Goal: Information Seeking & Learning: Check status

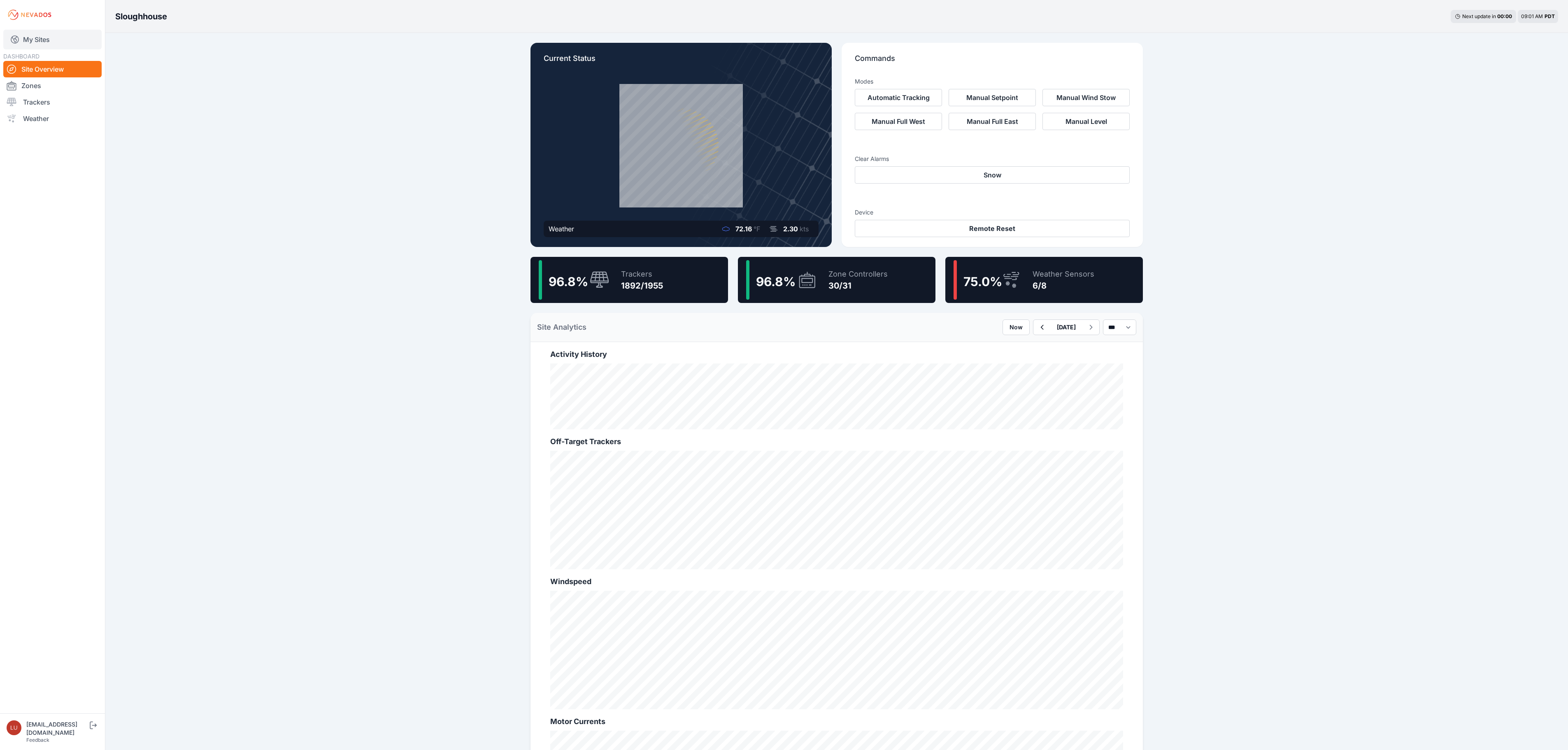
click at [51, 35] on link "My Sites" at bounding box center [52, 39] width 98 height 19
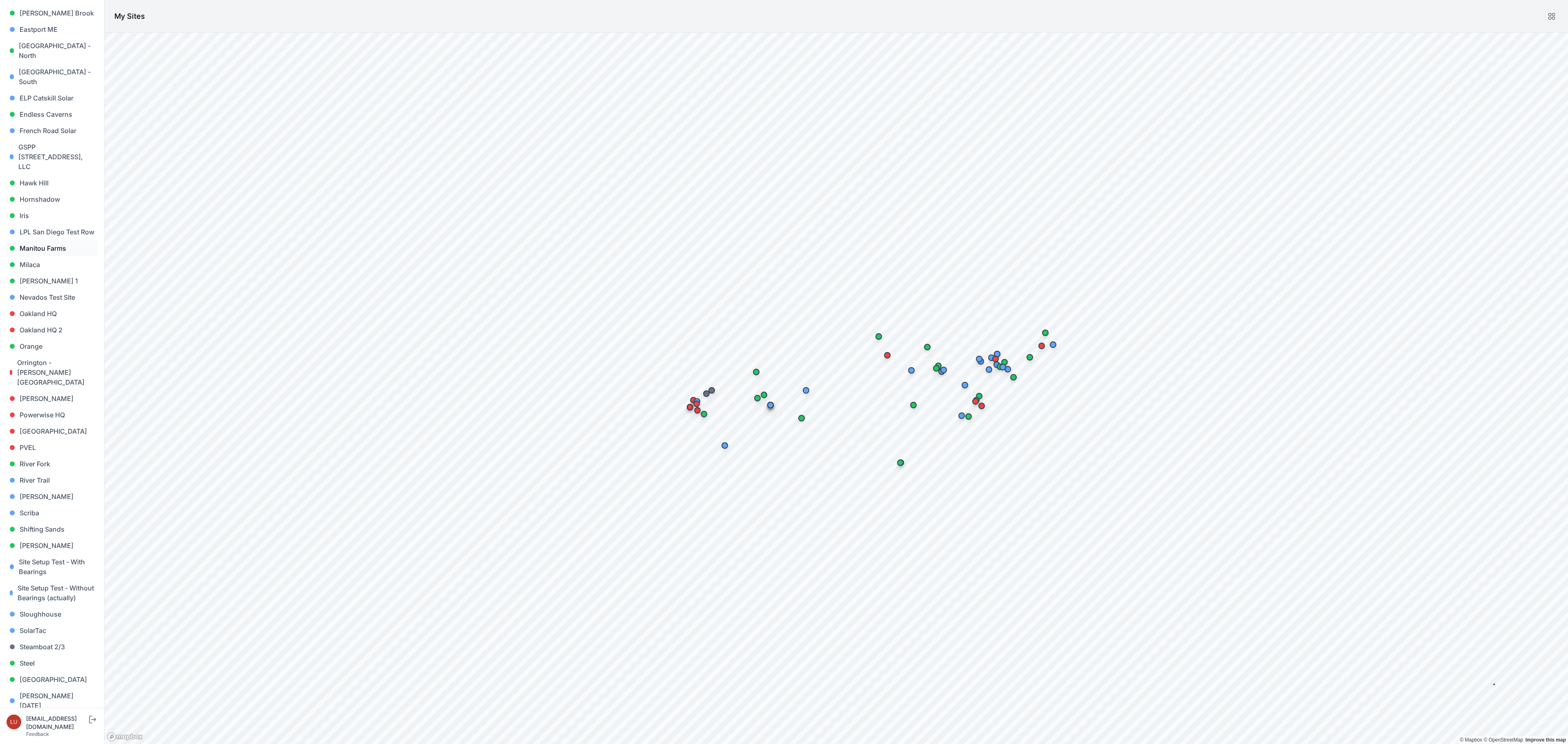
scroll to position [327, 0]
click at [50, 513] on link "Sigurd Solar" at bounding box center [52, 521] width 91 height 16
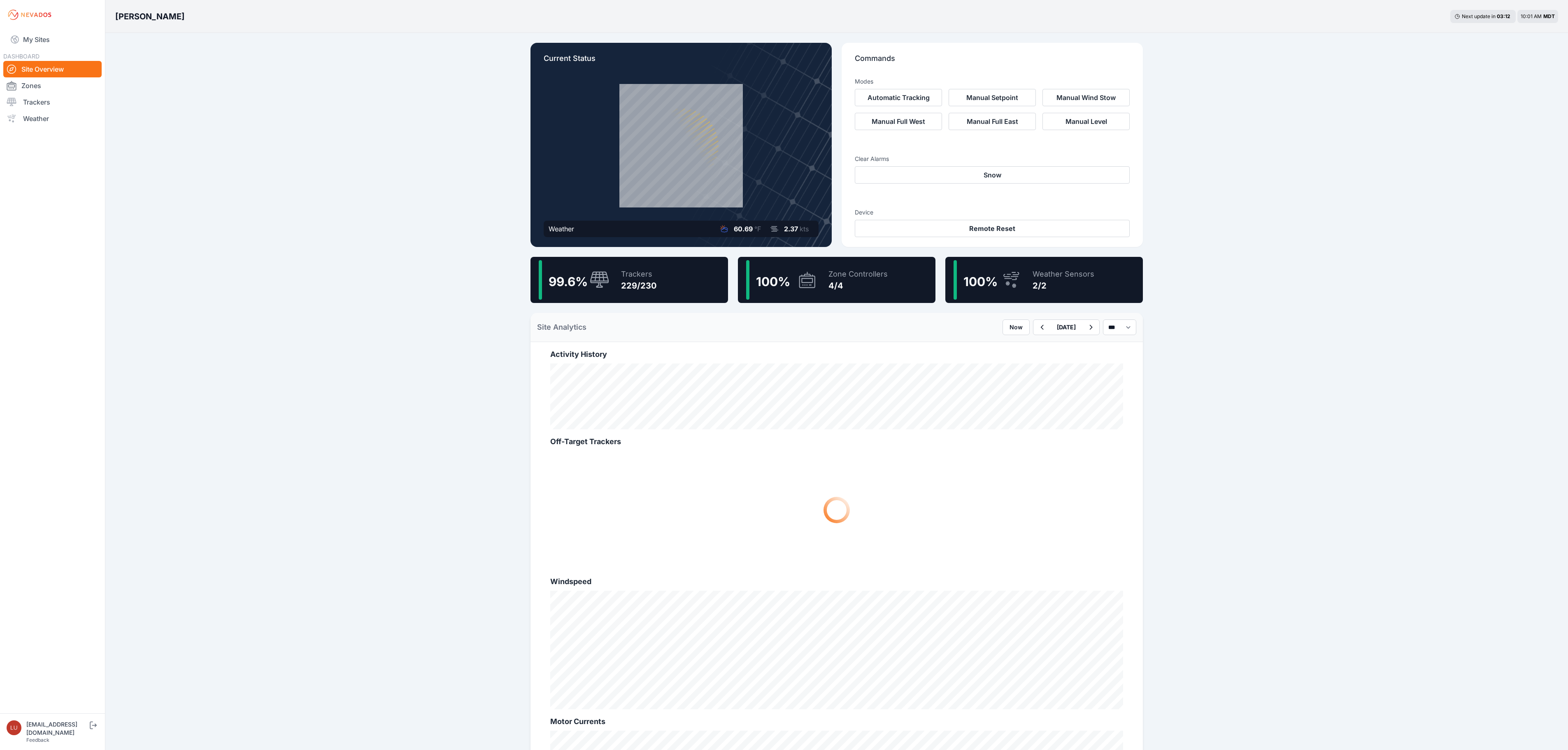
click at [656, 273] on div "99.6 % Trackers 229/230" at bounding box center [628, 280] width 198 height 46
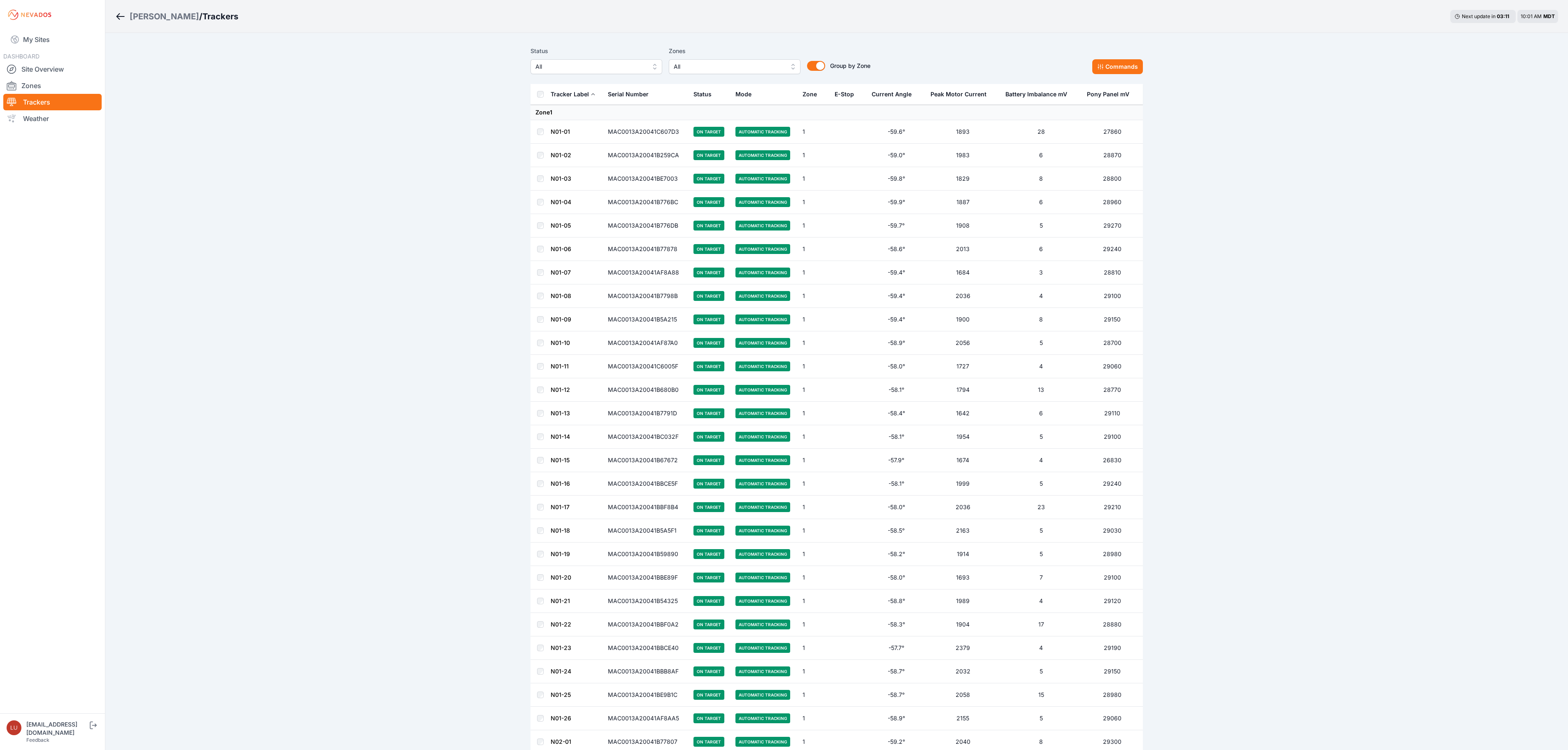
click at [579, 66] on span "All" at bounding box center [591, 66] width 110 height 10
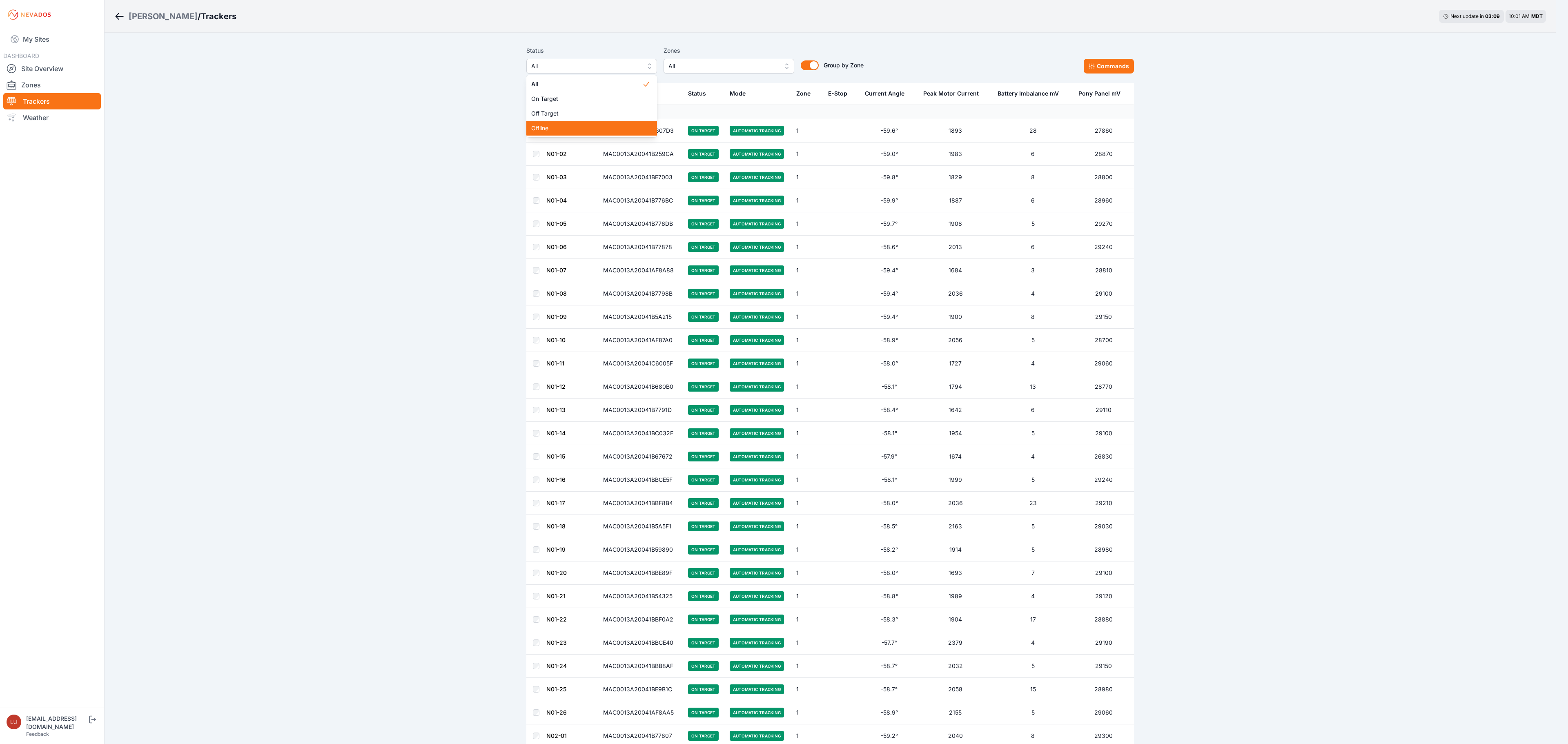
click at [587, 129] on span "Offline" at bounding box center [587, 128] width 111 height 8
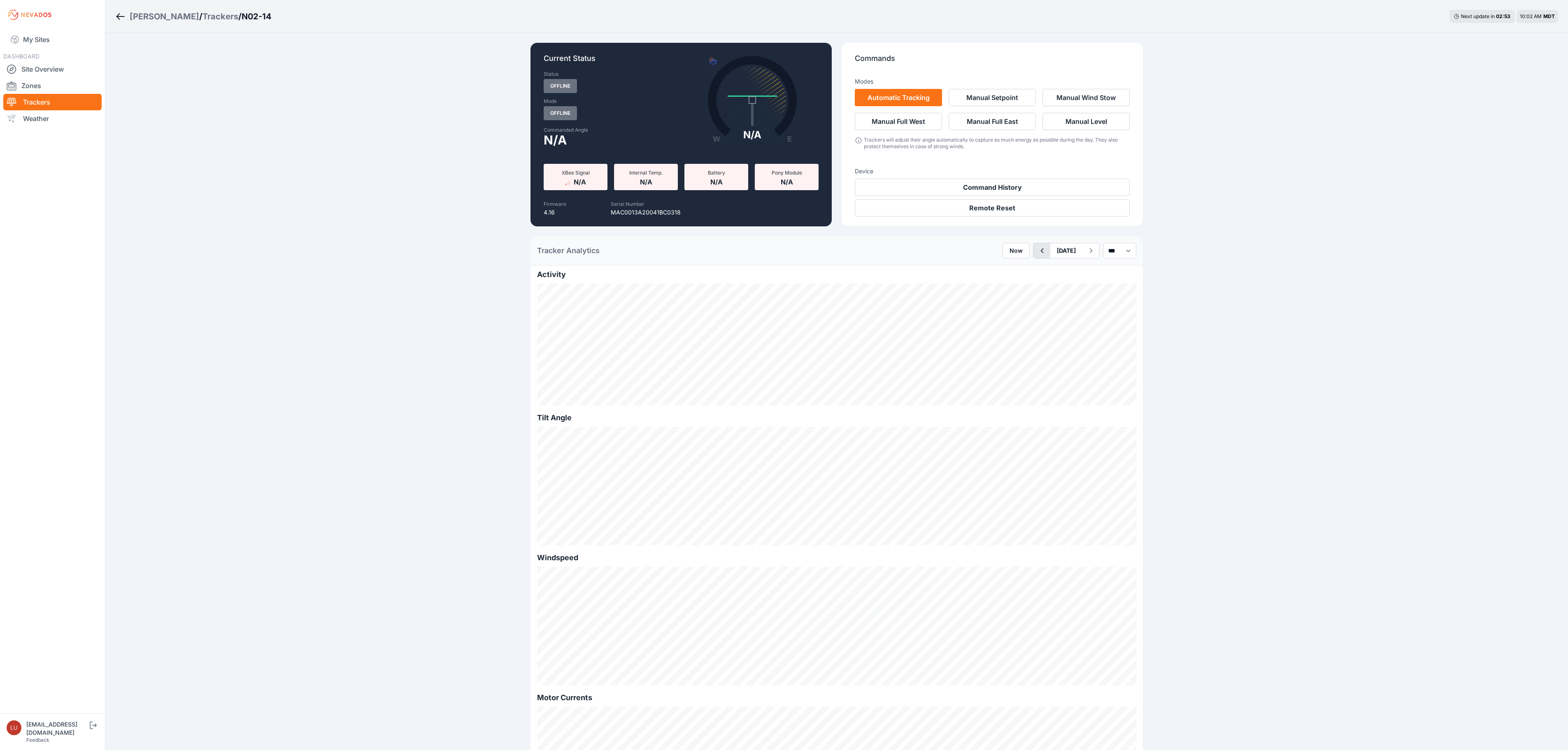
click at [1037, 252] on icon "button" at bounding box center [1042, 250] width 10 height 10
click at [1105, 259] on select "*** **** *****" at bounding box center [1120, 250] width 33 height 16
click at [1103, 243] on select "*** **** *****" at bounding box center [1120, 250] width 33 height 16
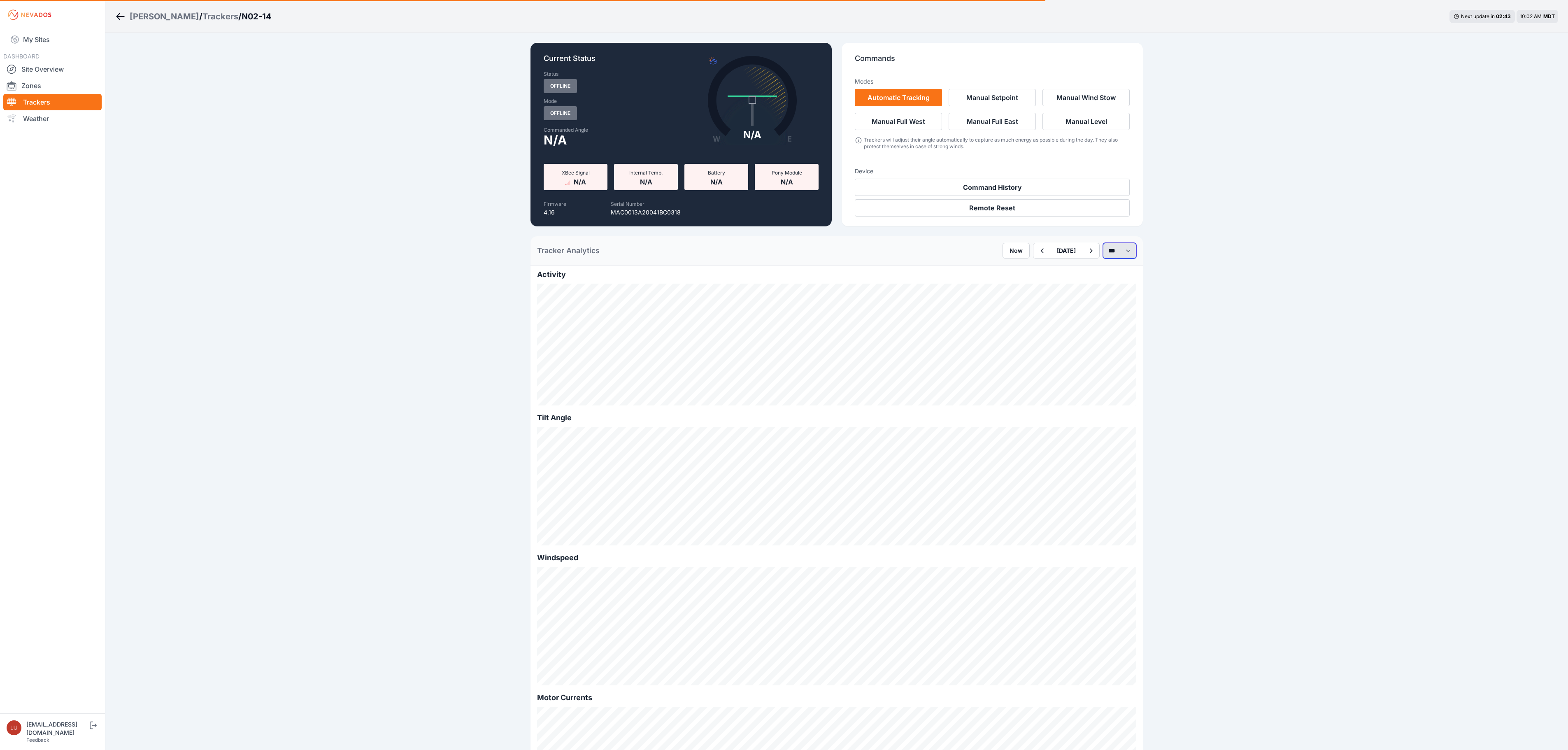
select select "******"
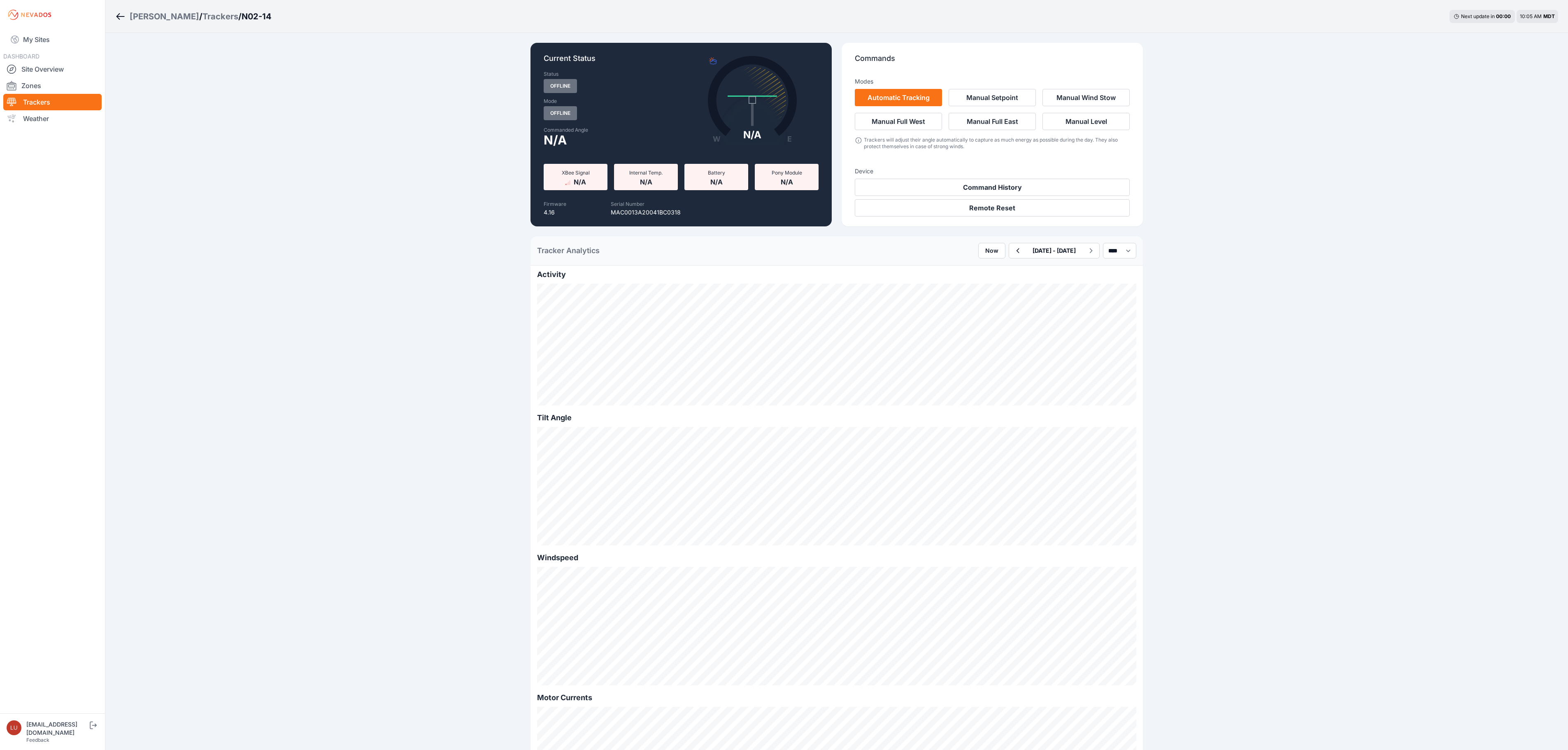
click at [164, 16] on div "Sigurd Solar" at bounding box center [165, 17] width 70 height 12
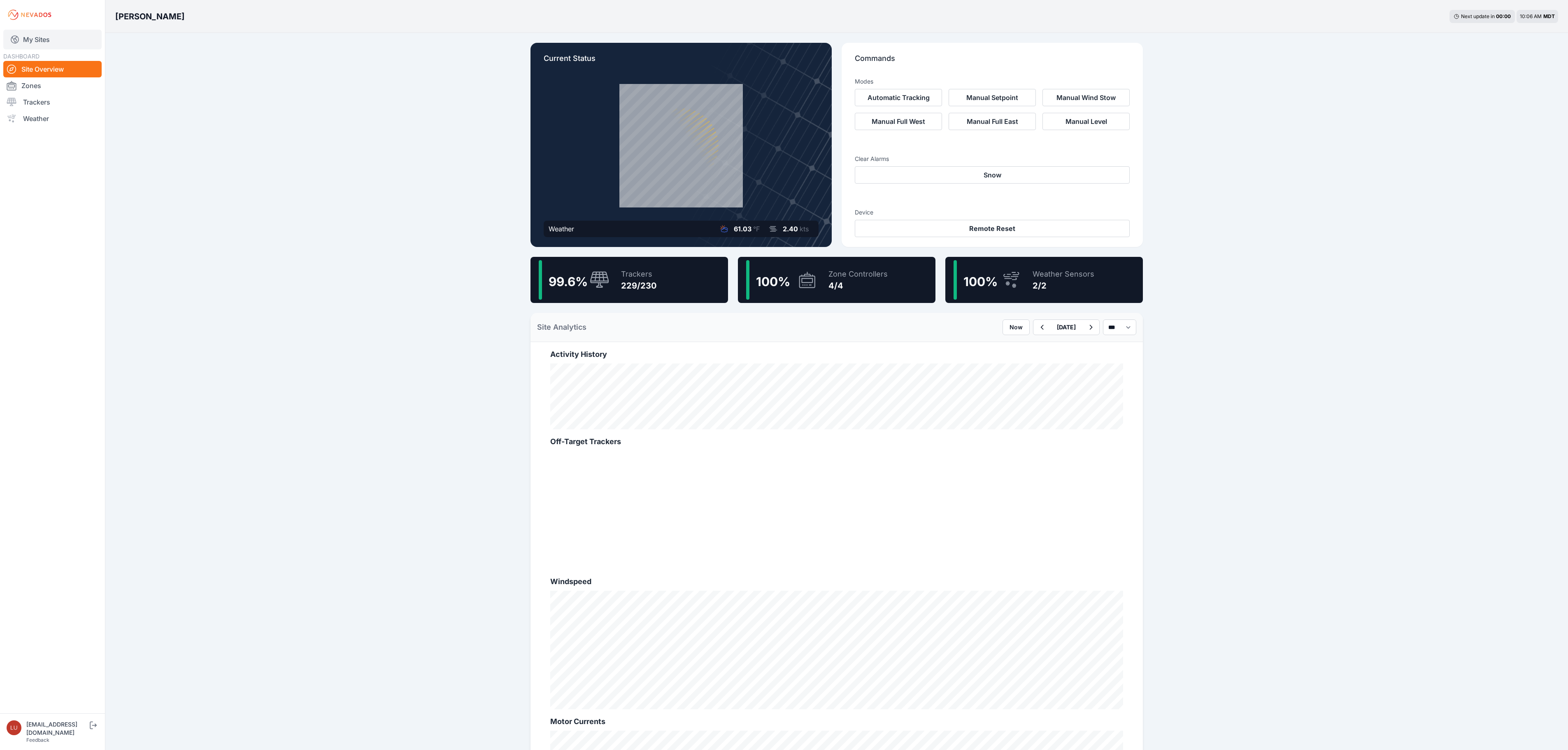
click at [21, 40] on link "My Sites" at bounding box center [52, 39] width 98 height 19
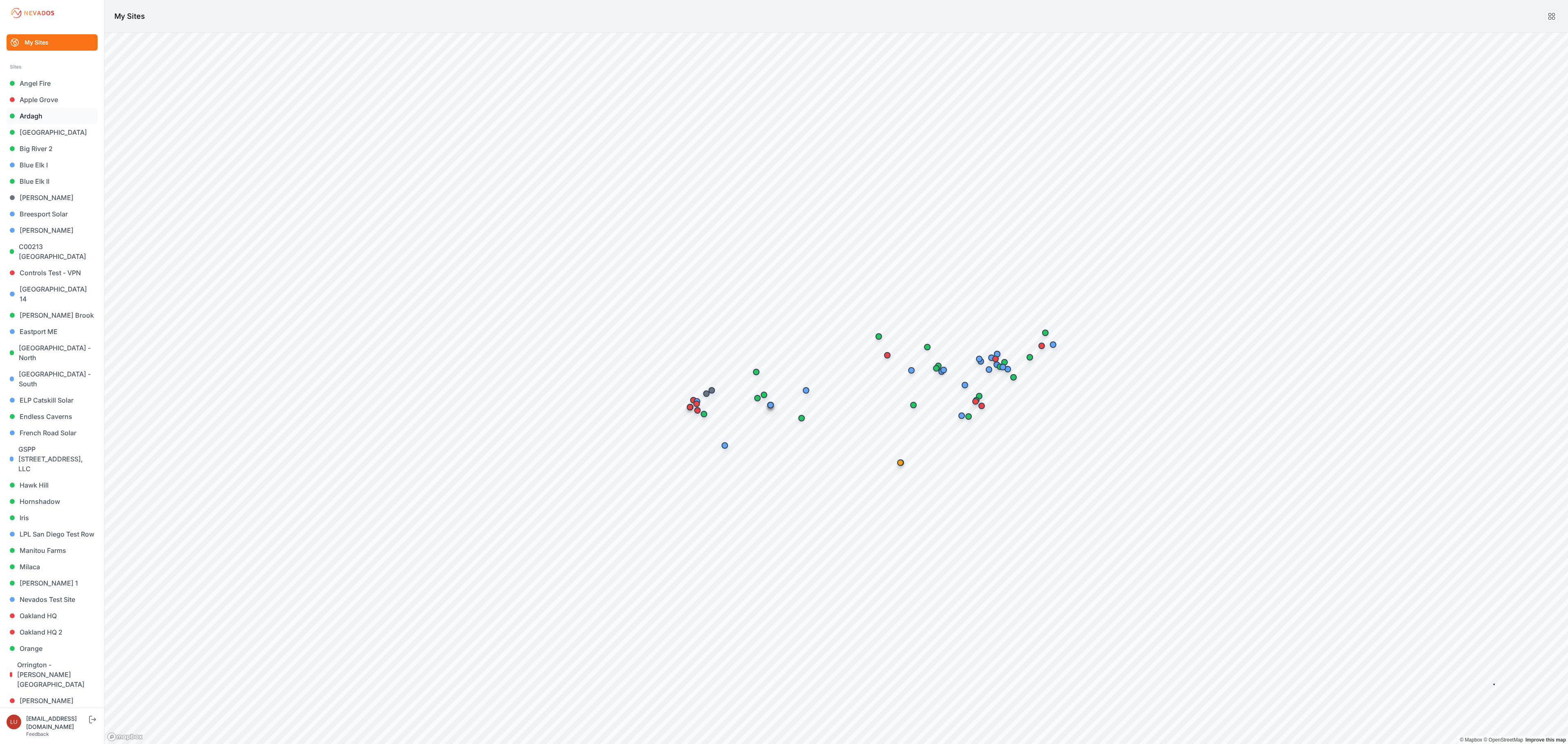
click at [35, 115] on link "Ardagh" at bounding box center [52, 116] width 91 height 16
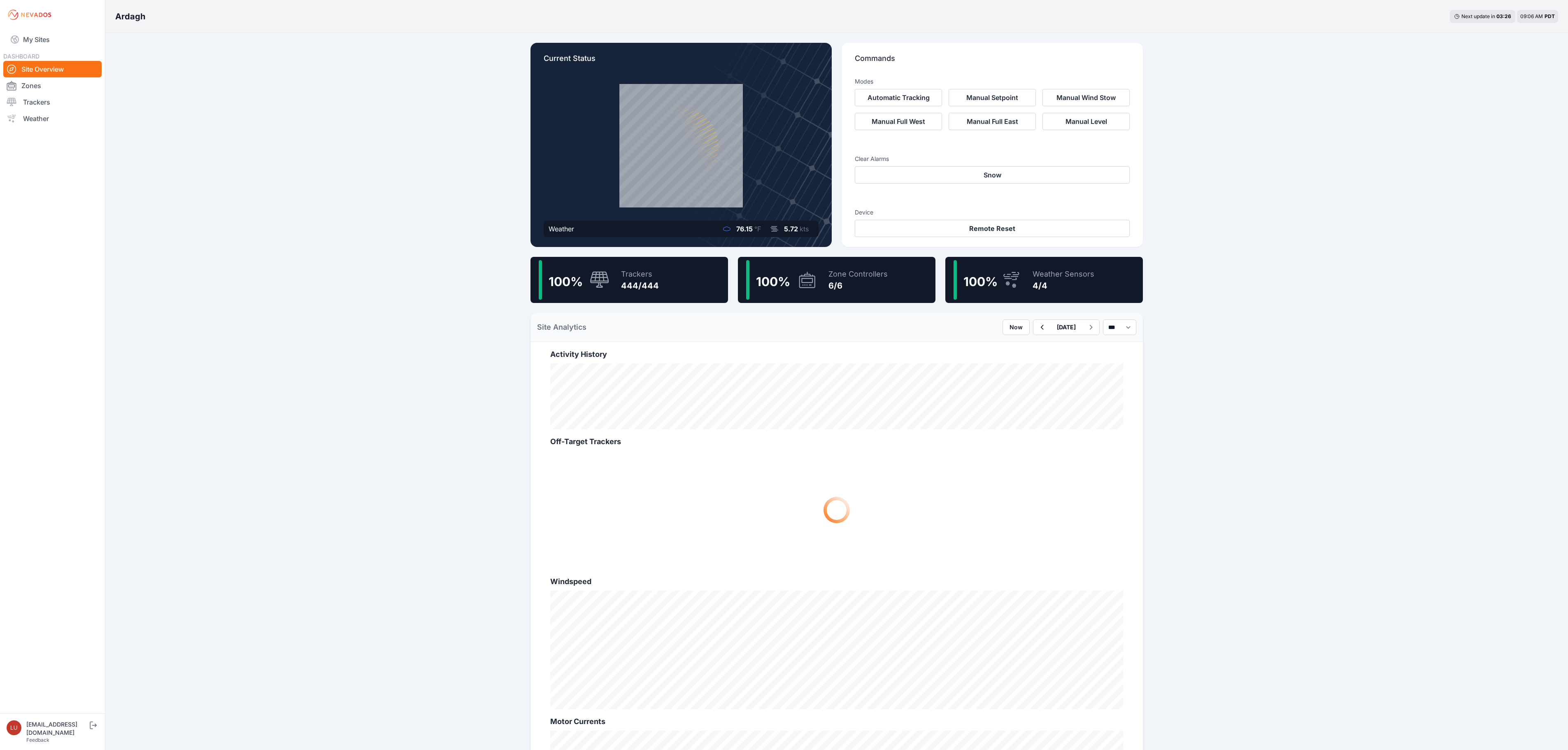
click at [594, 270] on div "100 %" at bounding box center [573, 280] width 71 height 40
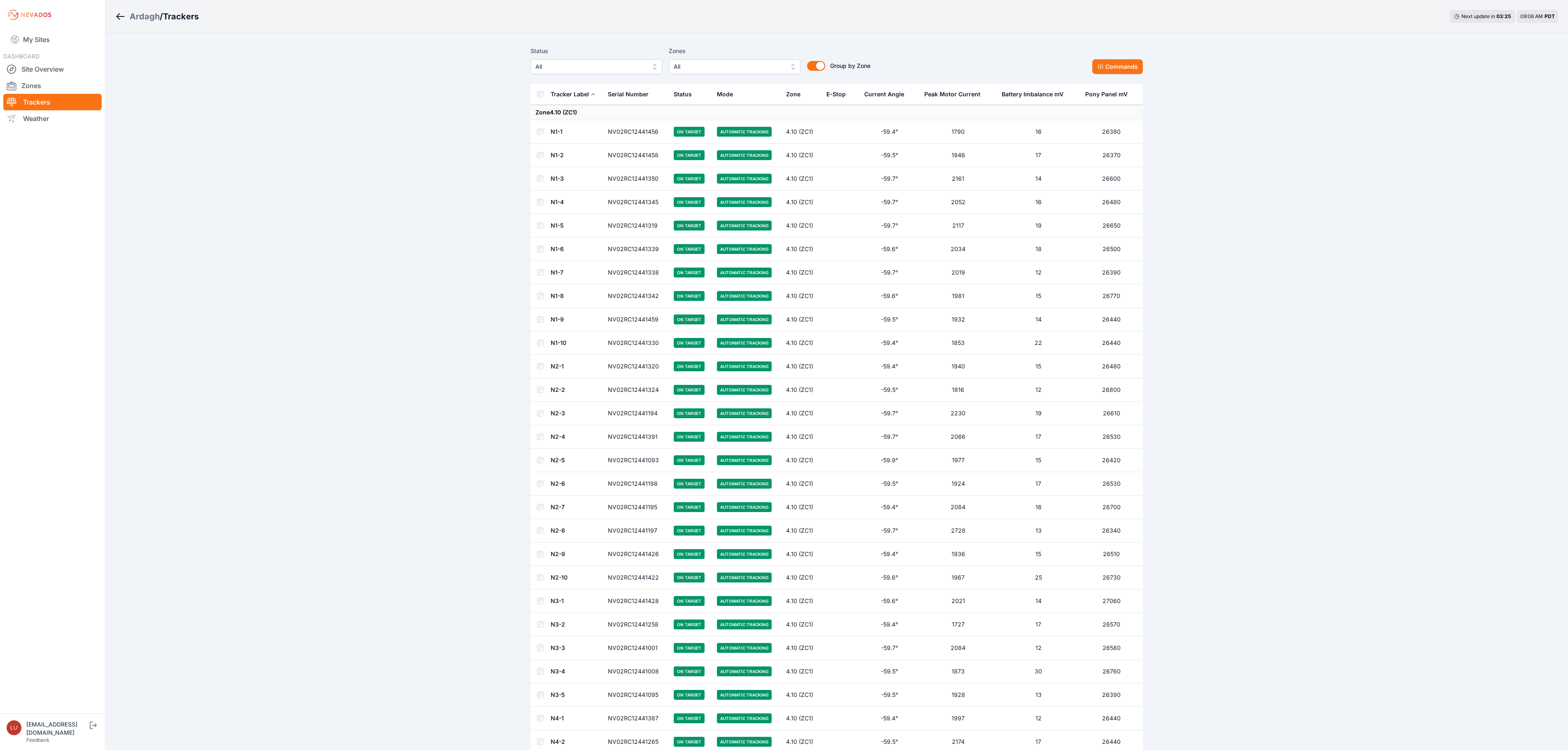
click at [601, 63] on span "All" at bounding box center [591, 66] width 110 height 10
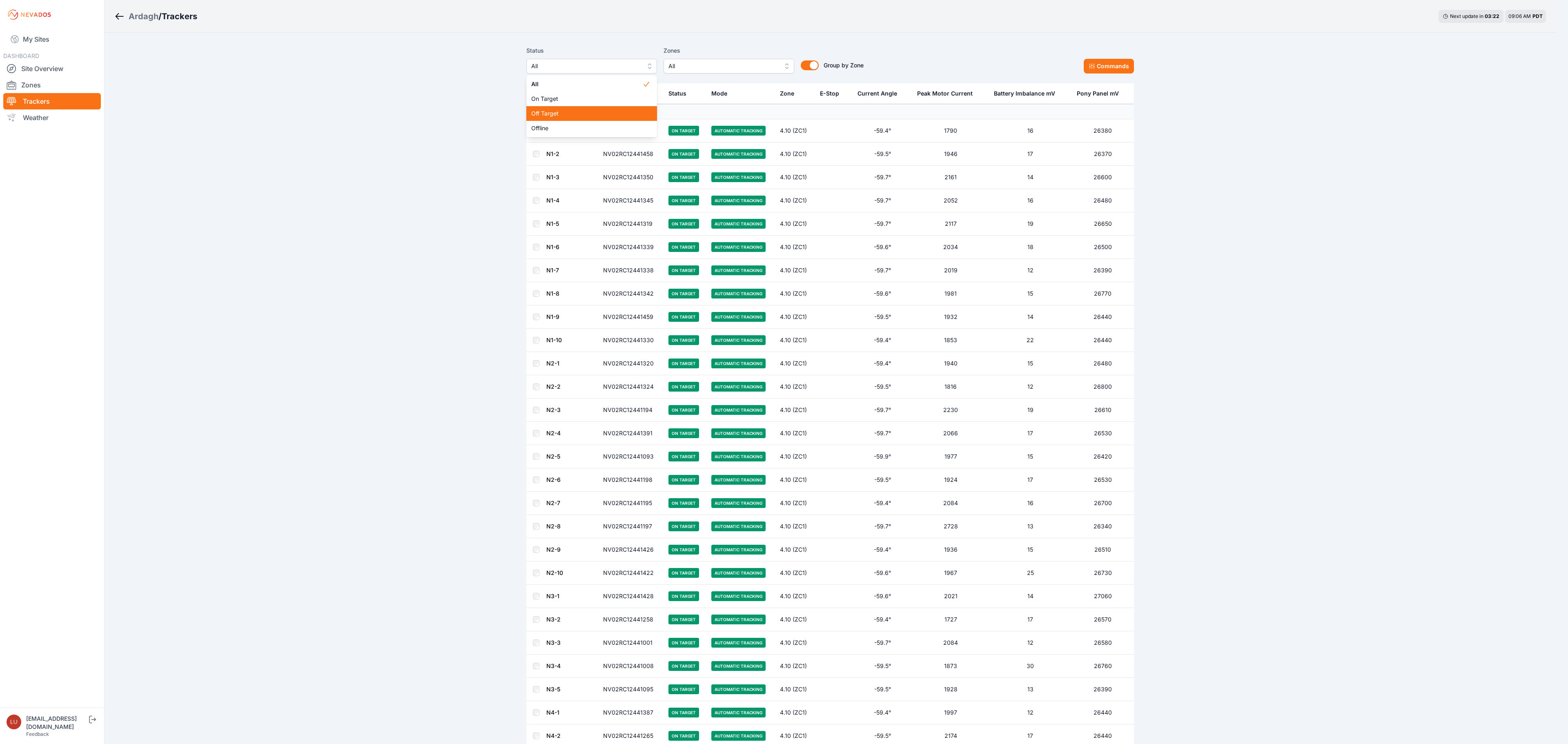
click at [563, 118] on div "Off Target" at bounding box center [591, 113] width 131 height 15
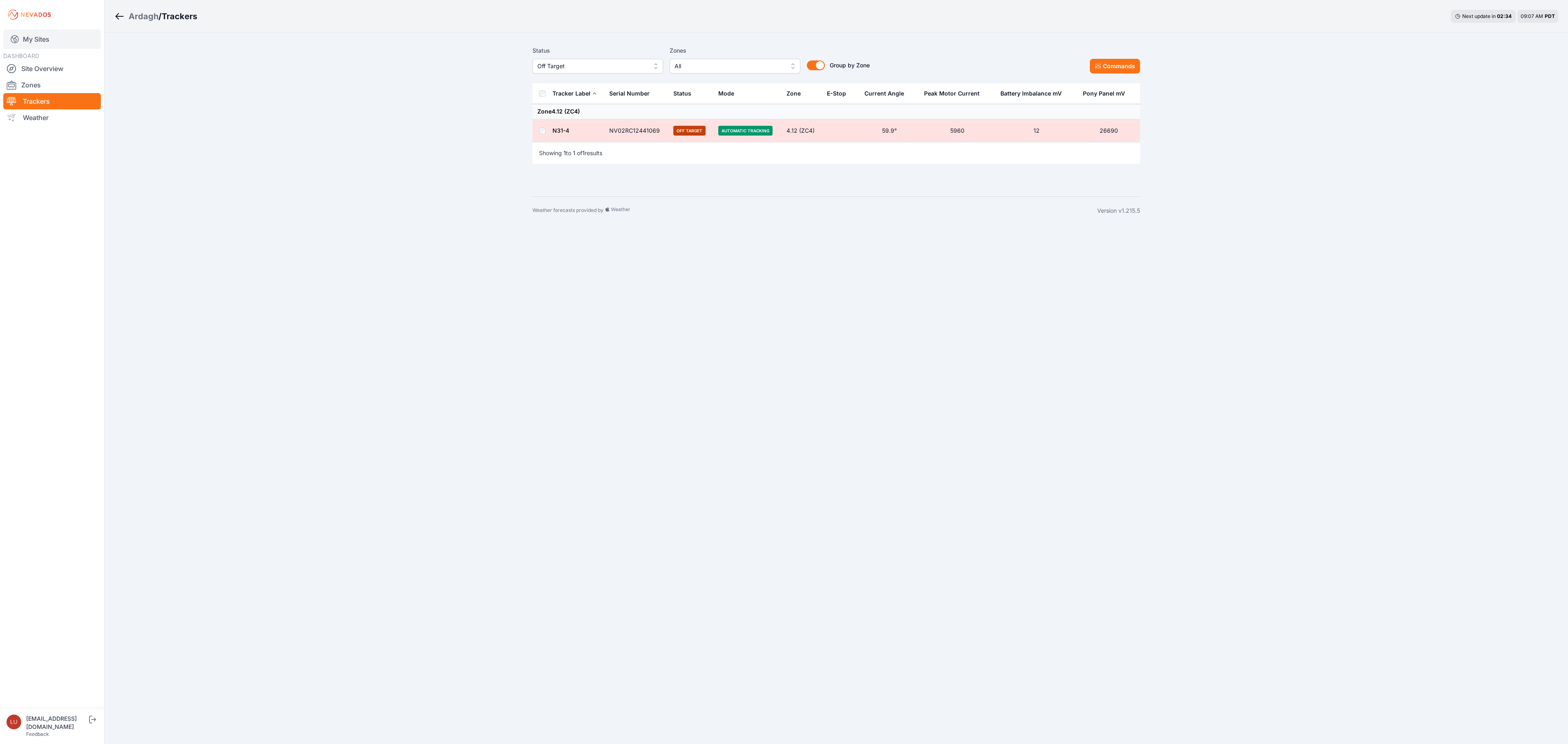
click at [56, 44] on link "My Sites" at bounding box center [52, 38] width 98 height 19
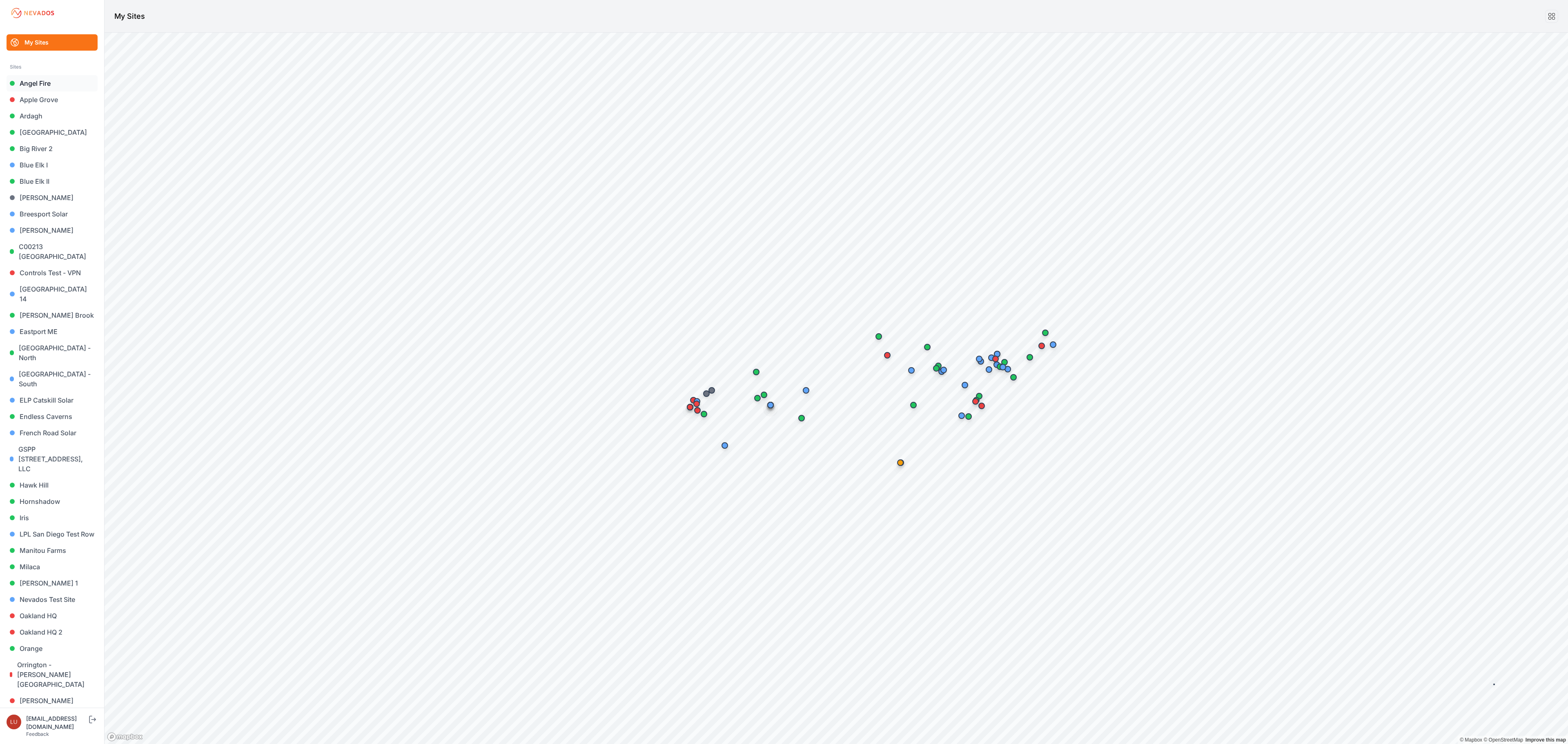
click at [50, 81] on link "Angel Fire" at bounding box center [52, 83] width 91 height 16
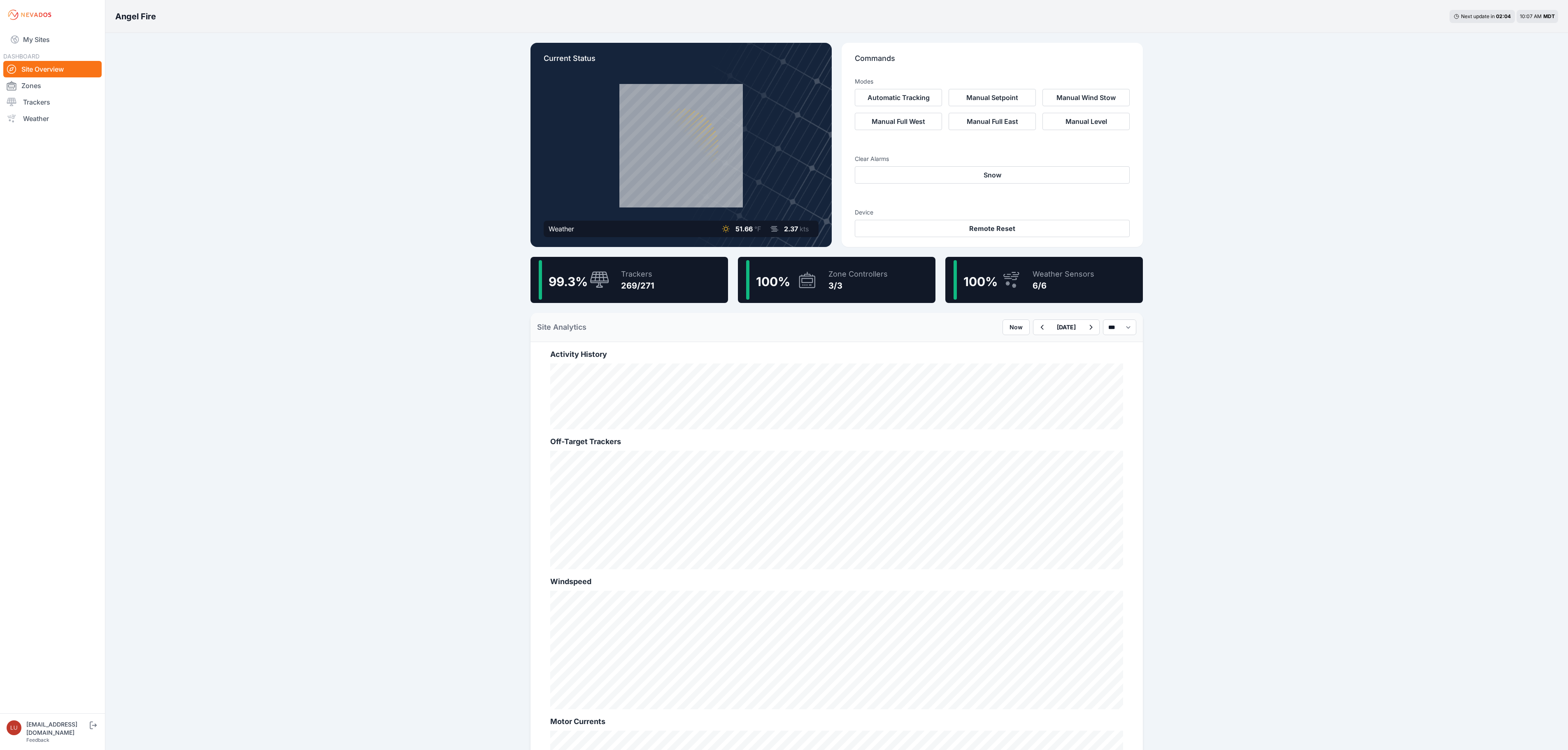
click at [674, 284] on div "99.3 % Trackers 269/271" at bounding box center [628, 280] width 198 height 46
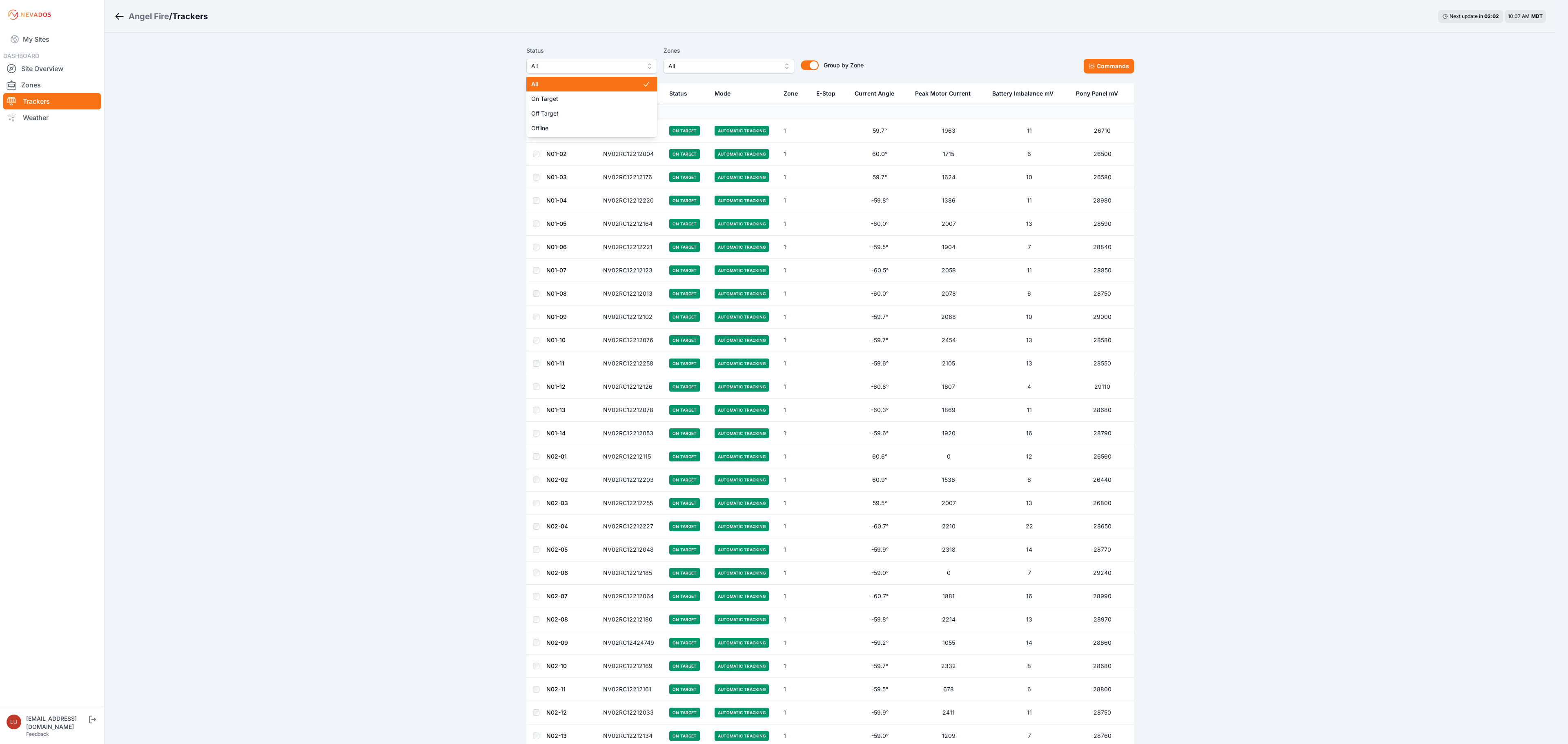
click at [605, 63] on span "All" at bounding box center [586, 66] width 110 height 10
click at [587, 111] on span "Off Target" at bounding box center [587, 113] width 111 height 8
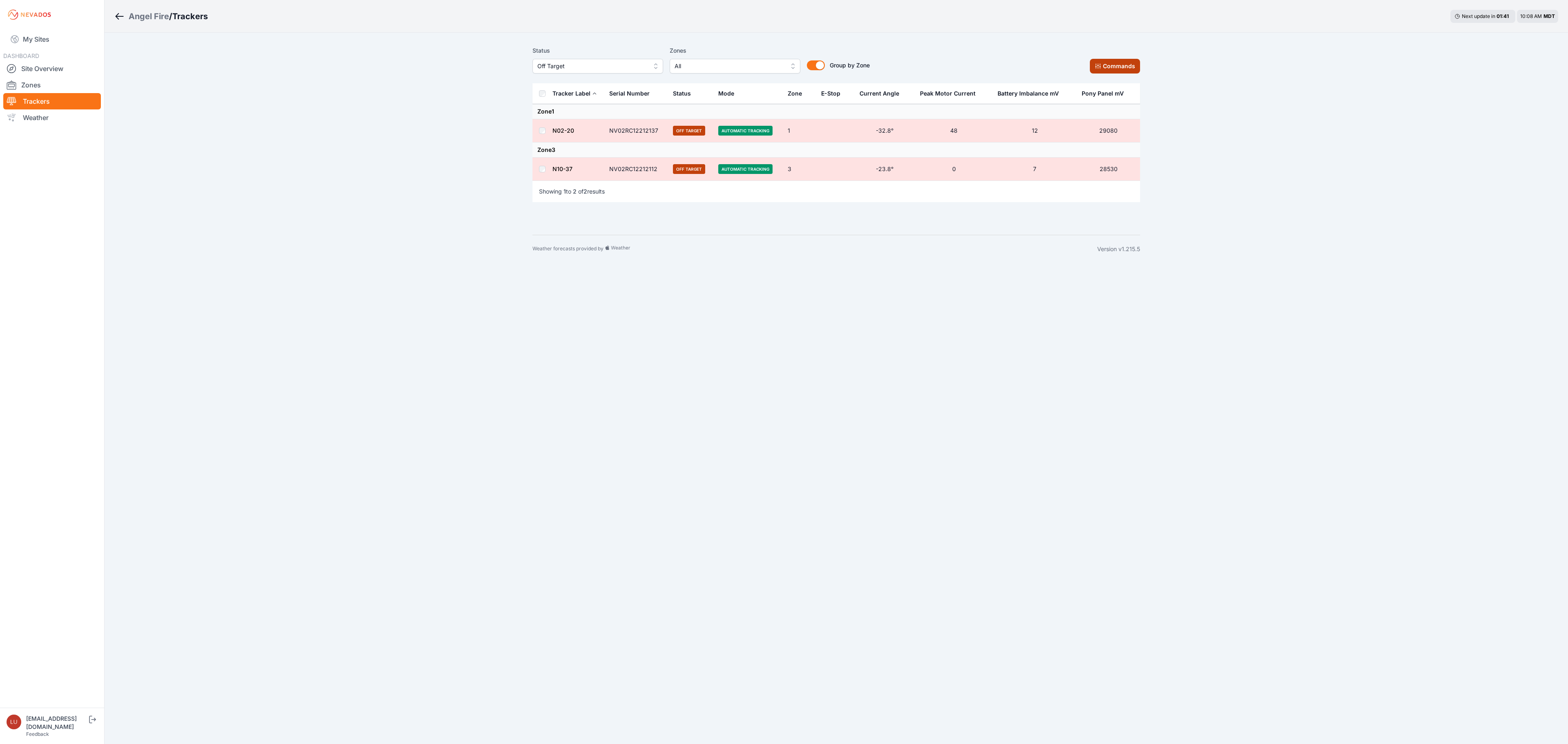
click at [1104, 67] on button "Commands" at bounding box center [1115, 66] width 50 height 15
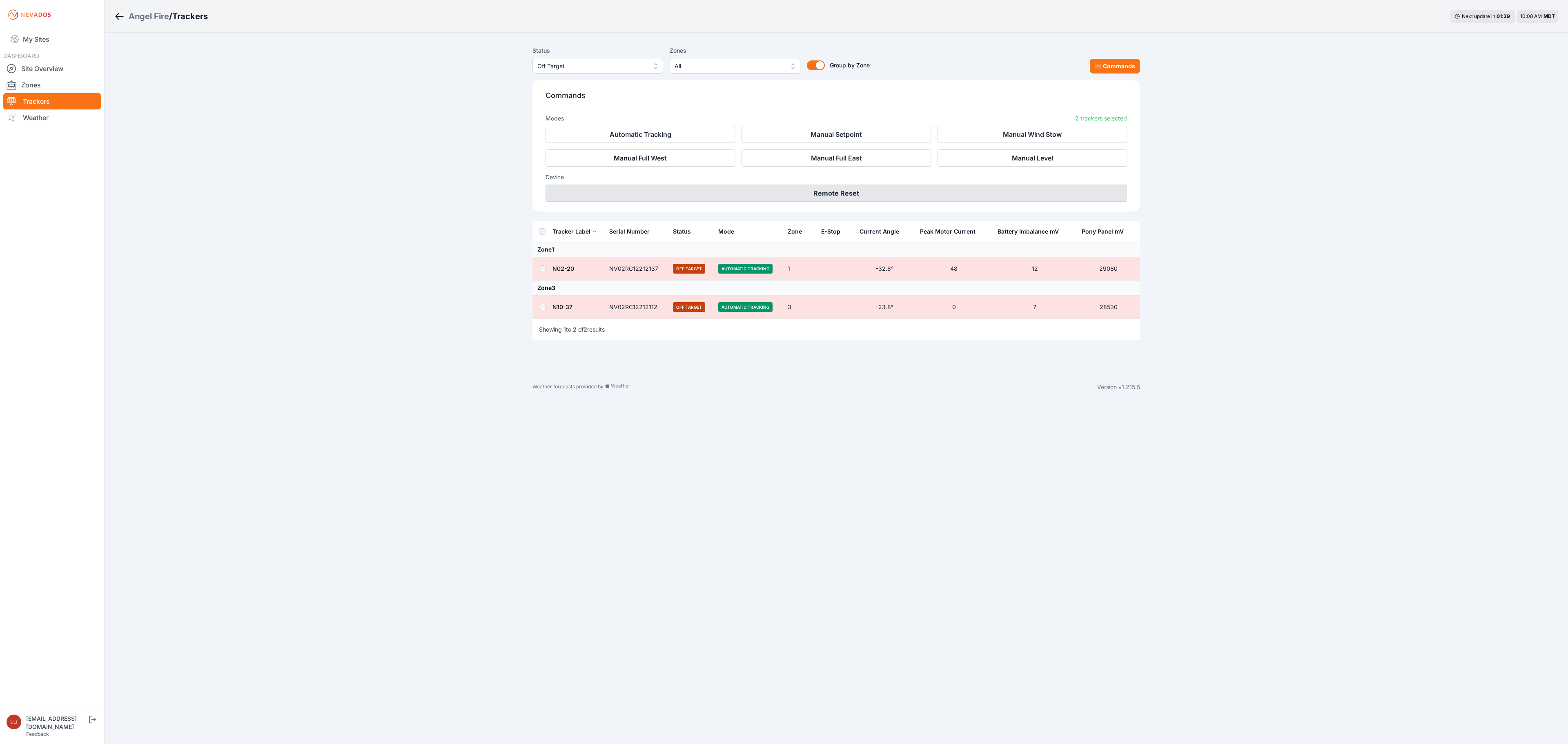
click at [860, 195] on button "Remote Reset" at bounding box center [836, 193] width 582 height 17
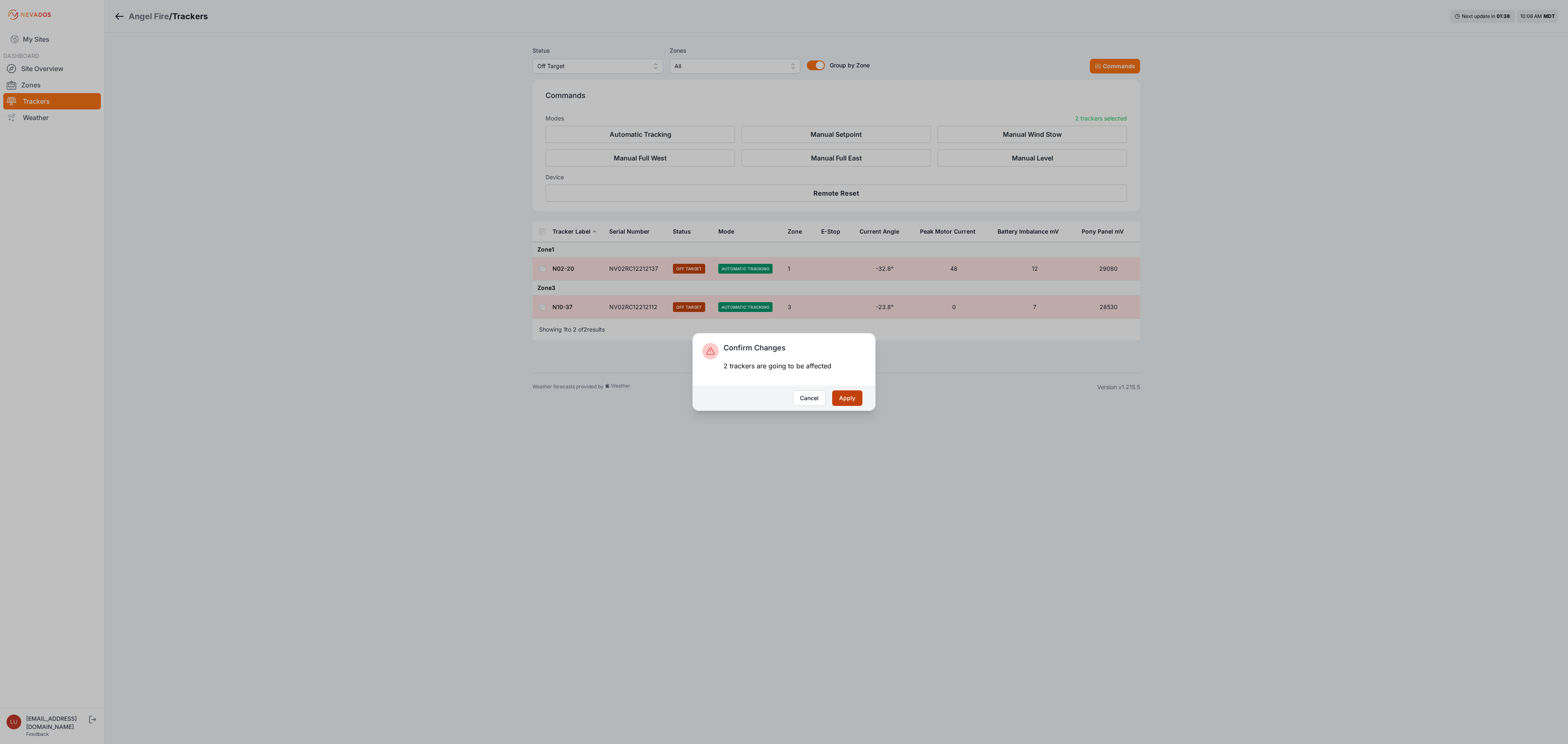
click at [855, 398] on button "Apply" at bounding box center [847, 398] width 30 height 16
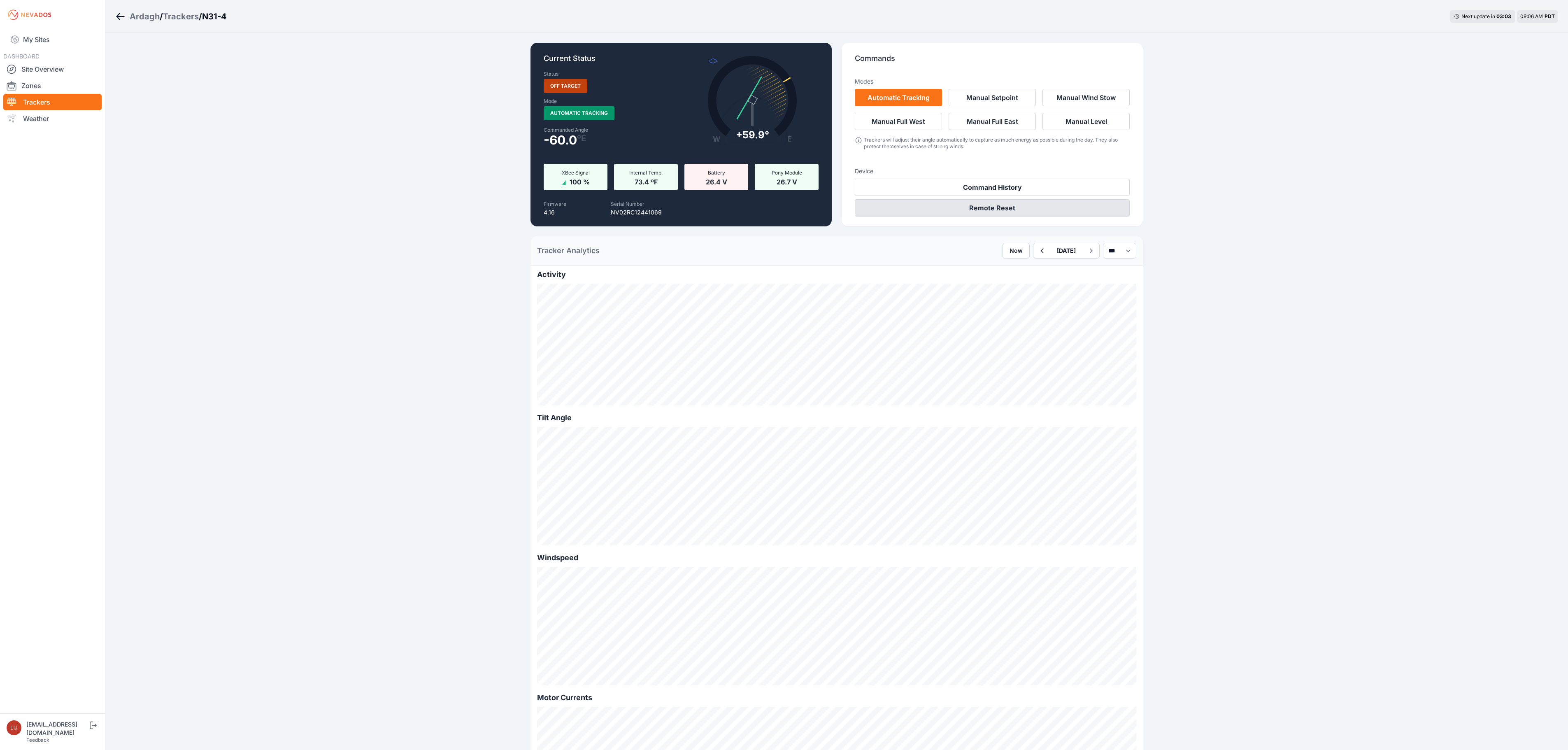
click at [1009, 204] on button "Remote Reset" at bounding box center [992, 207] width 275 height 17
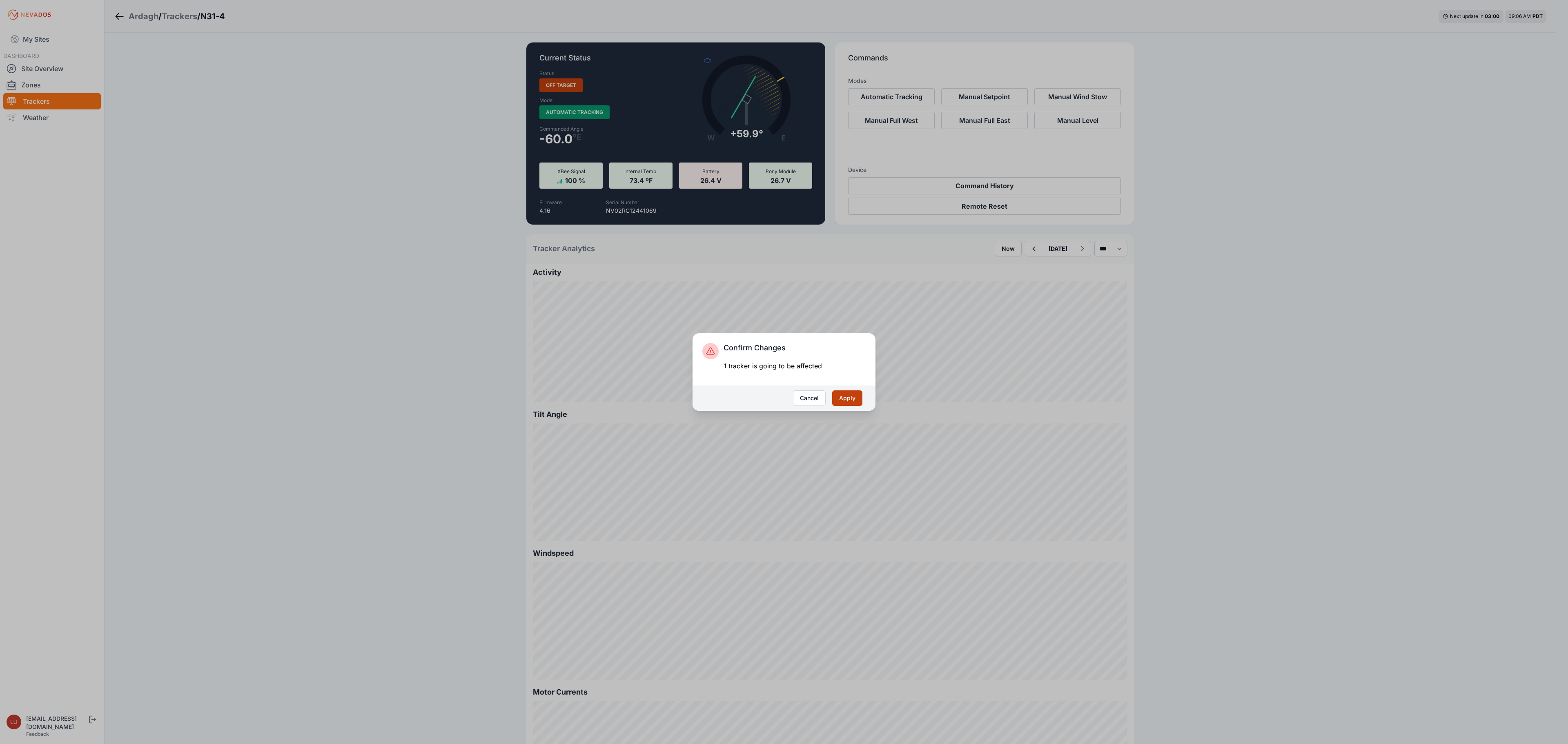
click at [847, 396] on button "Apply" at bounding box center [847, 398] width 30 height 16
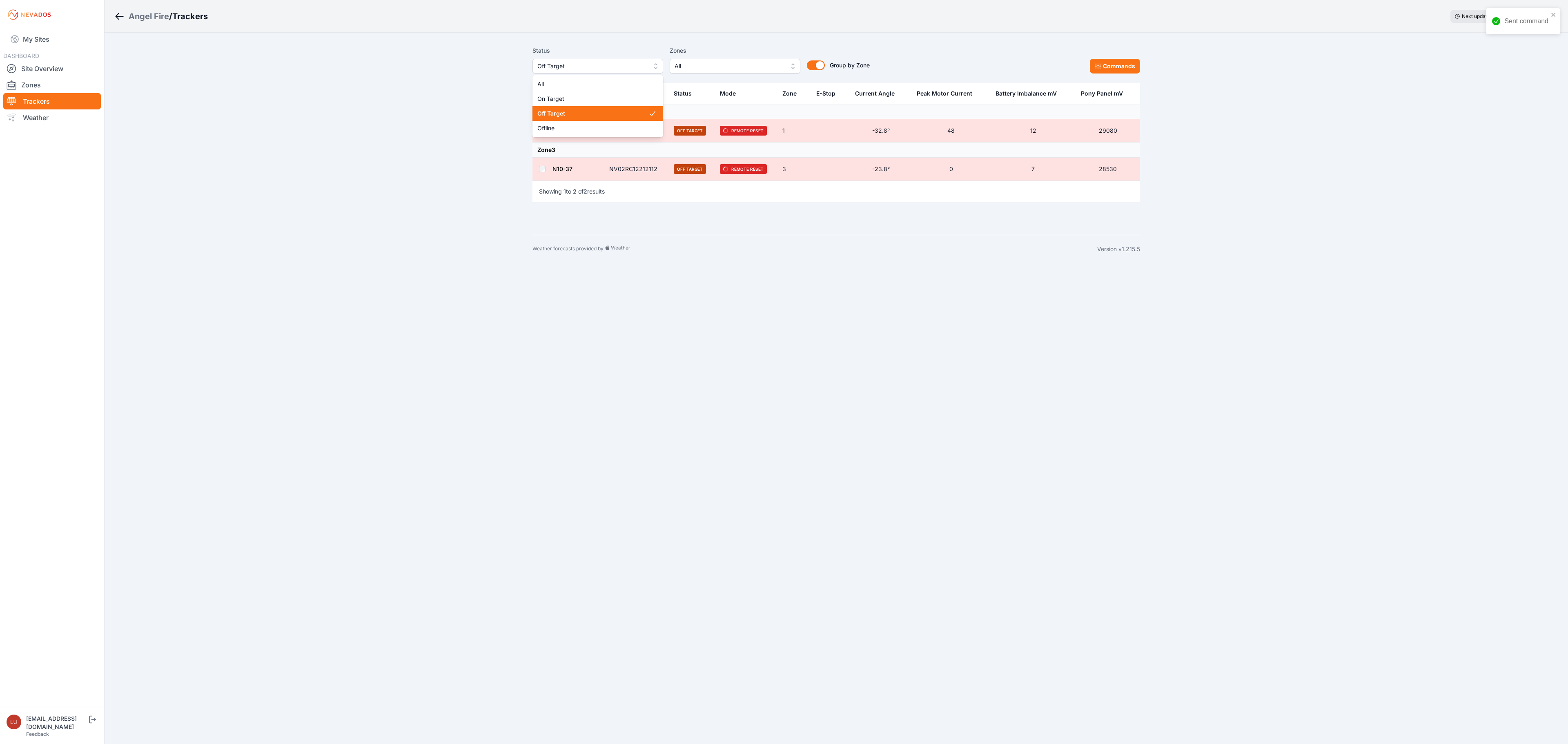
click at [603, 71] on button "Off Target" at bounding box center [597, 66] width 131 height 15
click at [595, 81] on span "All" at bounding box center [594, 84] width 111 height 8
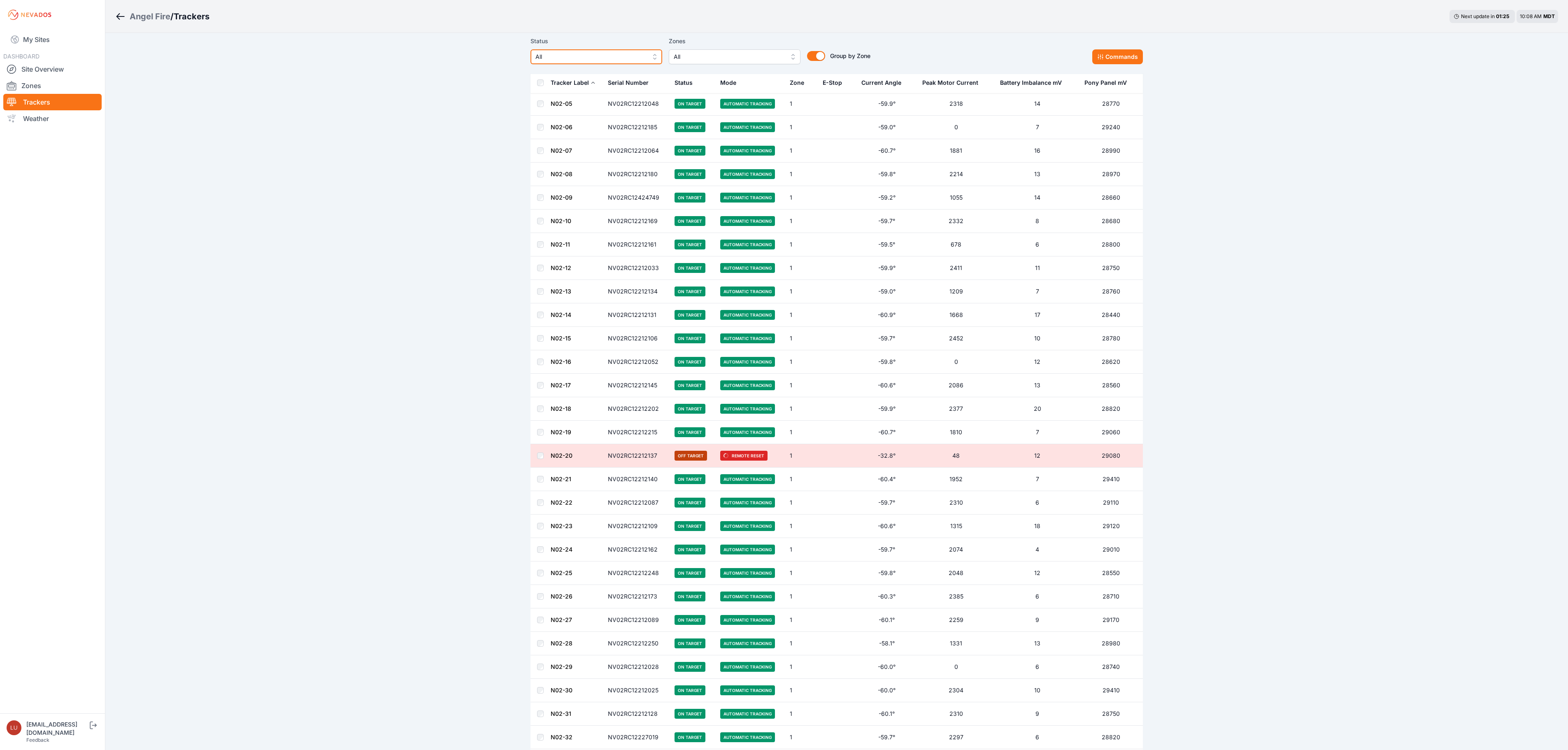
scroll to position [411, 0]
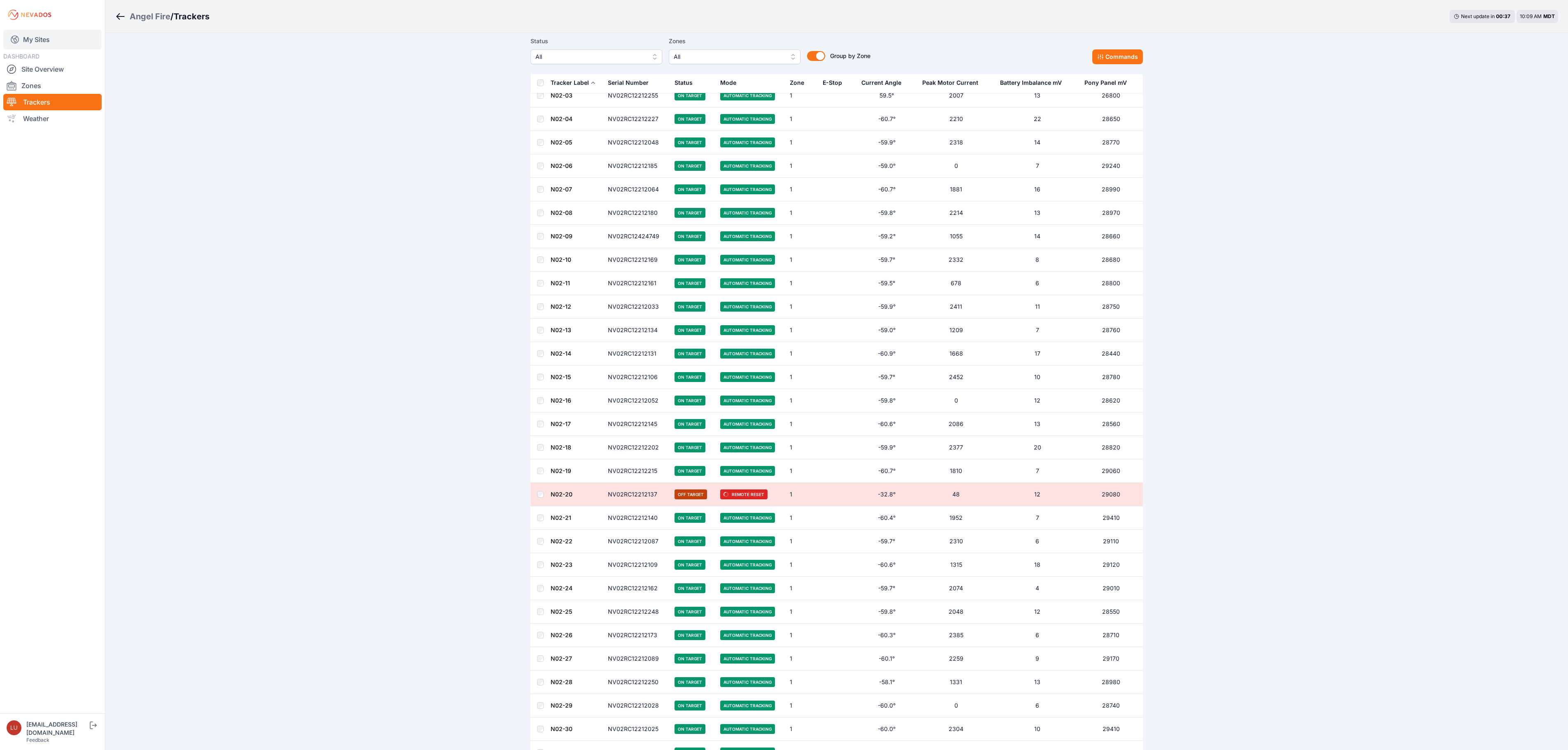
click at [23, 43] on link "My Sites" at bounding box center [52, 39] width 98 height 19
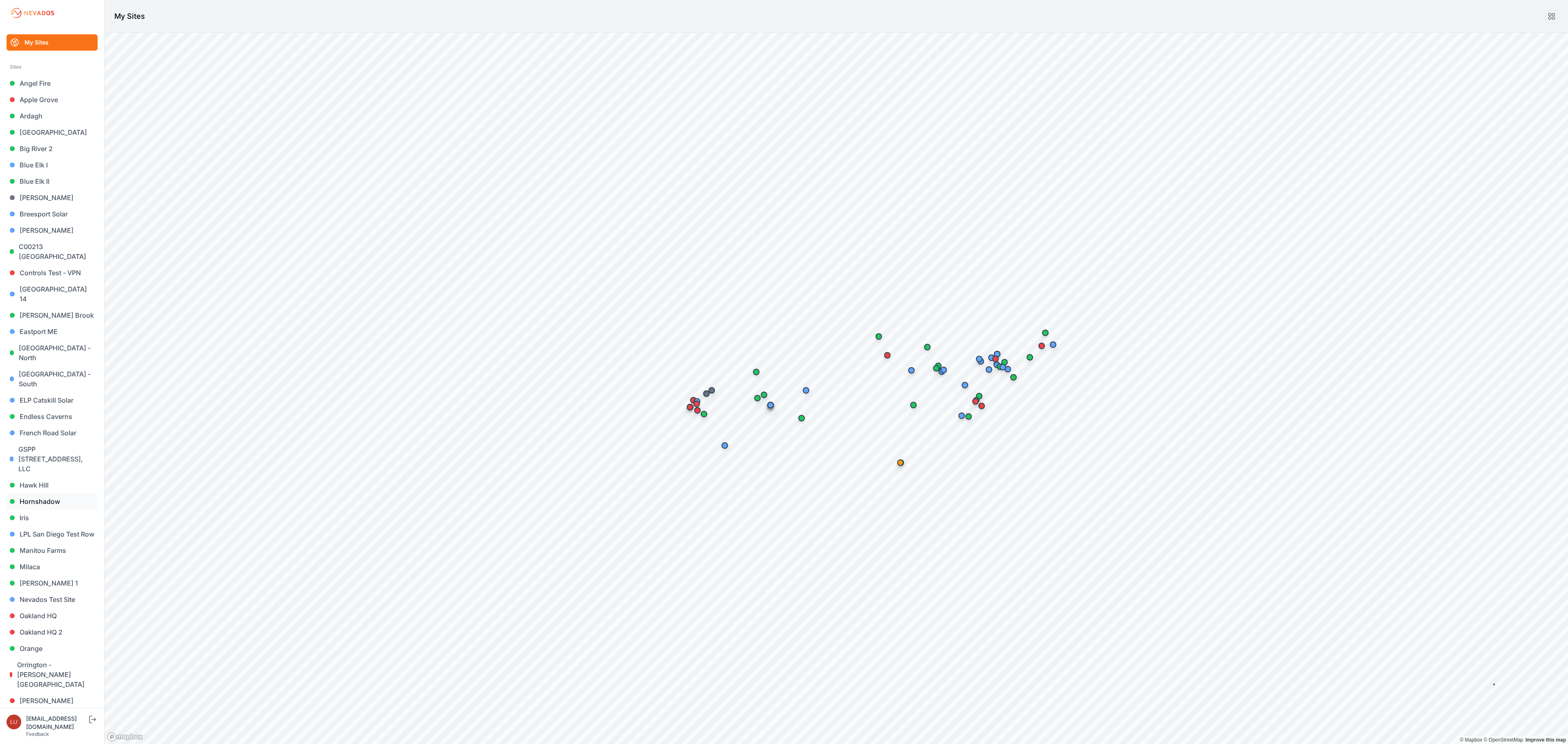
click at [54, 493] on link "Hornshadow" at bounding box center [52, 501] width 91 height 16
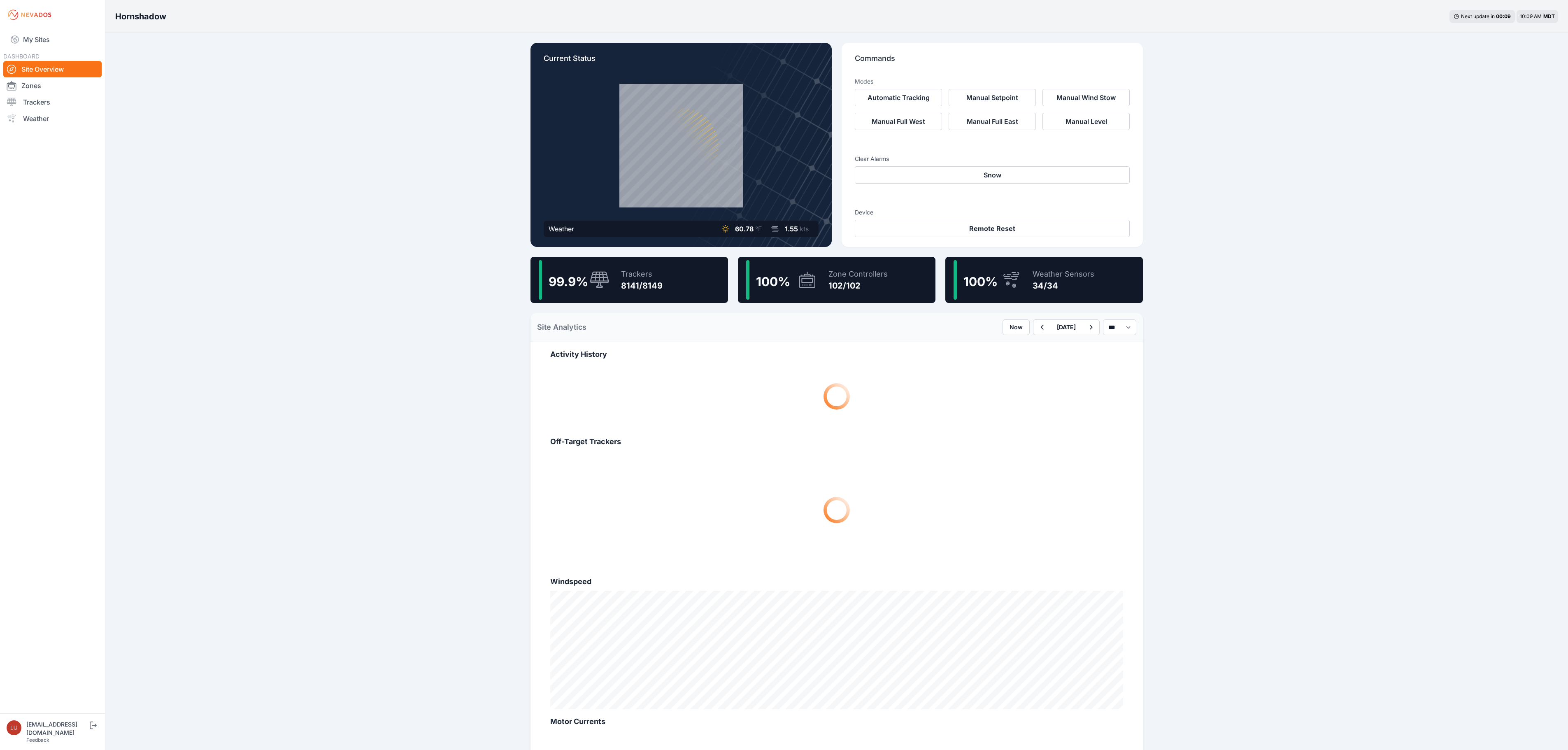
click at [612, 284] on div "99.9 % Trackers 8141/8149" at bounding box center [628, 280] width 198 height 46
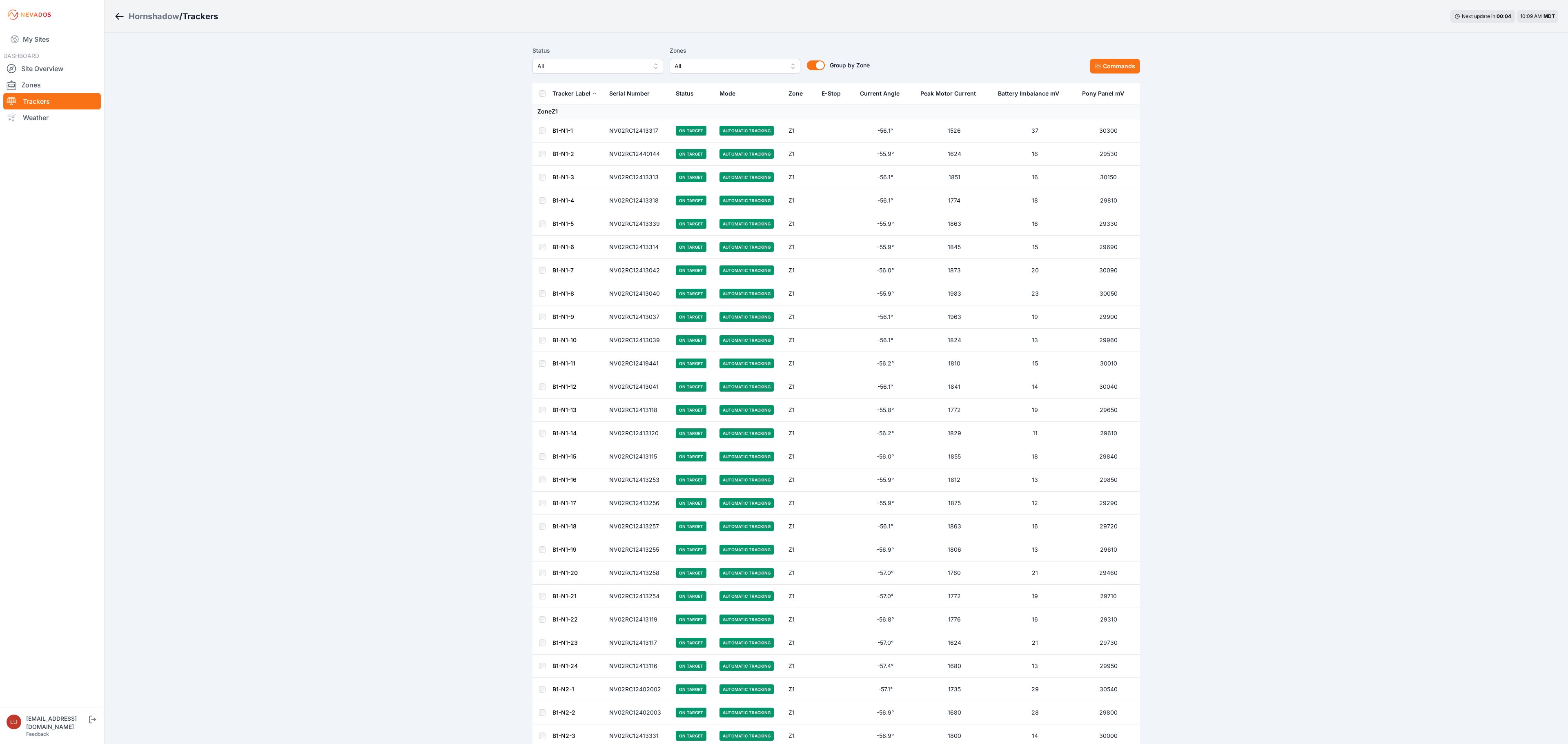
click at [718, 62] on span "All" at bounding box center [730, 66] width 110 height 10
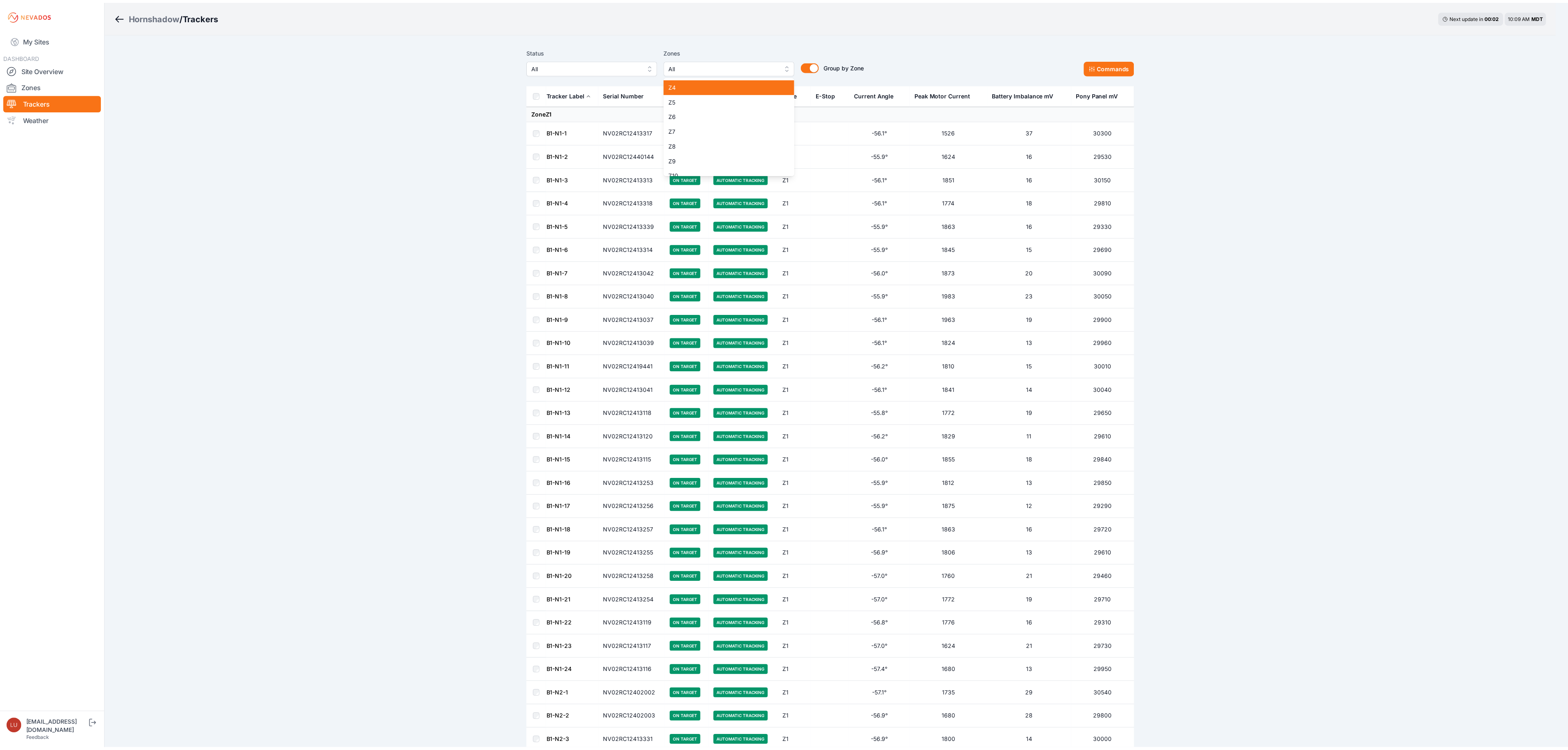
scroll to position [82, 0]
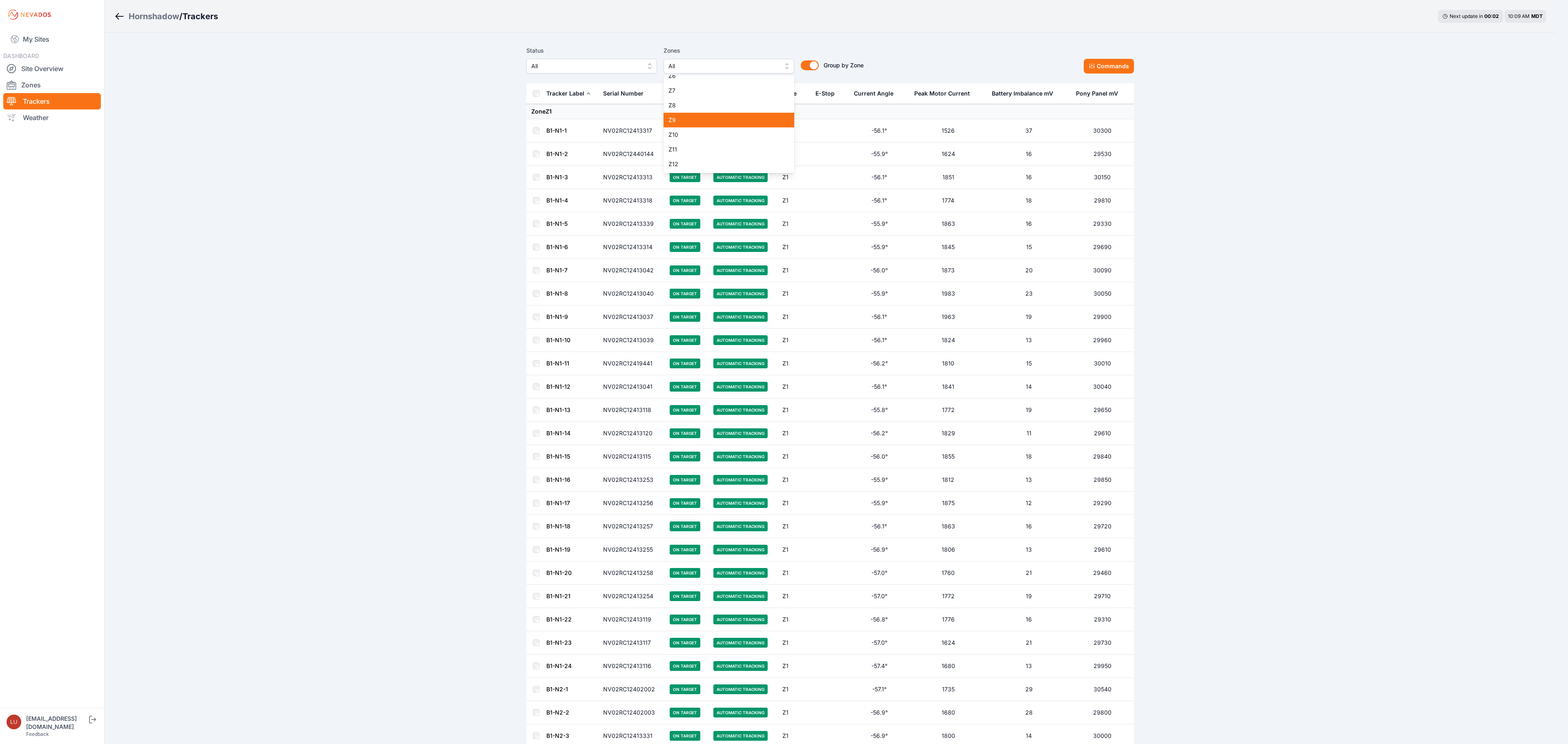
click at [707, 121] on span "Z9" at bounding box center [724, 120] width 111 height 8
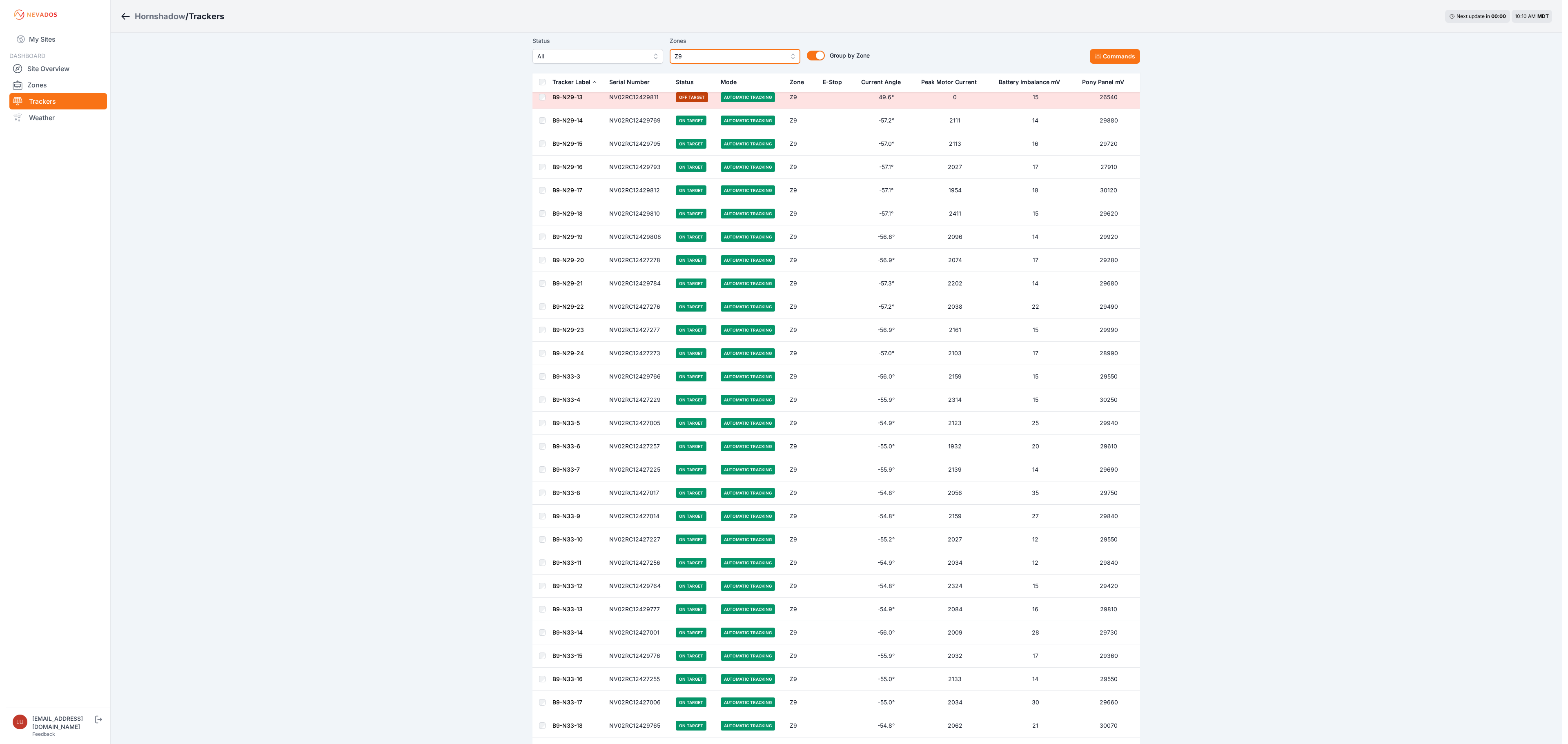
scroll to position [179, 0]
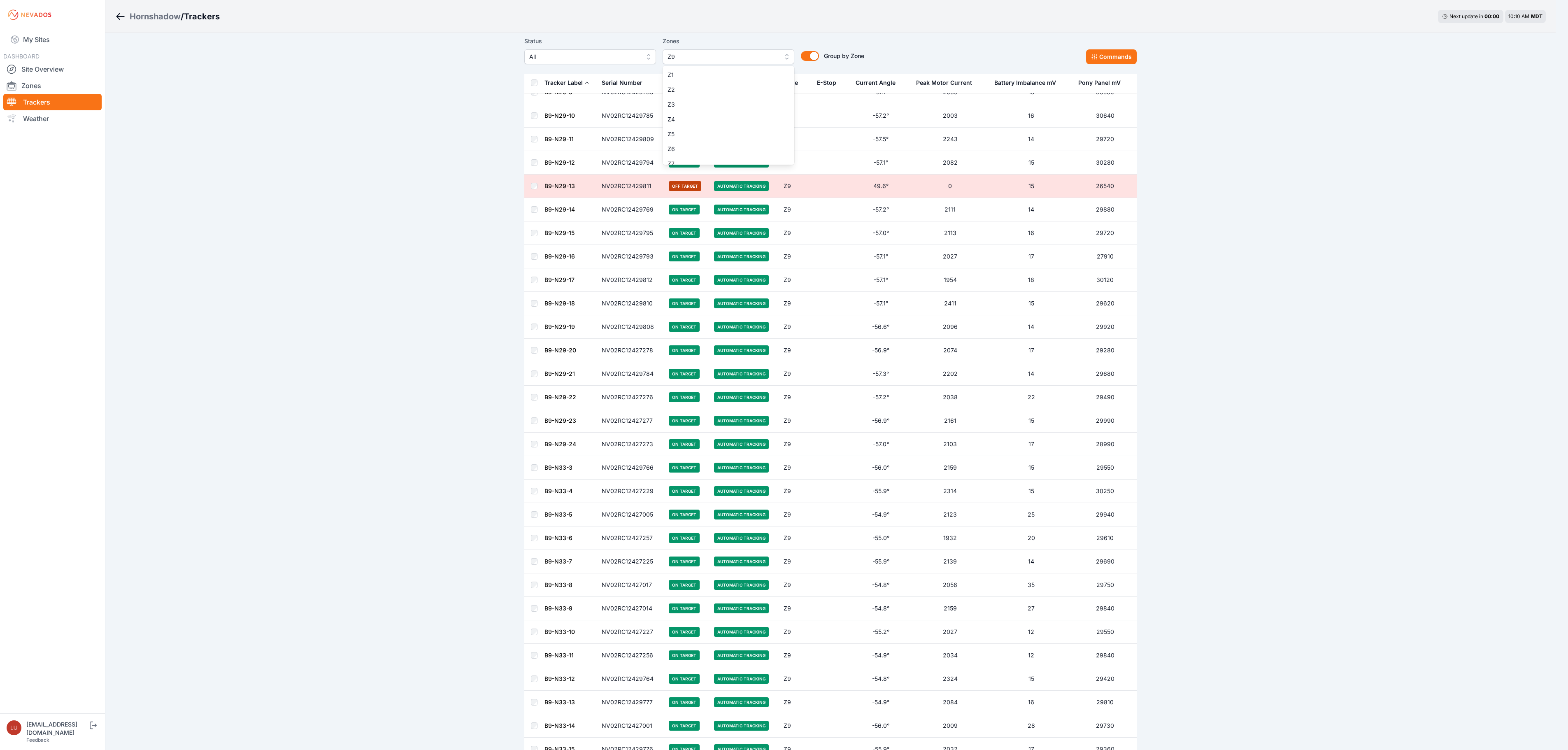
click at [700, 60] on span "Z9" at bounding box center [722, 56] width 110 height 10
click at [701, 110] on span "Z99" at bounding box center [730, 110] width 112 height 8
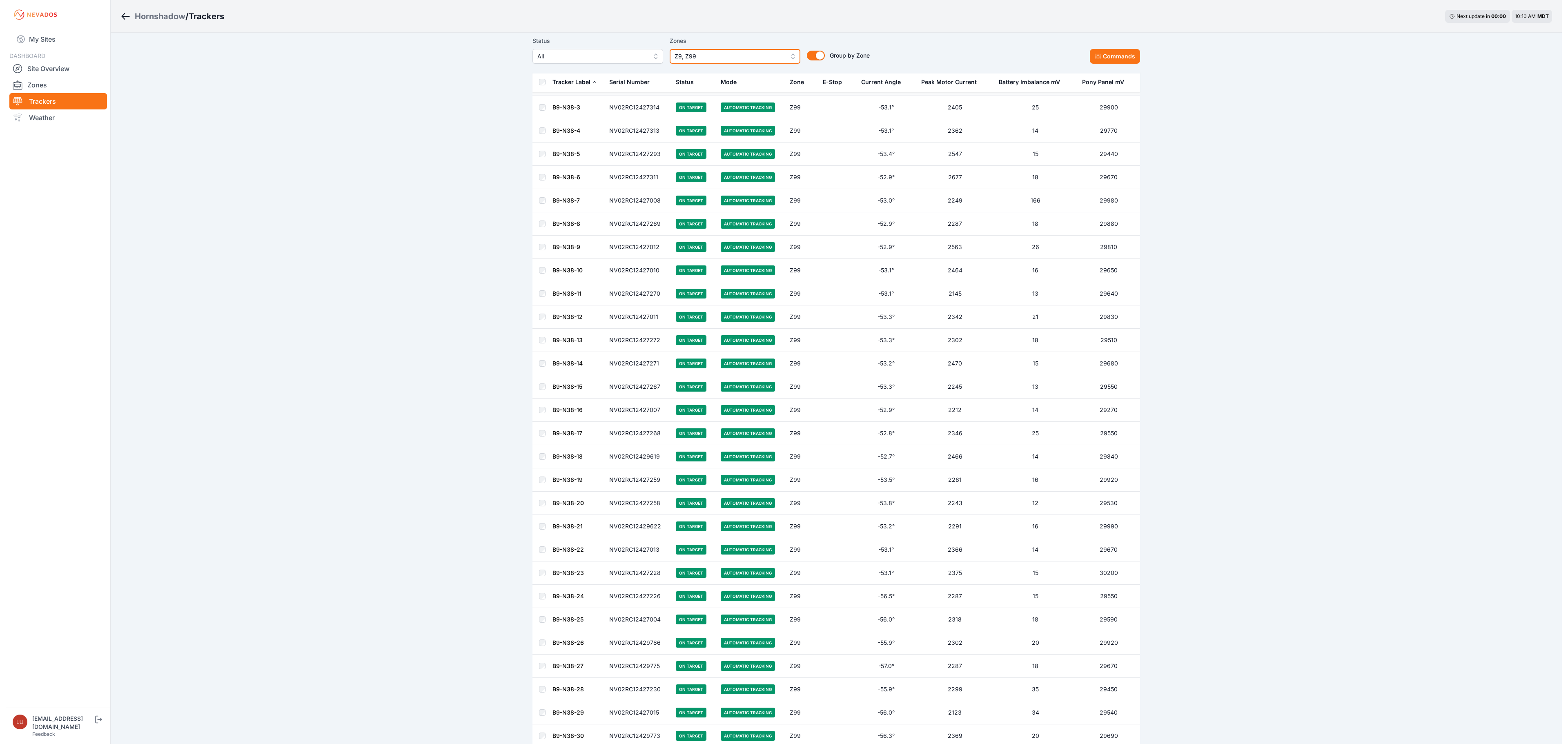
scroll to position [1306, 0]
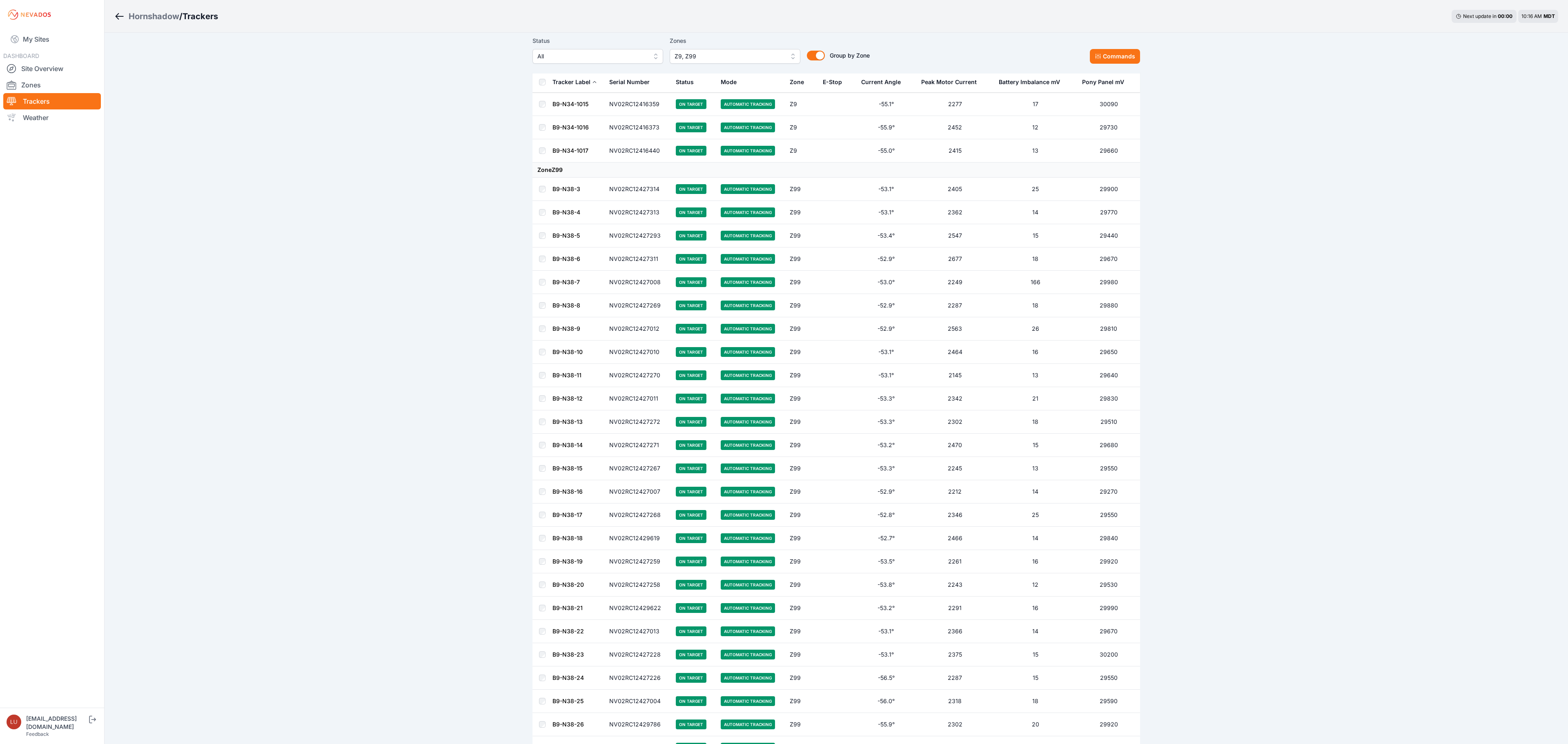
click at [626, 61] on button "All" at bounding box center [597, 57] width 131 height 15
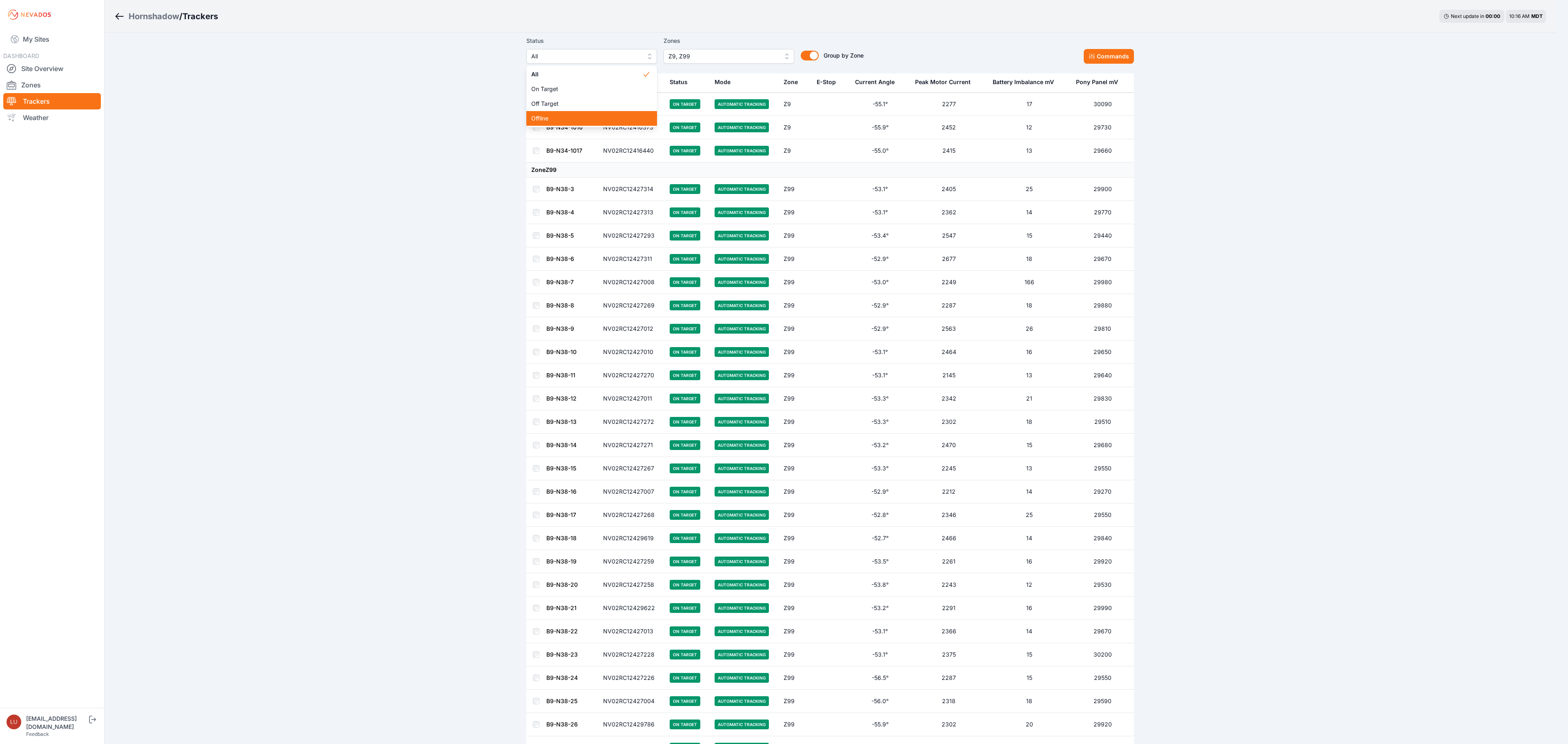
click at [597, 119] on span "Offline" at bounding box center [587, 118] width 111 height 8
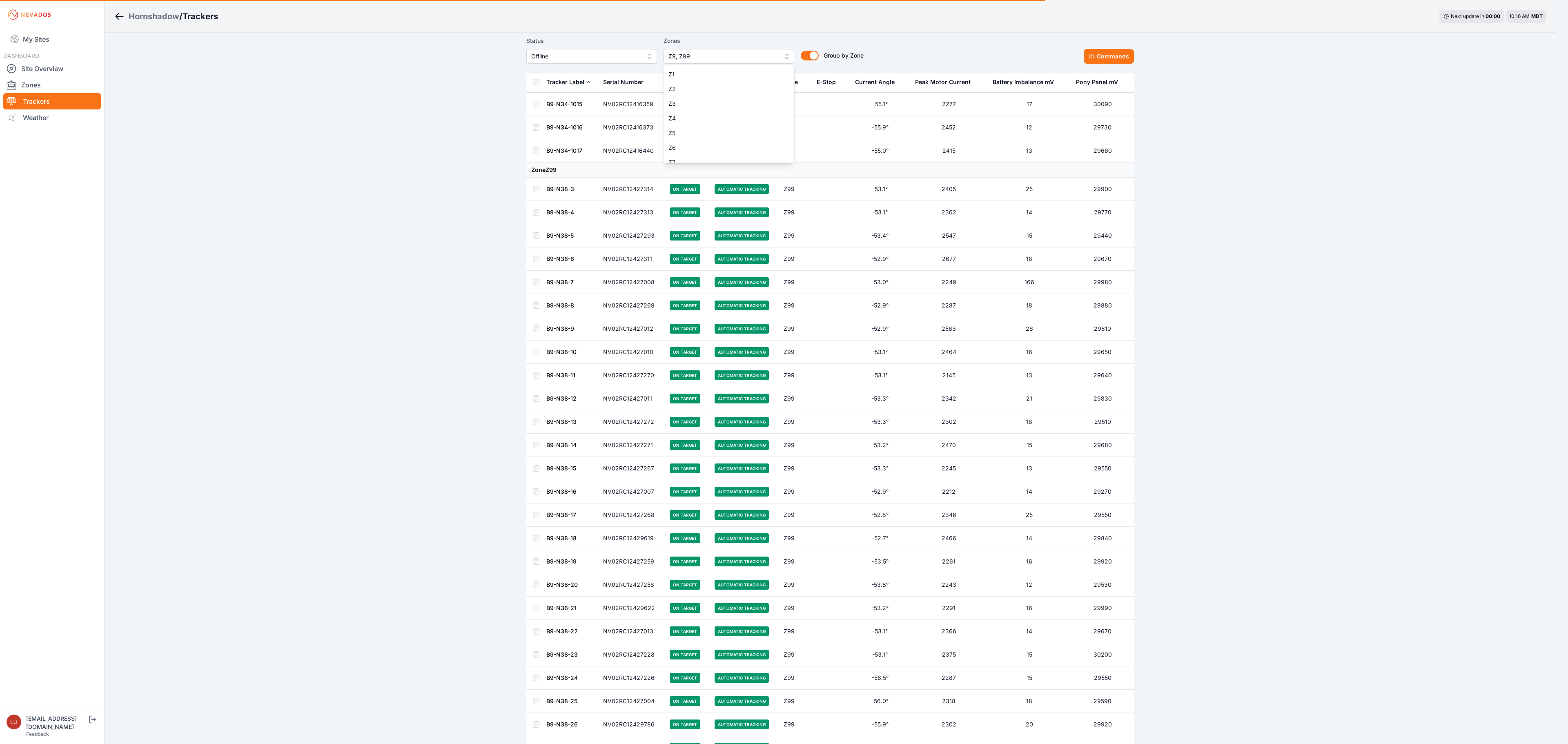
click at [764, 60] on span "Z9, Z99" at bounding box center [723, 56] width 110 height 10
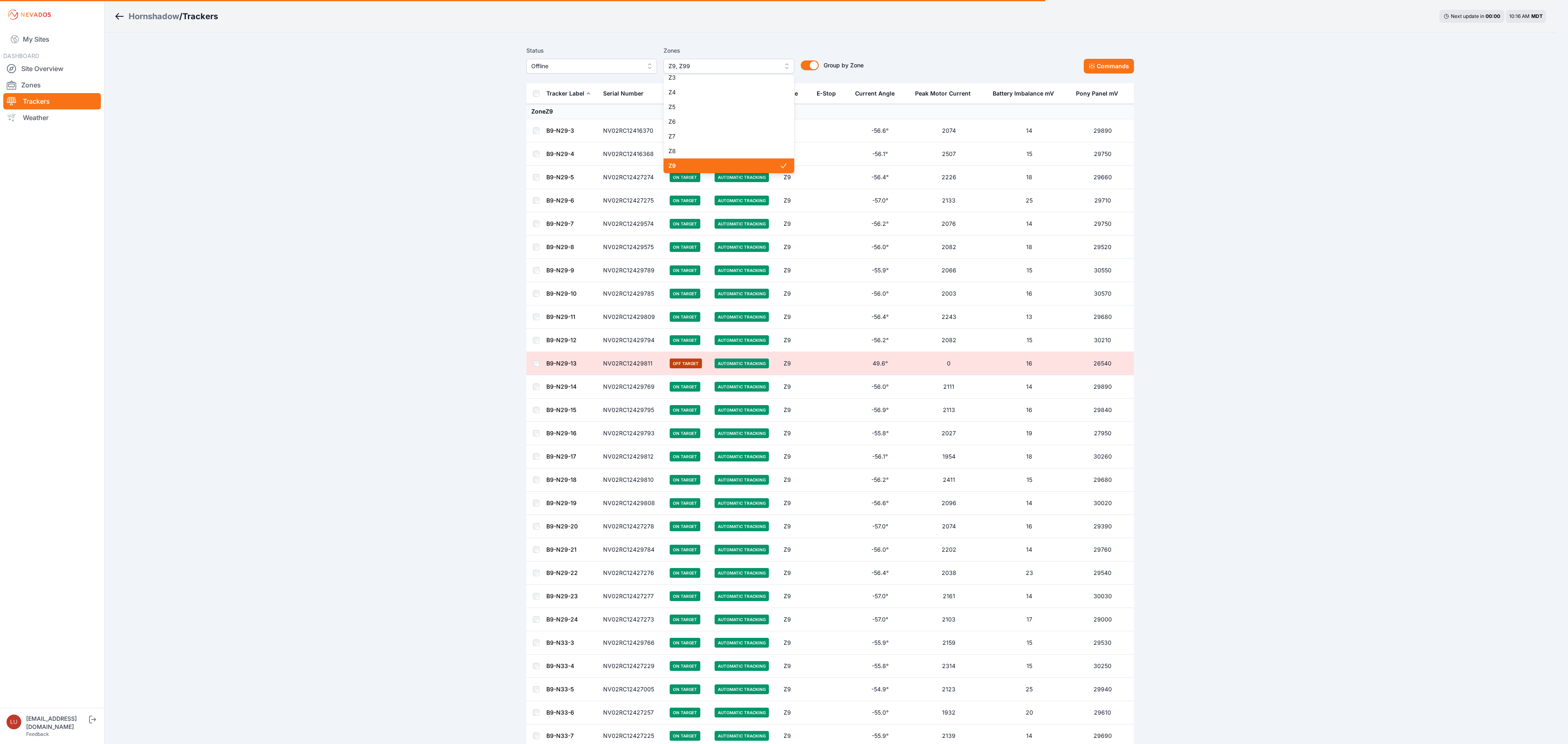
click at [775, 154] on div "Z8" at bounding box center [729, 151] width 131 height 15
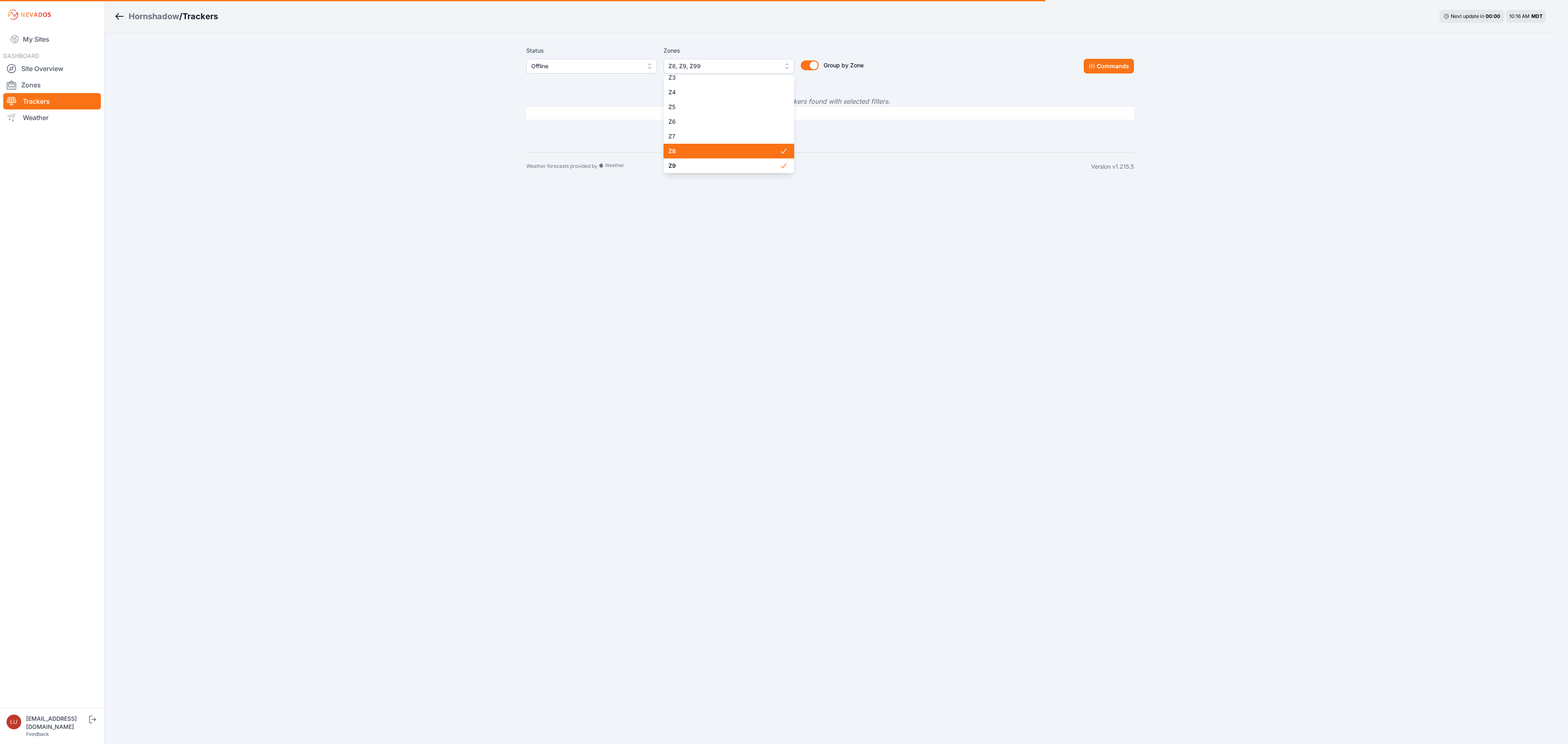
click at [780, 152] on icon at bounding box center [784, 151] width 8 height 8
click at [780, 169] on icon at bounding box center [784, 165] width 8 height 8
click at [746, 122] on span "Z99" at bounding box center [724, 120] width 111 height 8
click at [745, 26] on div "Hornshadow / Trackers Next update in 00 : 00 10:16 AM MDT Status Offline Zones …" at bounding box center [778, 90] width 1556 height 181
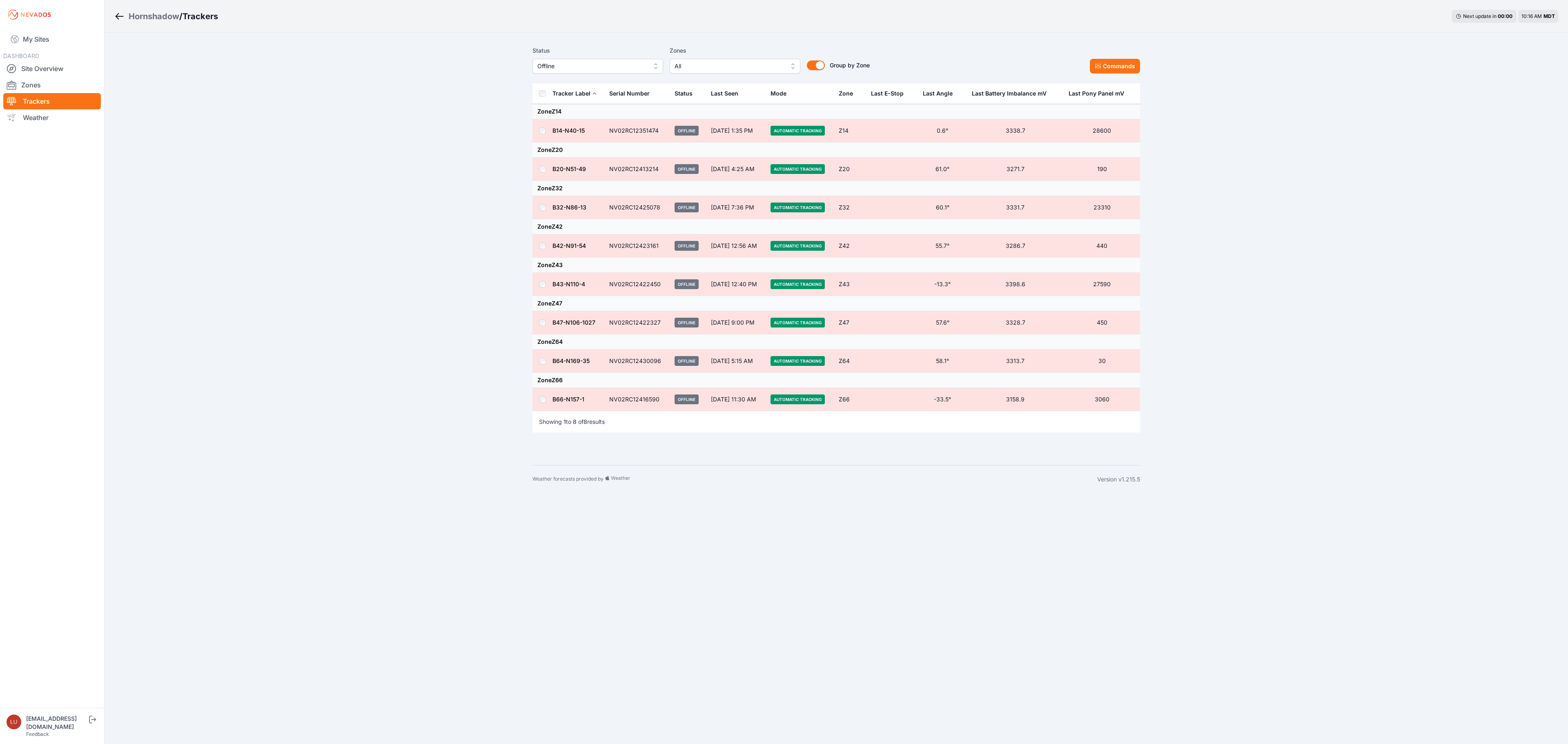
click at [594, 71] on button "Offline" at bounding box center [597, 66] width 131 height 15
click at [594, 113] on span "Off Target" at bounding box center [594, 113] width 111 height 8
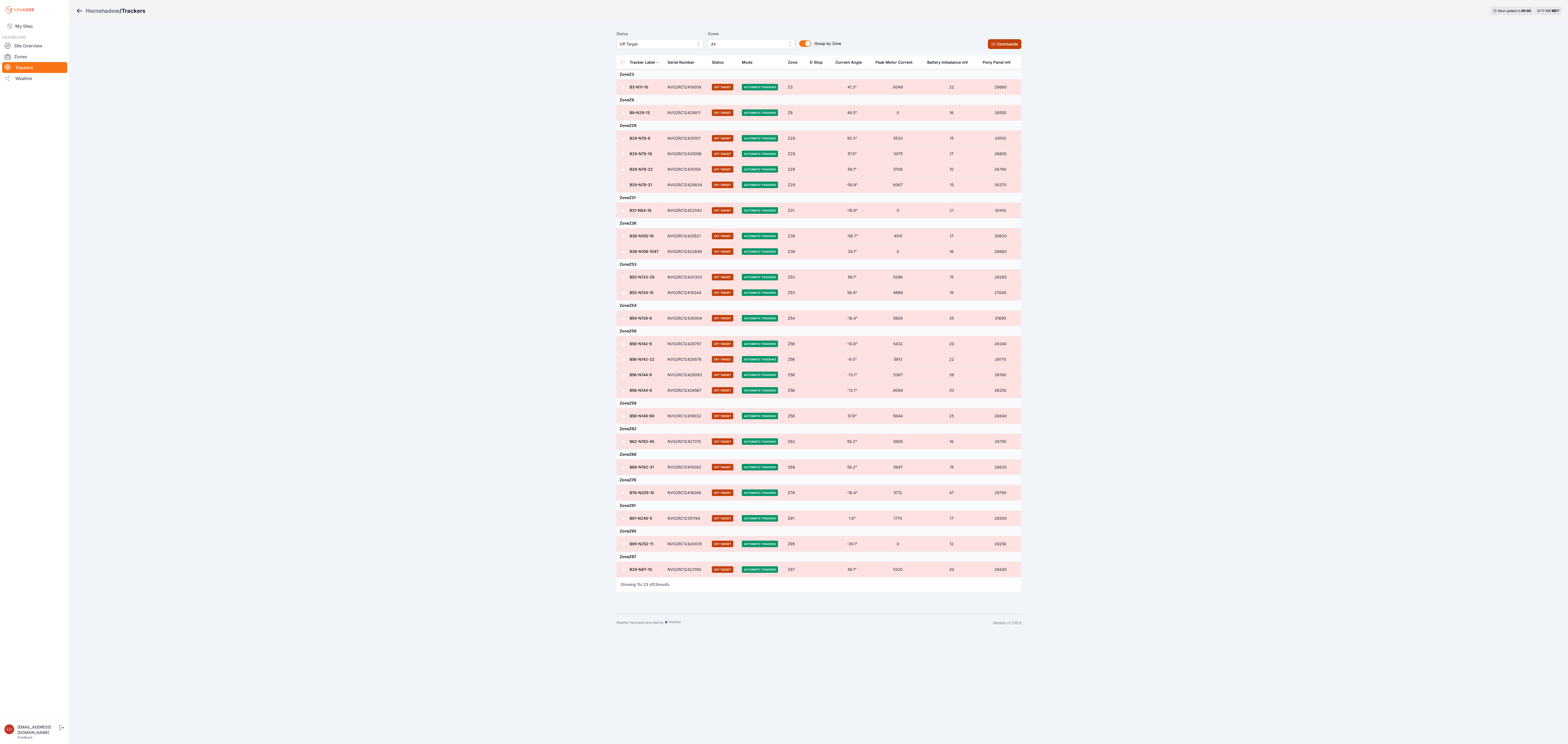
click at [999, 46] on button "Commands" at bounding box center [1004, 44] width 33 height 10
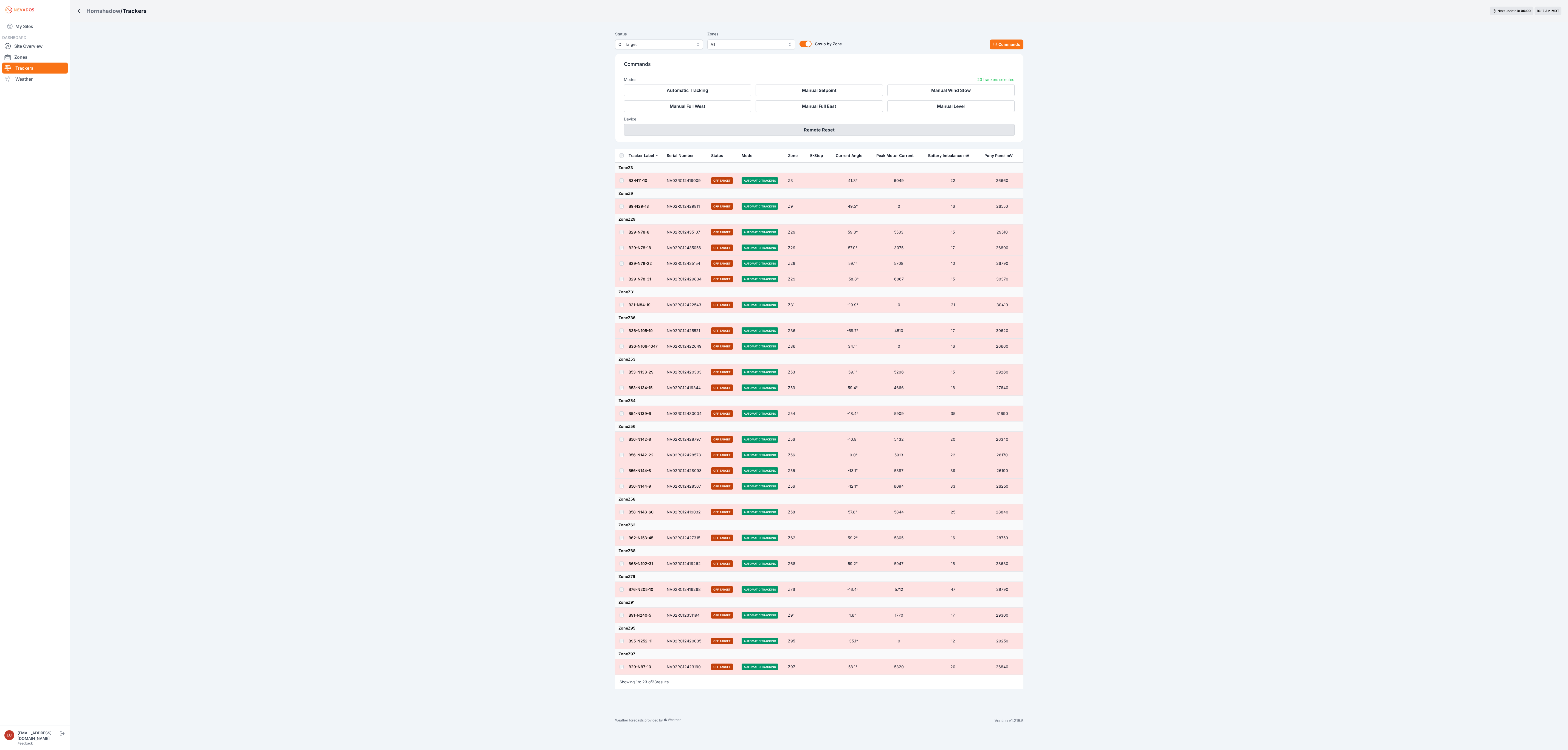
click at [846, 128] on button "Remote Reset" at bounding box center [819, 130] width 391 height 12
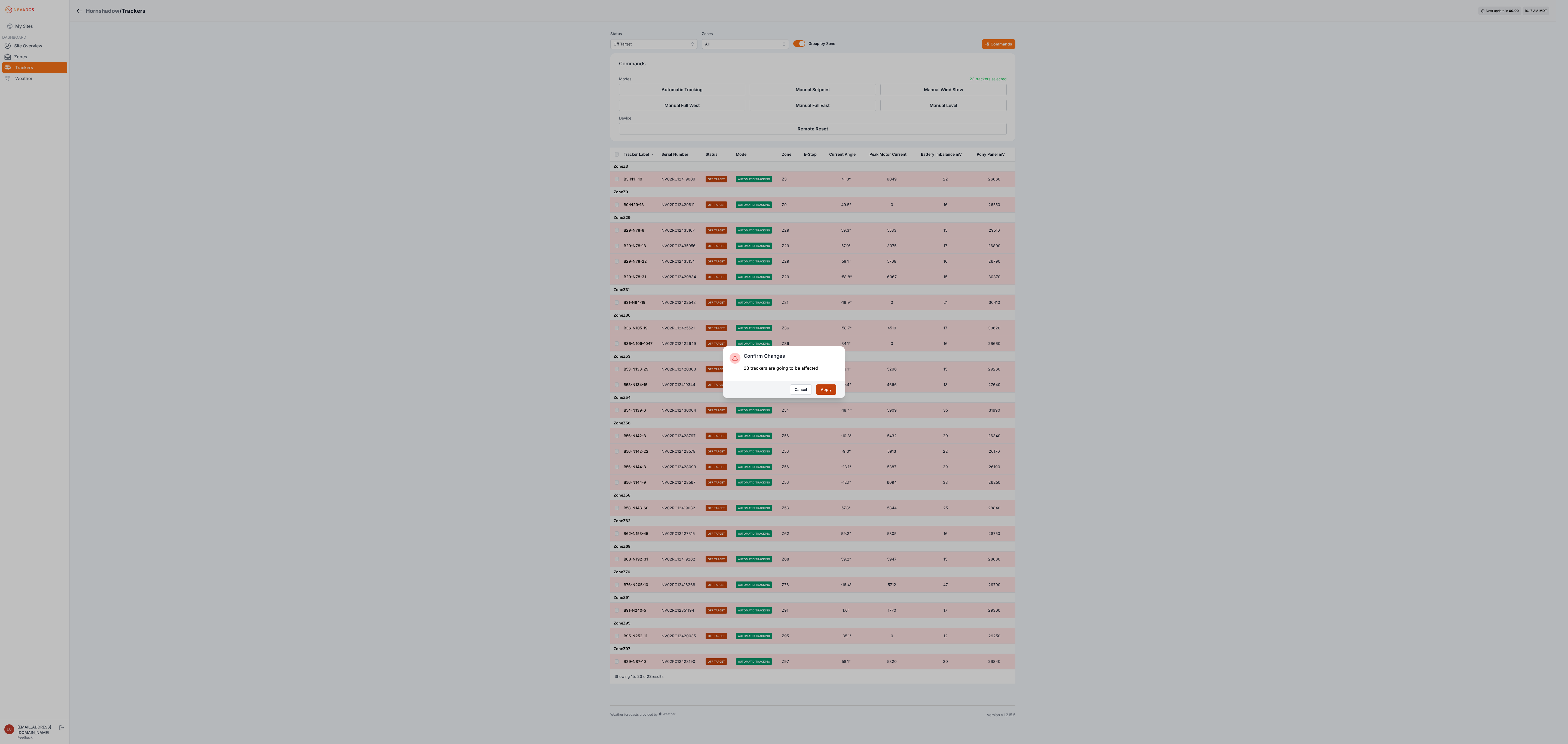
click at [825, 387] on button "Apply" at bounding box center [826, 389] width 20 height 10
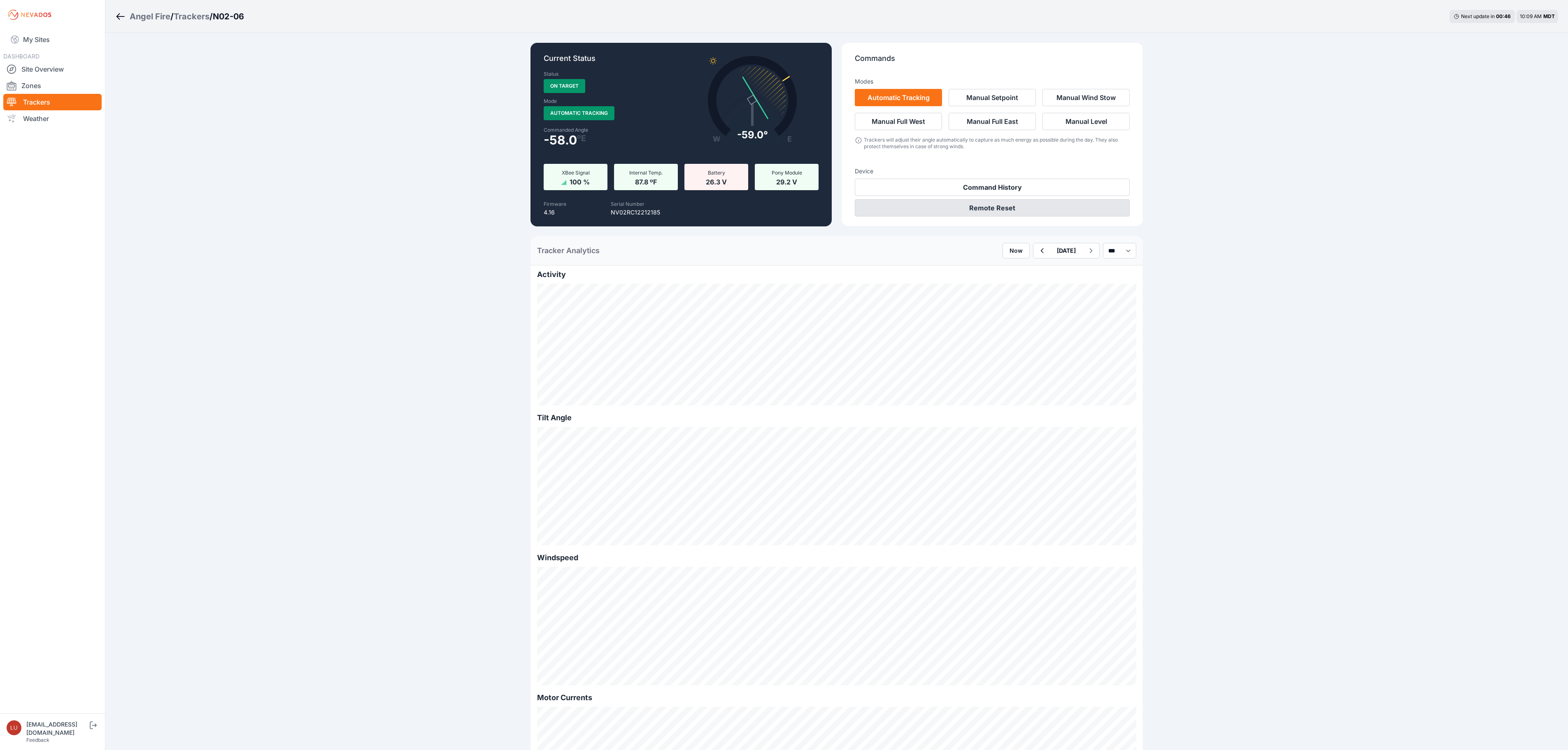
click at [1046, 208] on button "Remote Reset" at bounding box center [992, 207] width 275 height 17
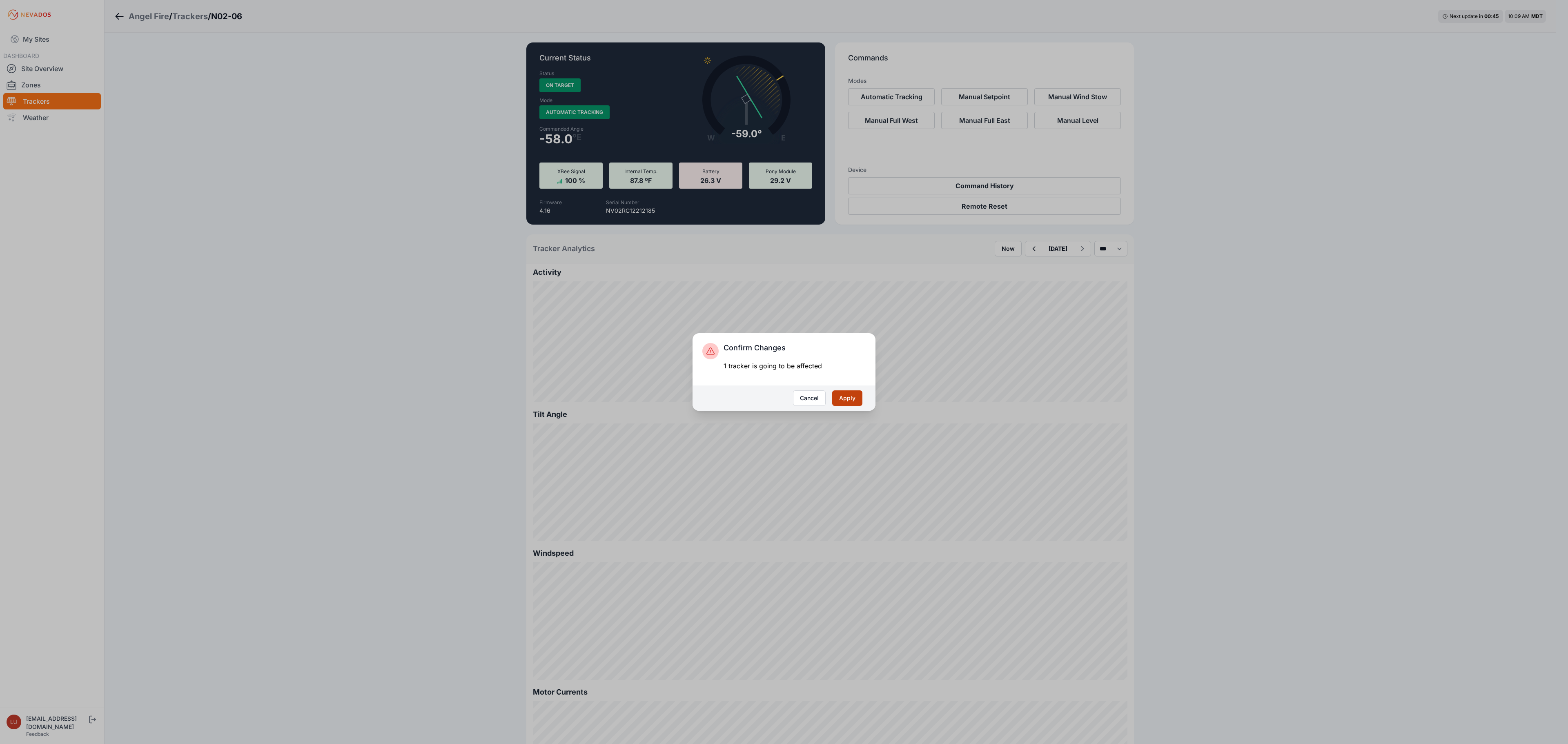
click at [857, 401] on button "Apply" at bounding box center [847, 398] width 30 height 16
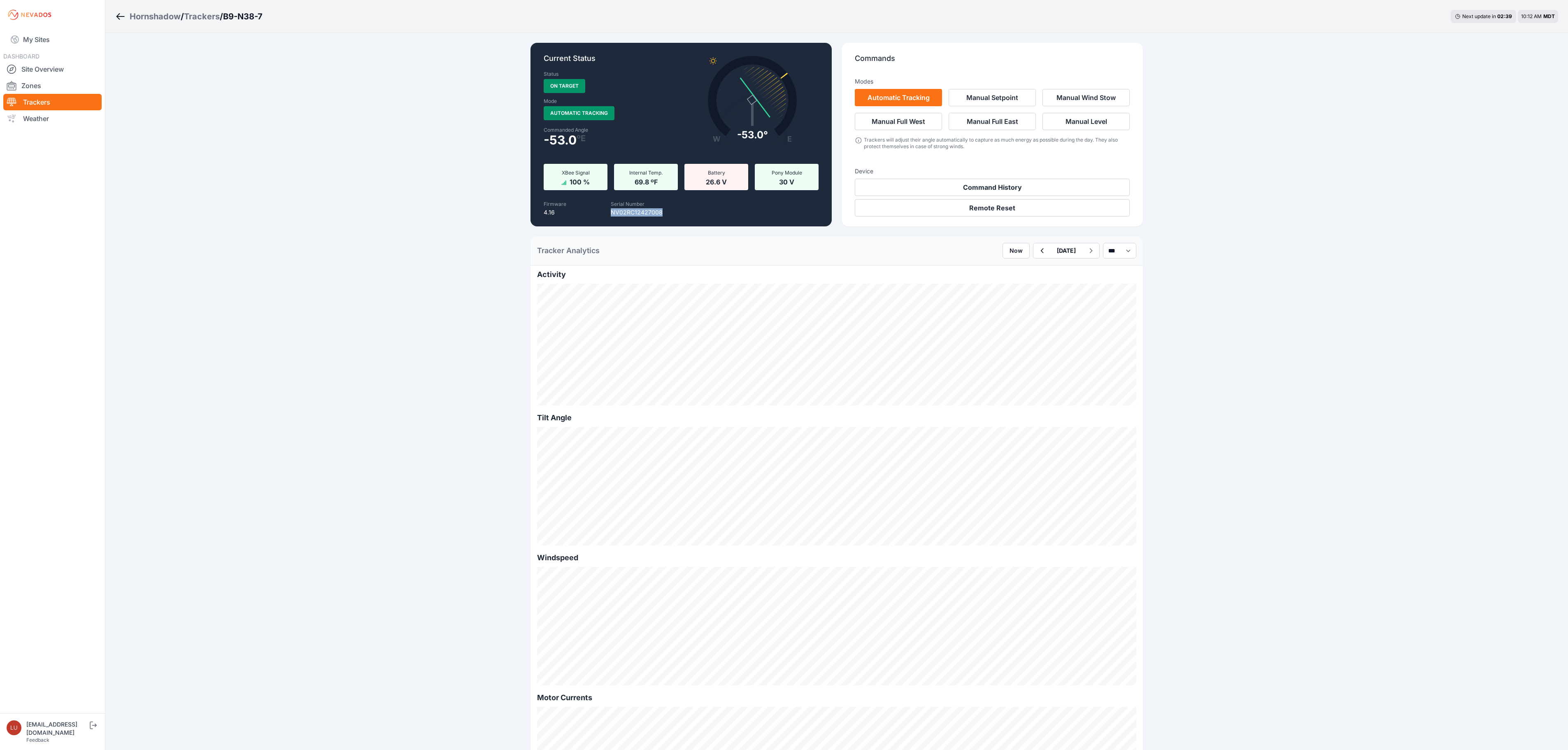
drag, startPoint x: 661, startPoint y: 213, endPoint x: 593, endPoint y: 220, distance: 68.4
click at [593, 220] on div "Current Status Status On Target Mode Automatic Tracking Commanded Angle -53.0 º…" at bounding box center [680, 134] width 301 height 183
copy p "NV02RC12427008"
click at [350, 154] on div "Hornshadow / Trackers / B9-N38-7 Next update in 01 : 28 10:13 AM MDT Current St…" at bounding box center [784, 645] width 1568 height 1290
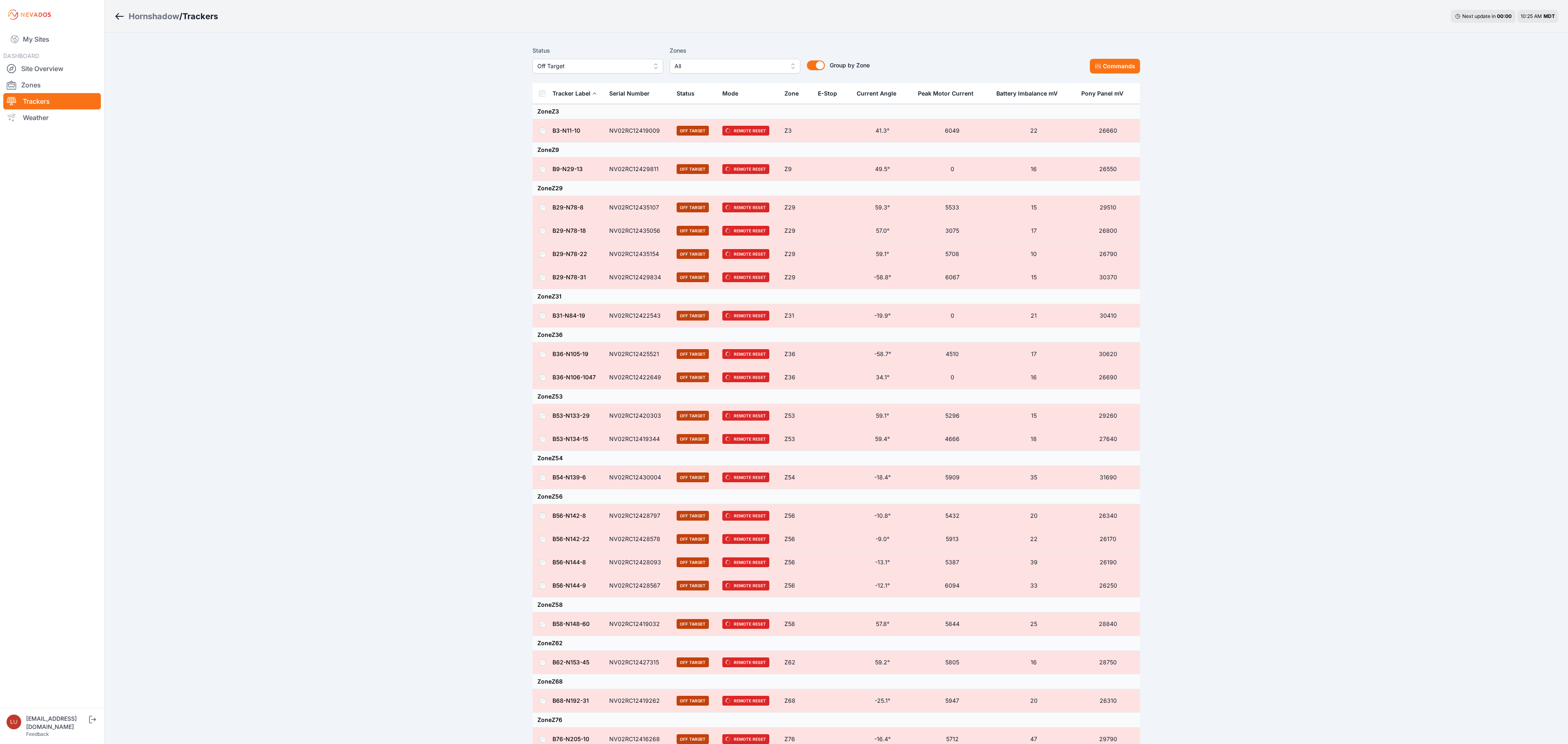
click at [552, 69] on span "Off Target" at bounding box center [593, 66] width 110 height 10
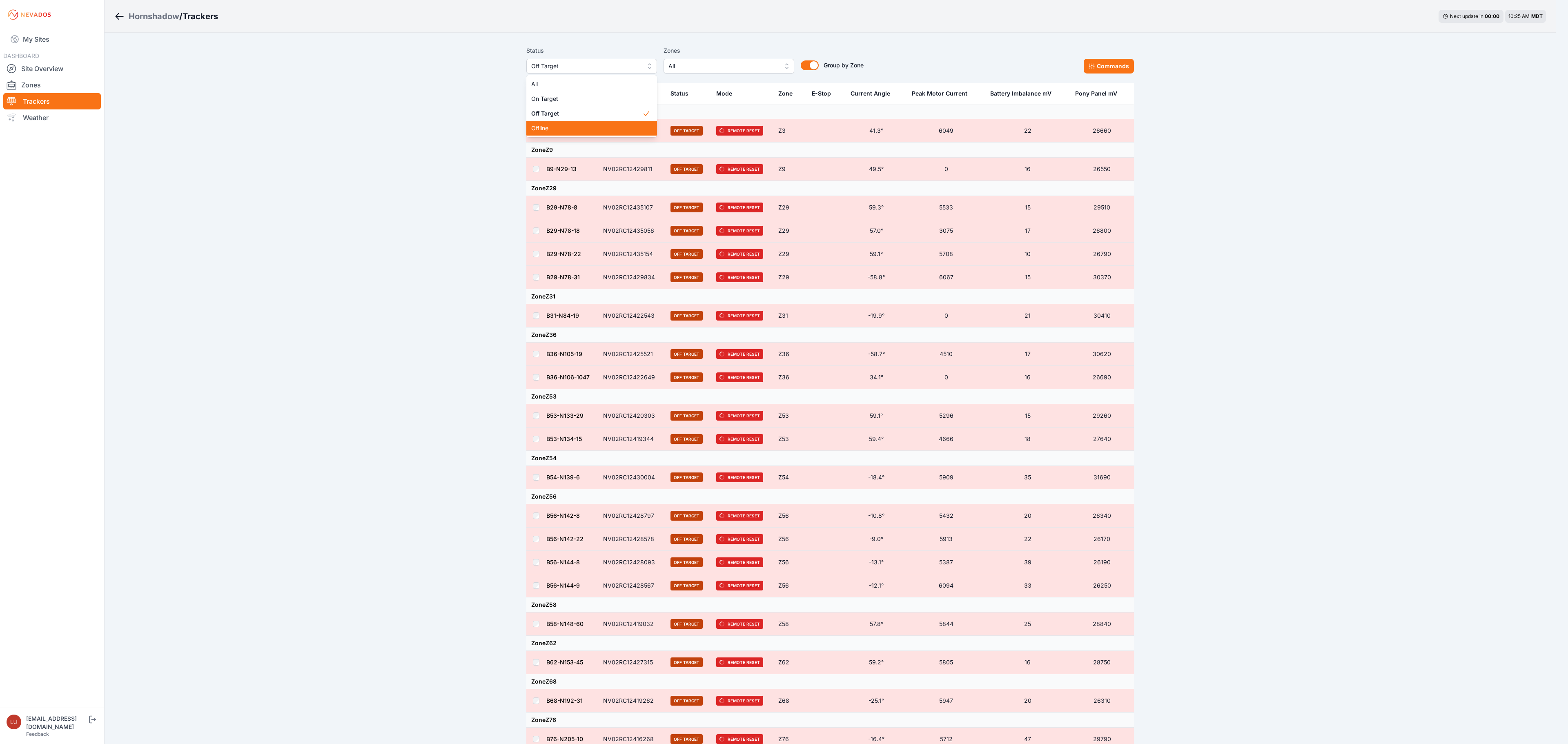
click at [569, 128] on span "Offline" at bounding box center [587, 128] width 111 height 8
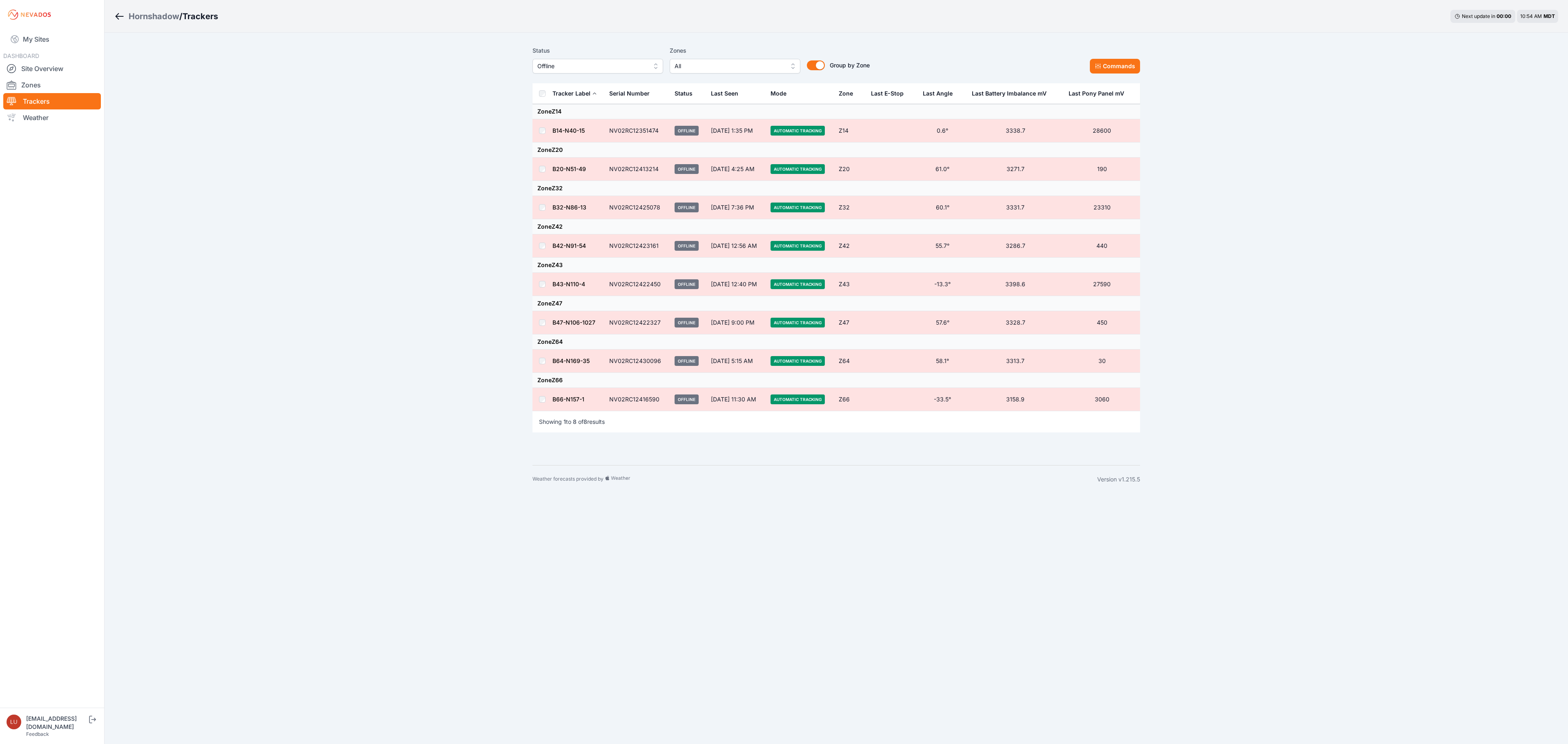
drag, startPoint x: 565, startPoint y: 366, endPoint x: 401, endPoint y: 367, distance: 164.0
click at [401, 367] on div "Hornshadow / Trackers Next update in 00 : 00 10:54 AM MDT Status Offline Zones …" at bounding box center [784, 246] width 1568 height 493
click at [575, 325] on link "B47-N106-1027" at bounding box center [574, 322] width 43 height 7
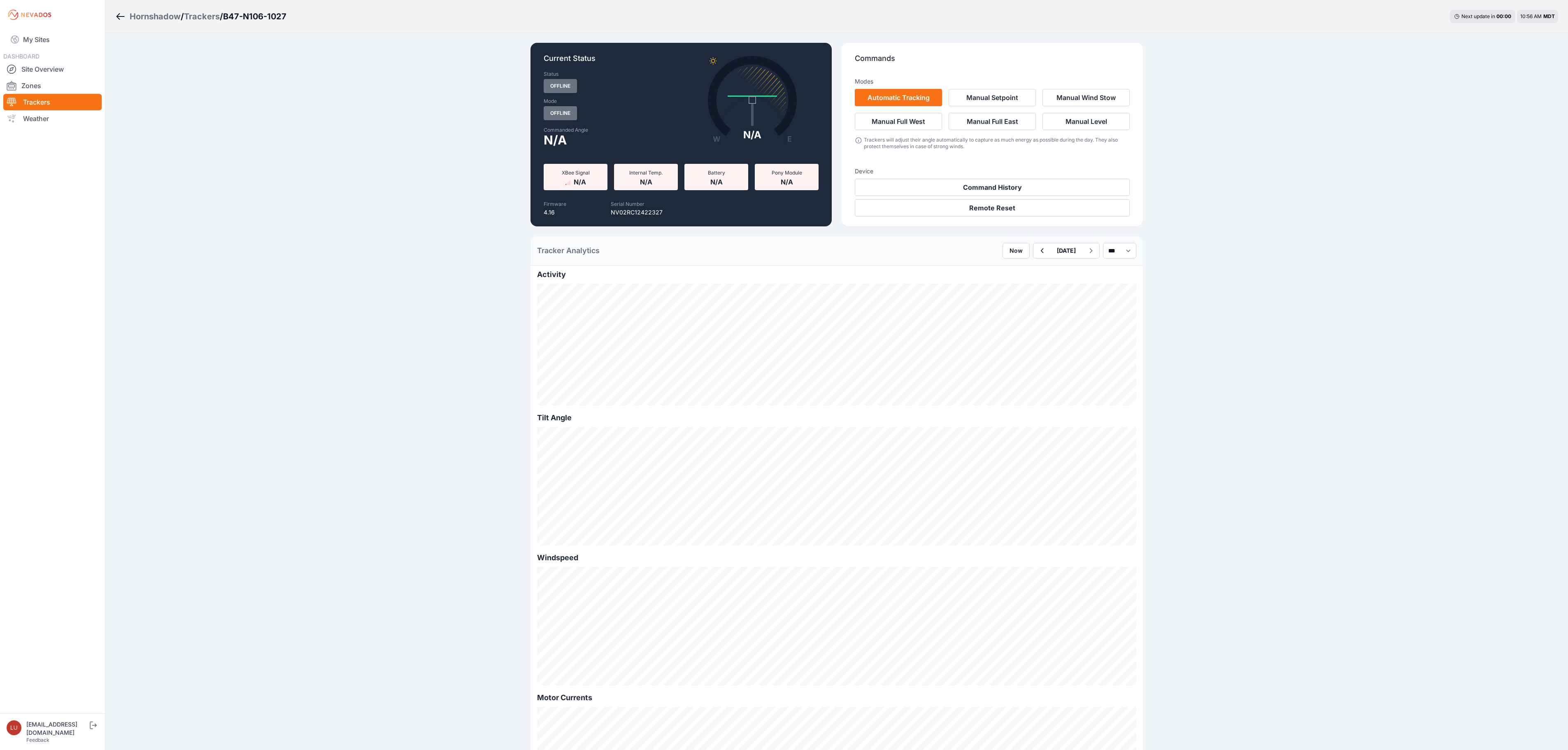
click at [203, 12] on div "Trackers" at bounding box center [202, 17] width 36 height 12
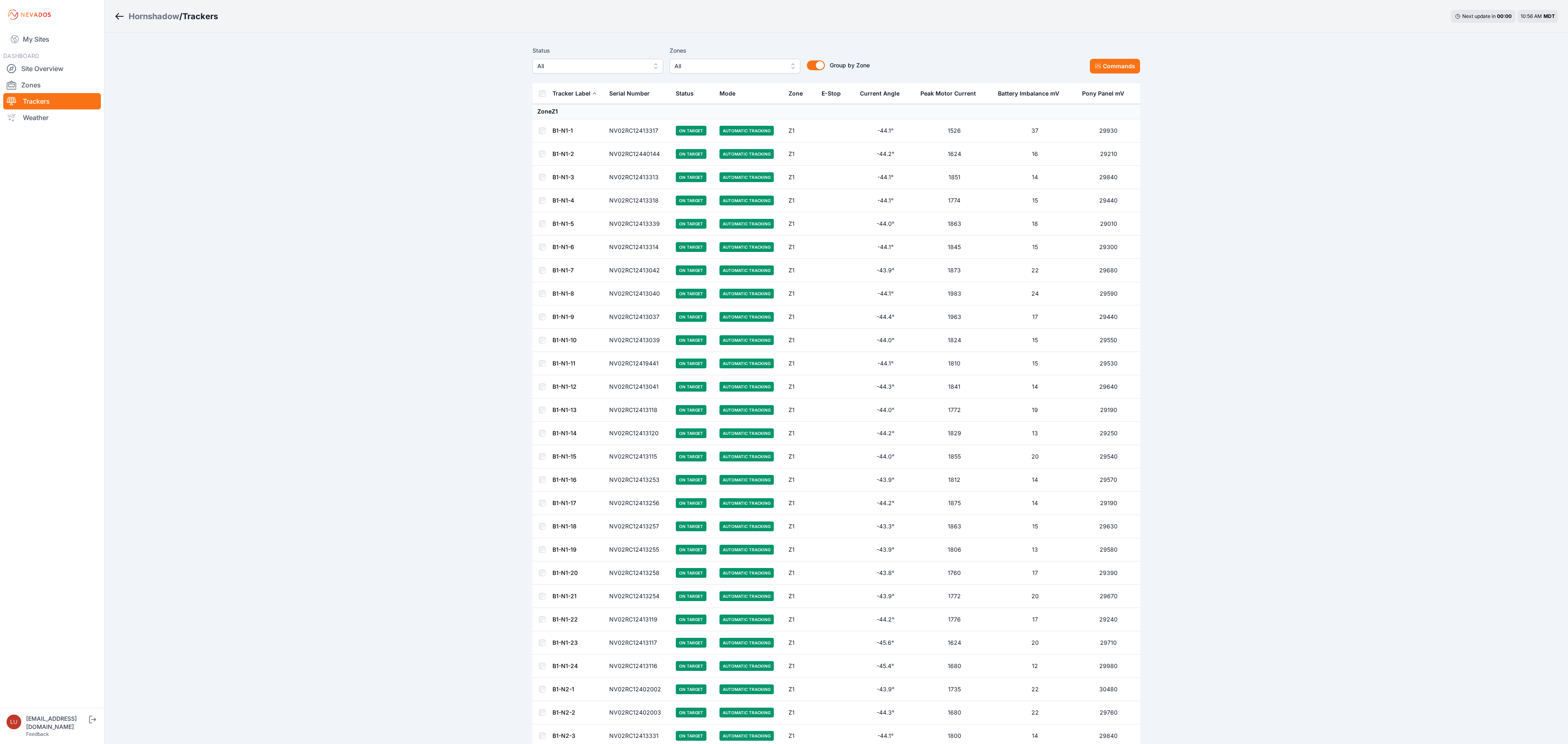
click at [594, 62] on span "All" at bounding box center [593, 66] width 110 height 10
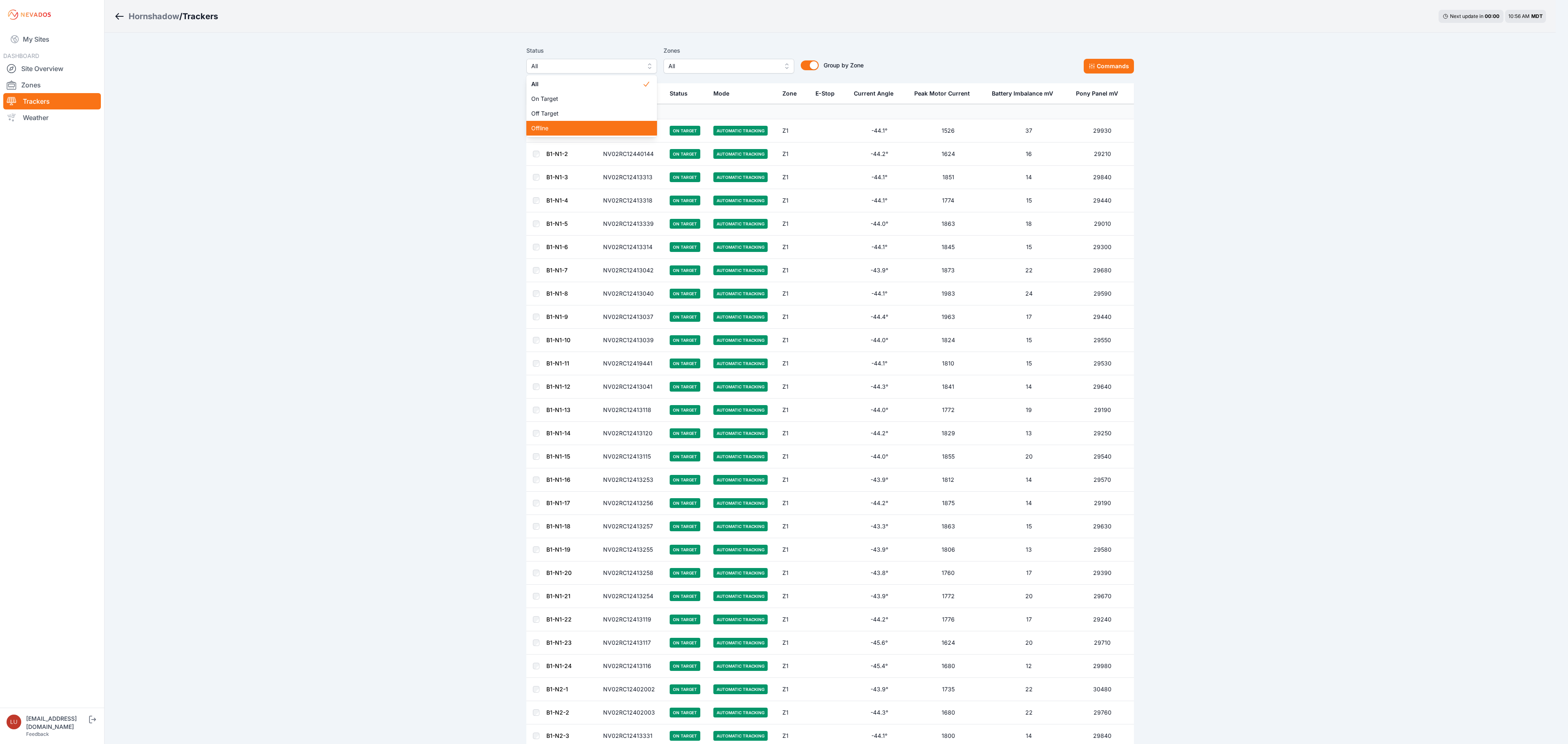
click at [579, 124] on span "Offline" at bounding box center [587, 128] width 111 height 8
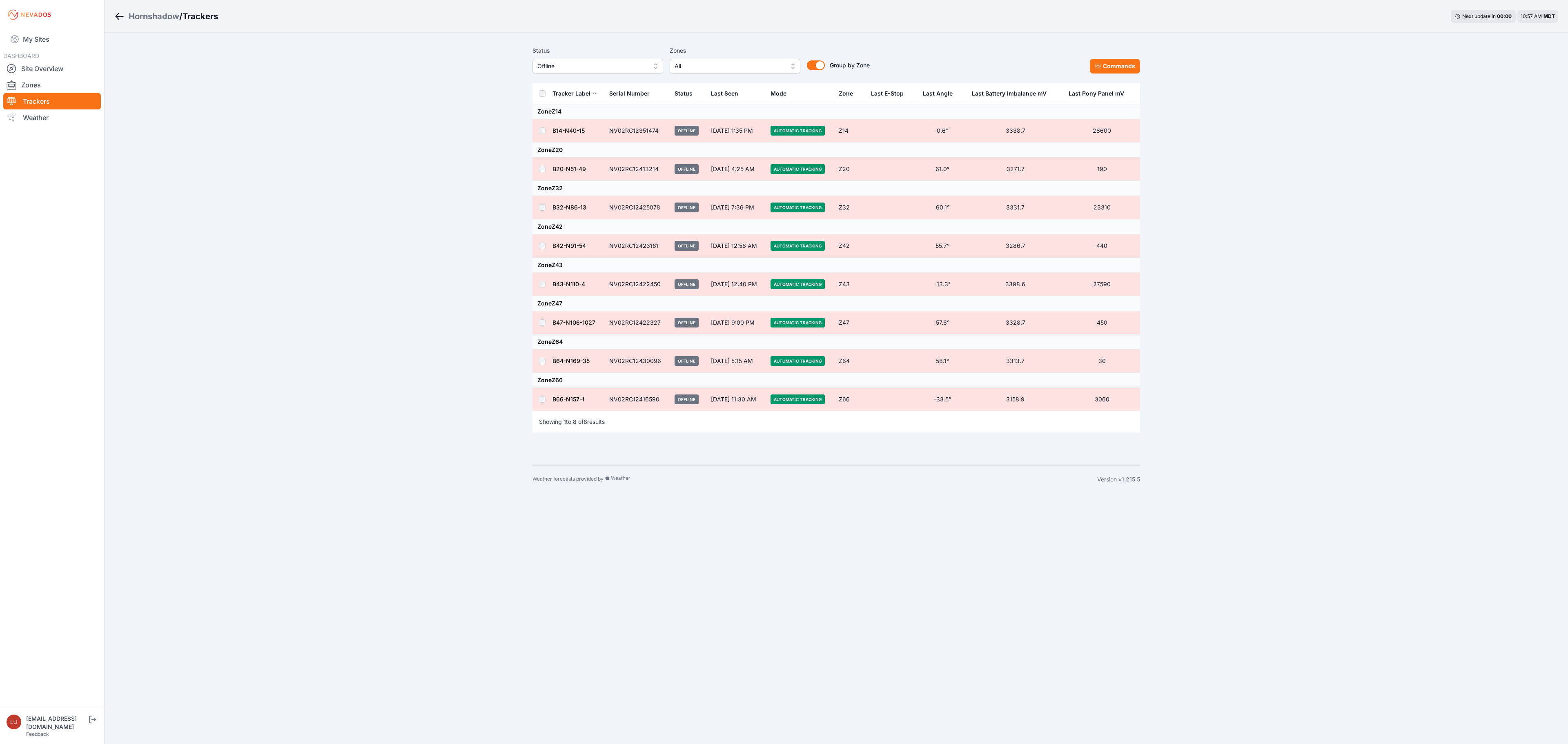
drag, startPoint x: 581, startPoint y: 327, endPoint x: 484, endPoint y: 332, distance: 97.1
click at [484, 332] on div "Hornshadow / Trackers Next update in 00 : 00 10:57 AM MDT Status Offline Zones …" at bounding box center [784, 246] width 1568 height 493
click at [581, 63] on span "Offline" at bounding box center [593, 66] width 110 height 10
click at [574, 106] on div "Off Target" at bounding box center [597, 113] width 131 height 15
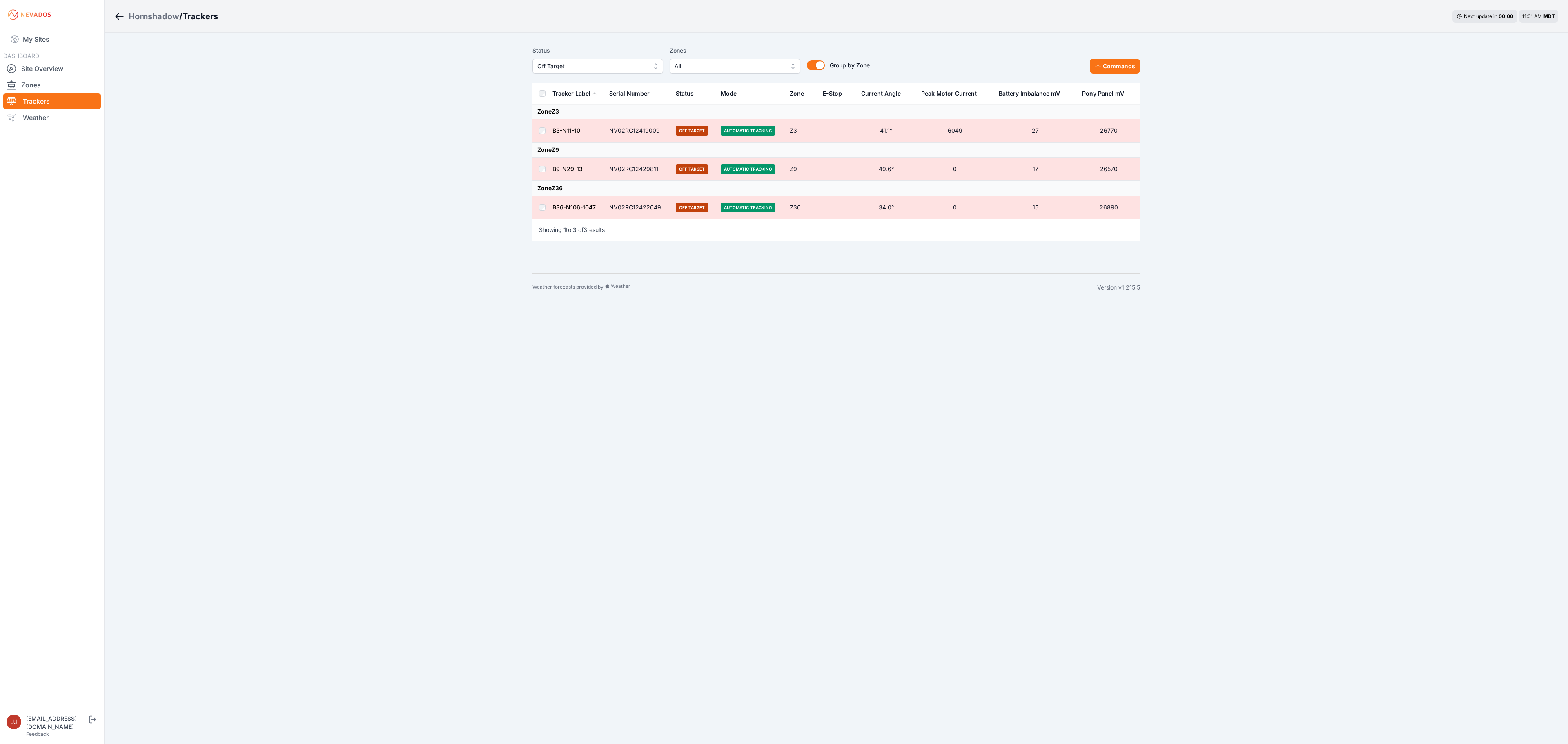
click at [604, 67] on span "Off Target" at bounding box center [593, 66] width 110 height 10
click at [600, 89] on div "All" at bounding box center [597, 84] width 131 height 15
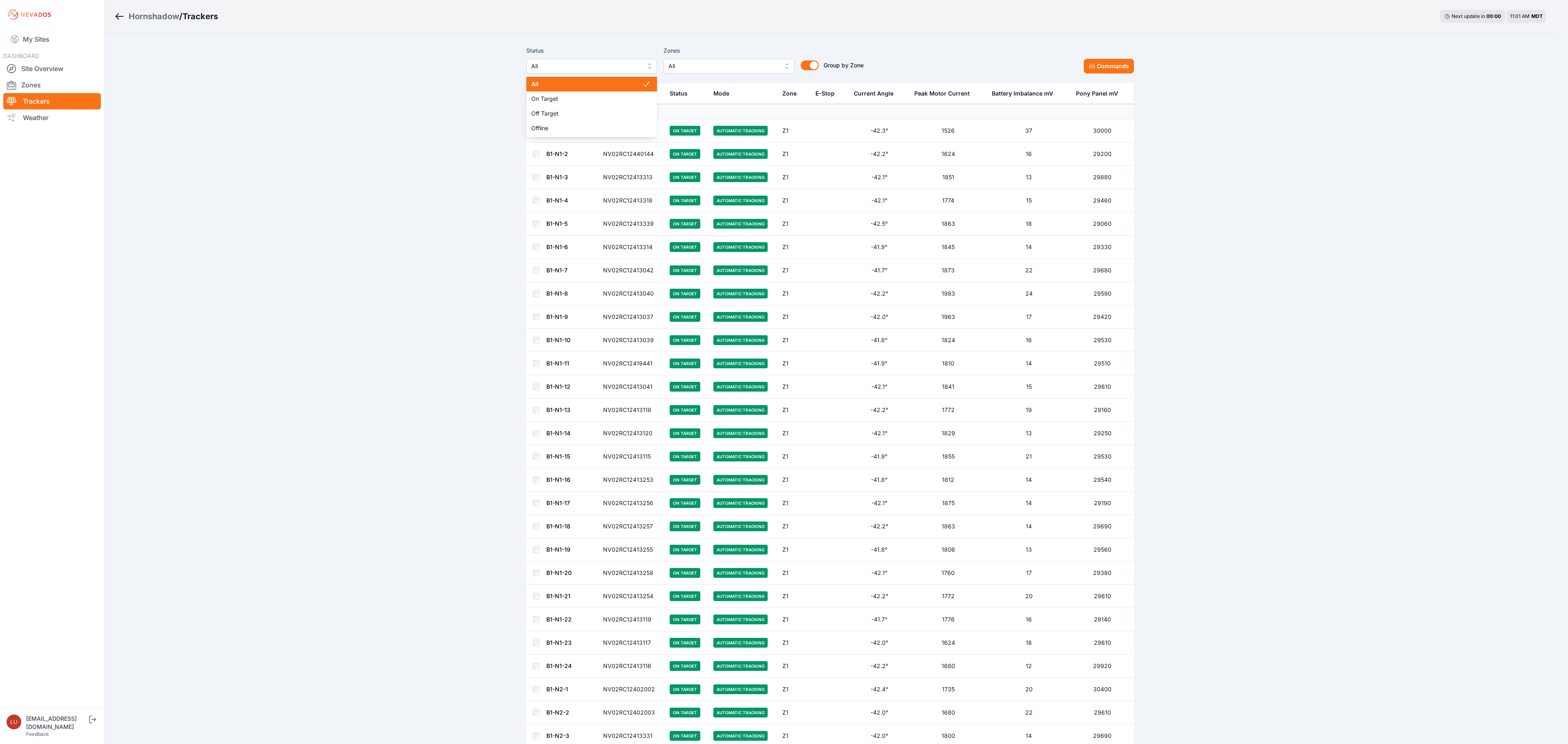
click at [610, 68] on span "All" at bounding box center [586, 66] width 110 height 10
click at [601, 112] on span "Off Target" at bounding box center [587, 113] width 111 height 8
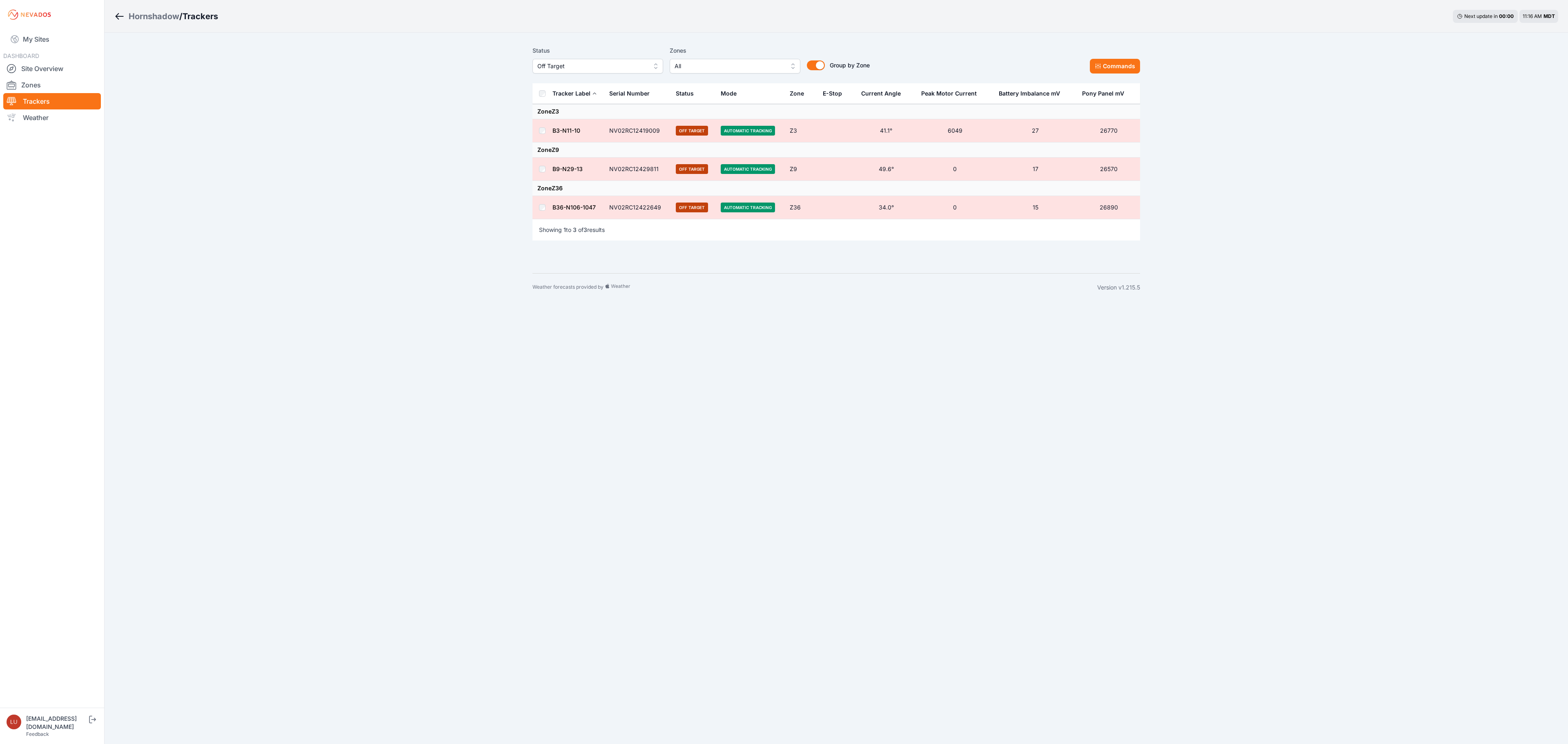
click at [161, 17] on div "Hornshadow" at bounding box center [153, 16] width 50 height 12
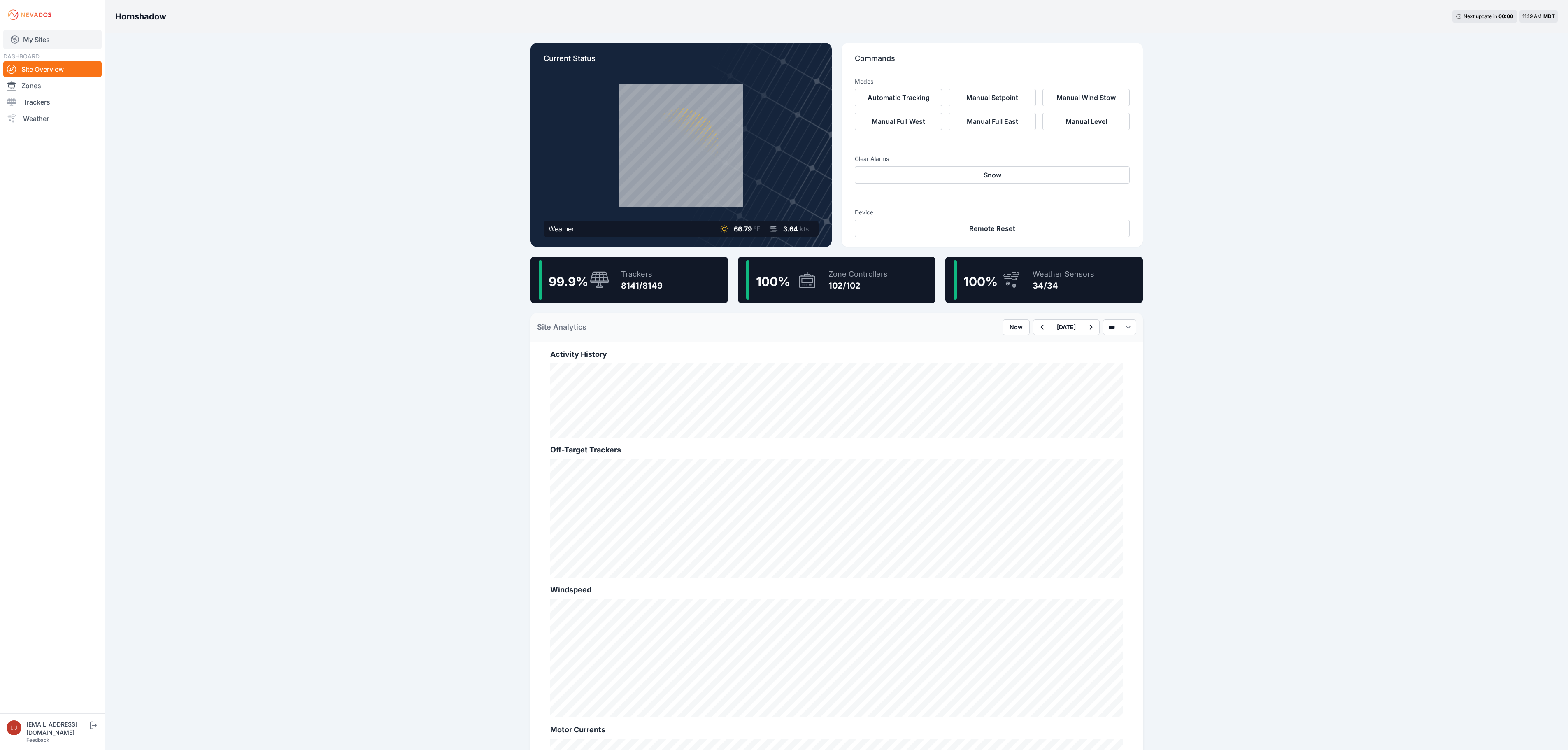
click at [41, 39] on link "My Sites" at bounding box center [52, 39] width 98 height 19
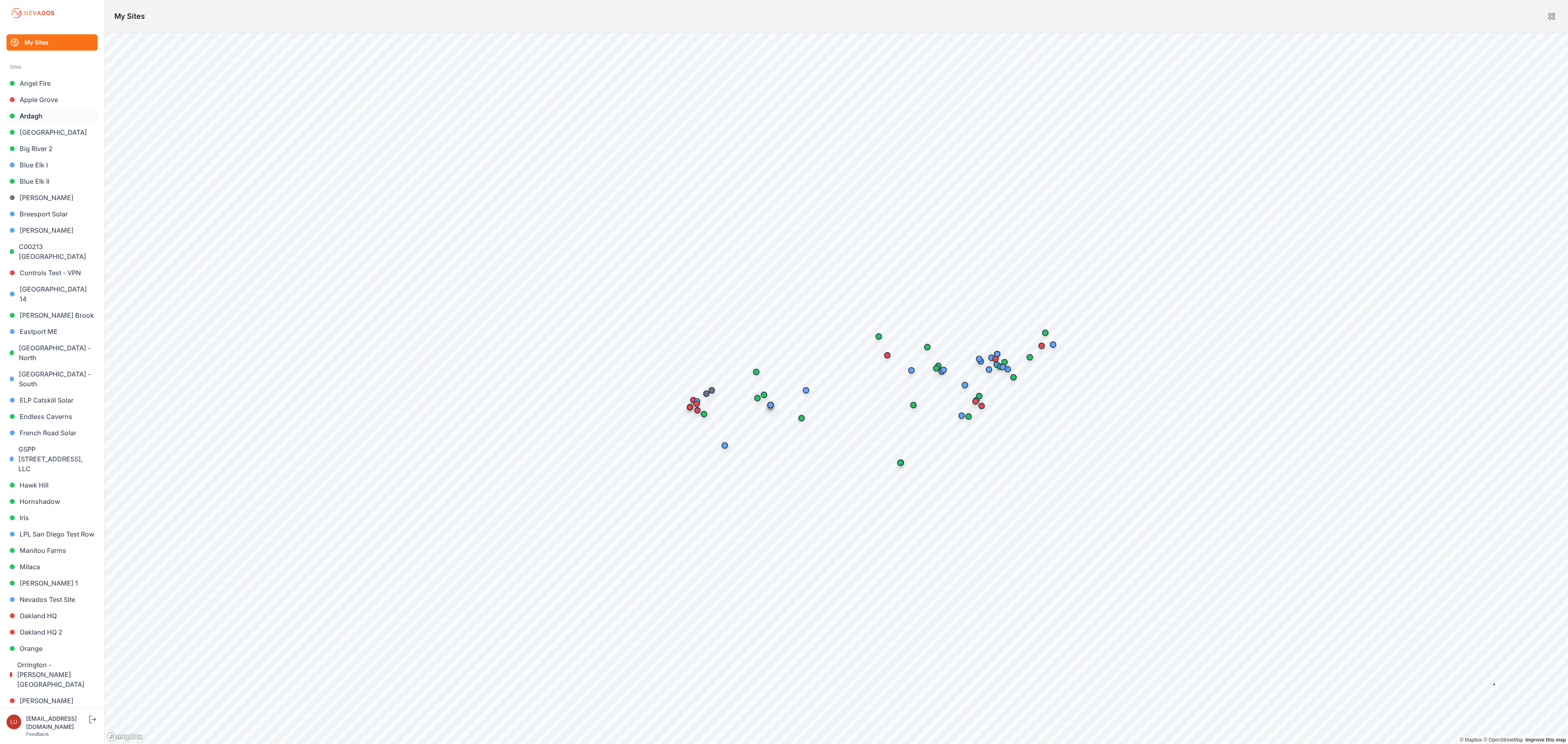
click at [35, 122] on link "Ardagh" at bounding box center [52, 116] width 91 height 16
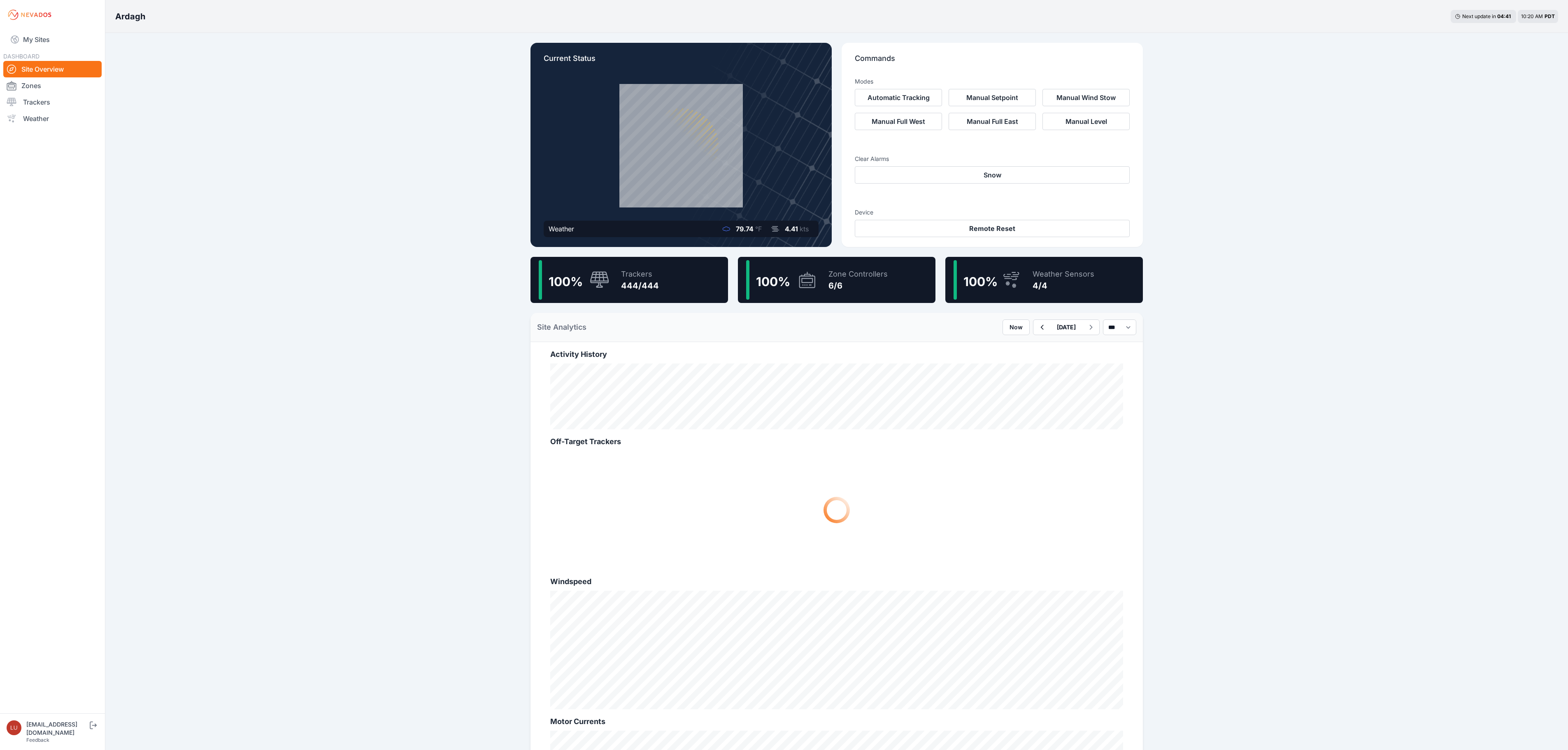
click at [643, 306] on div "Current Status Weather 79.74 °F 4.41 kts Commands Modes Automatic Tracking Manu…" at bounding box center [836, 457] width 632 height 849
click at [644, 297] on div "Trackers 444/444" at bounding box center [636, 280] width 46 height 40
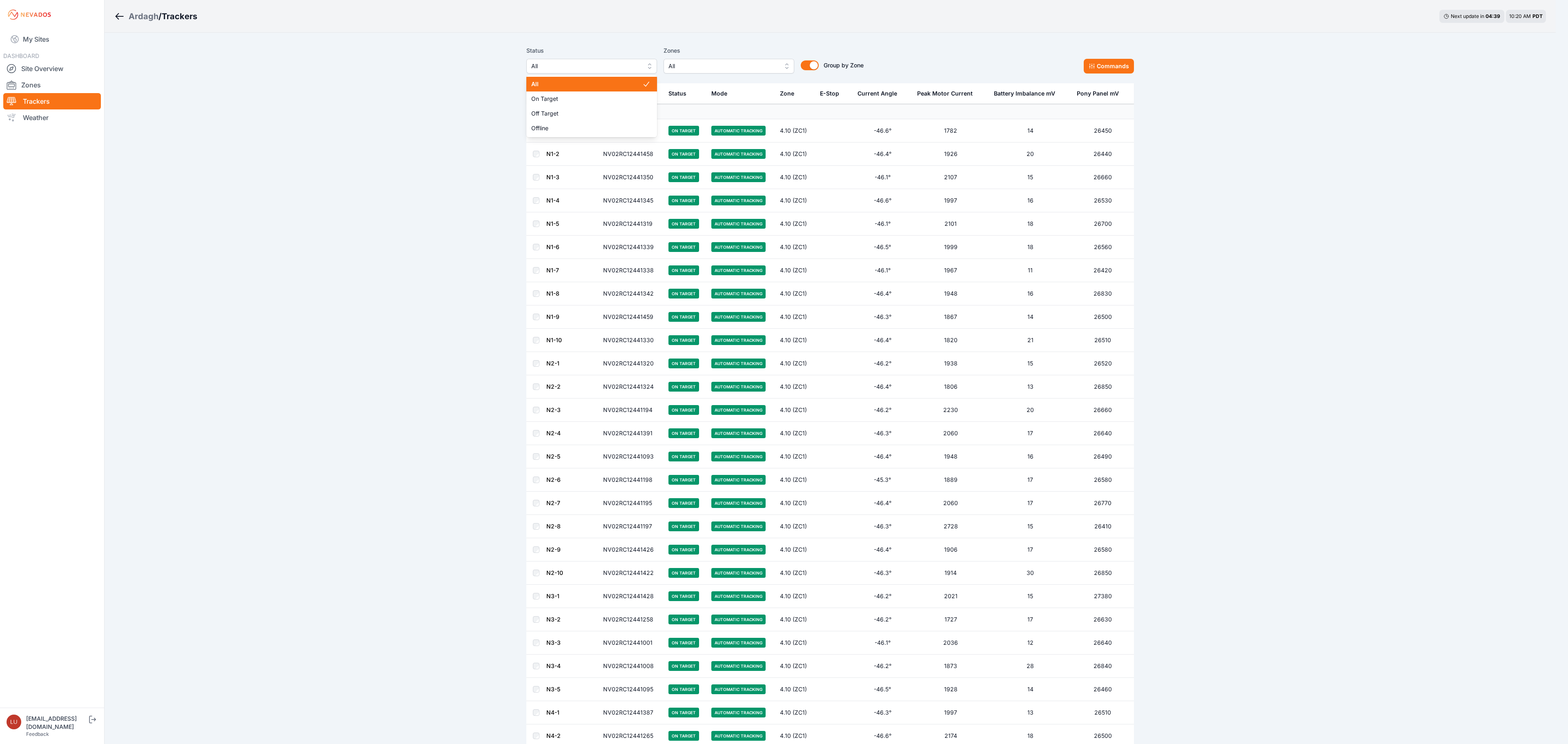
click at [581, 69] on span "All" at bounding box center [586, 66] width 110 height 10
click at [558, 120] on div "Off Target" at bounding box center [591, 113] width 131 height 15
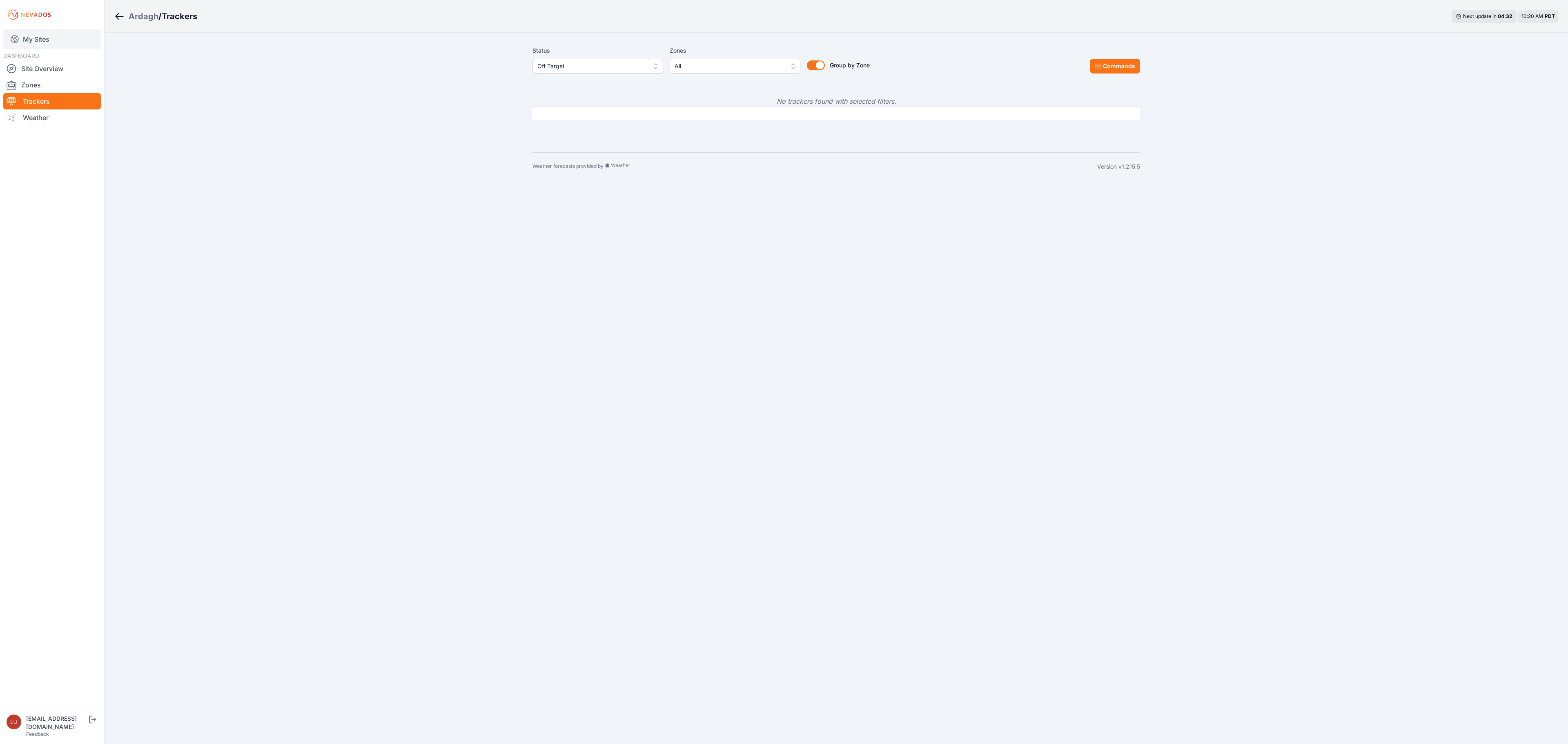
click at [65, 37] on link "My Sites" at bounding box center [52, 38] width 98 height 19
click at [33, 43] on link "My Sites" at bounding box center [52, 38] width 98 height 19
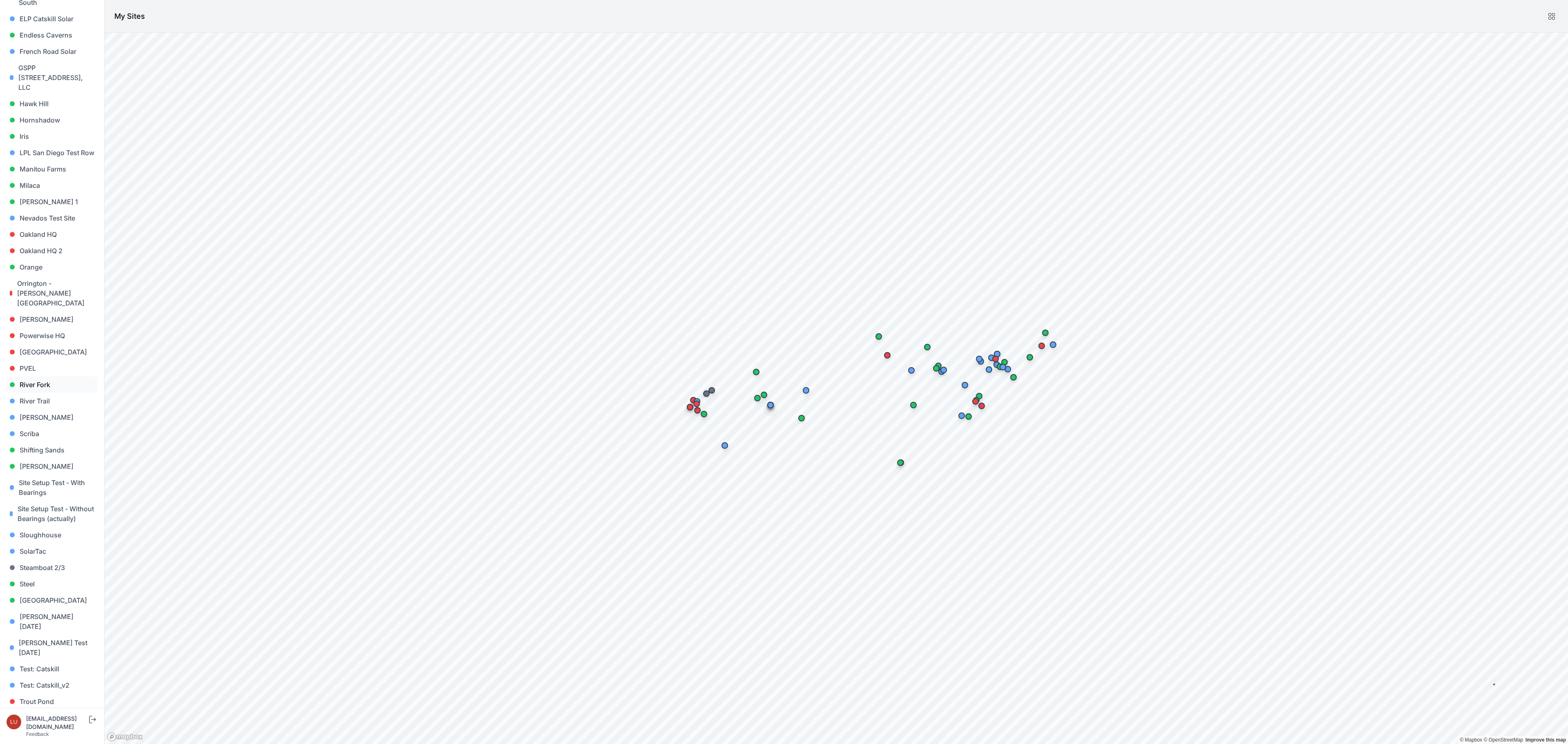
scroll to position [402, 0]
click at [27, 555] on link "Steel" at bounding box center [52, 563] width 91 height 16
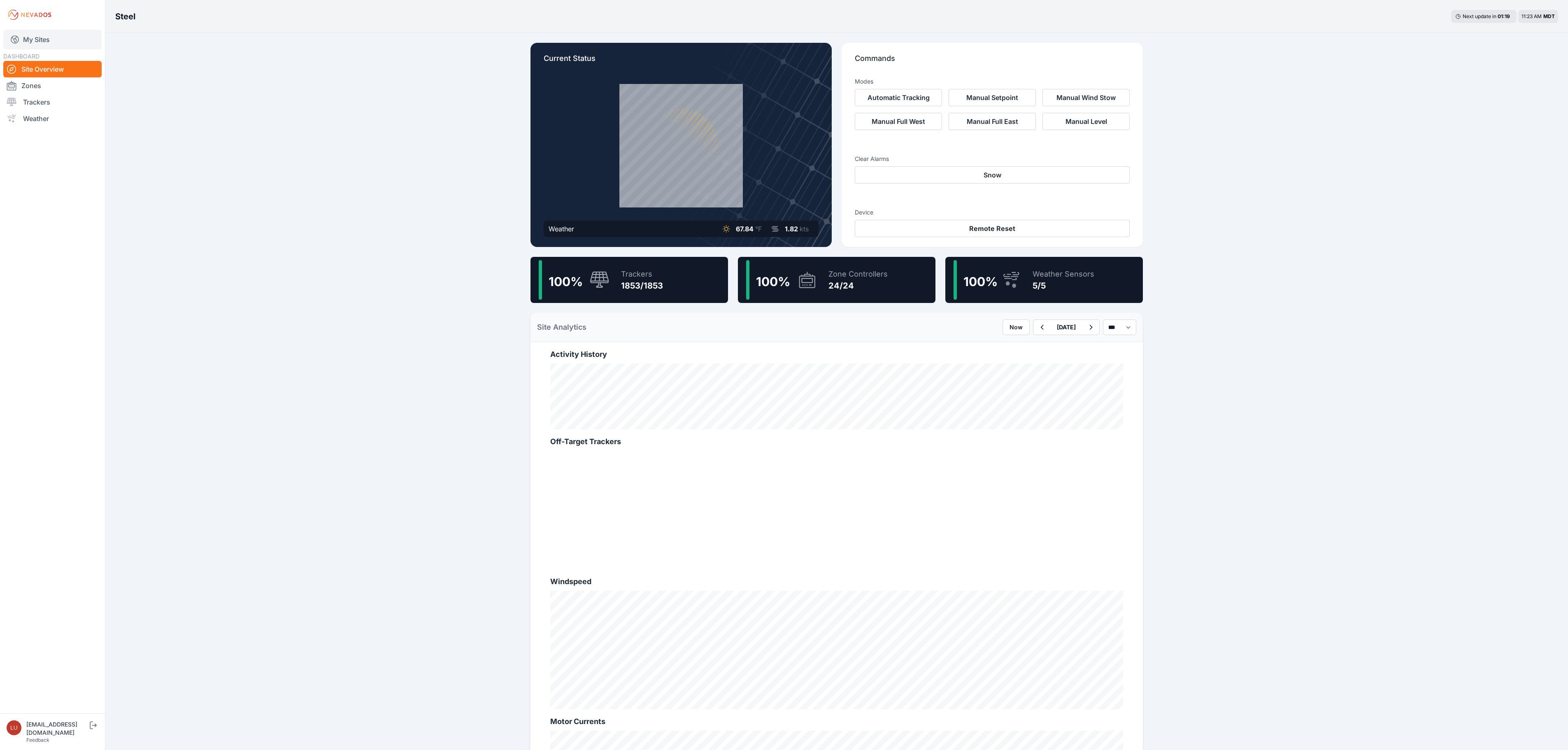
click at [71, 39] on link "My Sites" at bounding box center [52, 39] width 98 height 19
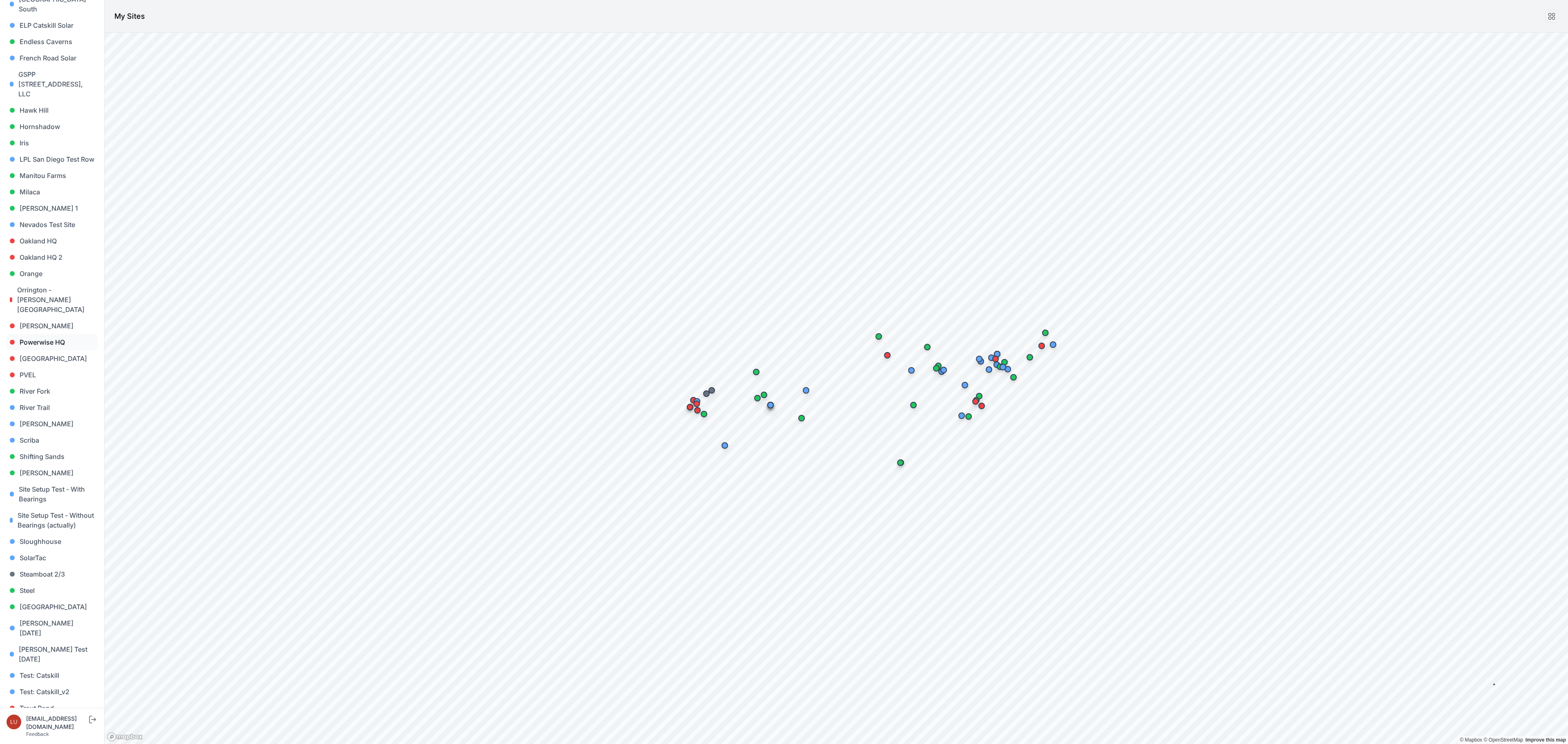
scroll to position [402, 0]
click at [45, 437] on link "Sigurd Solar" at bounding box center [52, 445] width 91 height 16
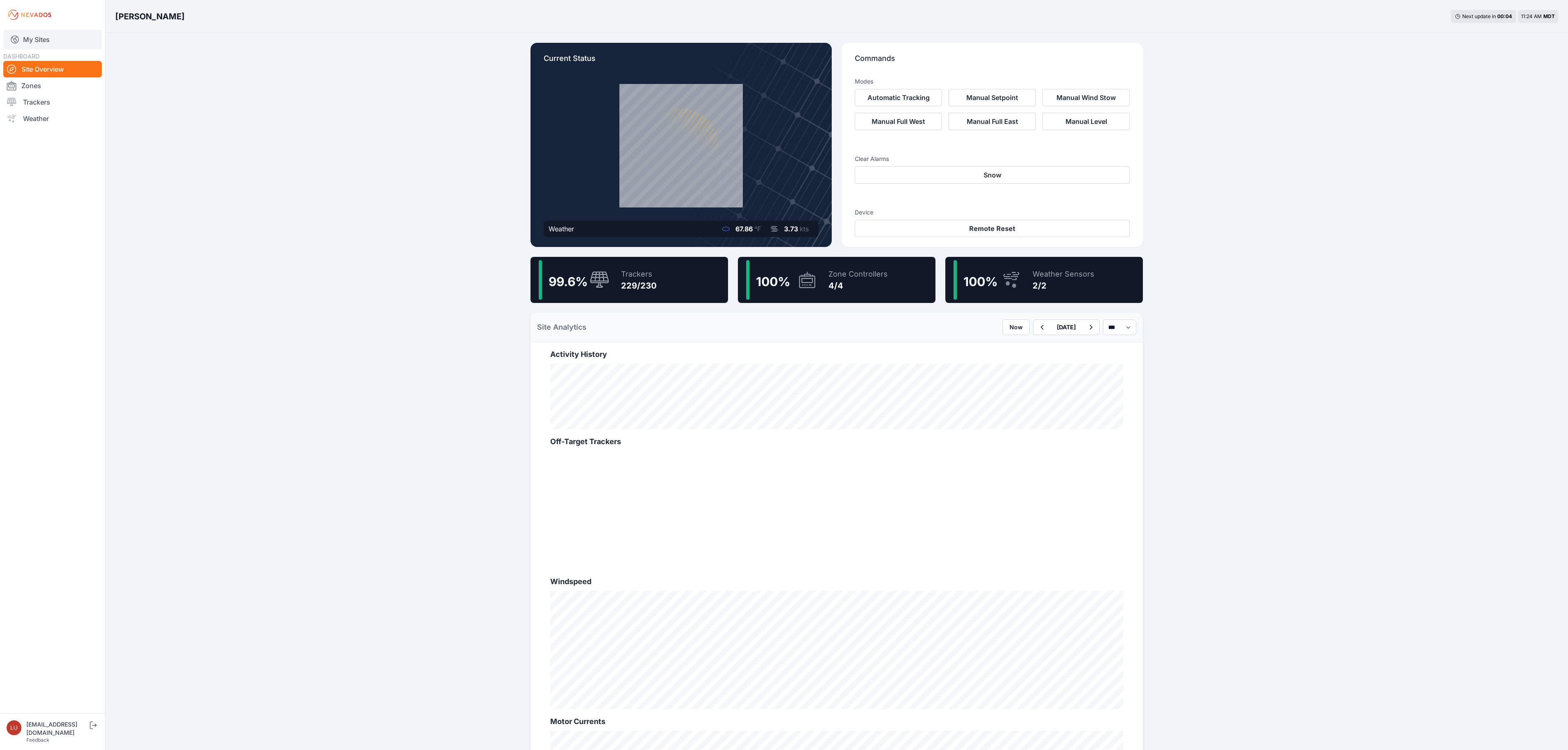
click at [47, 37] on link "My Sites" at bounding box center [52, 39] width 98 height 19
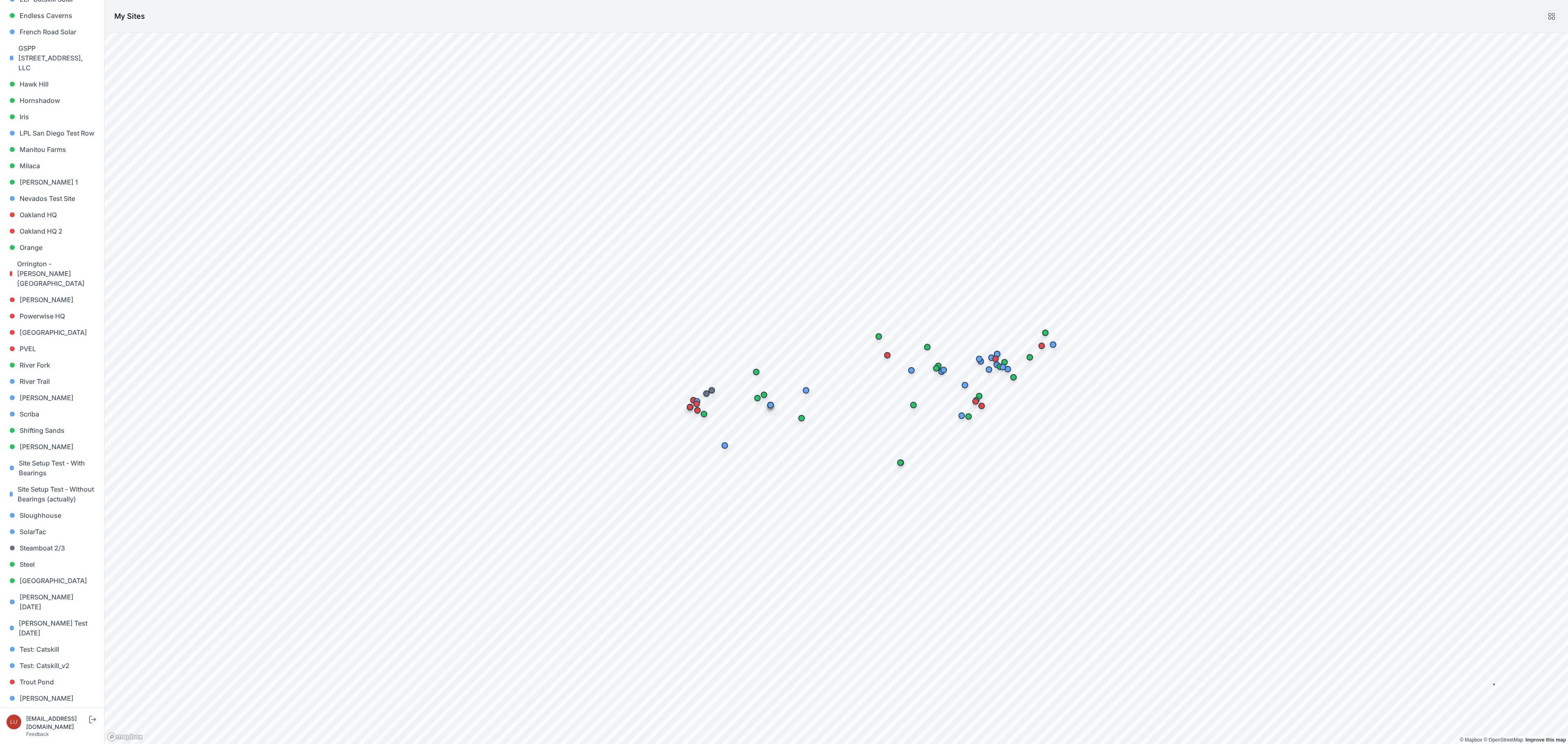
scroll to position [402, 0]
click at [57, 507] on link "Sloughhouse" at bounding box center [52, 515] width 91 height 16
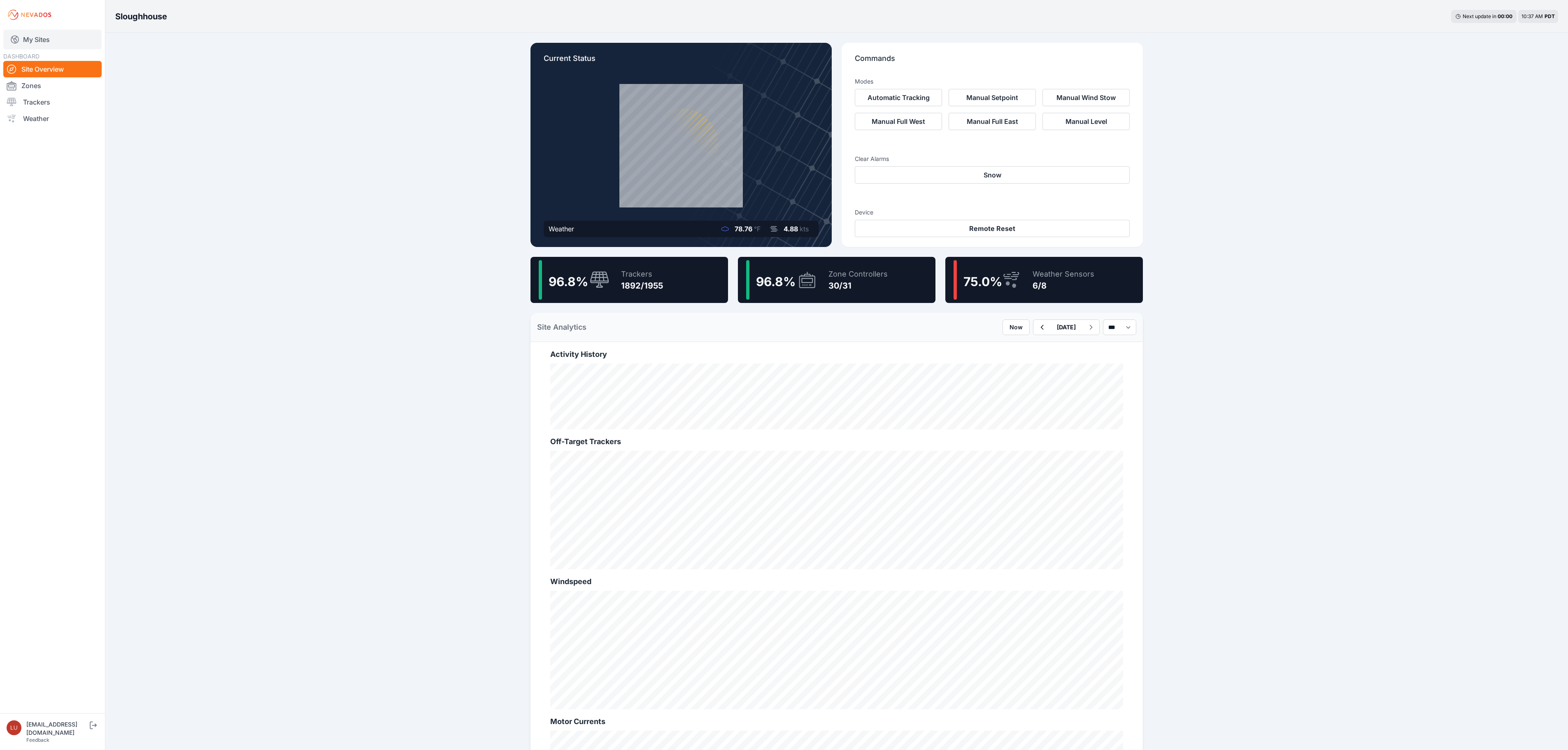
click at [48, 35] on link "My Sites" at bounding box center [52, 39] width 98 height 19
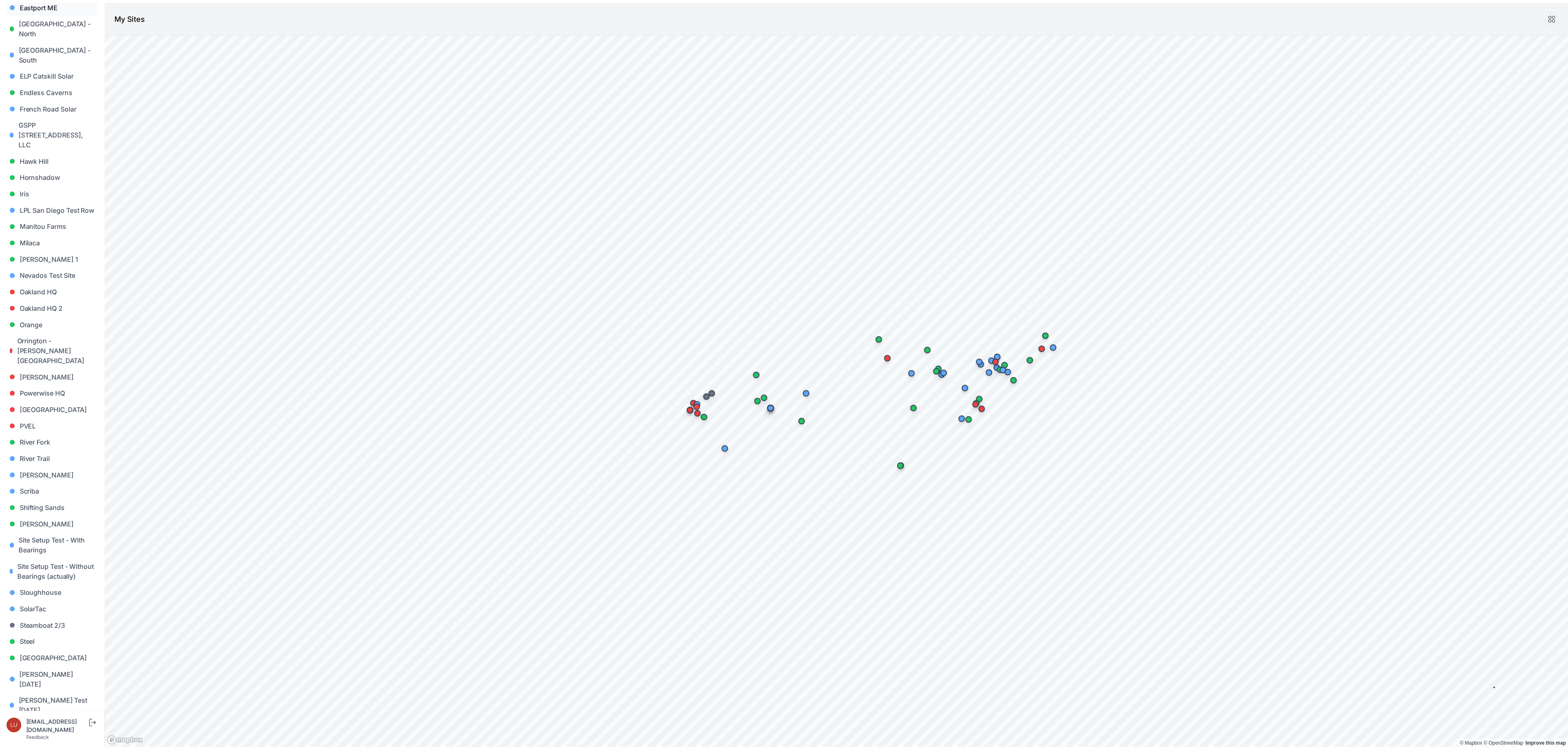
scroll to position [405, 0]
click at [38, 92] on link "Hornshadow" at bounding box center [52, 100] width 92 height 17
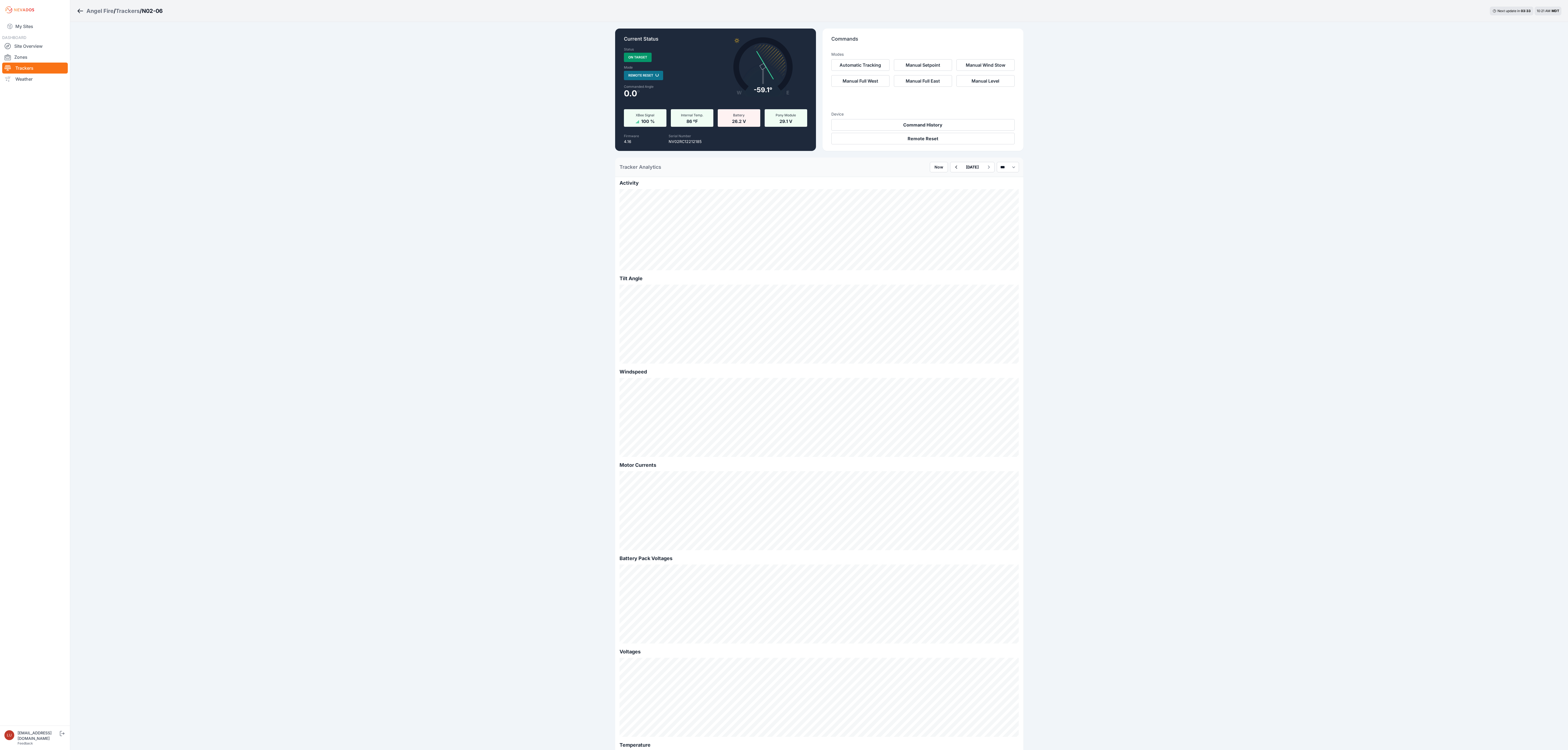
click at [127, 10] on div "Trackers" at bounding box center [128, 11] width 24 height 8
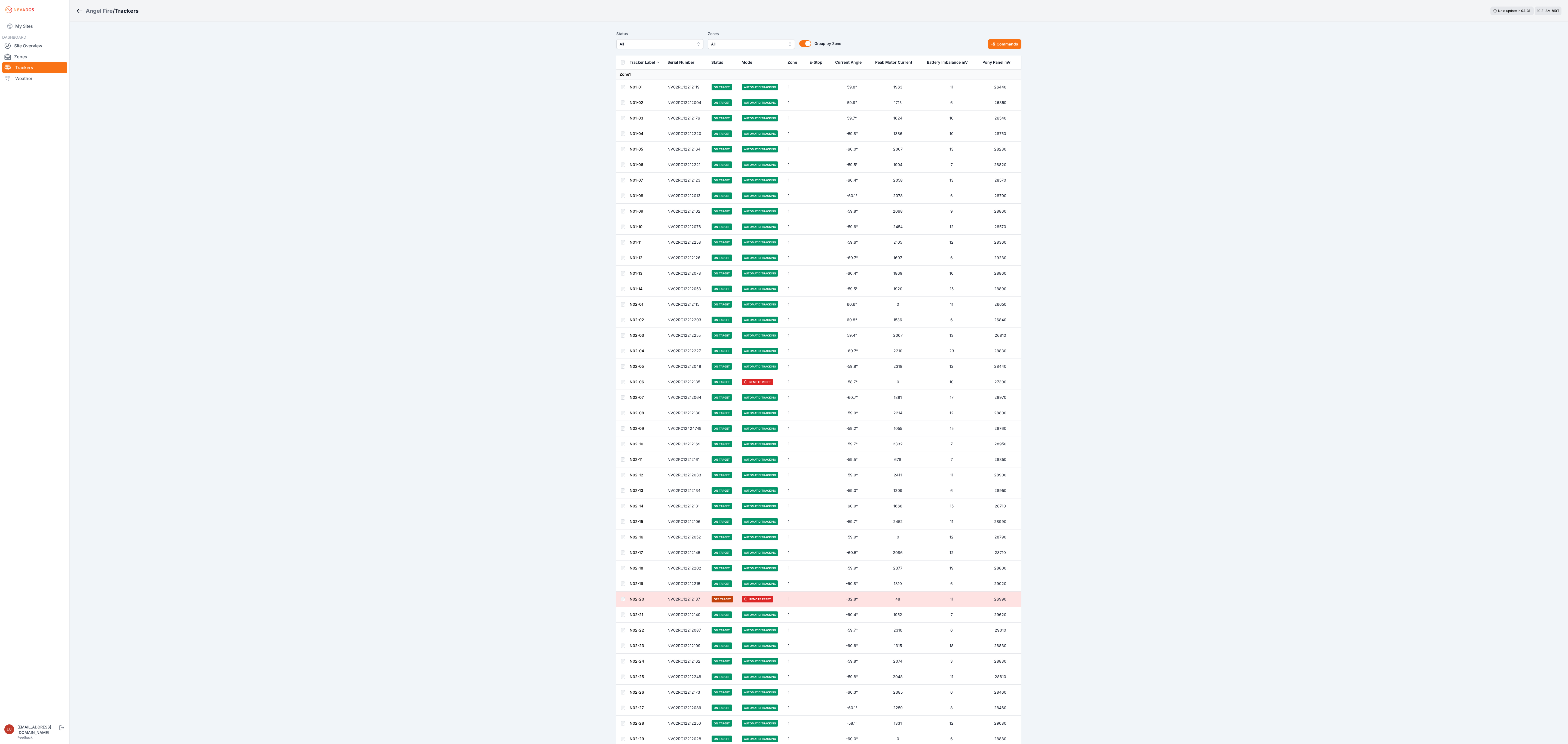
click at [652, 46] on span "All" at bounding box center [656, 44] width 73 height 7
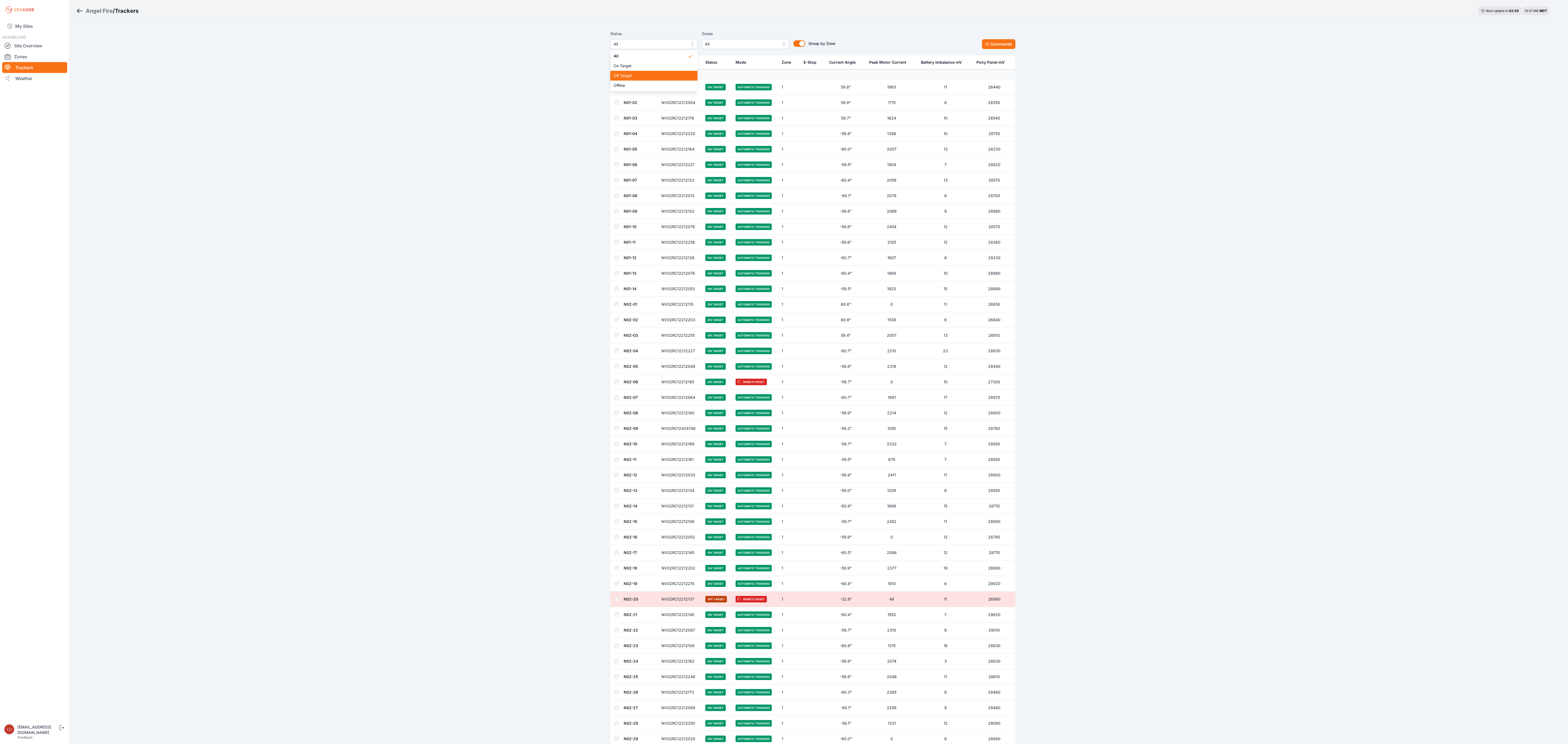
click at [634, 77] on span "Off Target" at bounding box center [651, 75] width 74 height 5
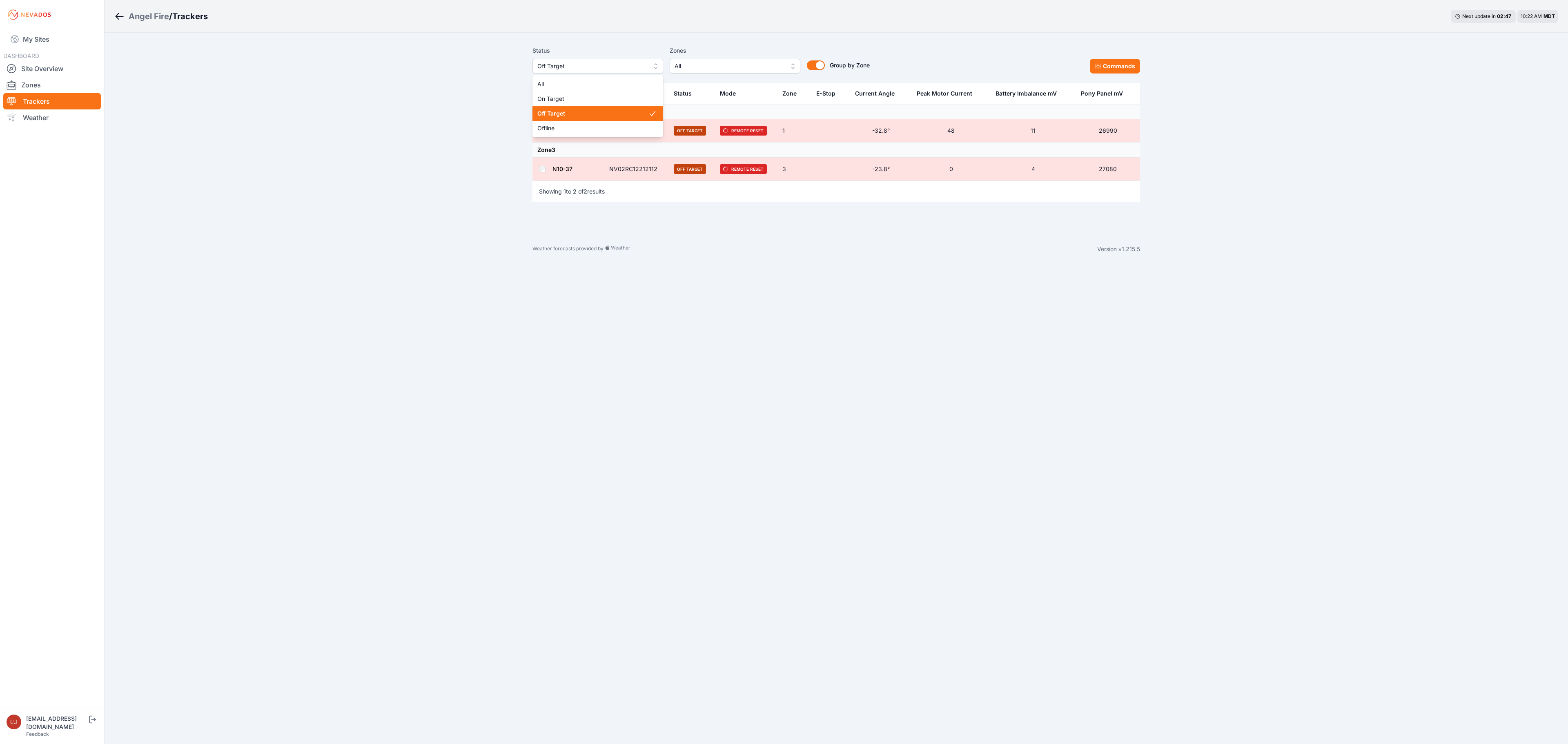
click at [628, 62] on span "Off Target" at bounding box center [593, 66] width 110 height 10
click at [607, 122] on div "Offline" at bounding box center [597, 128] width 131 height 15
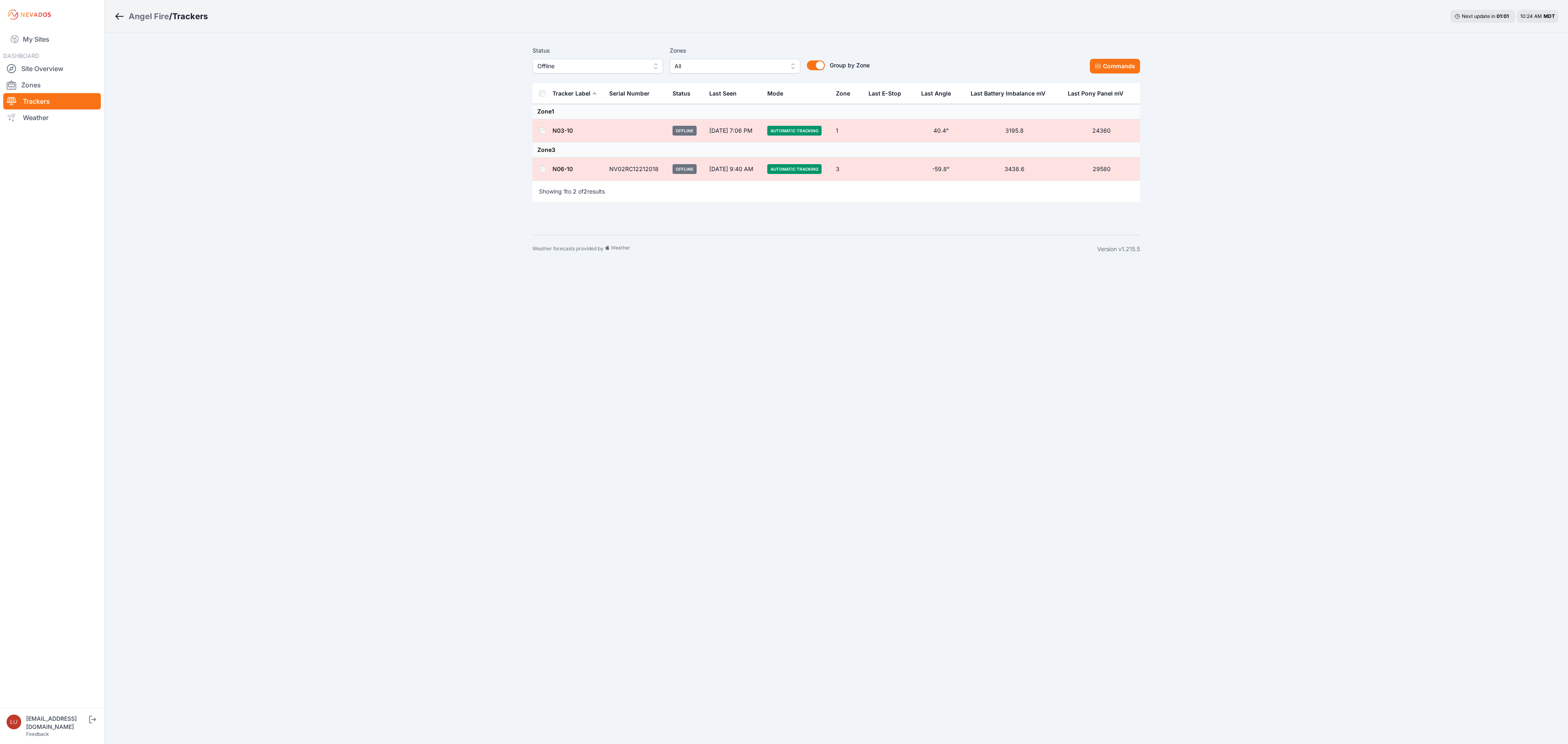
click at [151, 16] on div "Angel Fire" at bounding box center [149, 16] width 40 height 12
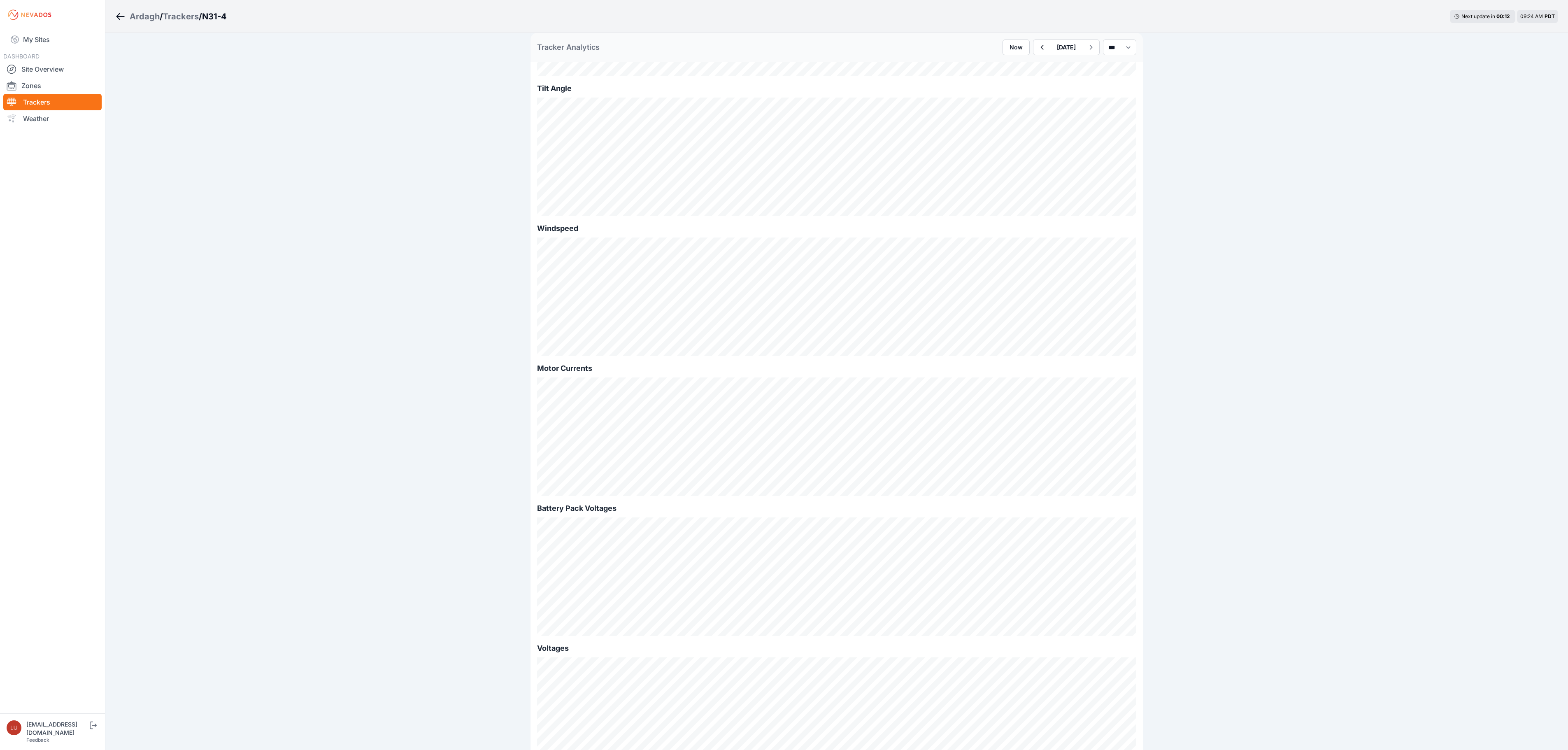
scroll to position [294, 0]
click at [1033, 49] on button "button" at bounding box center [1042, 47] width 17 height 15
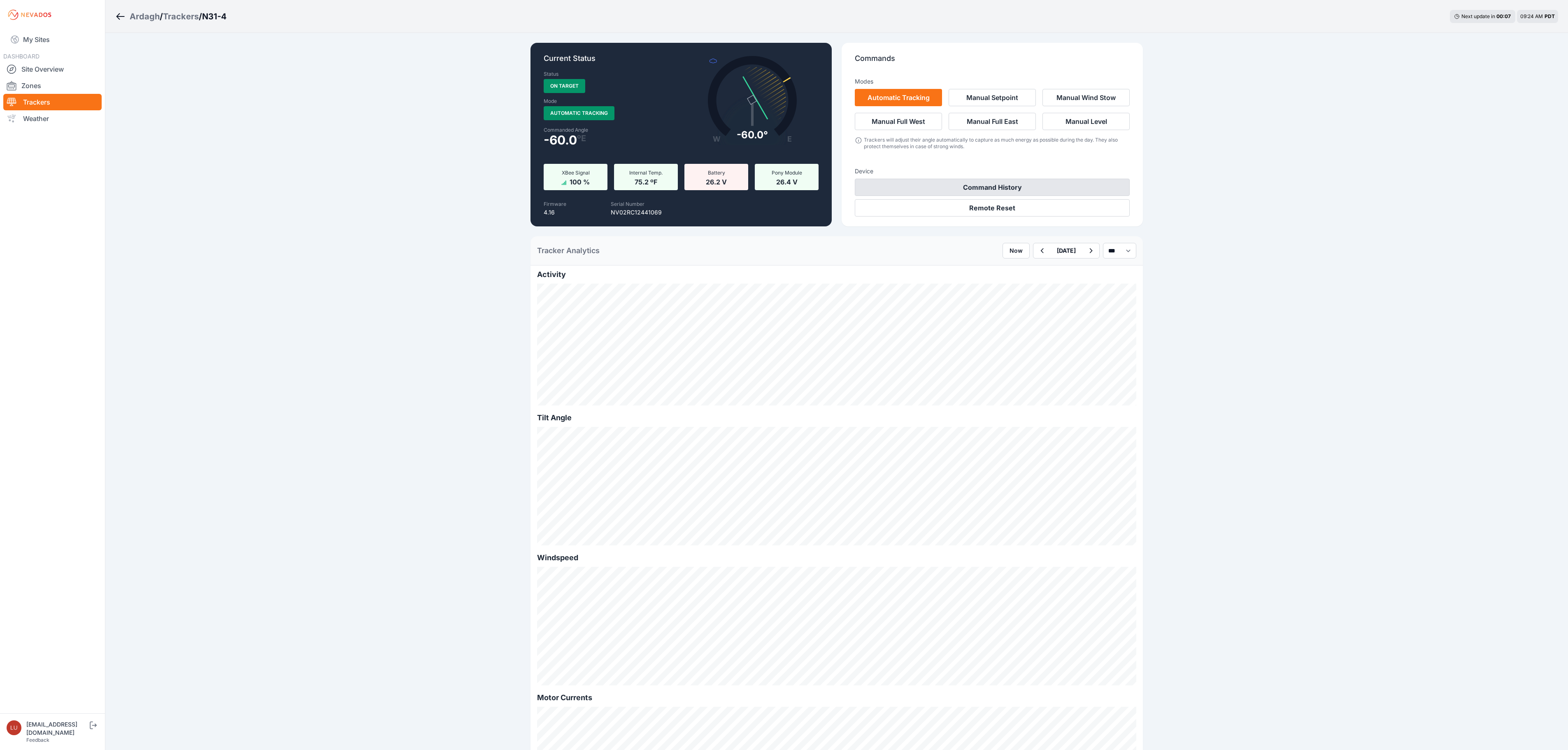
click at [1067, 183] on button "Command History" at bounding box center [992, 187] width 275 height 17
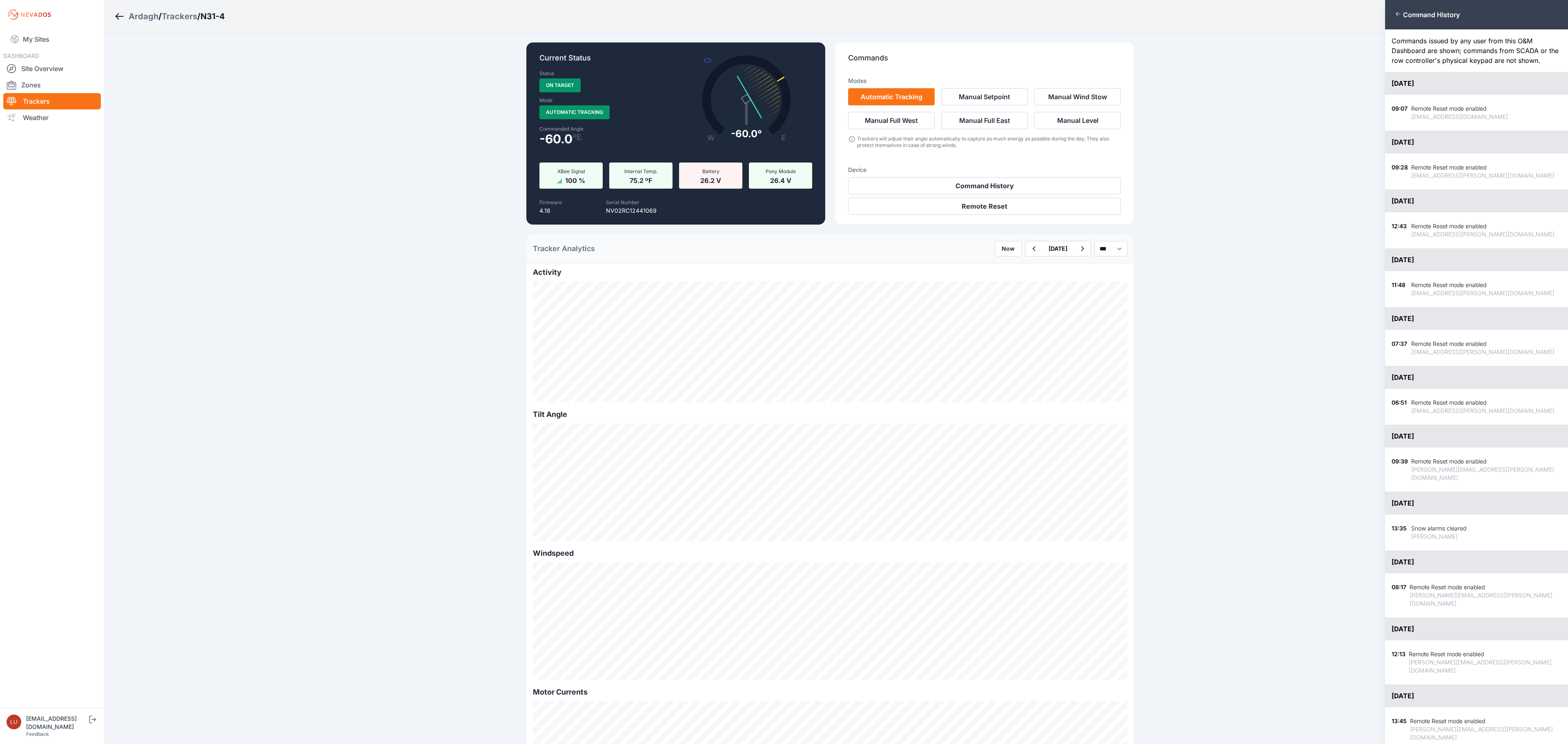
click at [1340, 188] on div "Close panel Command History Commands issued by any user from this O&M Dashboard…" at bounding box center [784, 372] width 1568 height 744
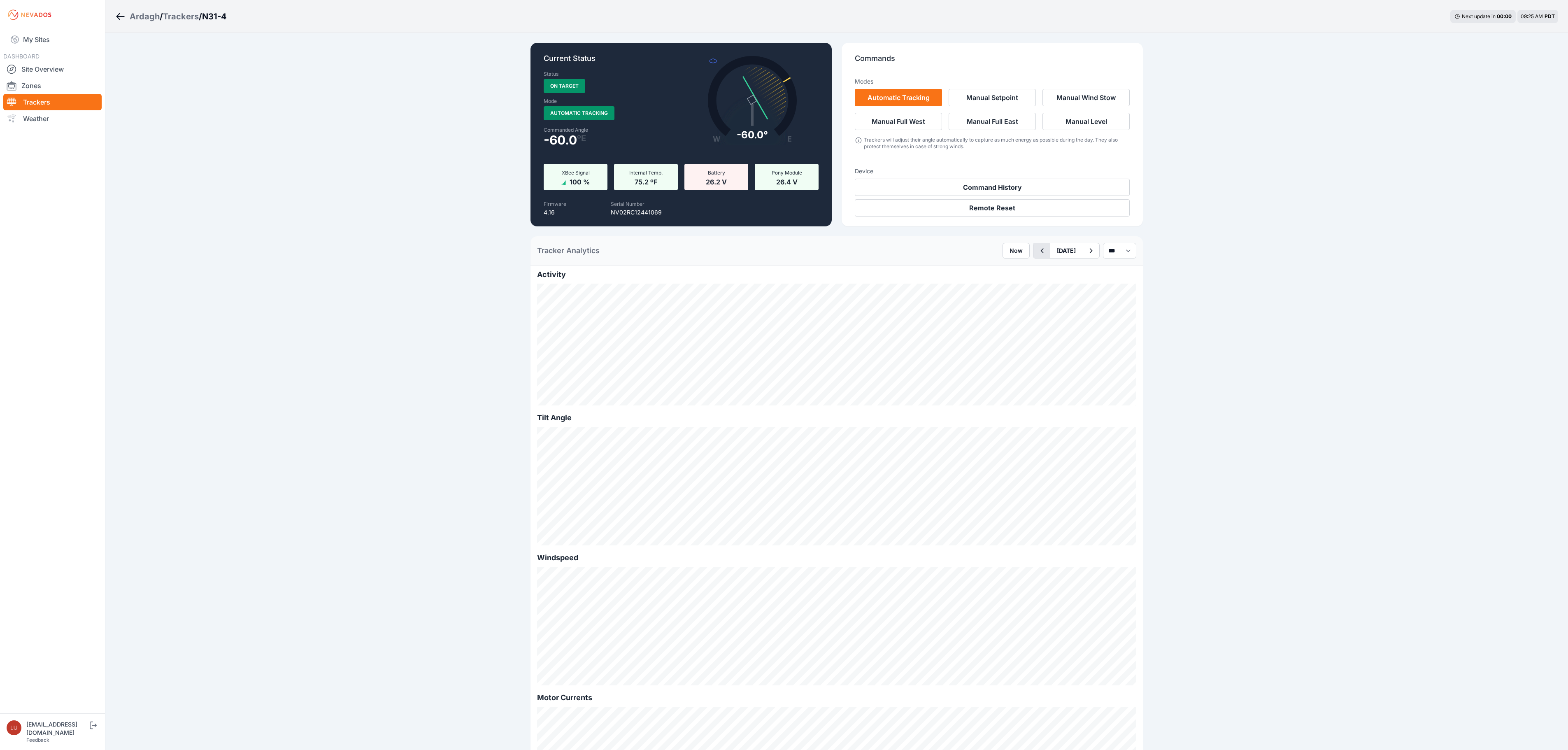
click at [1033, 258] on button "button" at bounding box center [1042, 250] width 17 height 15
click at [1086, 253] on icon "button" at bounding box center [1090, 250] width 10 height 10
click at [416, 347] on div "Ardagh / Trackers / N31-4 Next update in 00 : 00 09:25 AM PDT Current Status St…" at bounding box center [784, 645] width 1568 height 1290
click at [1063, 253] on button "[DATE]" at bounding box center [1066, 250] width 32 height 15
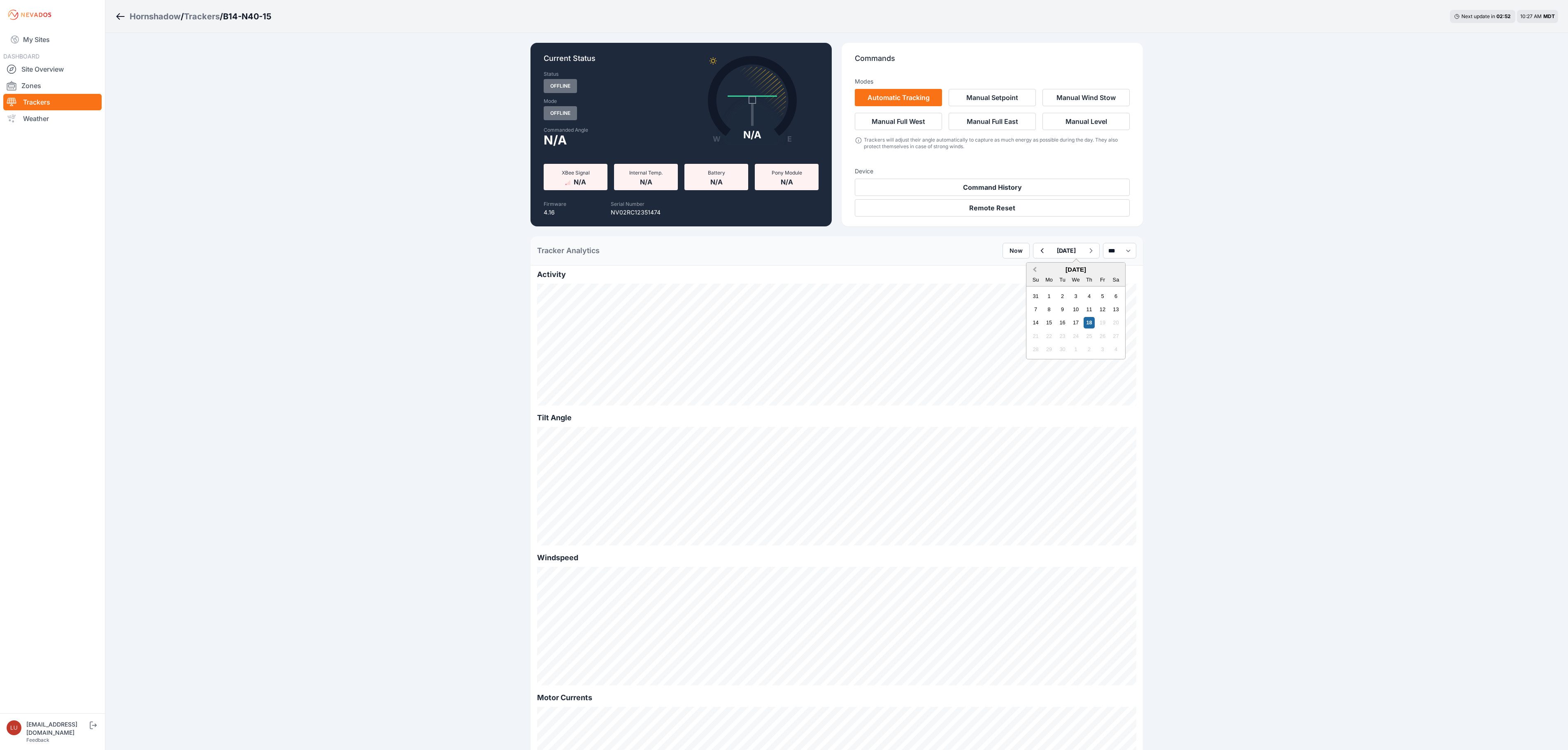
click at [1027, 272] on button "Previous Month" at bounding box center [1033, 270] width 13 height 13
click at [1056, 339] on div "19" at bounding box center [1062, 336] width 11 height 11
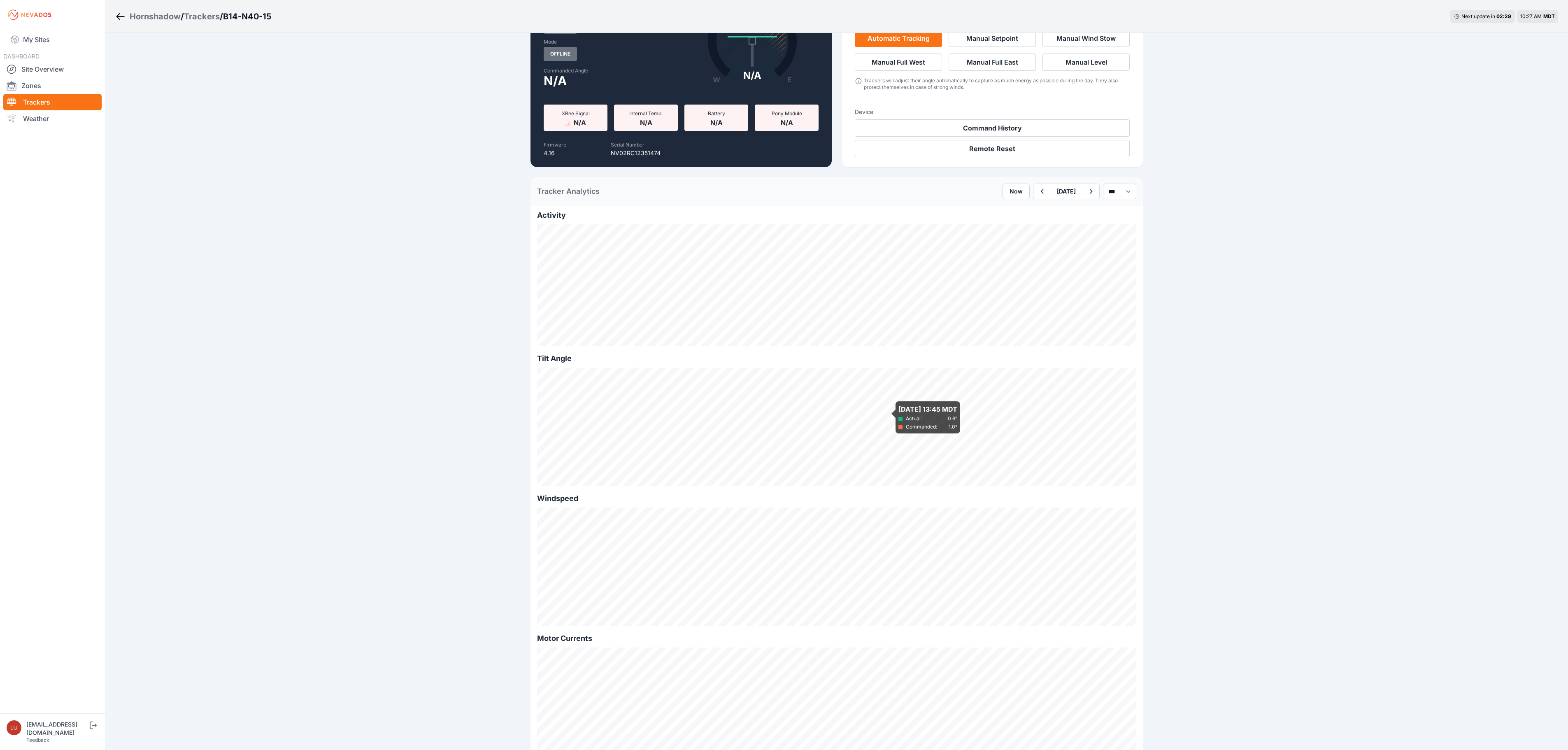
scroll to position [48, 0]
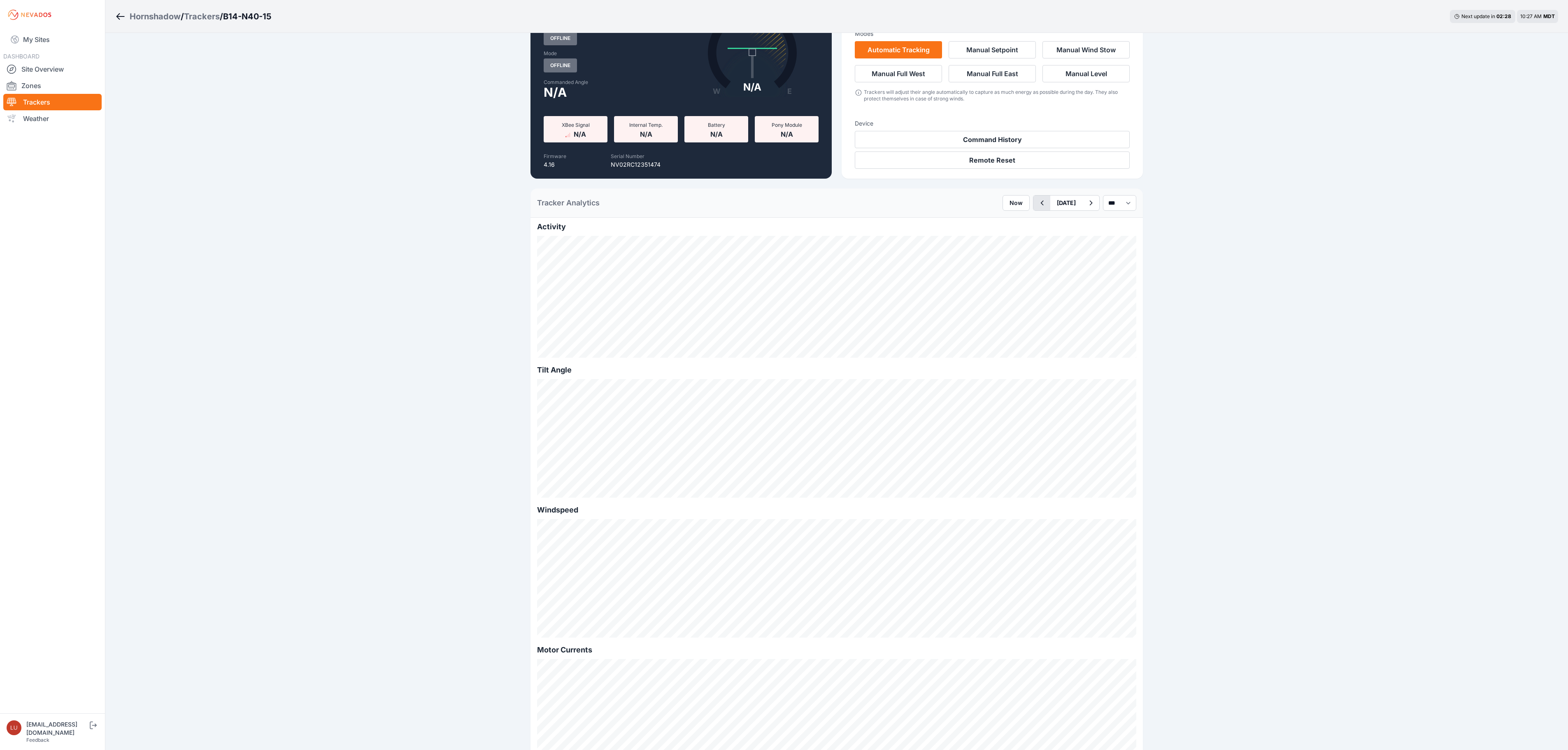
click at [1033, 209] on button "button" at bounding box center [1042, 202] width 17 height 15
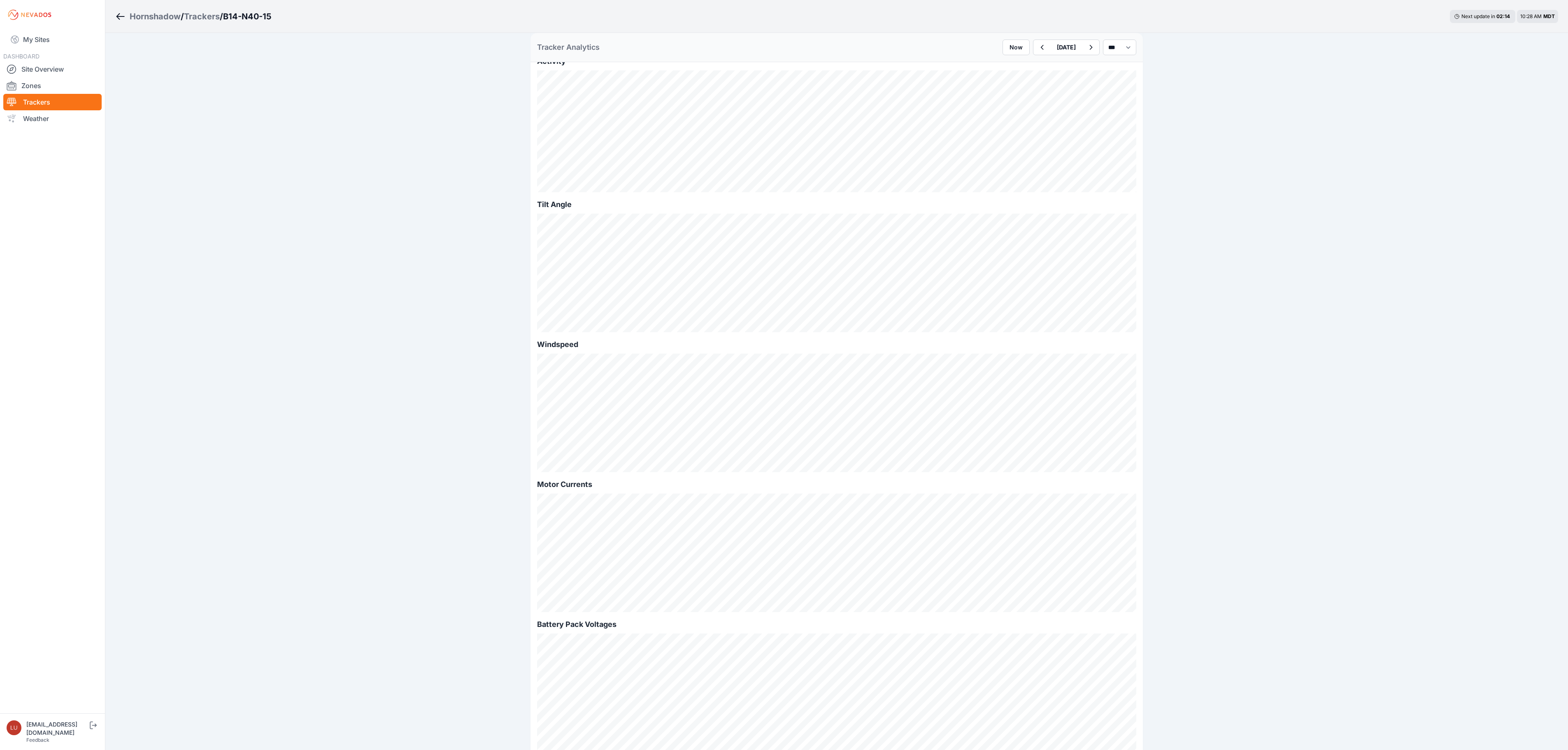
scroll to position [213, 0]
click at [1037, 50] on icon "button" at bounding box center [1042, 47] width 10 height 10
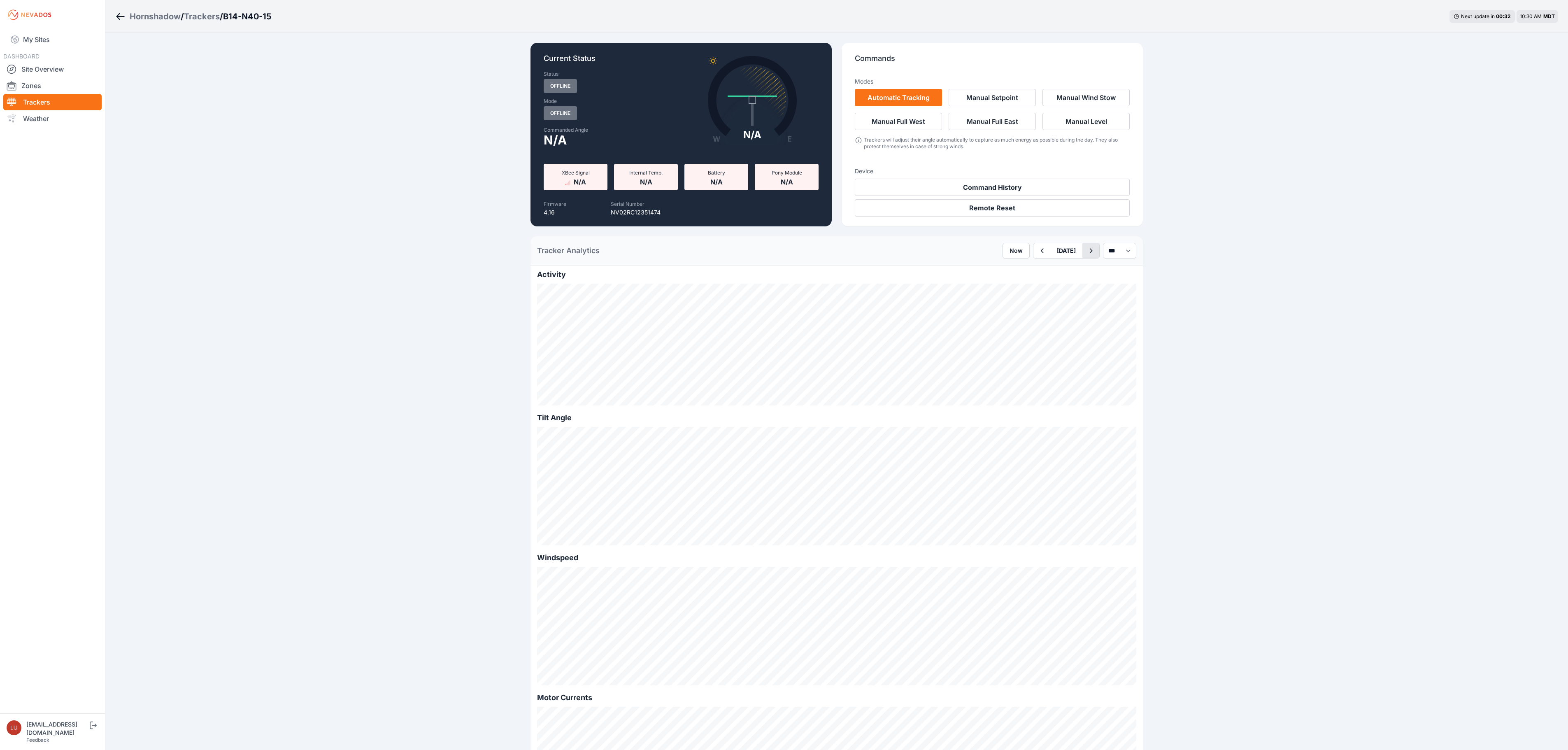
click at [1086, 252] on icon "button" at bounding box center [1090, 250] width 10 height 10
click at [1050, 250] on button "[DATE]" at bounding box center [1066, 250] width 32 height 15
click at [1056, 293] on div "2" at bounding box center [1062, 296] width 11 height 11
click at [1037, 252] on icon "button" at bounding box center [1042, 250] width 10 height 10
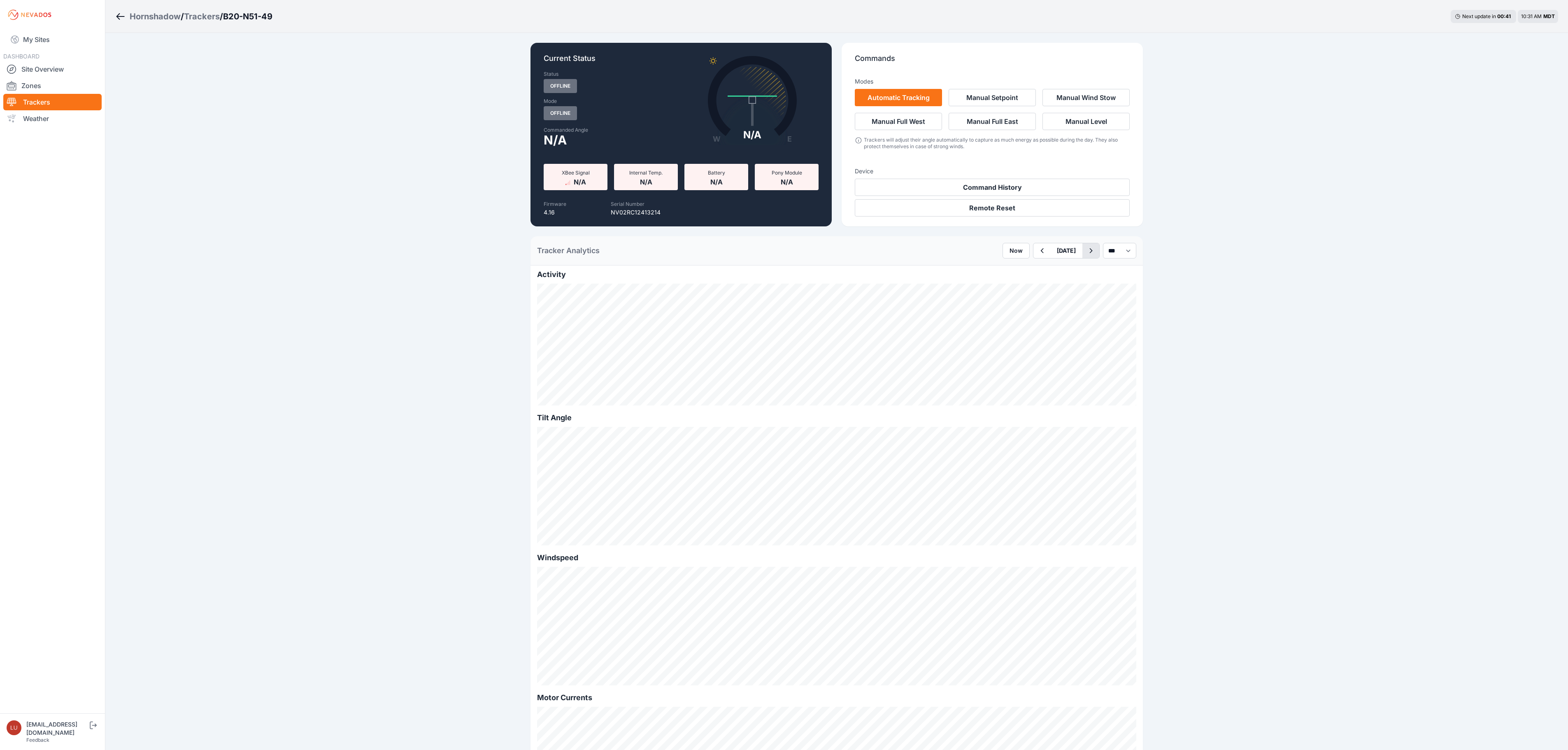
click at [1088, 251] on button "button" at bounding box center [1090, 250] width 17 height 15
click at [1050, 248] on button "[DATE]" at bounding box center [1066, 250] width 32 height 15
click at [1056, 310] on div "9" at bounding box center [1062, 309] width 11 height 11
click at [1065, 253] on button "[DATE]" at bounding box center [1066, 250] width 32 height 15
click at [1034, 270] on span "Previous Month" at bounding box center [1034, 270] width 0 height 9
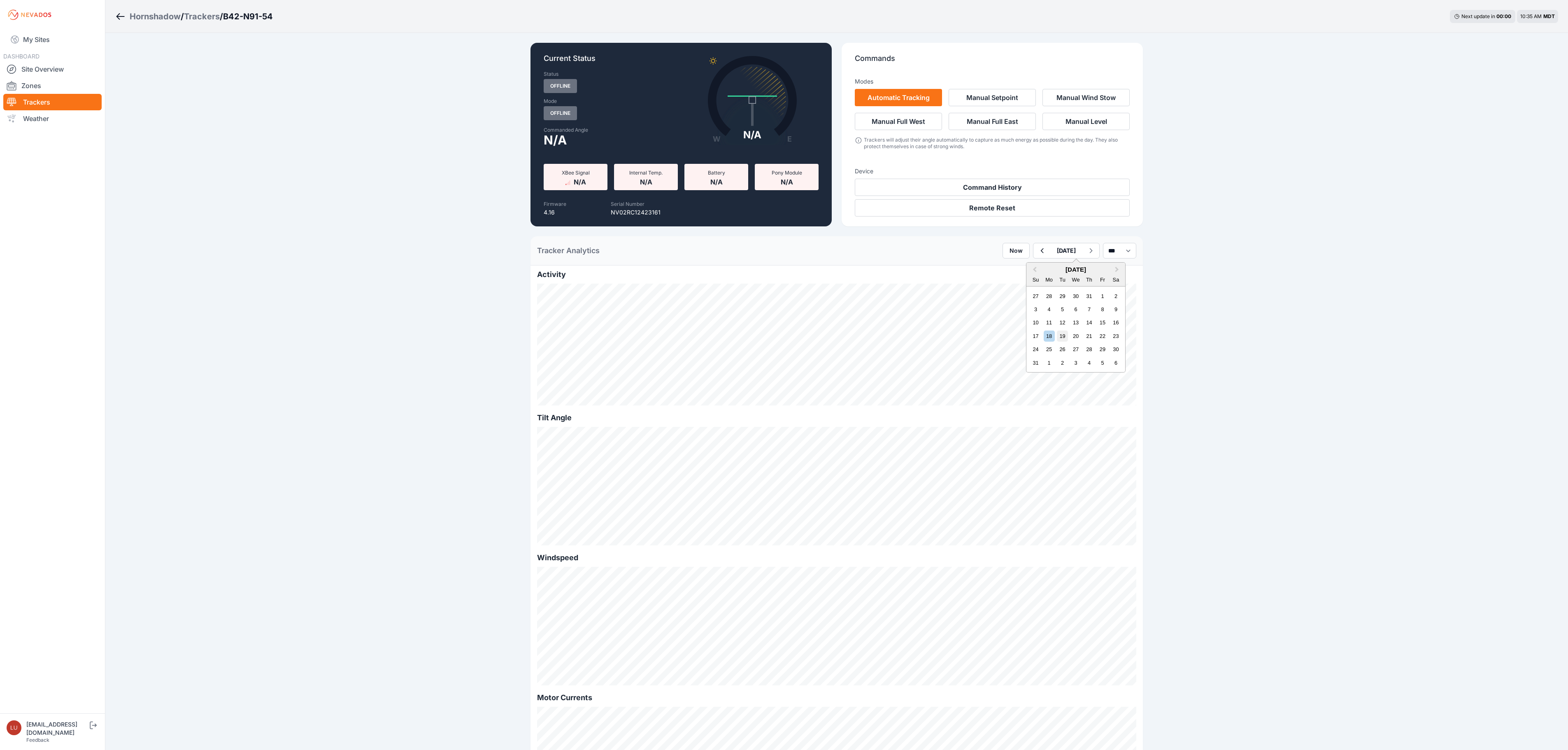
click at [1056, 336] on div "19" at bounding box center [1062, 336] width 11 height 11
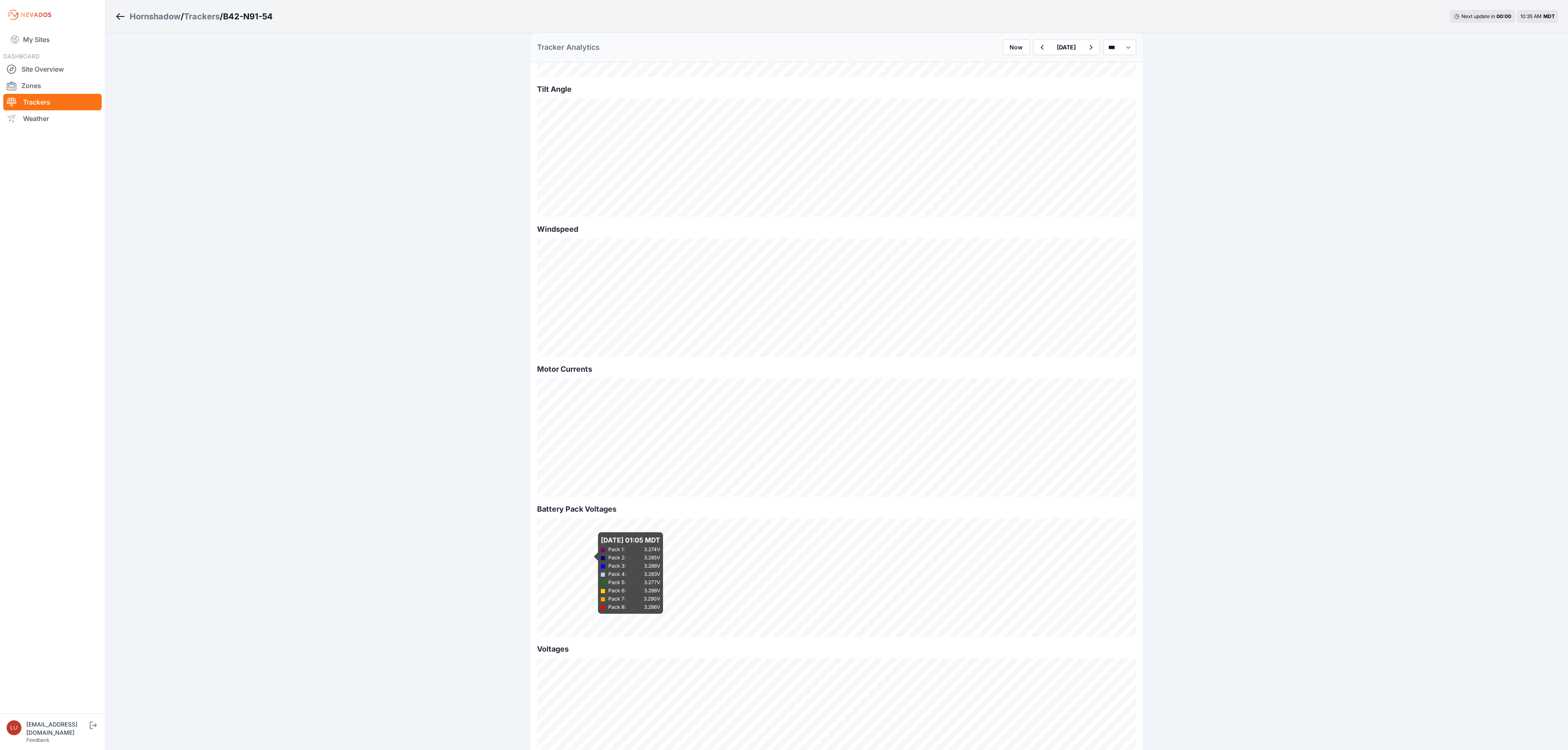
scroll to position [329, 0]
click at [1037, 45] on icon "button" at bounding box center [1042, 47] width 10 height 10
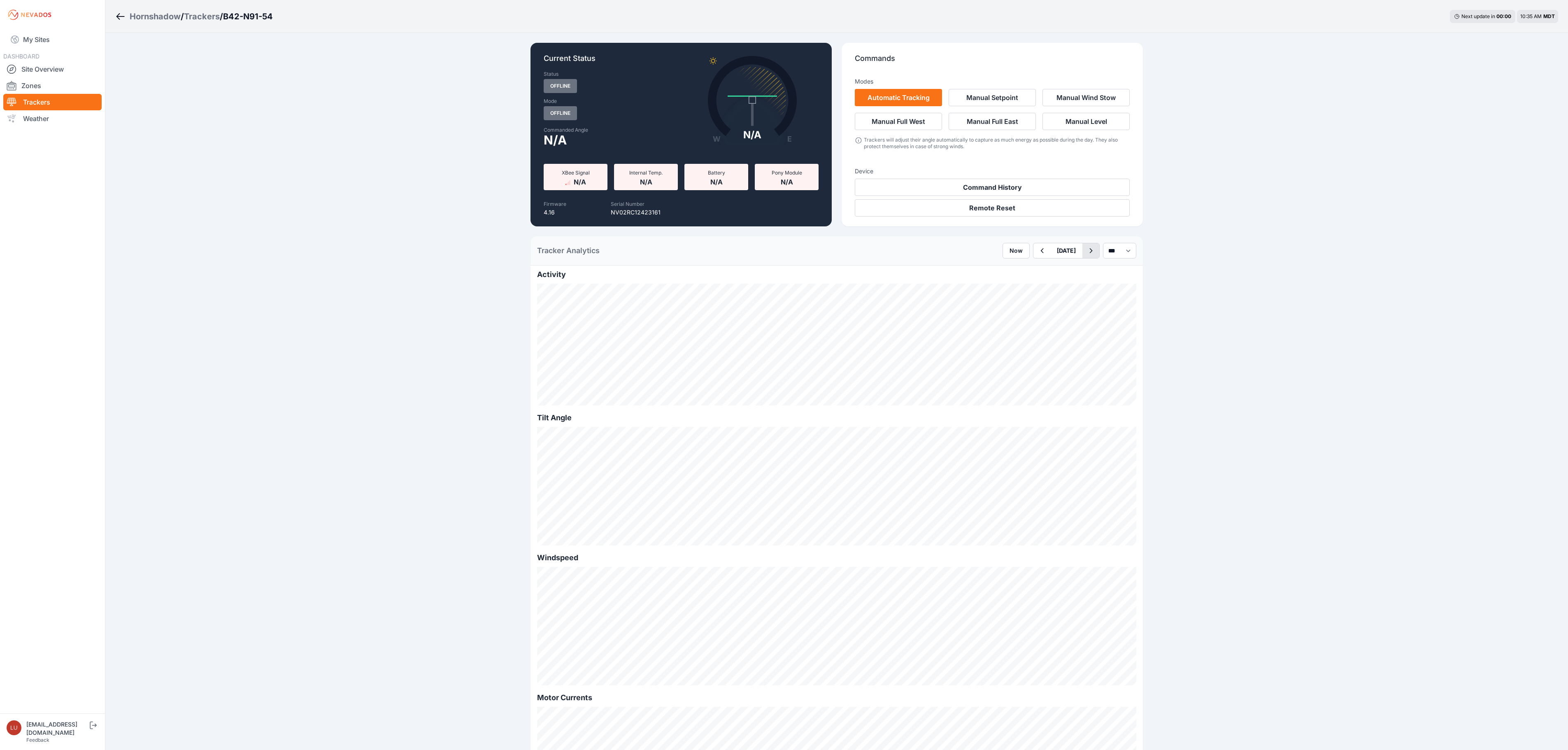
click at [1086, 248] on icon "button" at bounding box center [1090, 250] width 10 height 10
click at [1037, 251] on icon "button" at bounding box center [1042, 250] width 10 height 10
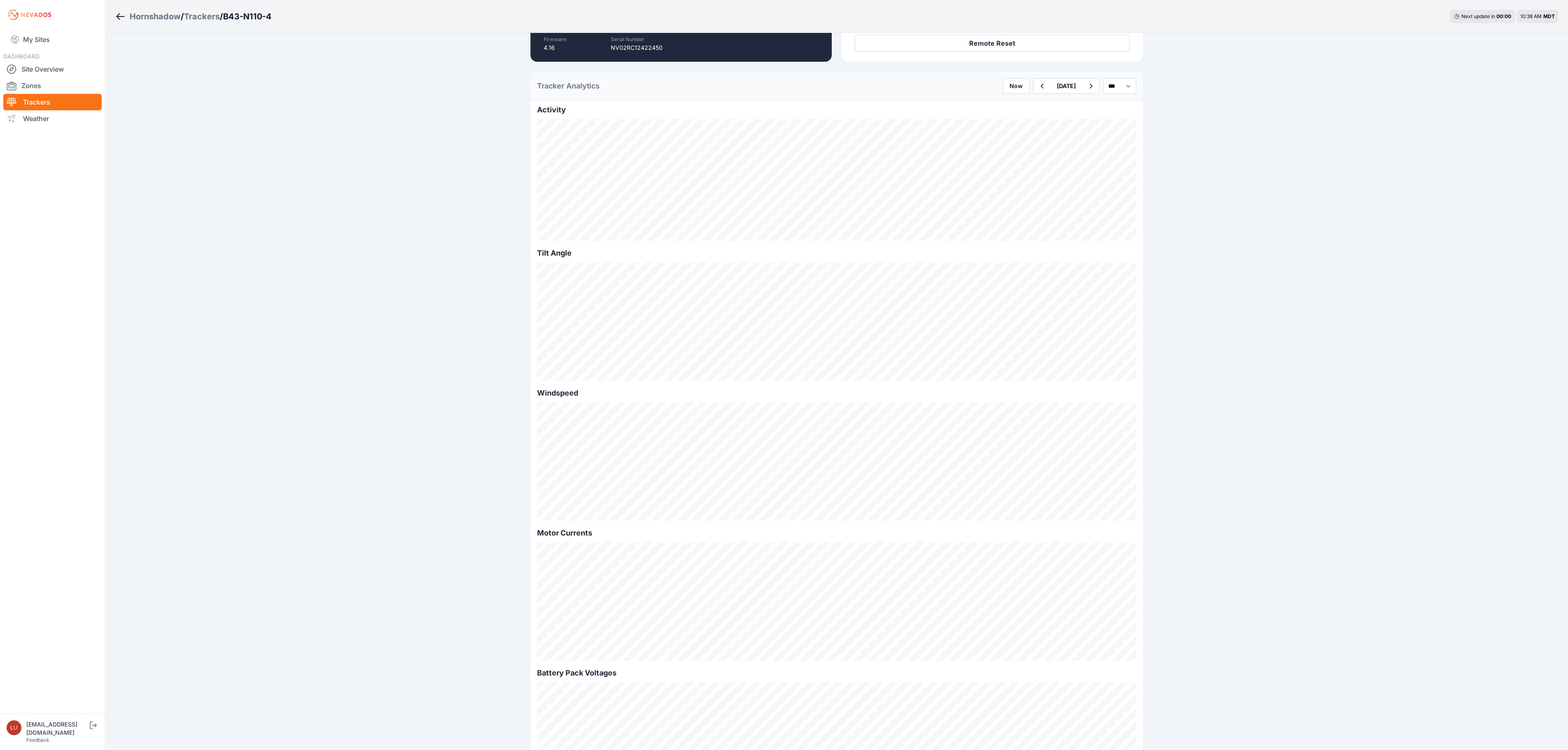
scroll to position [82, 0]
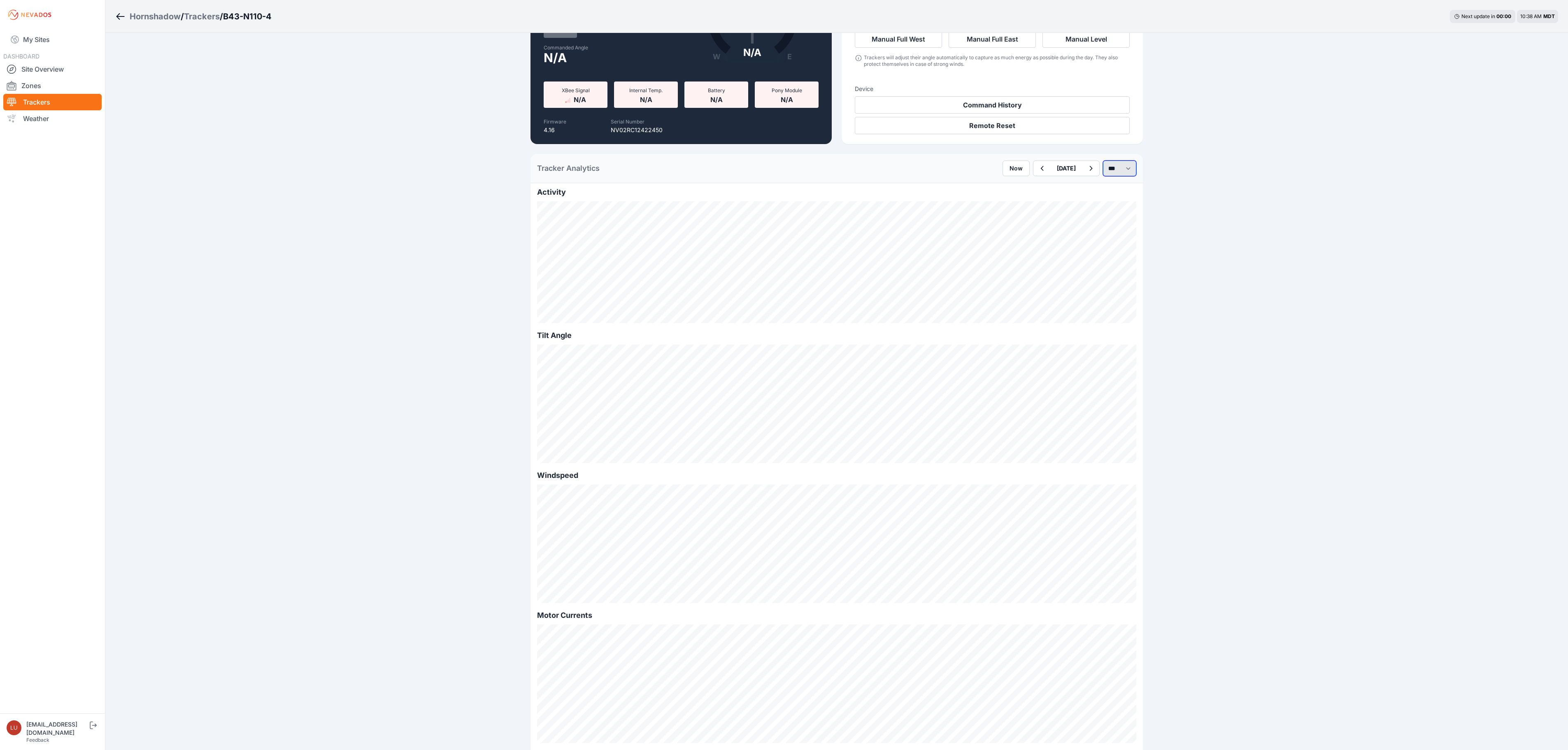
click at [1113, 167] on select "*** **** *****" at bounding box center [1120, 167] width 33 height 16
click at [1103, 160] on select "*** **** *****" at bounding box center [1120, 167] width 33 height 16
select select "******"
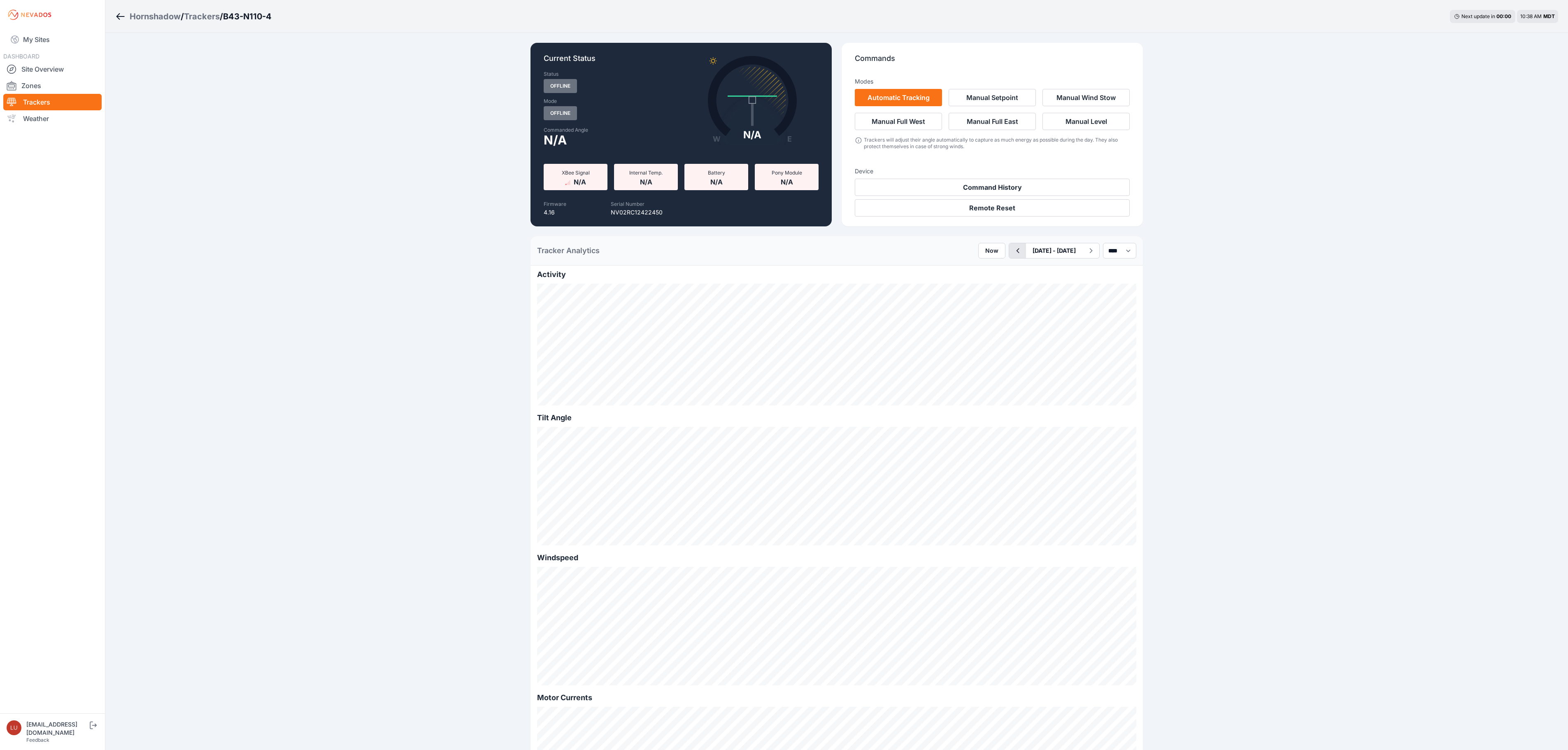
click at [1012, 248] on icon "button" at bounding box center [1017, 250] width 10 height 10
click at [1086, 253] on icon "button" at bounding box center [1090, 250] width 10 height 10
click at [1057, 249] on button "[DATE]" at bounding box center [1066, 250] width 32 height 15
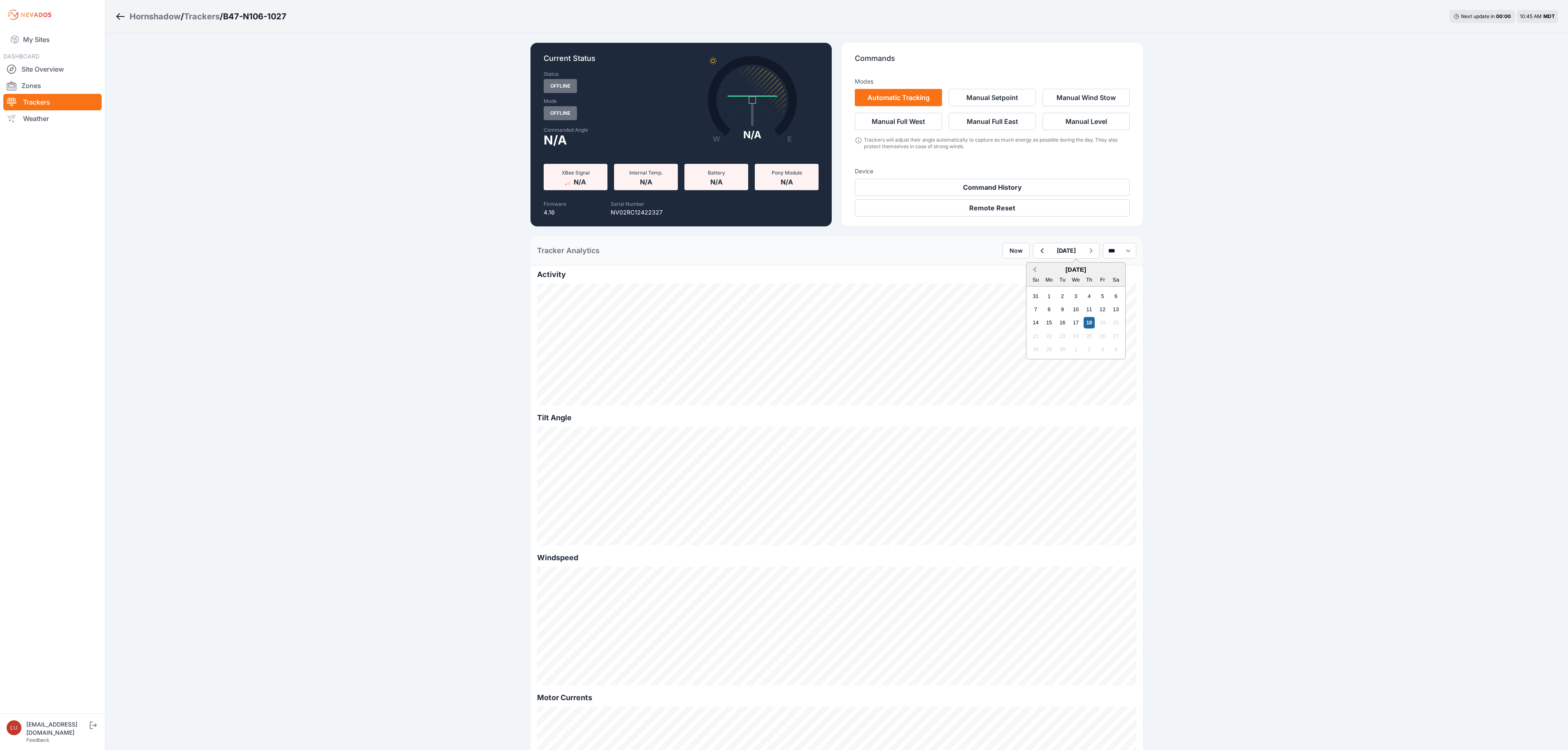
click at [1027, 271] on button "Previous Month" at bounding box center [1033, 270] width 13 height 13
click at [1043, 350] on div "25" at bounding box center [1049, 349] width 11 height 11
click at [1116, 247] on select "*** **** *****" at bounding box center [1120, 250] width 33 height 16
click at [1103, 243] on select "*** **** *****" at bounding box center [1120, 250] width 33 height 16
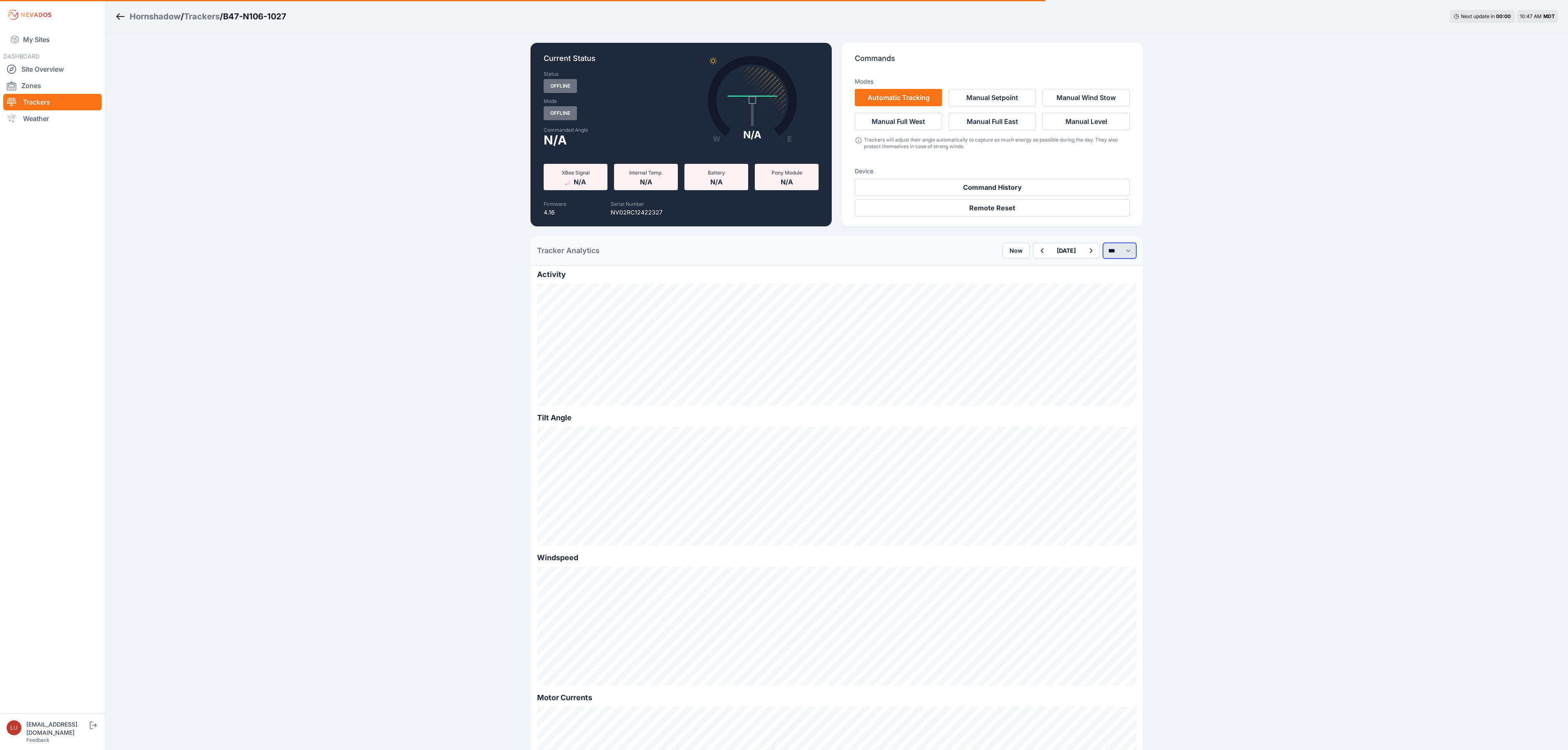
select select "******"
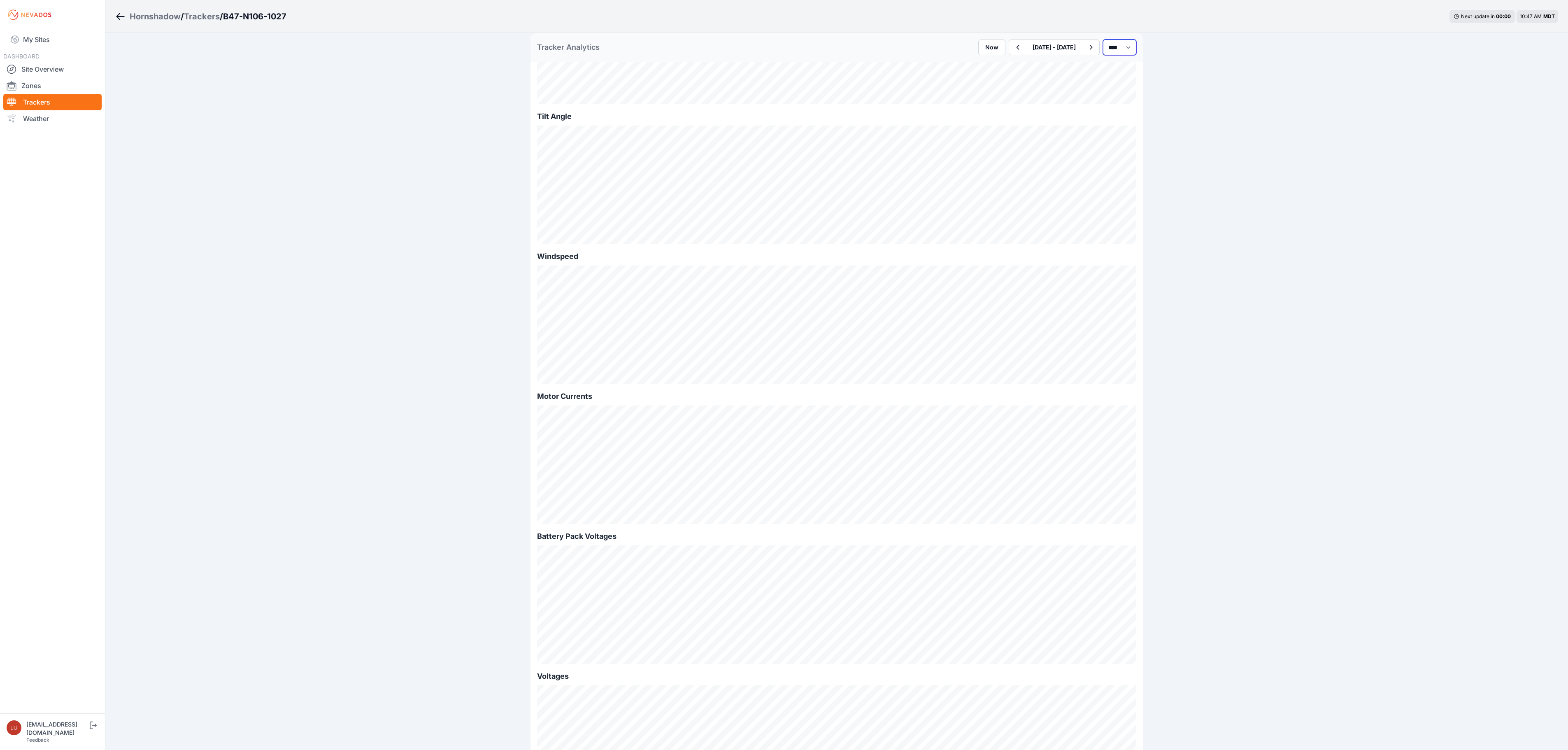
scroll to position [247, 0]
click at [1012, 51] on icon "button" at bounding box center [1017, 47] width 10 height 10
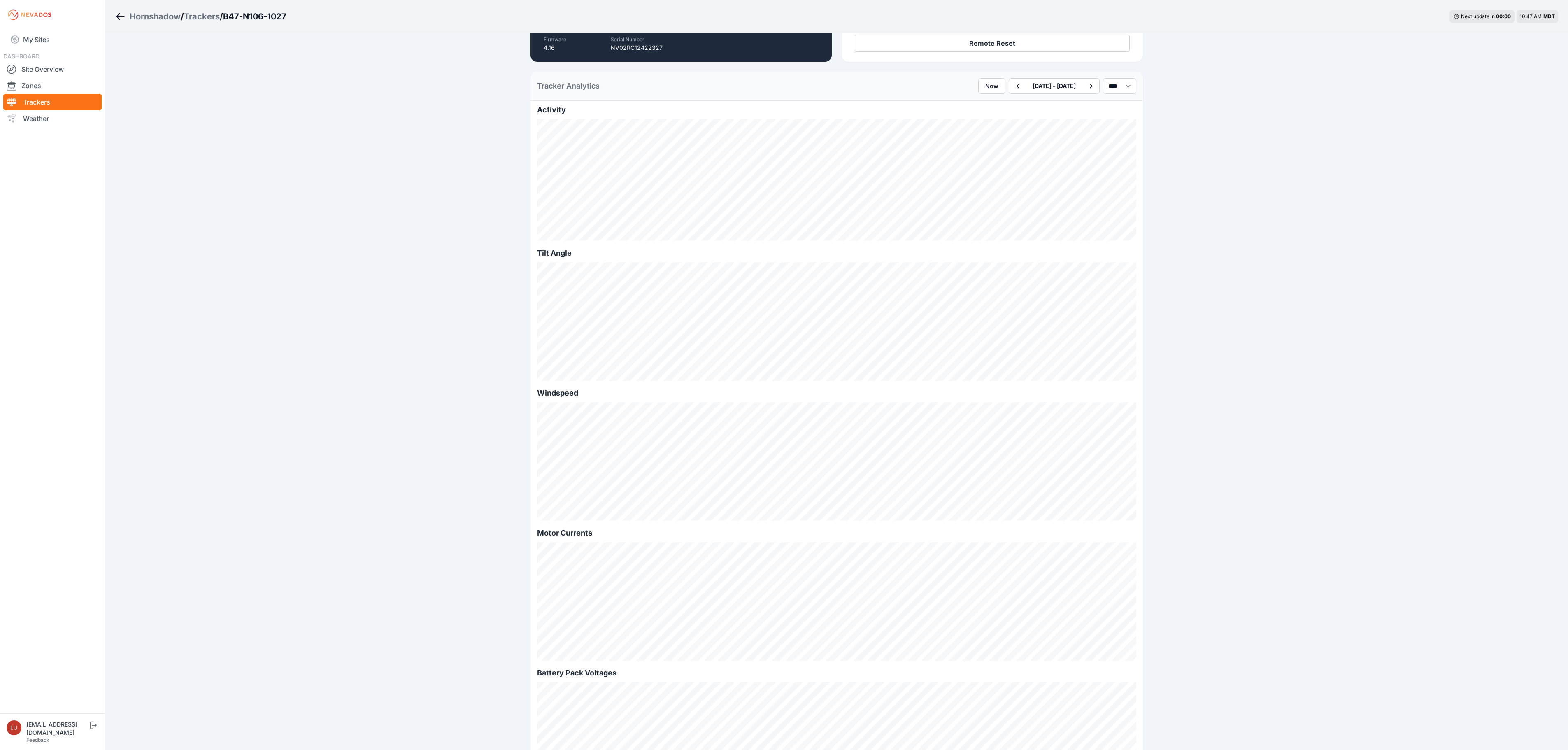
scroll to position [247, 0]
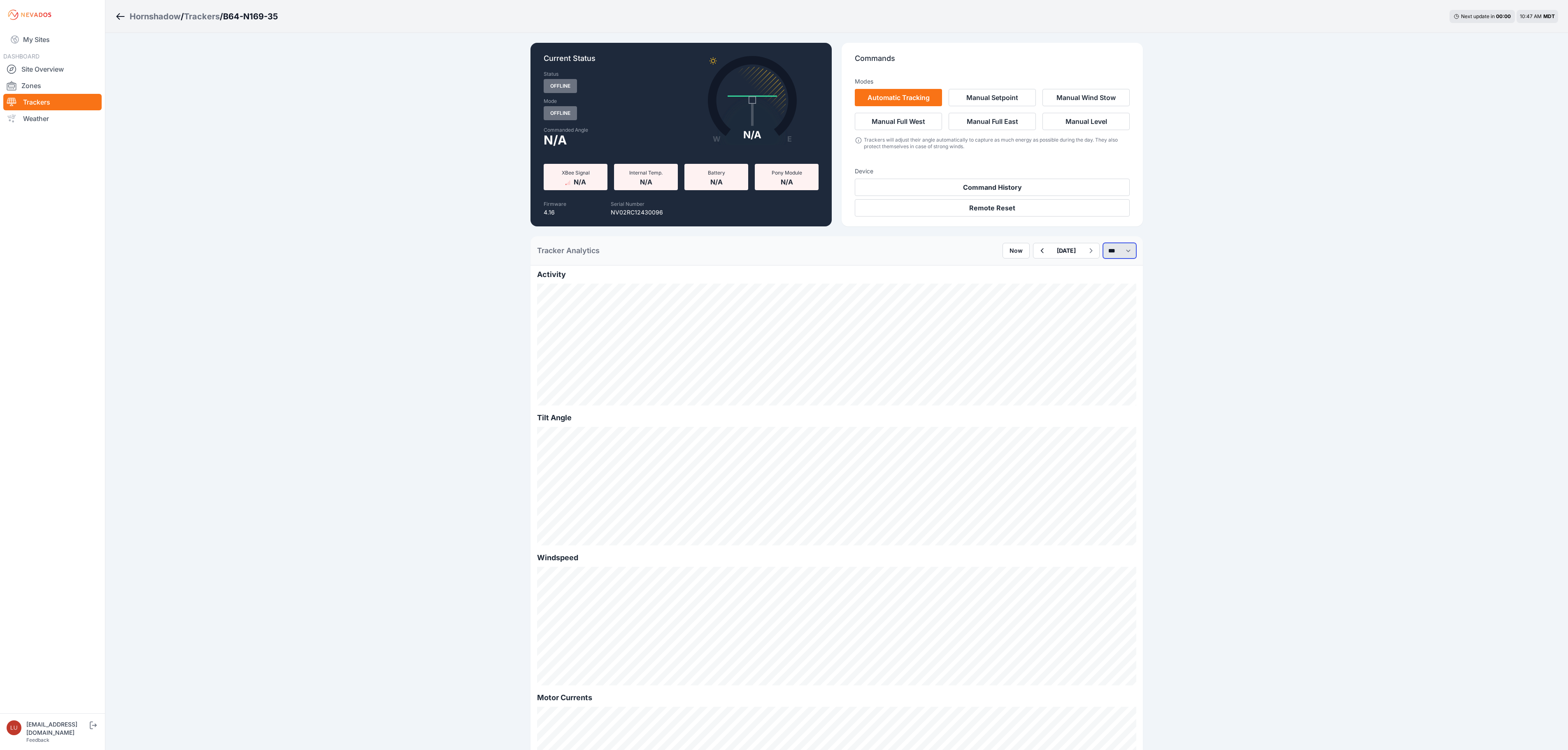
click at [1113, 249] on select "*** **** *****" at bounding box center [1120, 250] width 33 height 16
click at [1103, 243] on select "*** **** *****" at bounding box center [1120, 250] width 33 height 16
select select "******"
click at [1009, 254] on button "button" at bounding box center [1018, 250] width 17 height 15
click at [1012, 255] on icon "button" at bounding box center [1017, 250] width 10 height 10
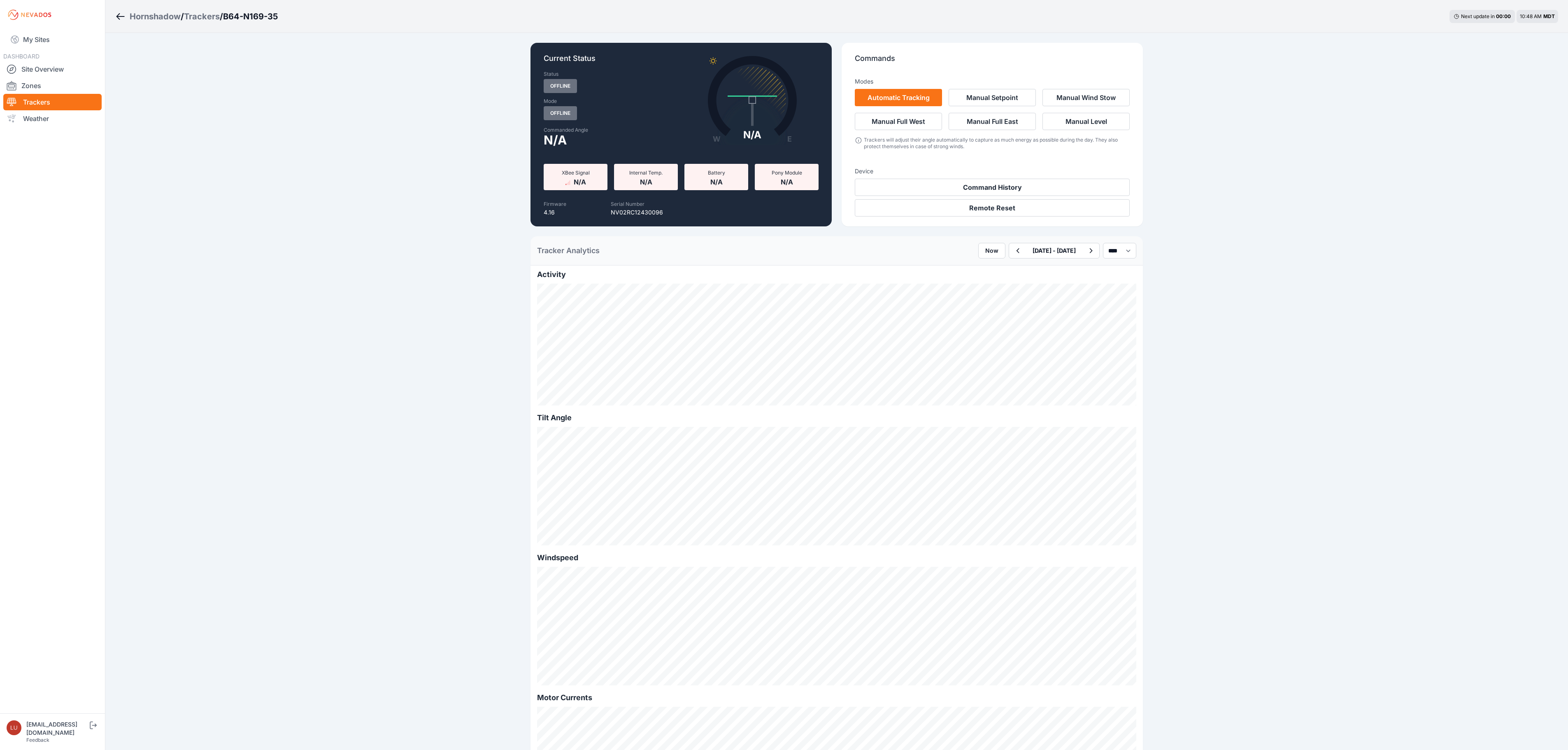
scroll to position [82, 0]
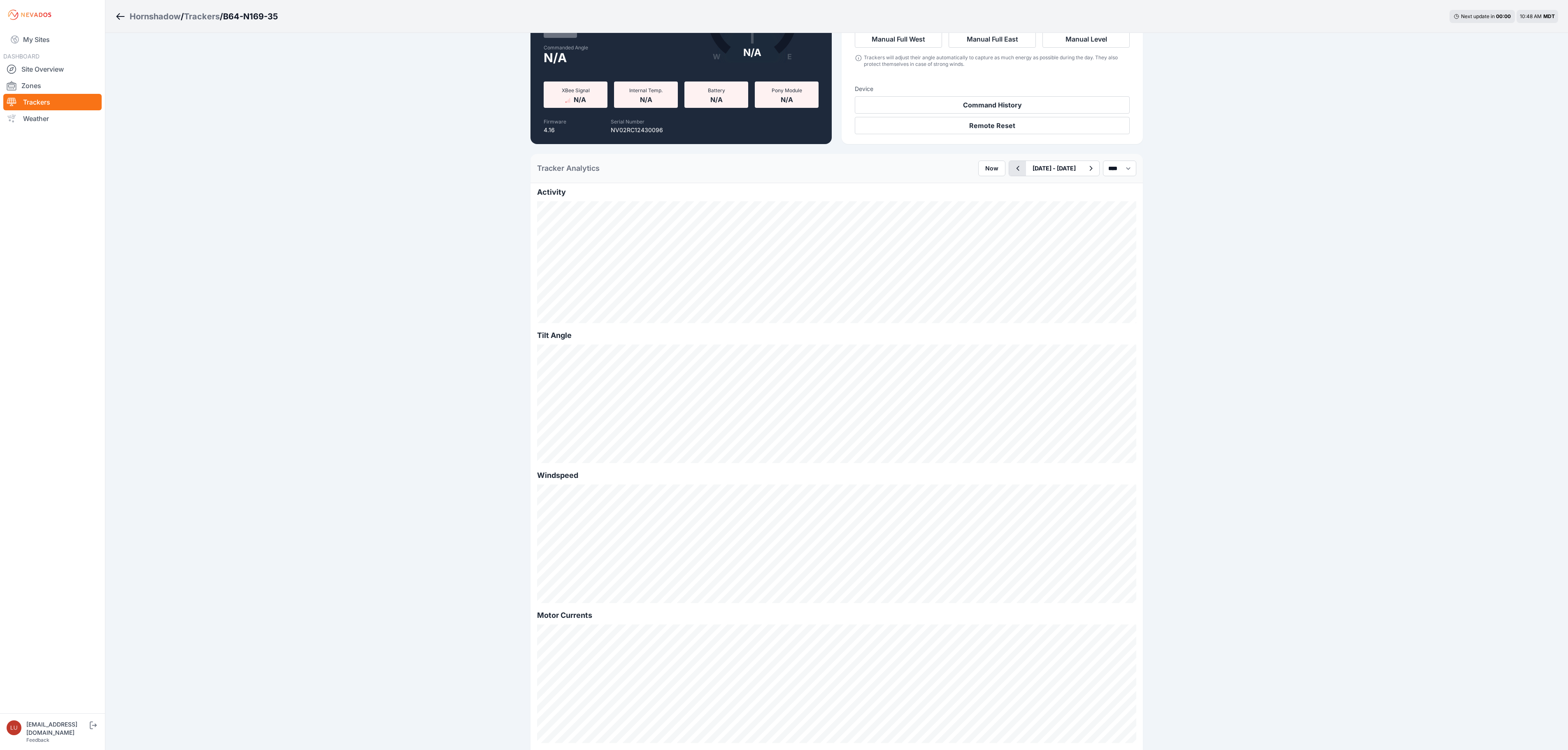
click at [1009, 176] on button "button" at bounding box center [1018, 168] width 17 height 15
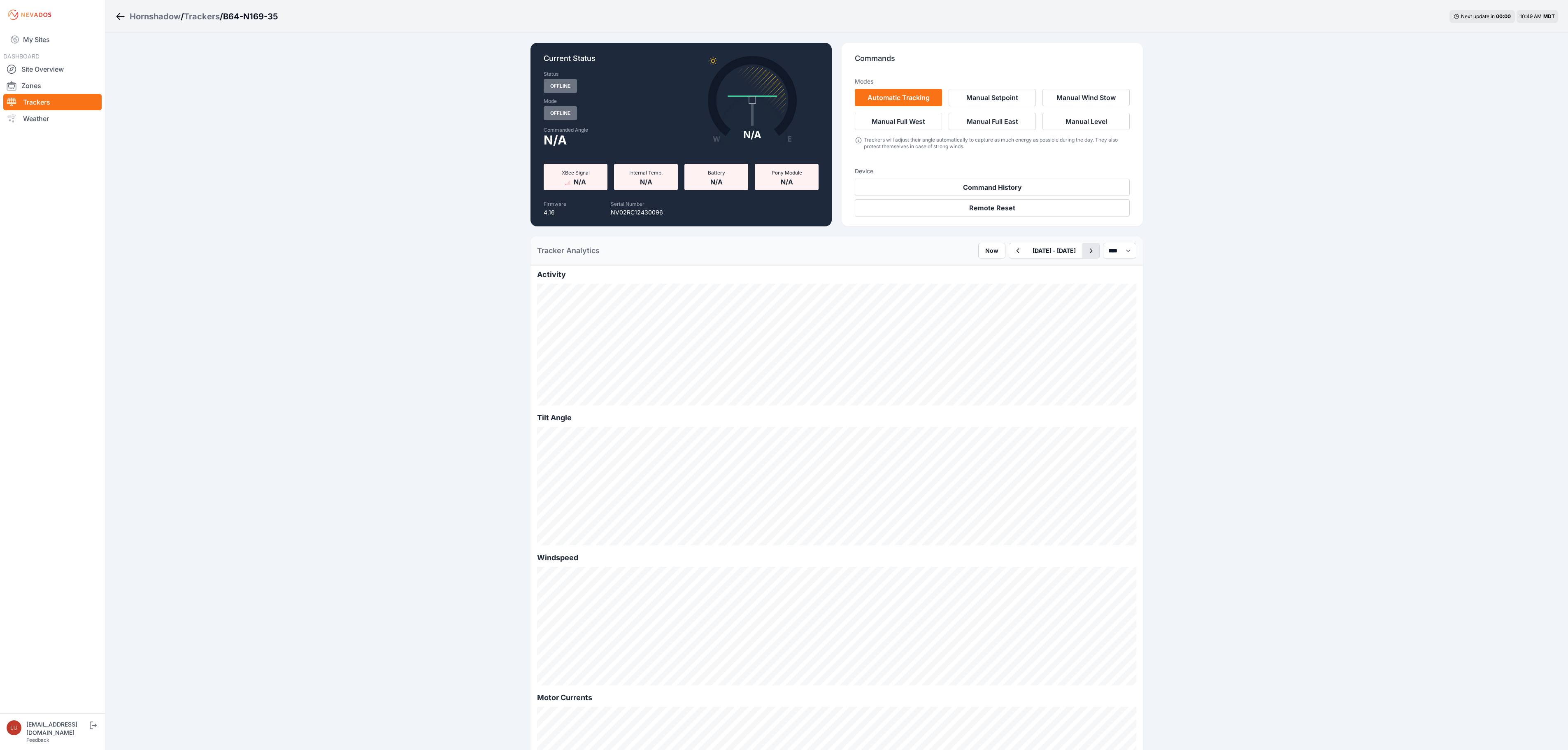
click at [1082, 257] on button "button" at bounding box center [1090, 250] width 17 height 15
click at [1050, 249] on button "[DATE]" at bounding box center [1066, 250] width 32 height 15
click at [1034, 271] on span "Previous Month" at bounding box center [1034, 270] width 0 height 9
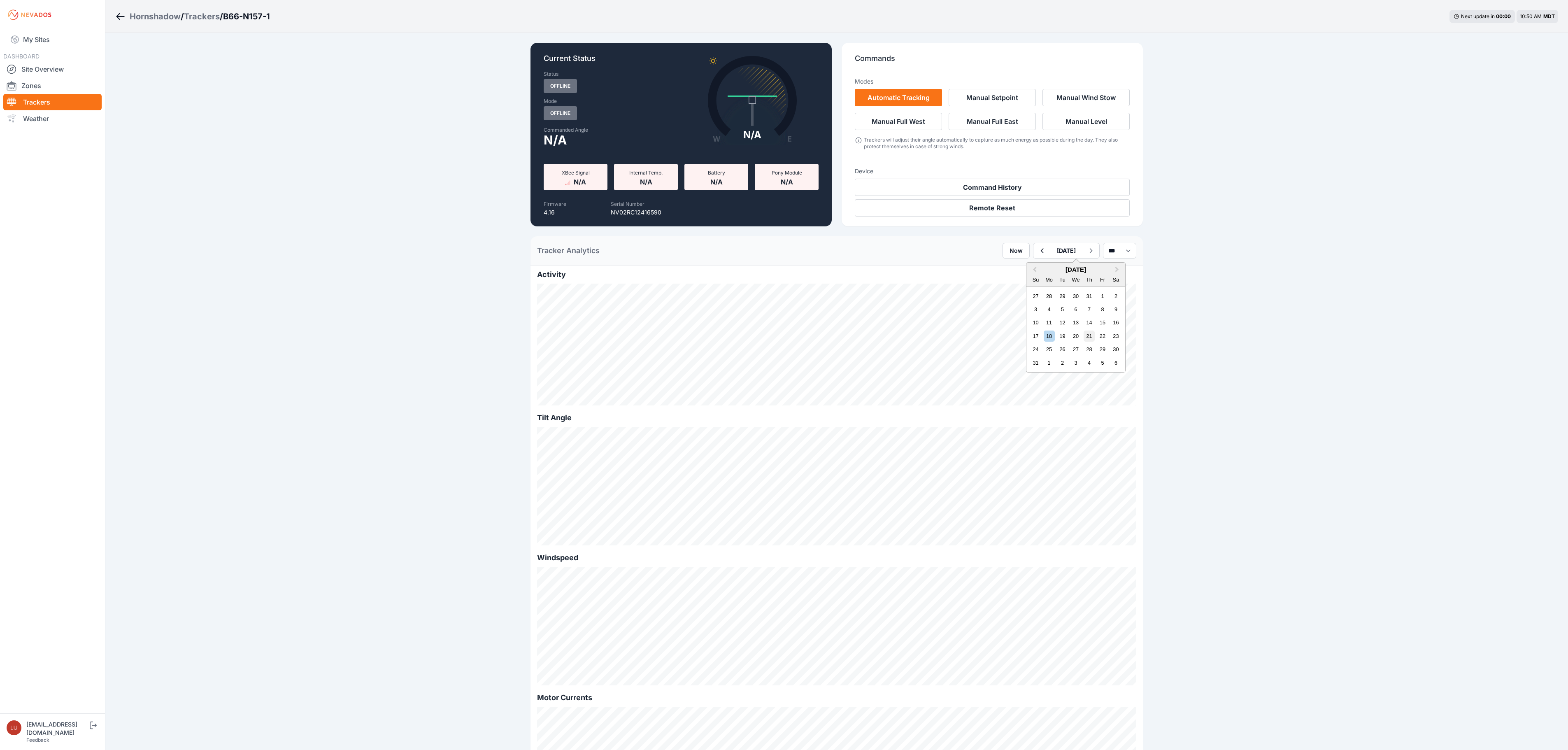
click at [1084, 340] on div "21" at bounding box center [1090, 336] width 11 height 11
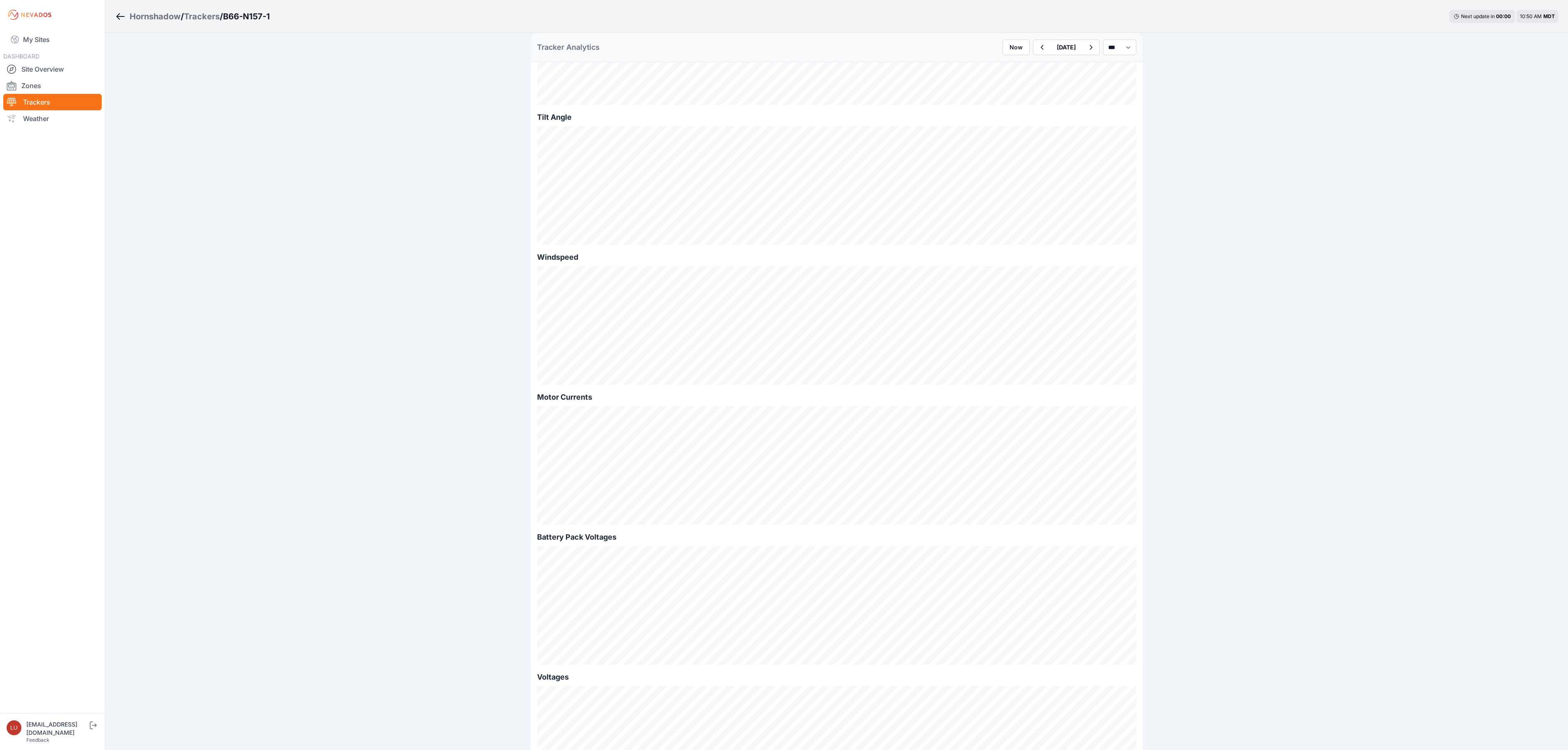
scroll to position [329, 0]
click at [1033, 54] on button "button" at bounding box center [1042, 47] width 17 height 15
click at [1082, 52] on button "button" at bounding box center [1090, 47] width 17 height 15
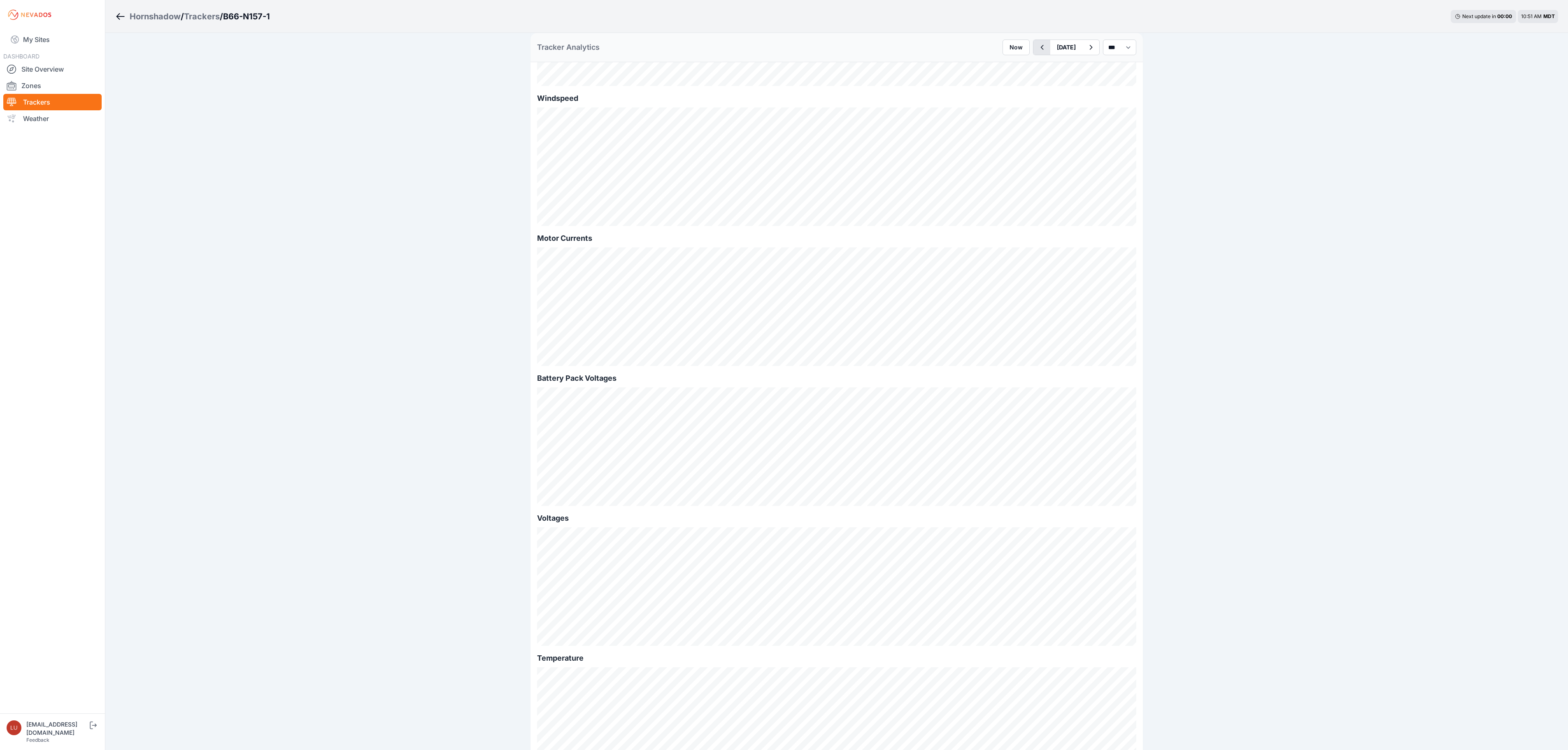
click at [1037, 47] on icon "button" at bounding box center [1042, 47] width 10 height 10
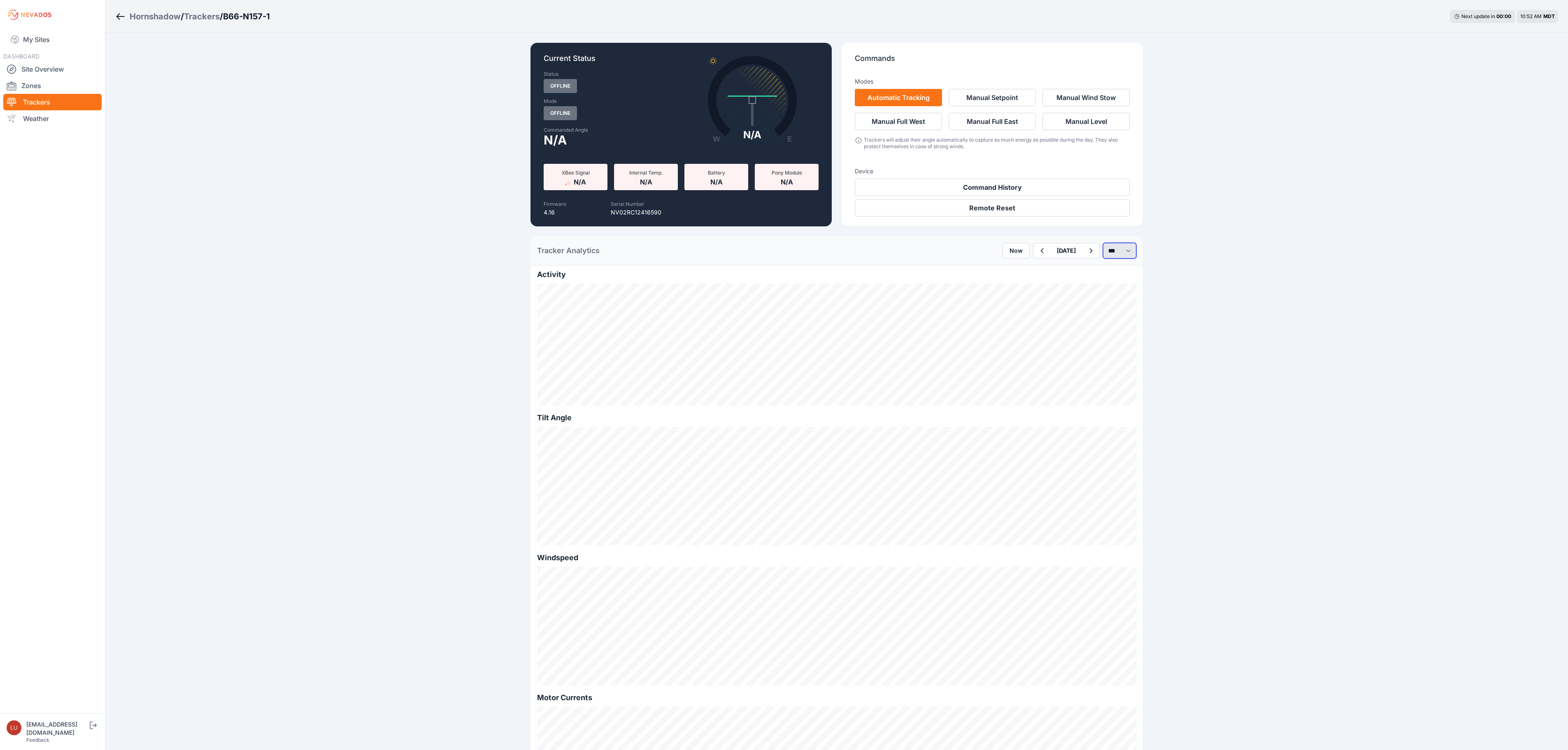
click at [1103, 258] on select "*** **** *****" at bounding box center [1120, 250] width 33 height 16
select select "******"
click at [1103, 243] on select "*** **** *****" at bounding box center [1120, 250] width 33 height 16
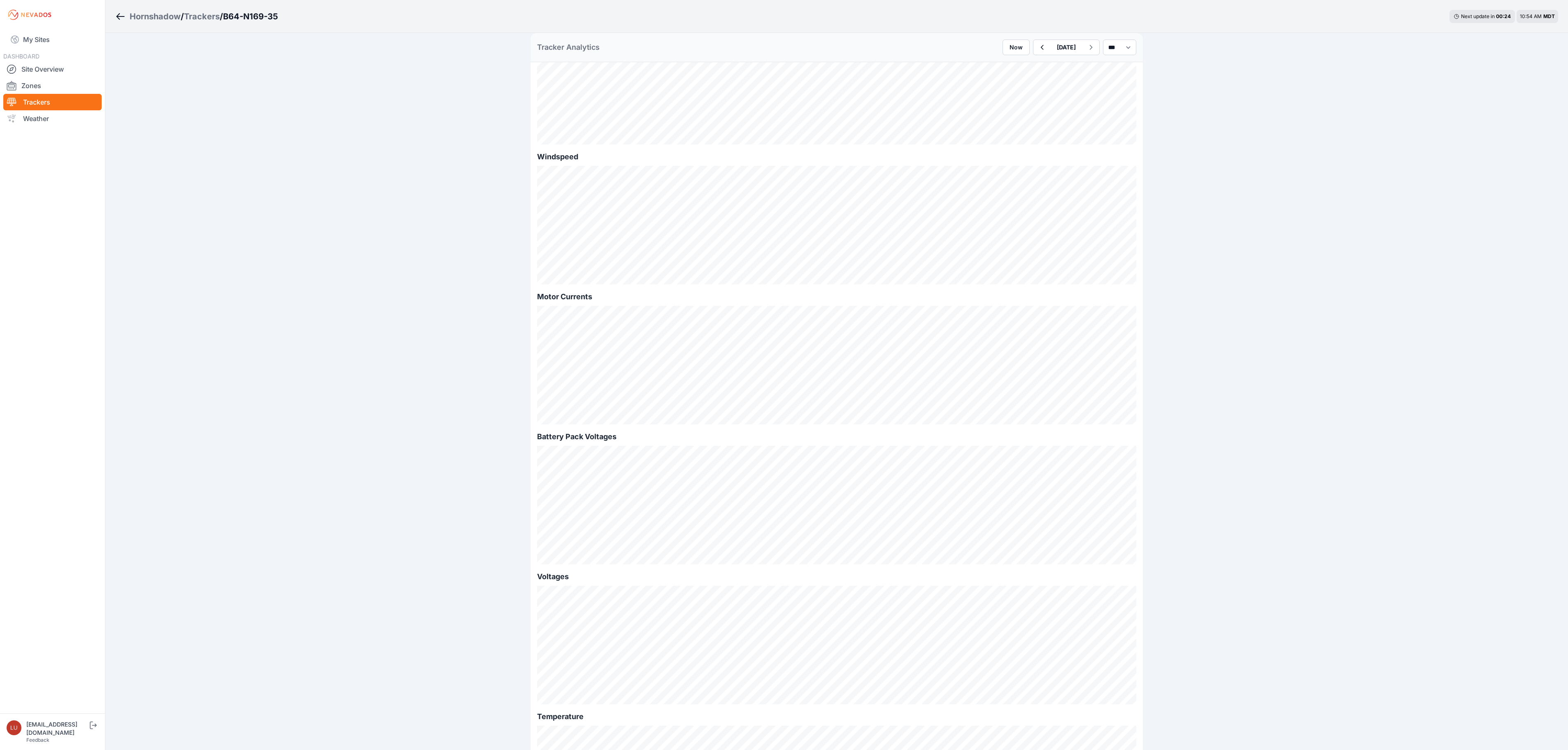
scroll to position [494, 0]
click at [1037, 46] on icon "button" at bounding box center [1042, 47] width 10 height 10
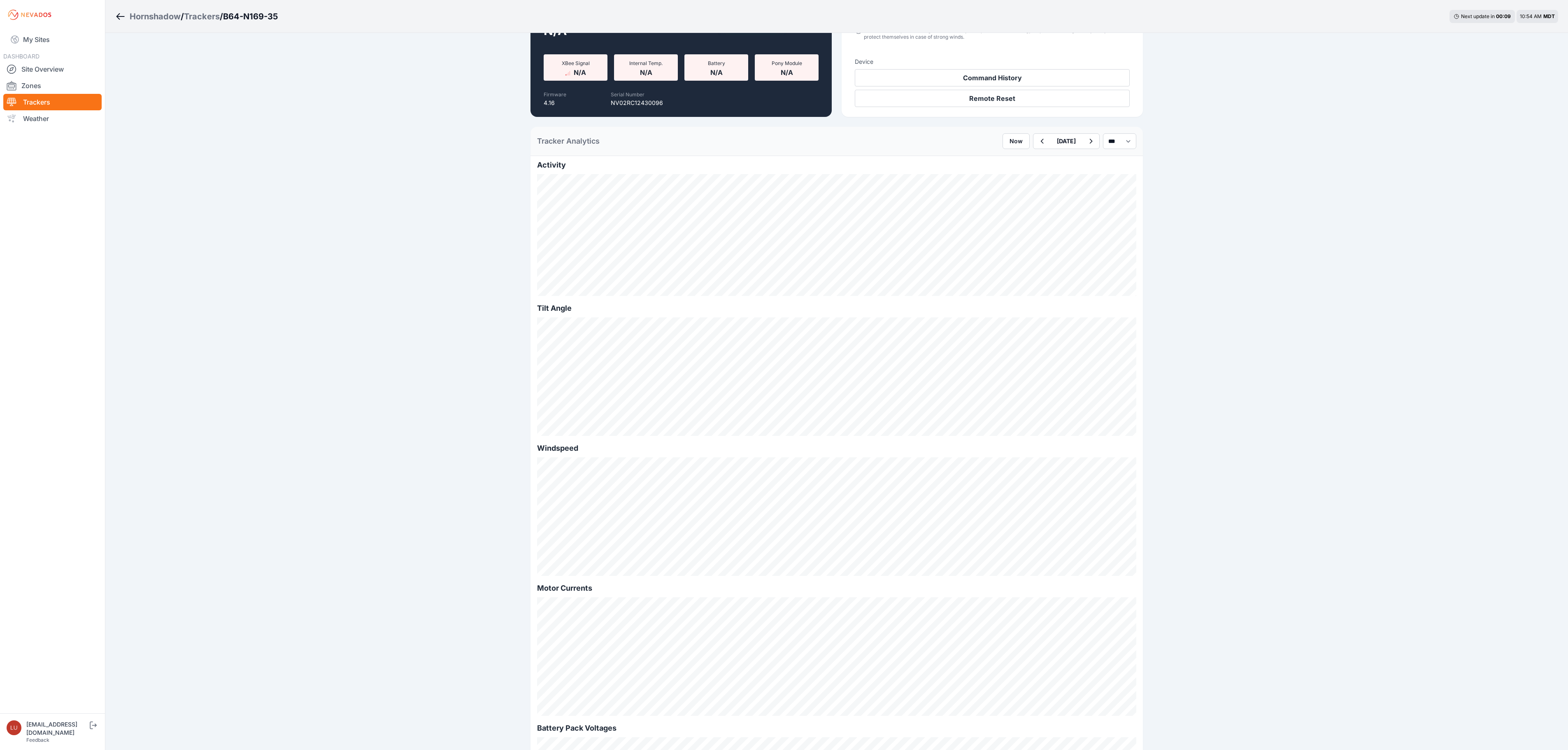
scroll to position [82, 0]
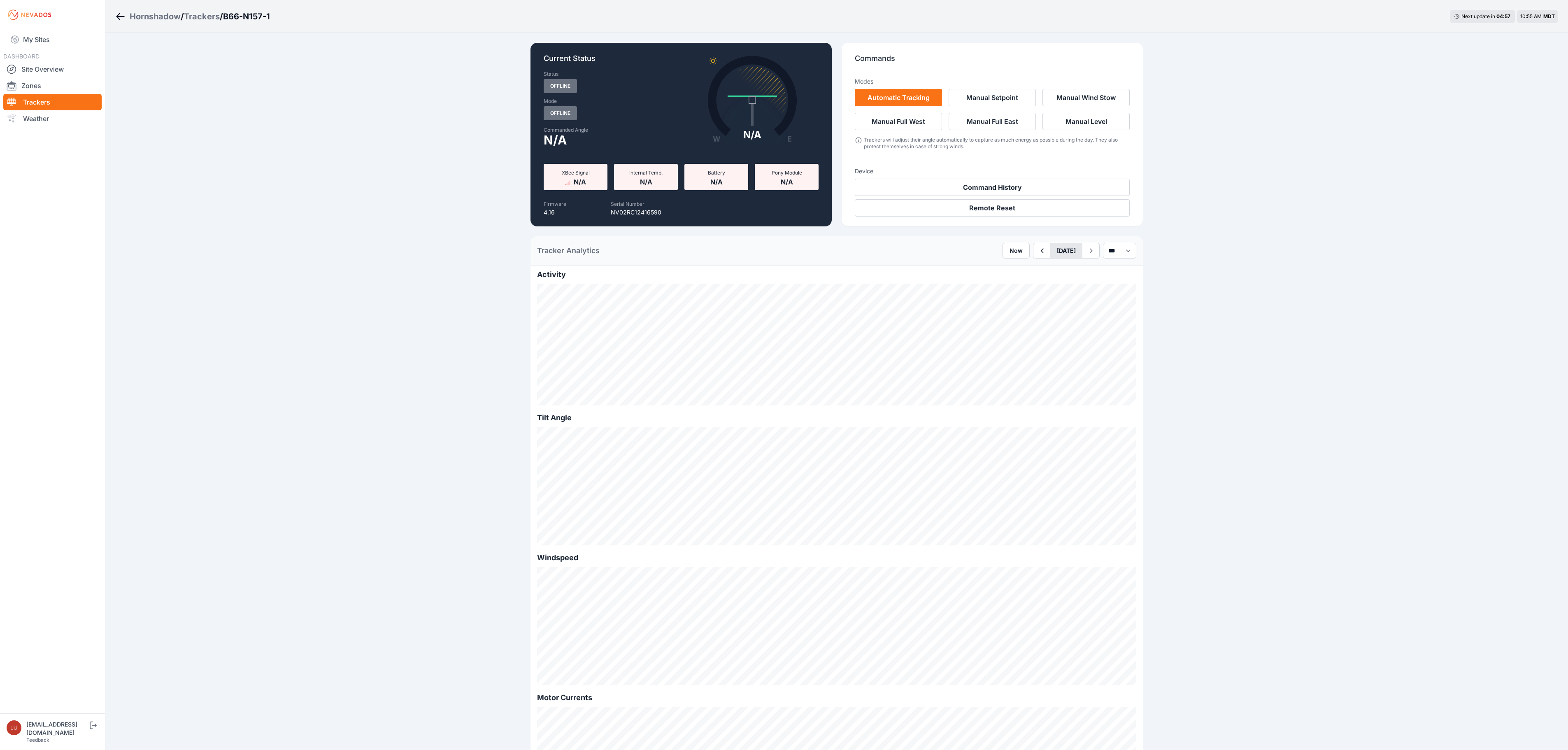
click at [1050, 254] on button "[DATE]" at bounding box center [1066, 250] width 32 height 15
click at [1027, 276] on button "Previous Month" at bounding box center [1033, 270] width 13 height 13
click at [1043, 335] on div "18" at bounding box center [1049, 336] width 11 height 11
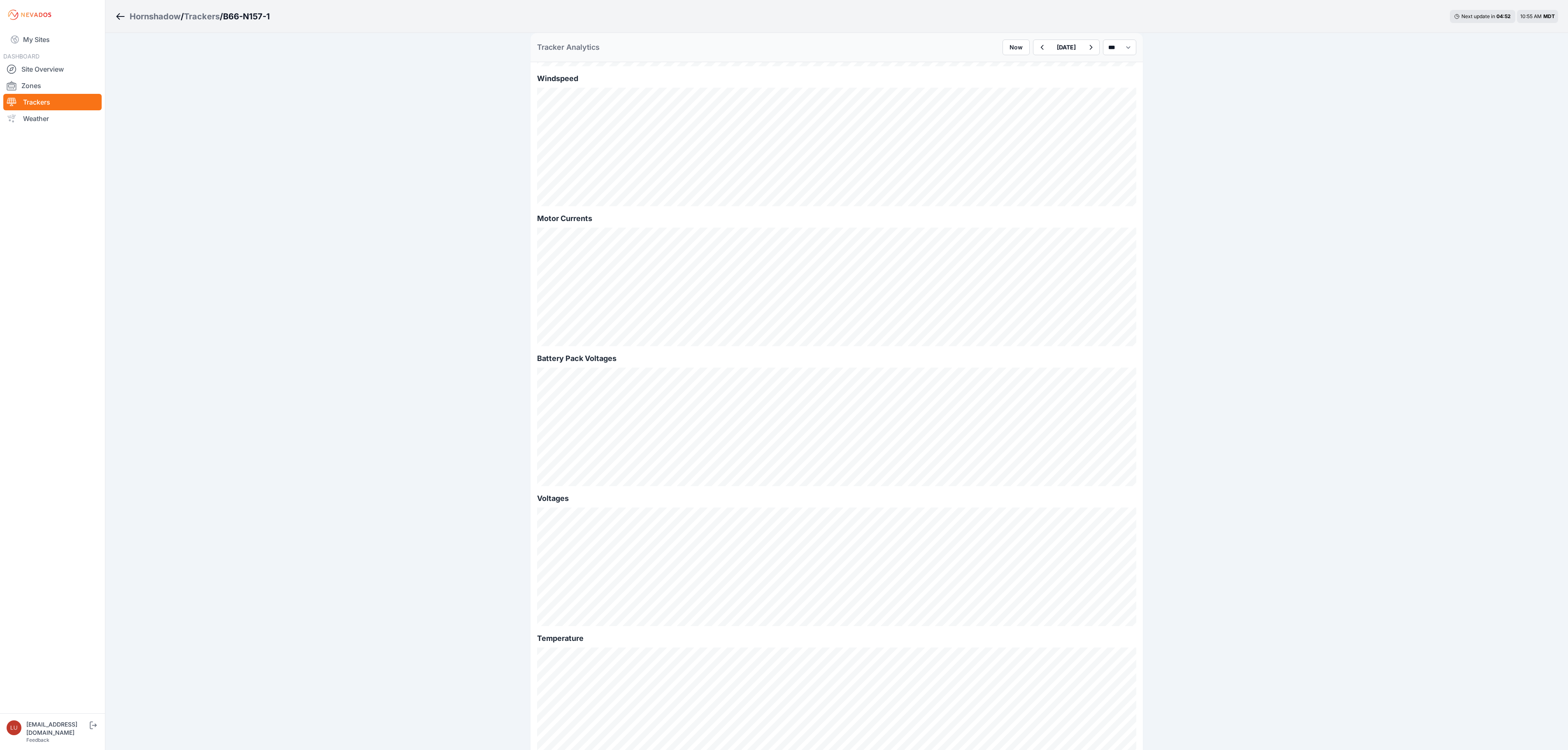
scroll to position [494, 0]
click at [1103, 45] on select "*** **** *****" at bounding box center [1120, 47] width 33 height 16
click at [1103, 40] on select "*** **** *****" at bounding box center [1120, 47] width 33 height 16
click at [1009, 52] on button "button" at bounding box center [1018, 47] width 17 height 15
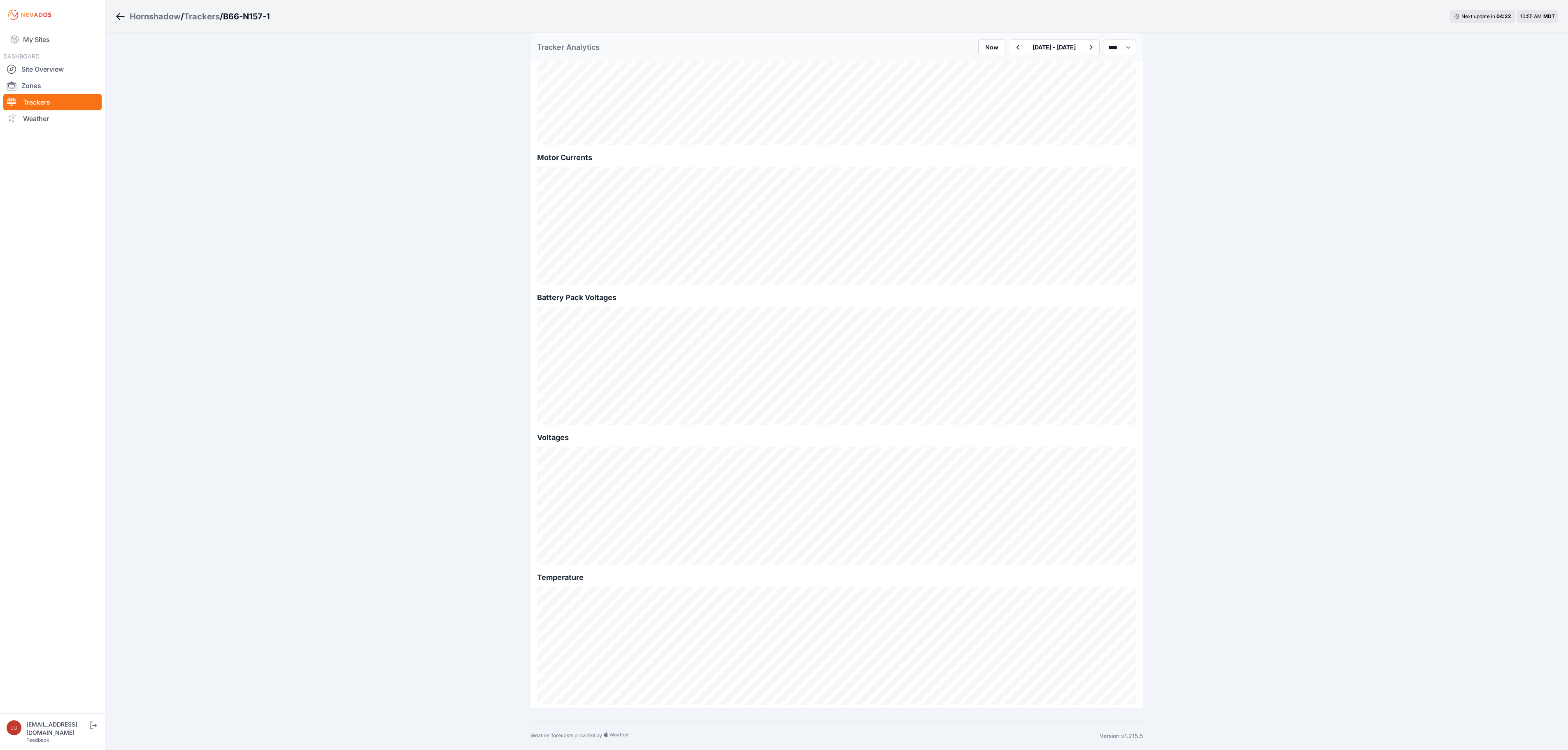
scroll to position [459, 0]
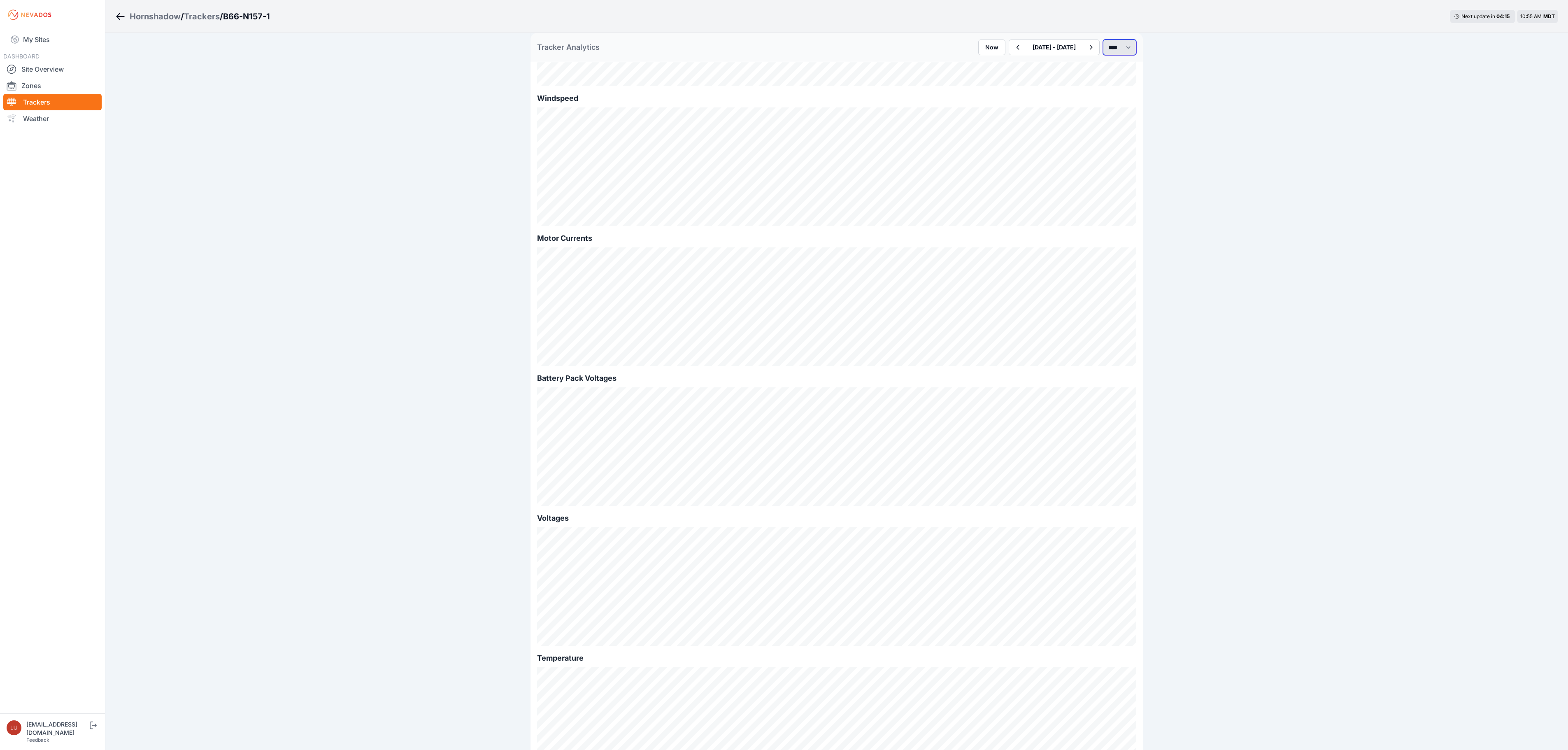
click at [1103, 48] on select "*** **** *****" at bounding box center [1120, 47] width 33 height 16
click at [1103, 40] on select "*** **** *****" at bounding box center [1120, 47] width 33 height 16
select select "*****"
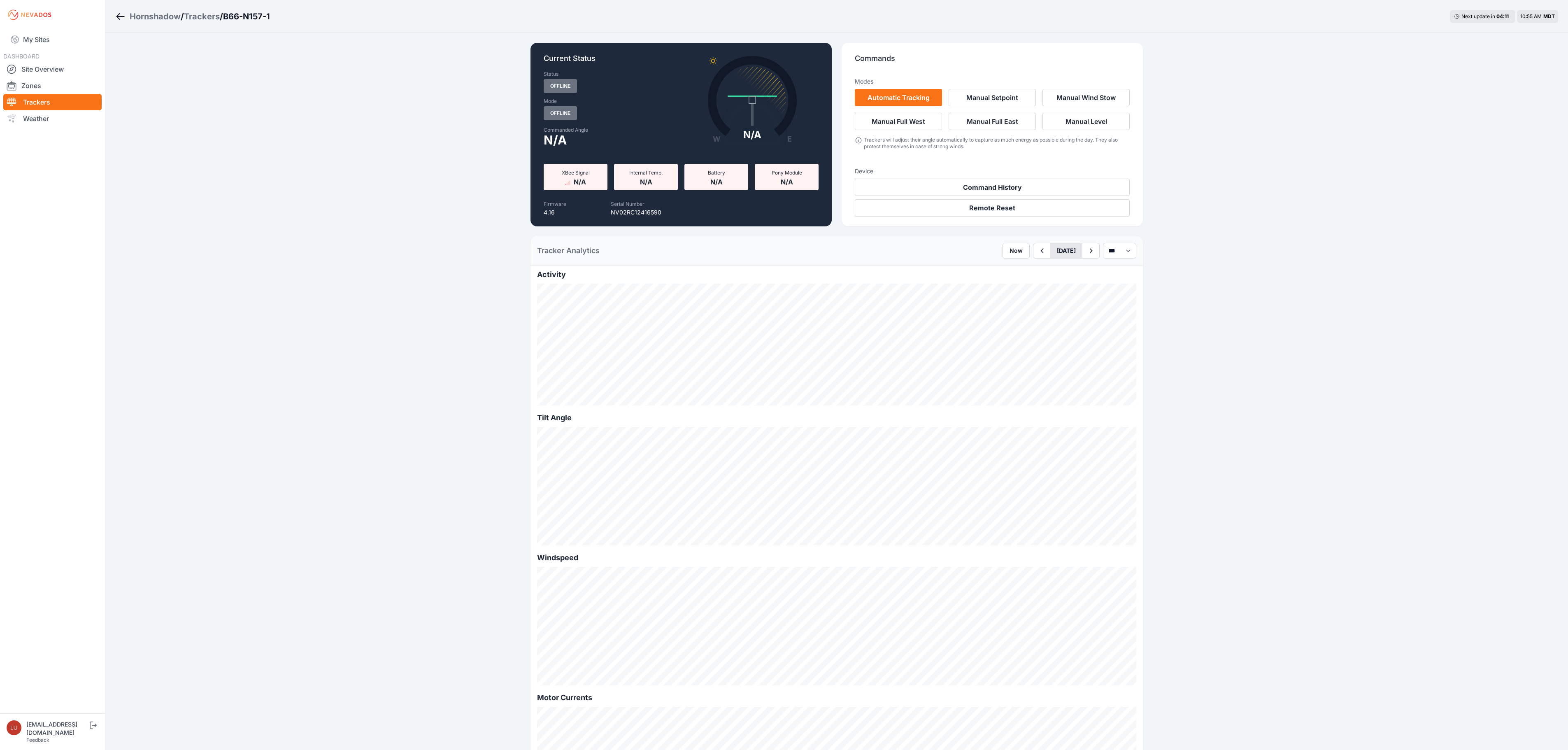
click at [1061, 258] on button "[DATE]" at bounding box center [1066, 250] width 32 height 15
click at [1104, 322] on div "16" at bounding box center [1110, 322] width 11 height 11
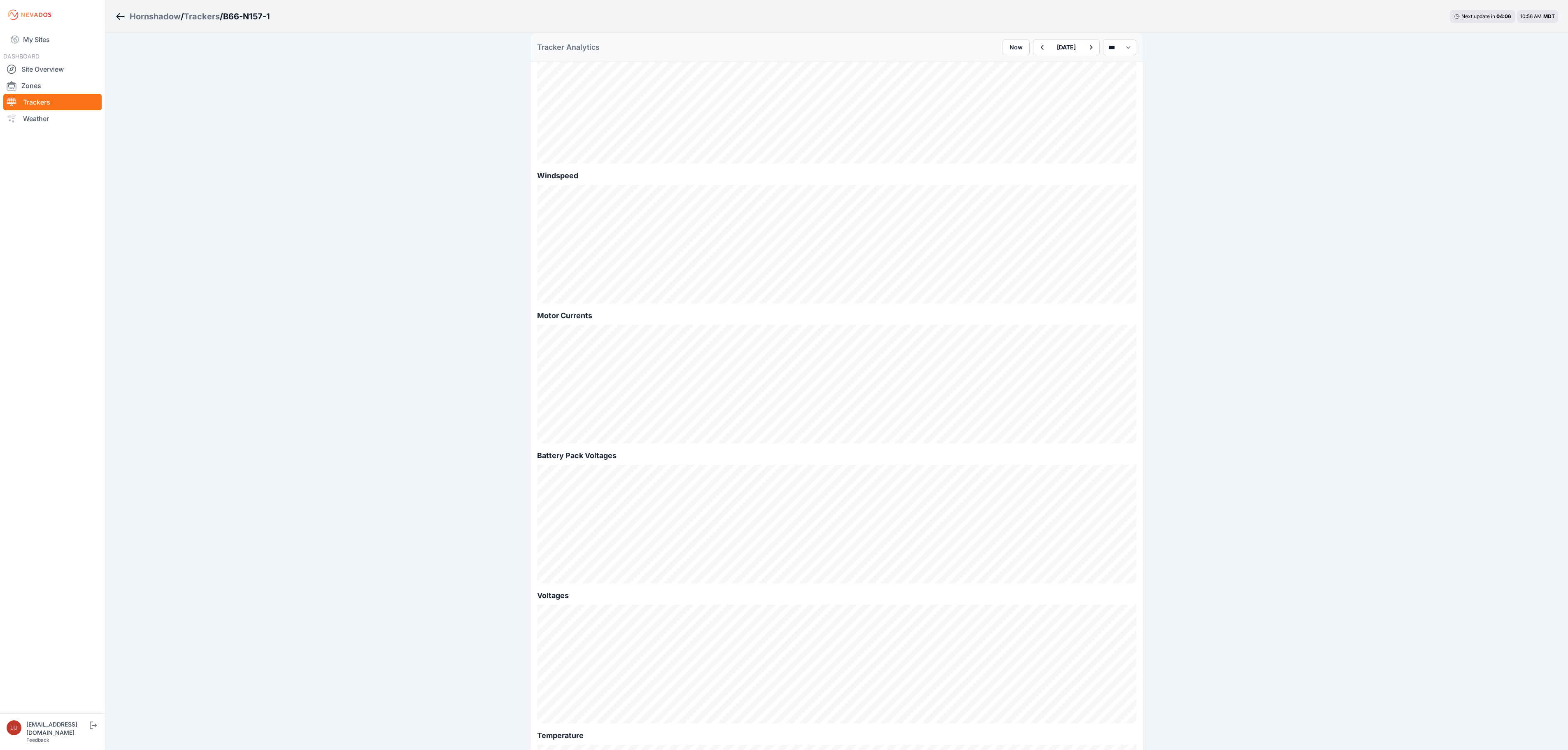
scroll to position [411, 0]
click at [1033, 54] on button "button" at bounding box center [1042, 47] width 17 height 15
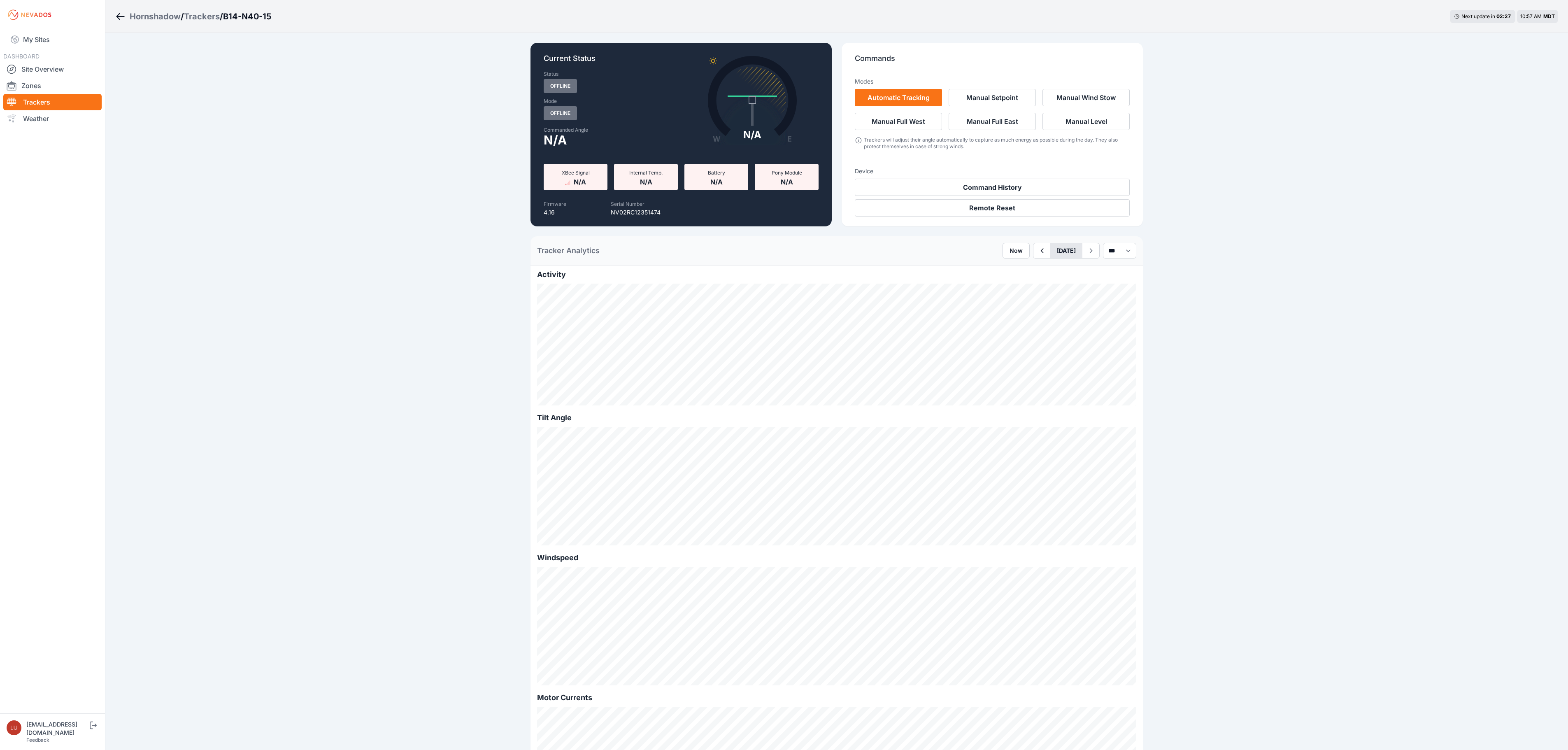
click at [1057, 248] on button "[DATE]" at bounding box center [1066, 250] width 32 height 15
click at [1027, 273] on button "Previous Month" at bounding box center [1033, 270] width 13 height 13
click at [1056, 336] on div "19" at bounding box center [1062, 336] width 11 height 11
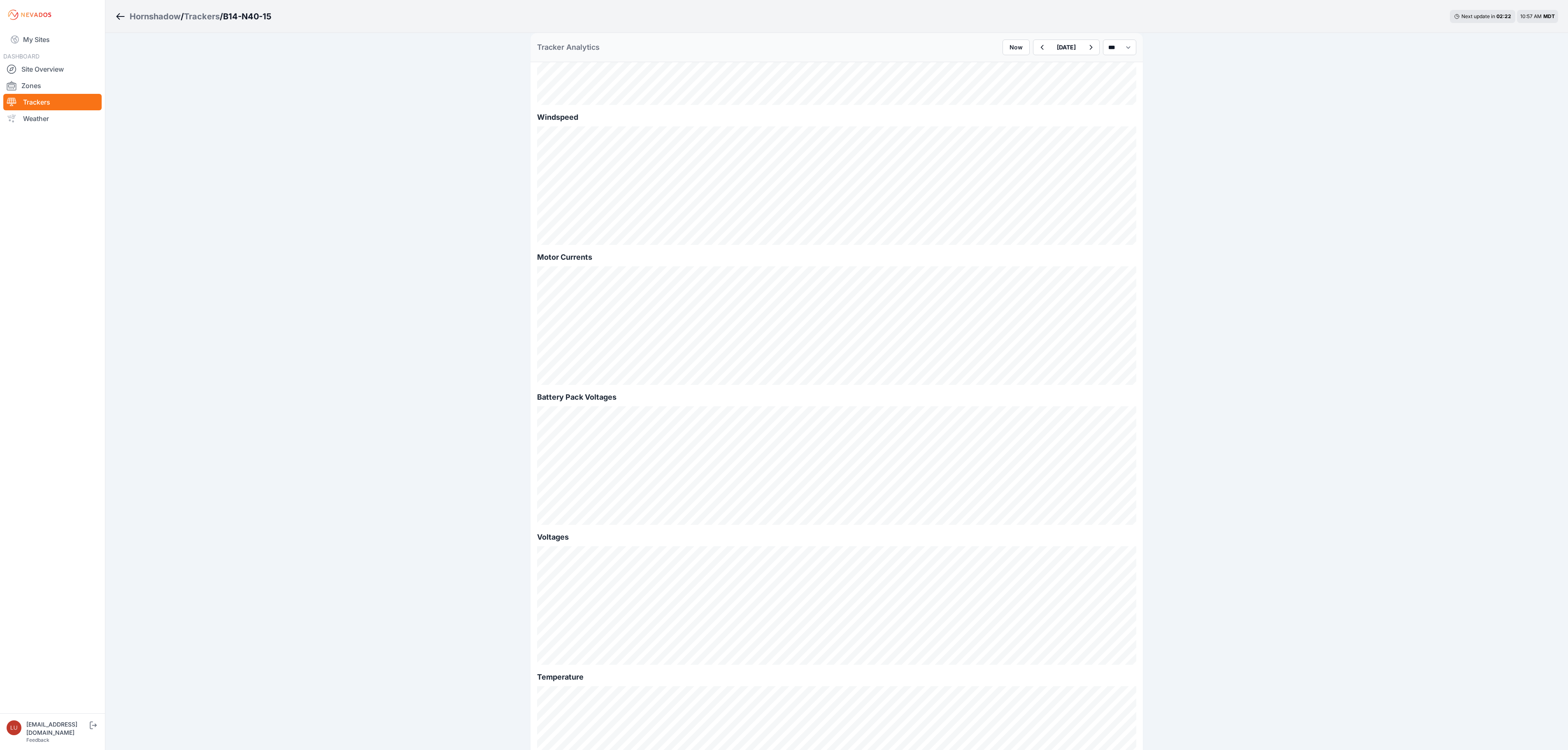
scroll to position [411, 0]
click at [1037, 51] on icon "button" at bounding box center [1042, 47] width 10 height 10
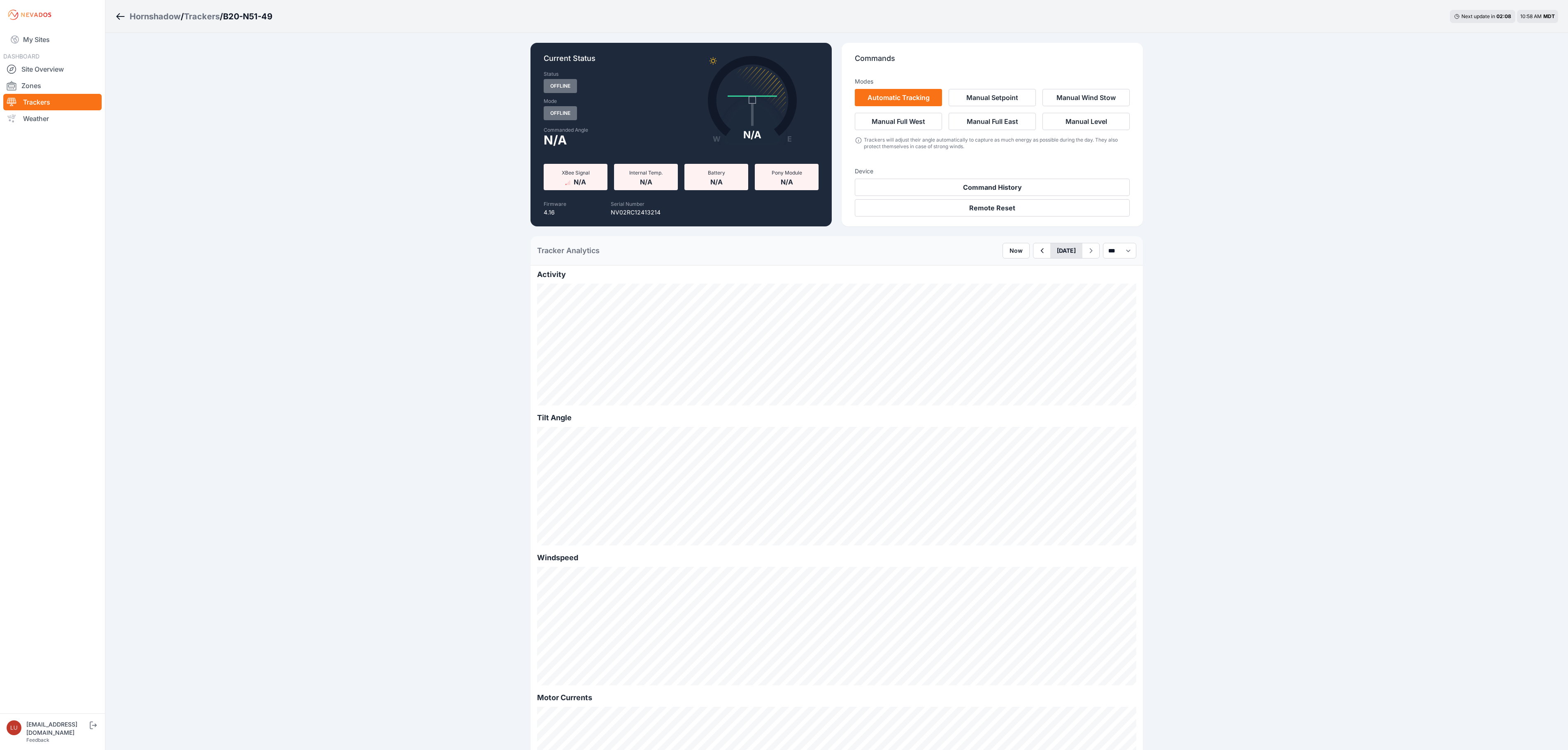
click at [1051, 257] on button "[DATE]" at bounding box center [1066, 250] width 32 height 15
click at [1056, 299] on div "2" at bounding box center [1062, 296] width 11 height 11
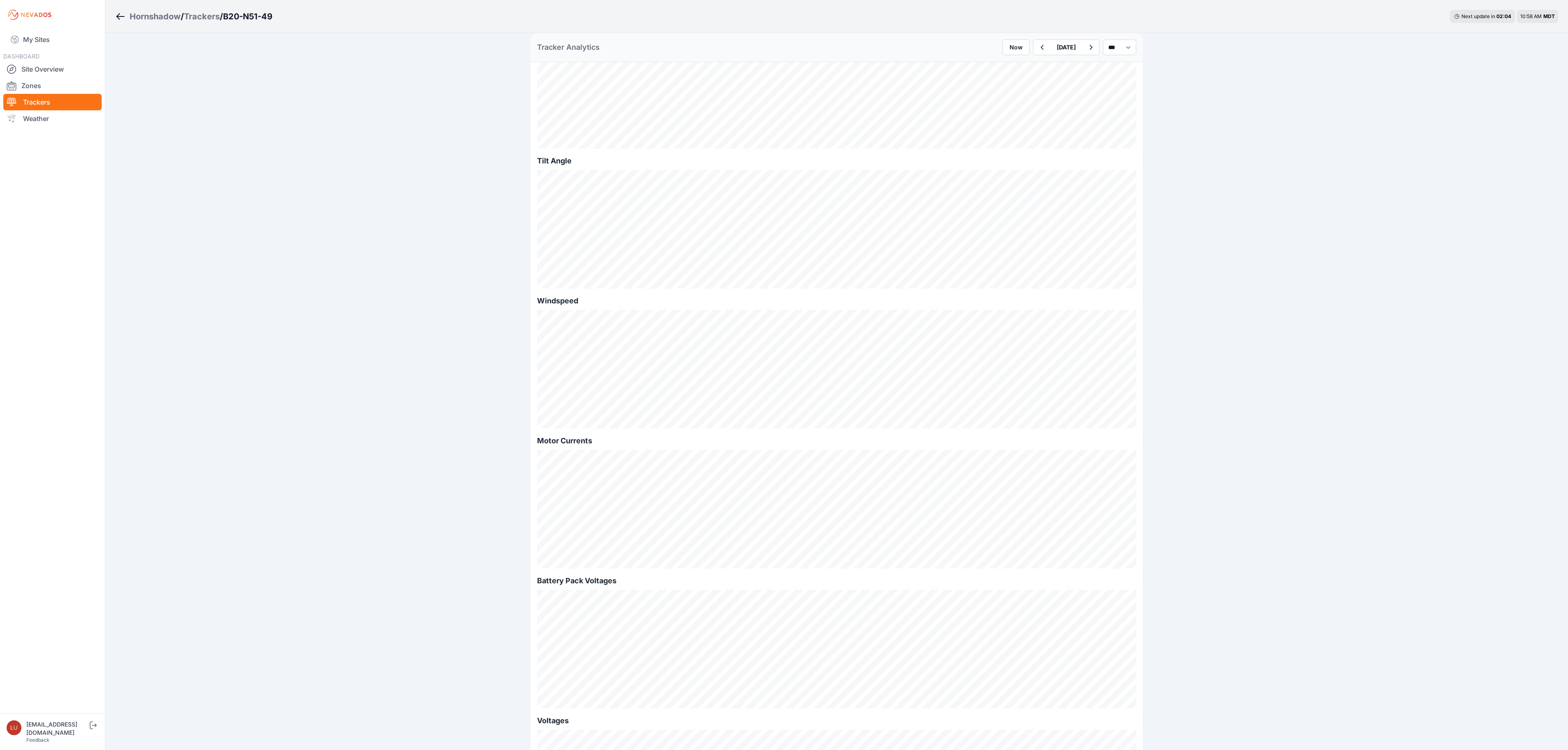
scroll to position [247, 0]
click at [1033, 42] on button "button" at bounding box center [1042, 47] width 17 height 15
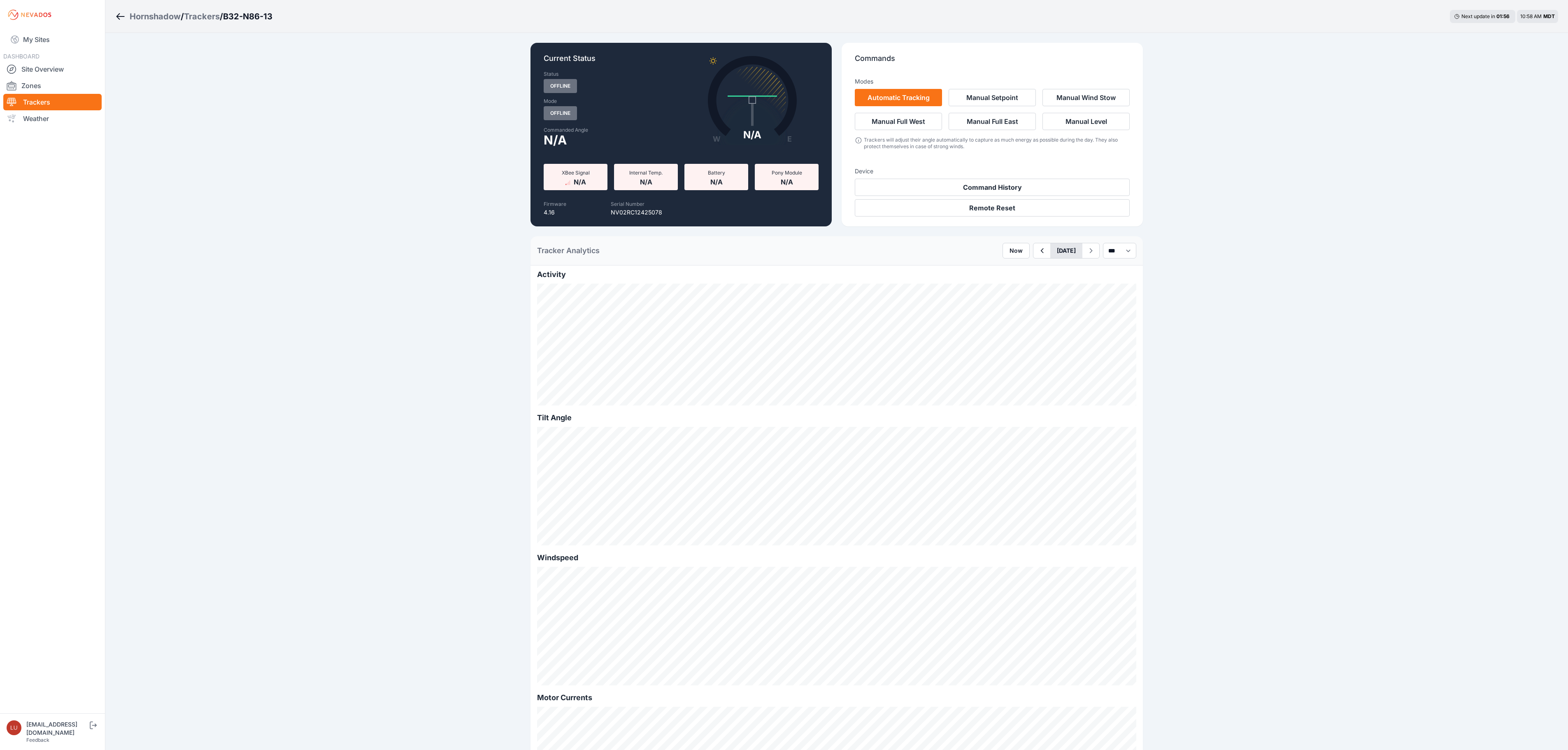
click at [1050, 249] on button "[DATE]" at bounding box center [1066, 250] width 32 height 15
click at [1056, 313] on div "9" at bounding box center [1062, 309] width 11 height 11
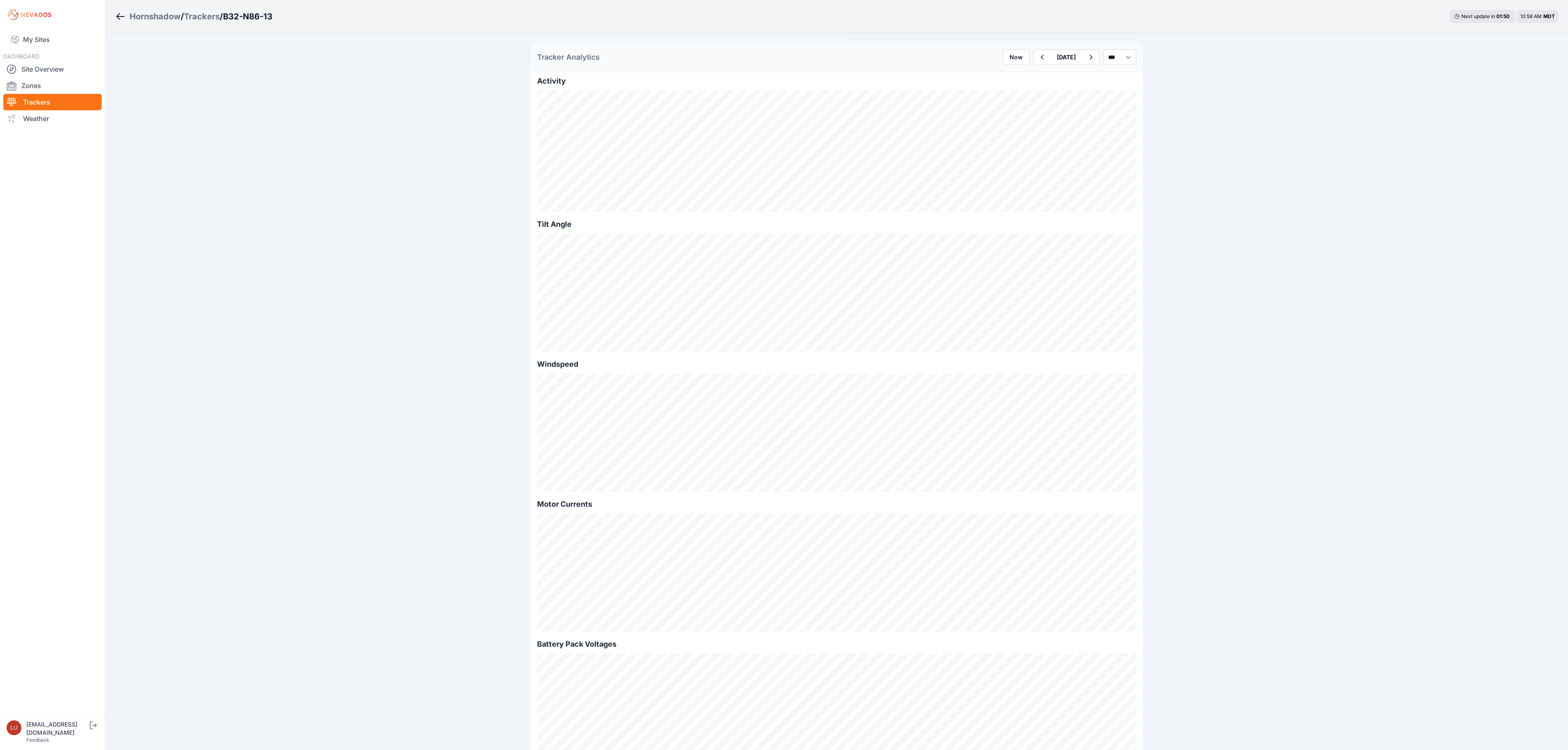
scroll to position [165, 0]
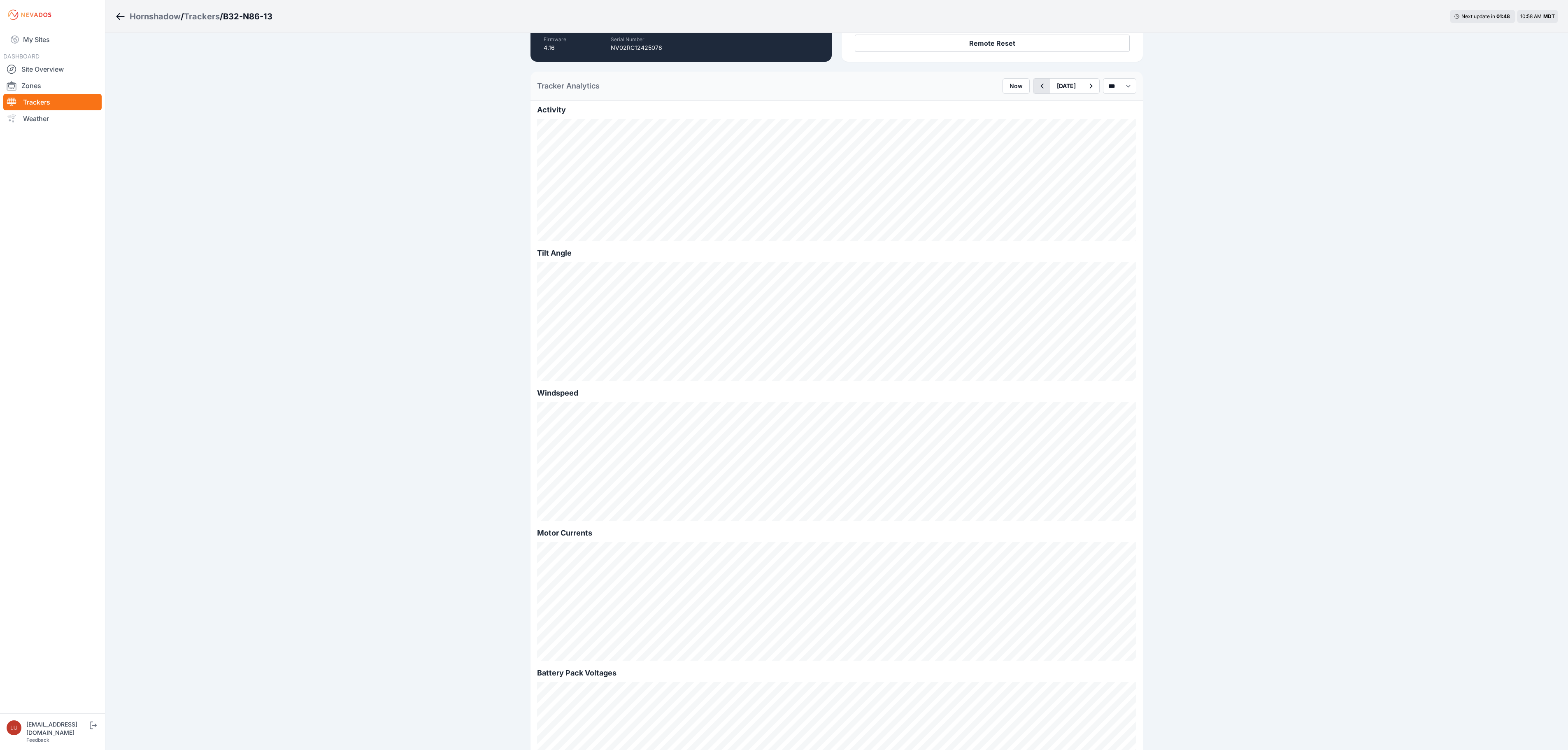
click at [1037, 88] on icon "button" at bounding box center [1042, 86] width 10 height 10
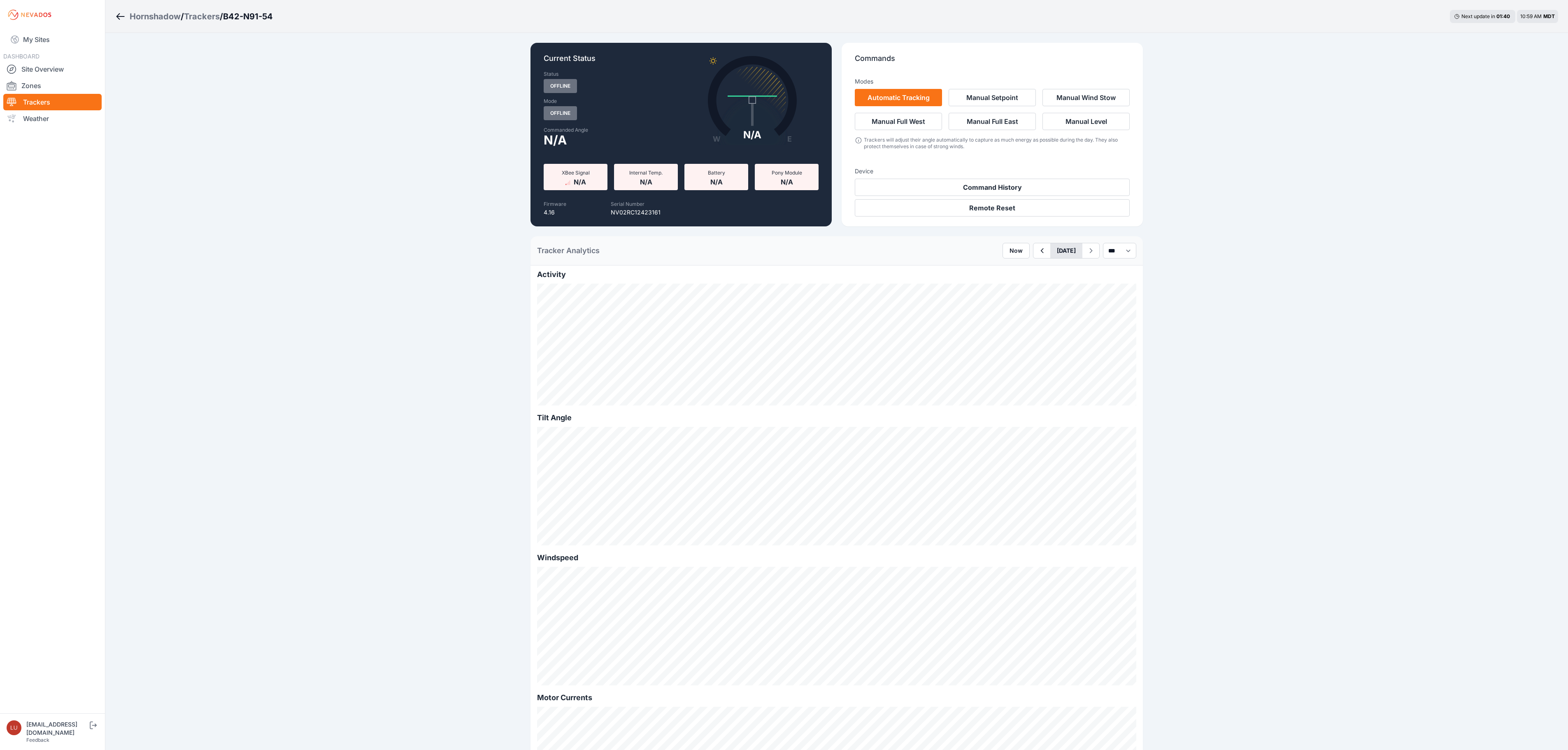
click at [1060, 253] on button "[DATE]" at bounding box center [1066, 250] width 32 height 15
click at [1027, 275] on button "Previous Month" at bounding box center [1033, 270] width 13 height 13
click at [1056, 335] on div "19" at bounding box center [1062, 336] width 11 height 11
click at [1033, 246] on button "button" at bounding box center [1042, 250] width 17 height 15
click at [1037, 252] on icon "button" at bounding box center [1042, 250] width 10 height 10
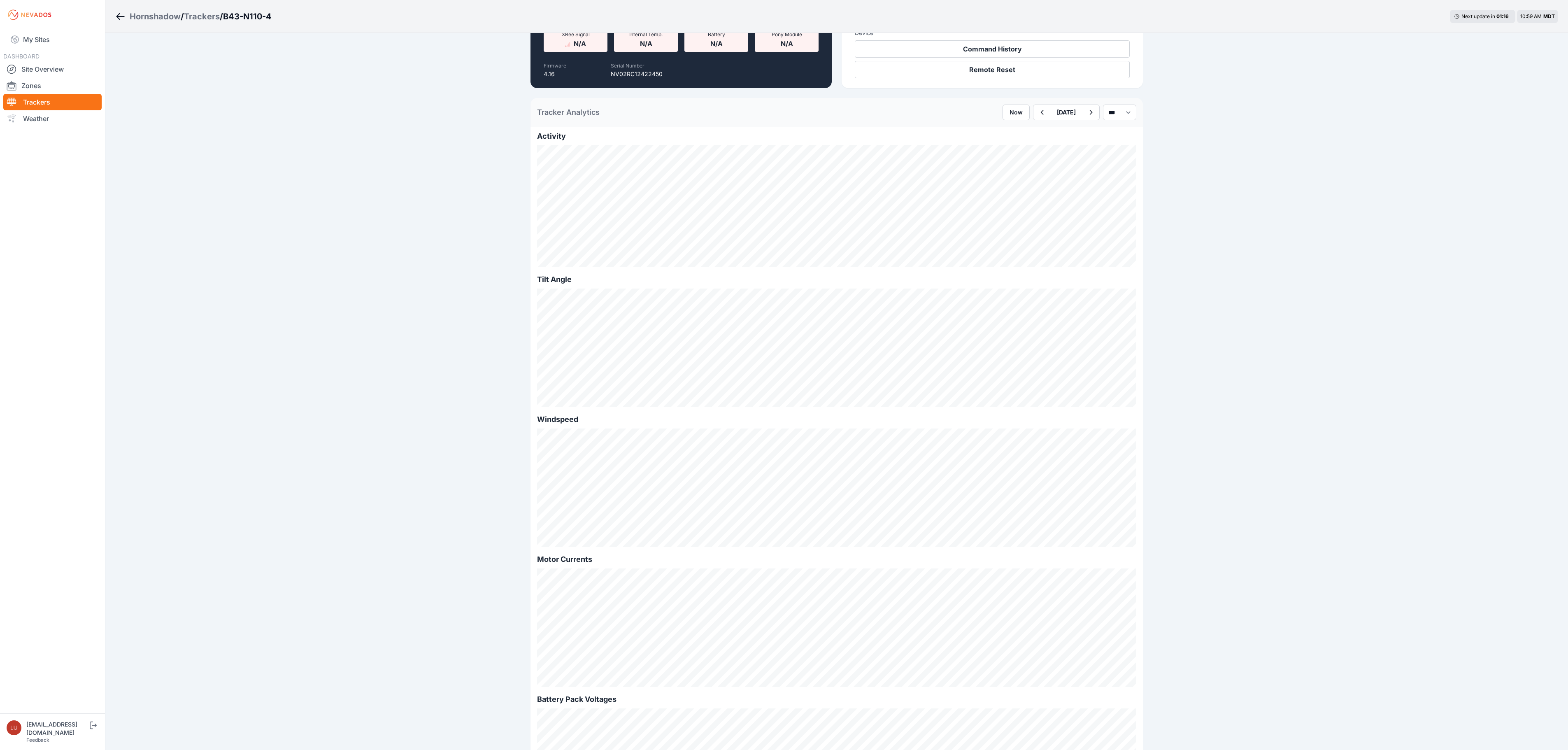
scroll to position [82, 0]
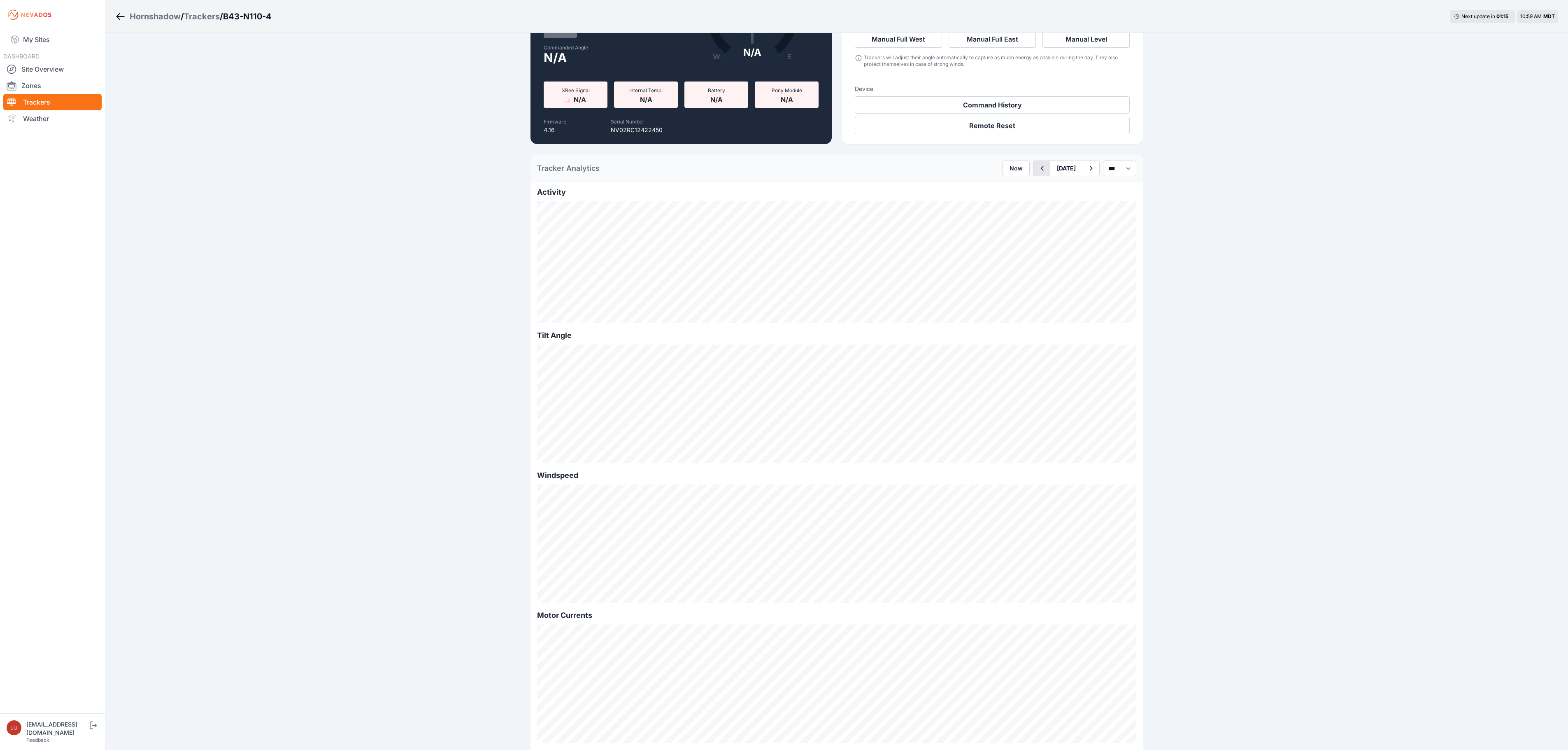
click at [1037, 170] on icon "button" at bounding box center [1042, 168] width 10 height 10
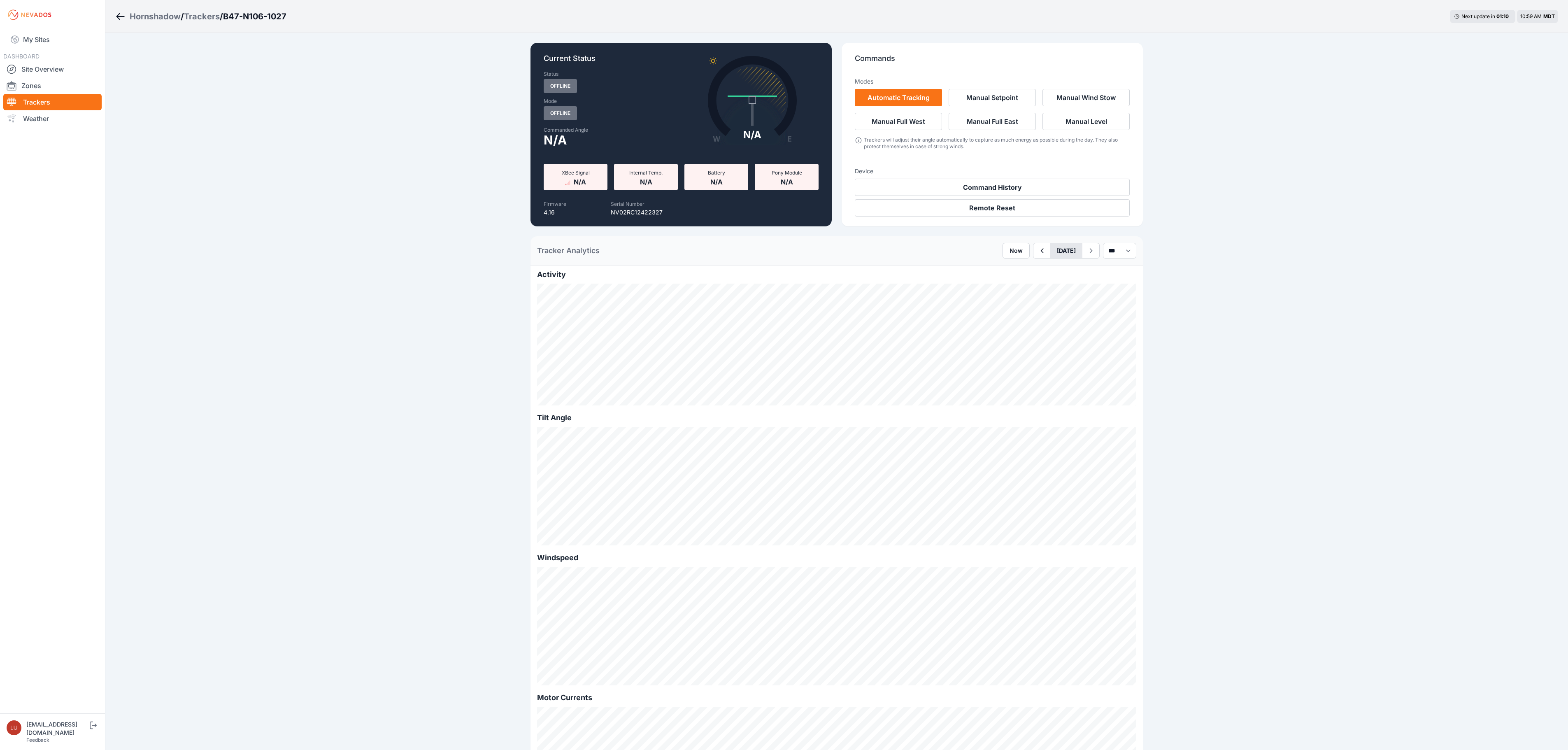
click at [1060, 252] on button "[DATE]" at bounding box center [1066, 250] width 32 height 15
click at [1027, 273] on button "Previous Month" at bounding box center [1033, 270] width 13 height 13
click at [1043, 347] on div "25" at bounding box center [1049, 349] width 11 height 11
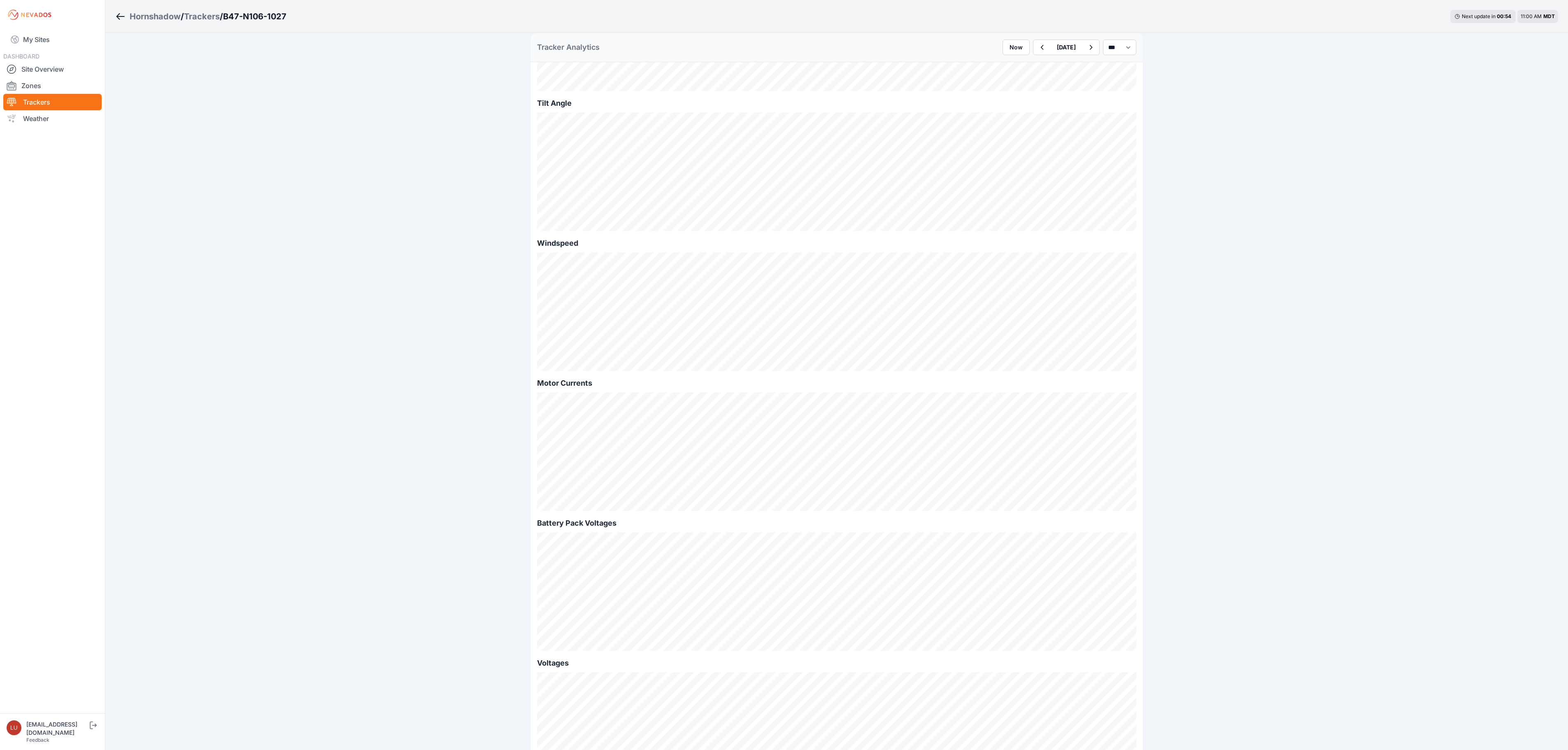
scroll to position [294, 0]
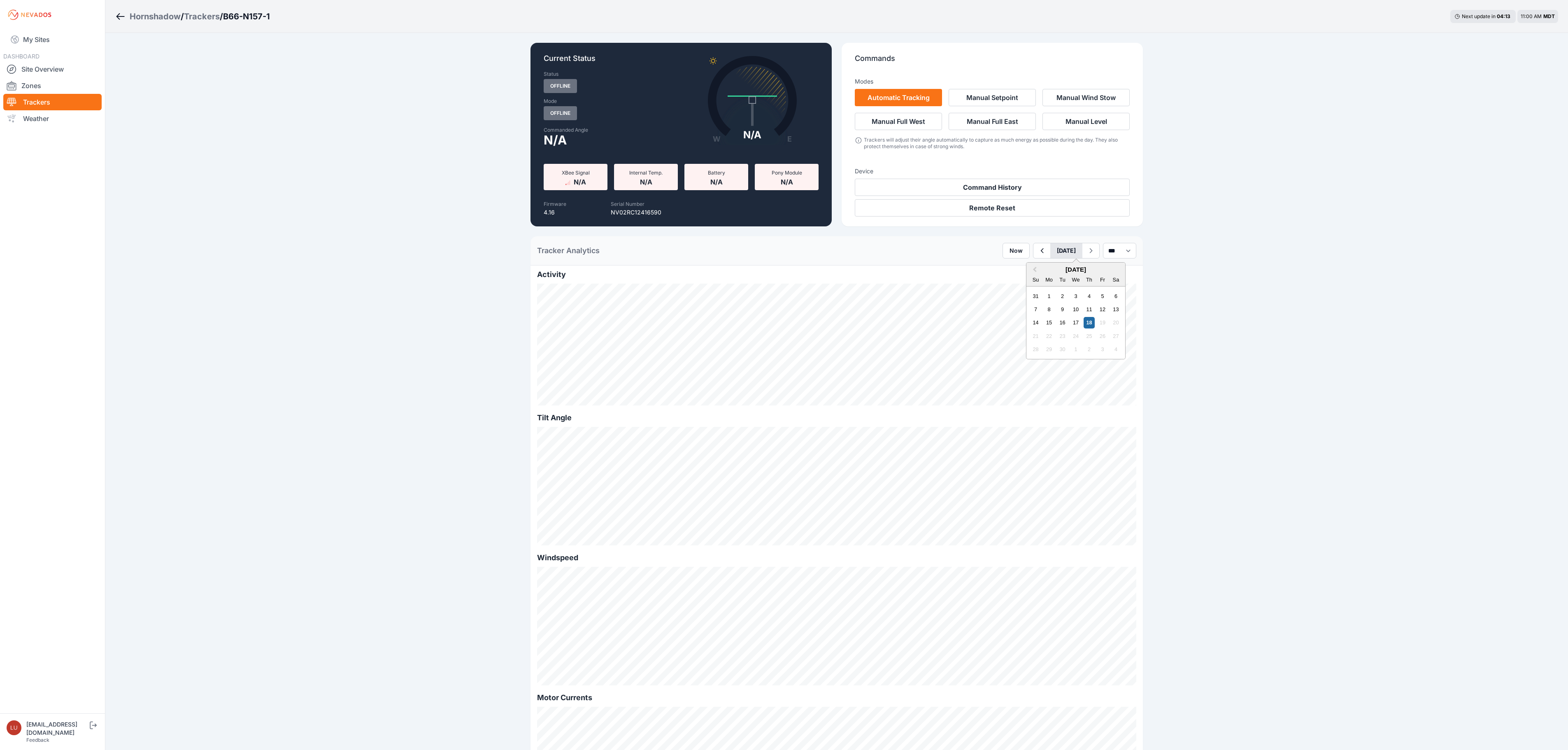
click at [1050, 248] on button "[DATE]" at bounding box center [1066, 250] width 32 height 15
click at [1027, 268] on button "Previous Month" at bounding box center [1033, 270] width 13 height 13
click at [1043, 338] on div "18" at bounding box center [1049, 336] width 11 height 11
click at [1105, 256] on select "*** **** *****" at bounding box center [1120, 250] width 33 height 16
click at [1103, 243] on select "*** **** *****" at bounding box center [1120, 250] width 33 height 16
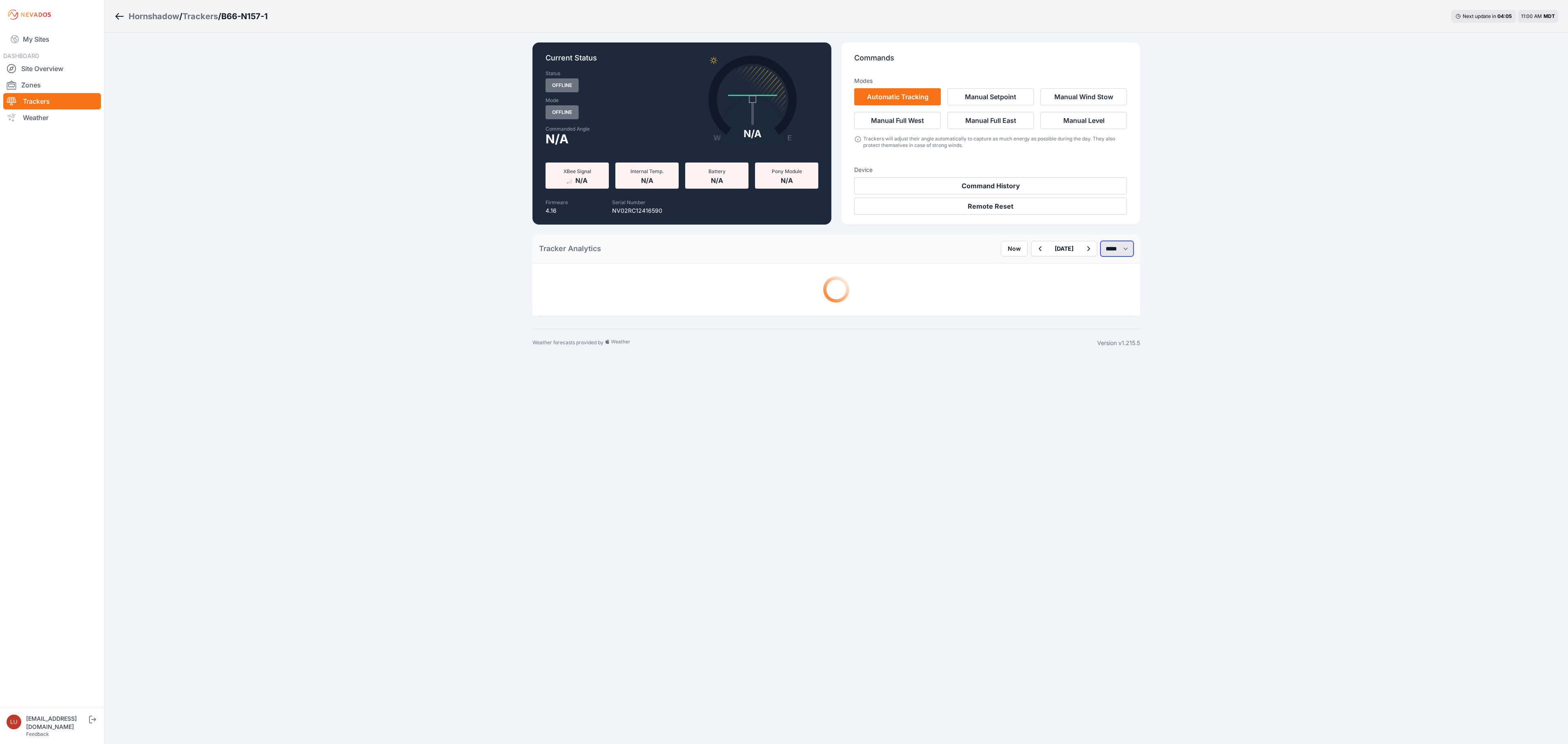
click at [1101, 253] on select "*** **** *****" at bounding box center [1117, 248] width 33 height 16
click at [1100, 241] on select "*** **** *****" at bounding box center [1117, 248] width 33 height 16
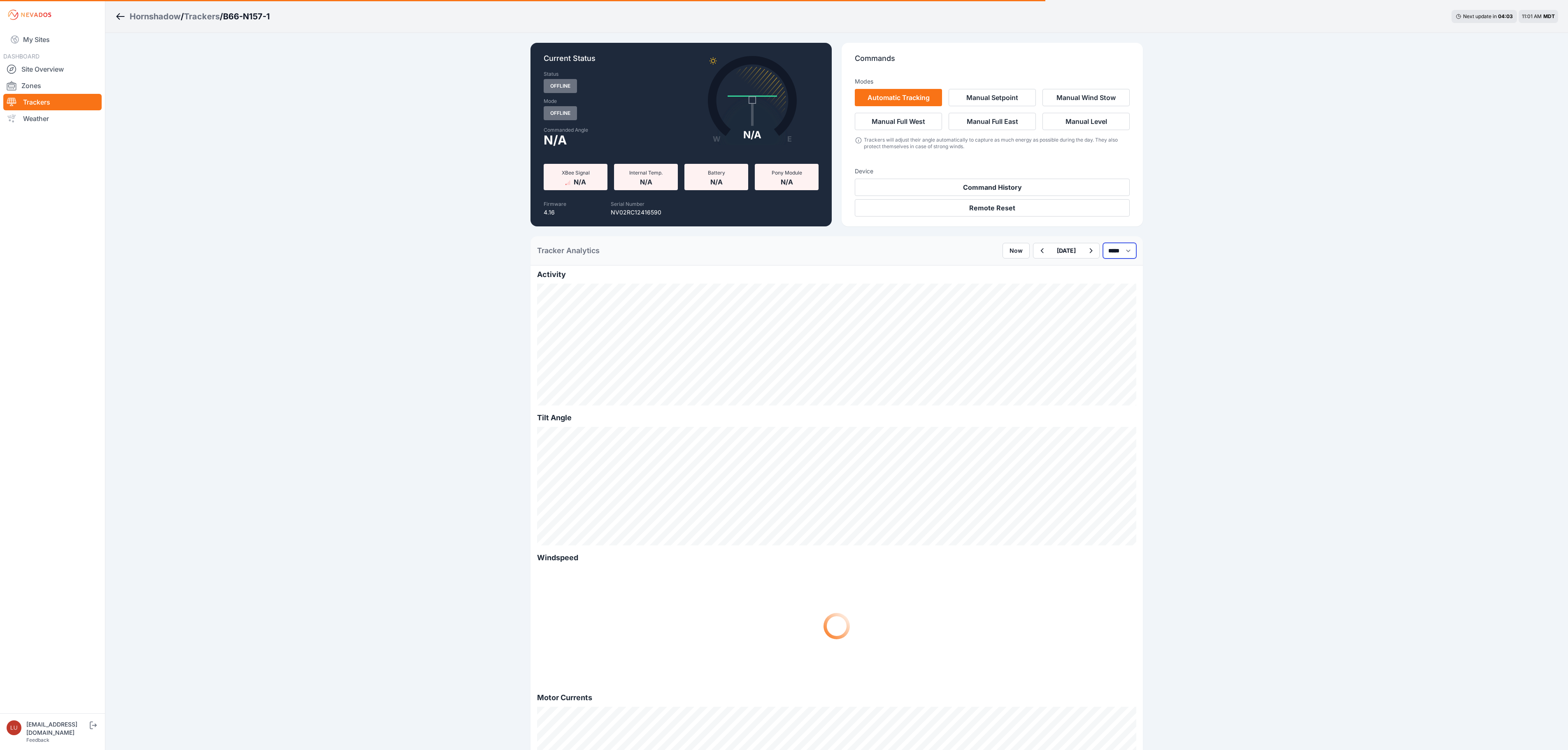
select select "******"
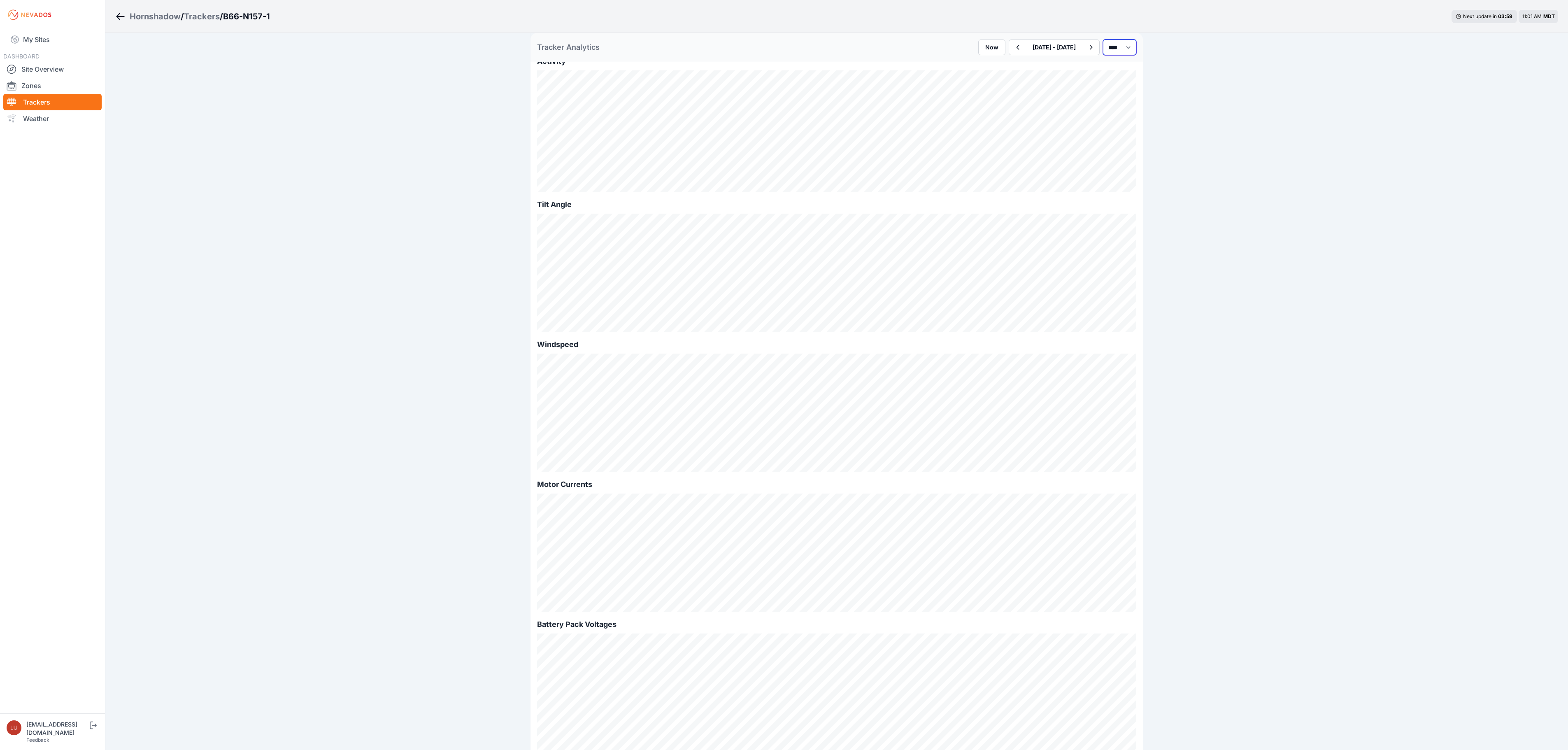
scroll to position [213, 0]
click at [1012, 51] on icon "button" at bounding box center [1017, 47] width 10 height 10
click at [1037, 44] on icon "button" at bounding box center [1042, 47] width 10 height 10
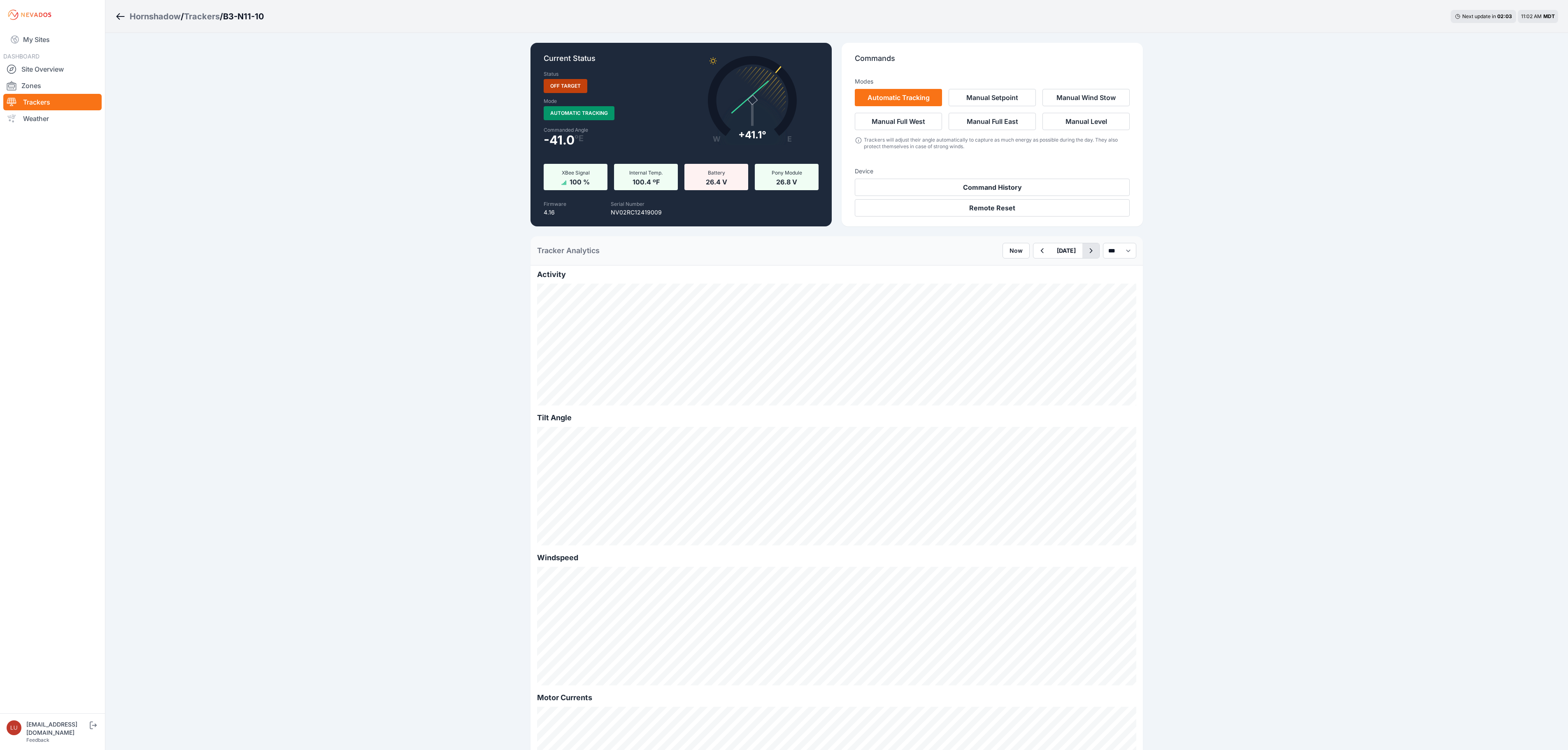
click at [1086, 249] on icon "button" at bounding box center [1090, 250] width 10 height 10
click at [1116, 248] on select "*** **** *****" at bounding box center [1120, 250] width 33 height 16
click at [1103, 243] on select "*** **** *****" at bounding box center [1120, 250] width 33 height 16
click at [1124, 250] on select "*** **** *****" at bounding box center [1120, 250] width 33 height 16
click at [1103, 243] on select "*** **** *****" at bounding box center [1120, 250] width 33 height 16
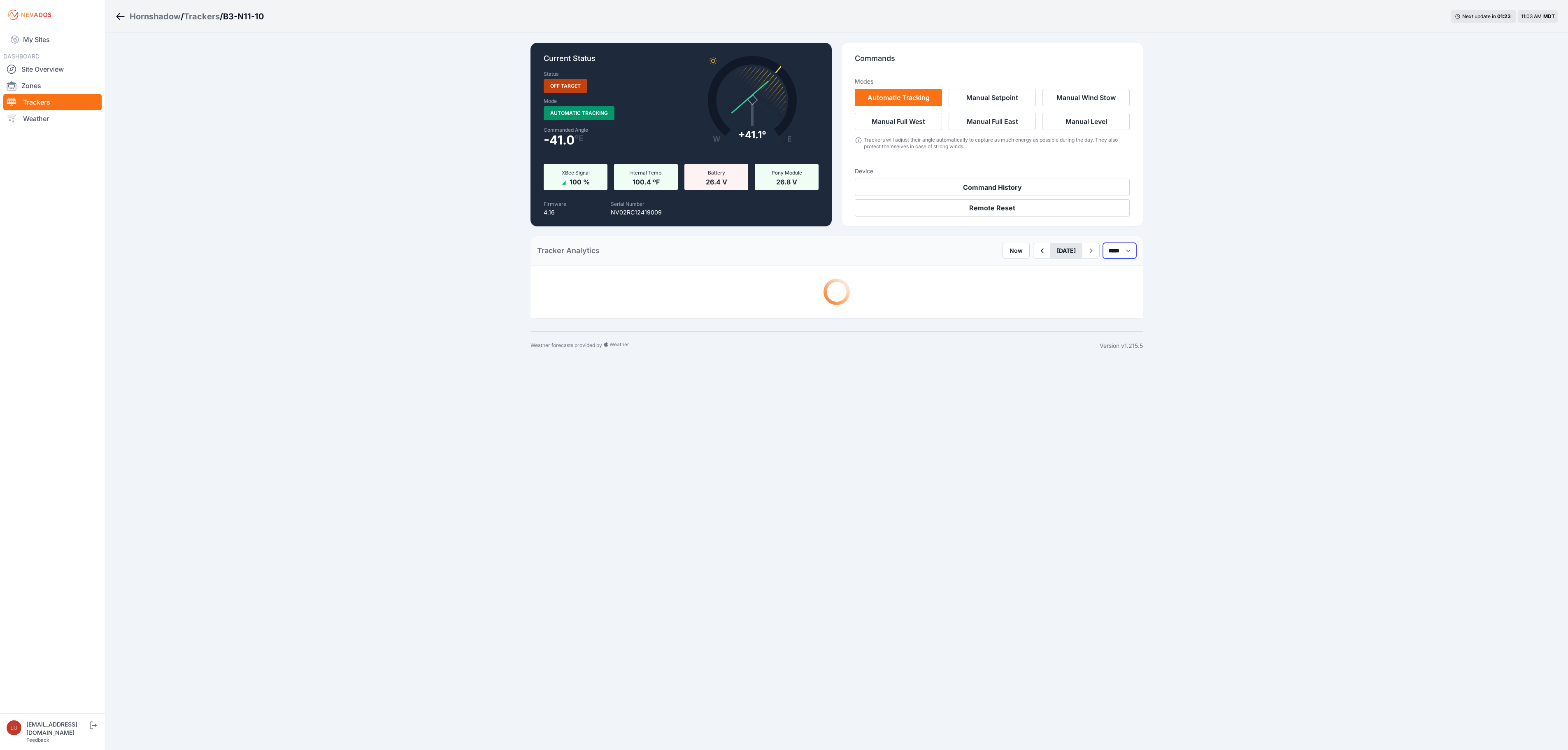
select select "*****"
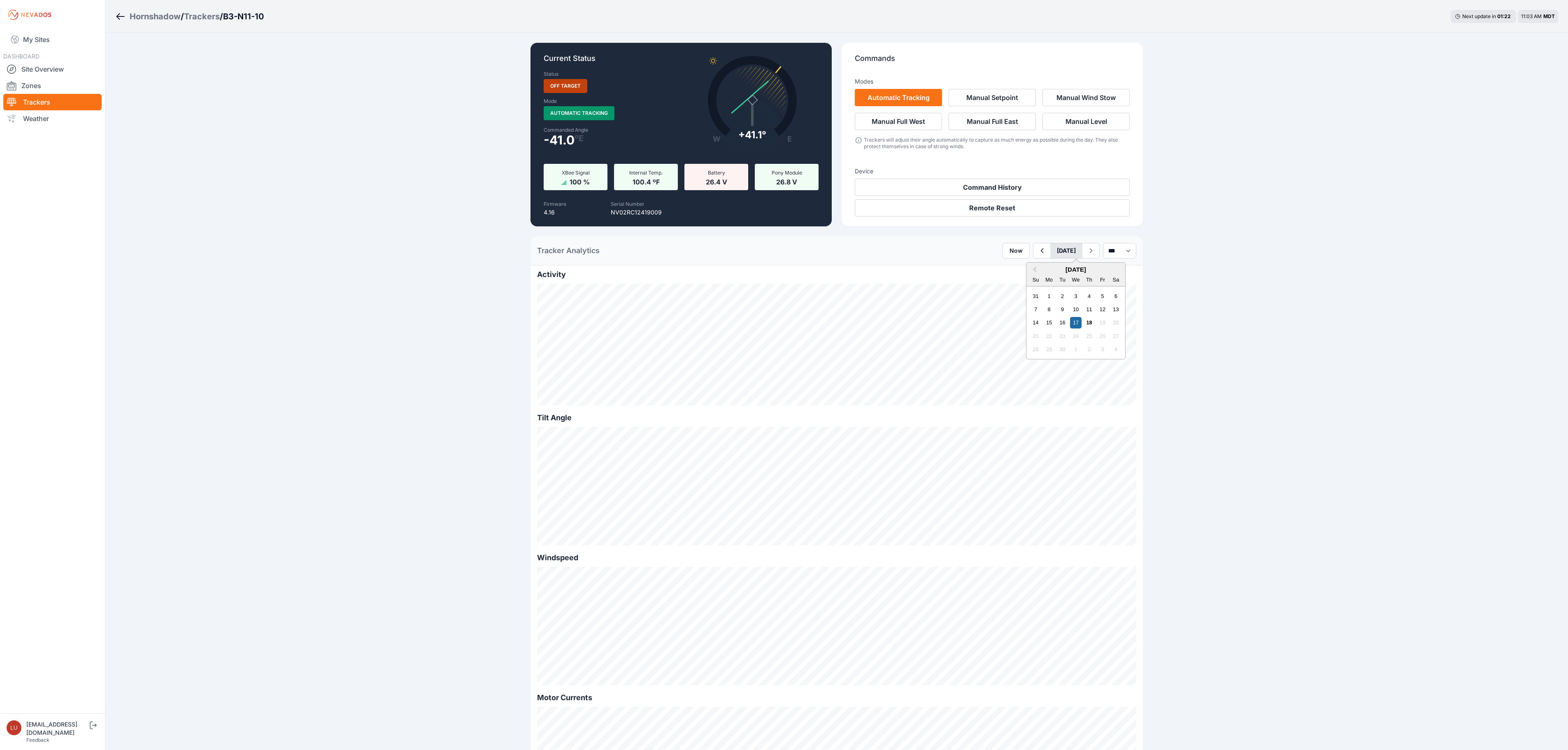
click at [1051, 253] on button "[DATE]" at bounding box center [1066, 250] width 32 height 15
click at [1029, 309] on div "7 8 9 10 11 12 13" at bounding box center [1076, 309] width 94 height 13
click at [1030, 309] on div "7" at bounding box center [1035, 309] width 11 height 11
click at [1037, 249] on icon "button" at bounding box center [1042, 250] width 10 height 10
click at [1126, 255] on select "*** **** *****" at bounding box center [1120, 250] width 33 height 16
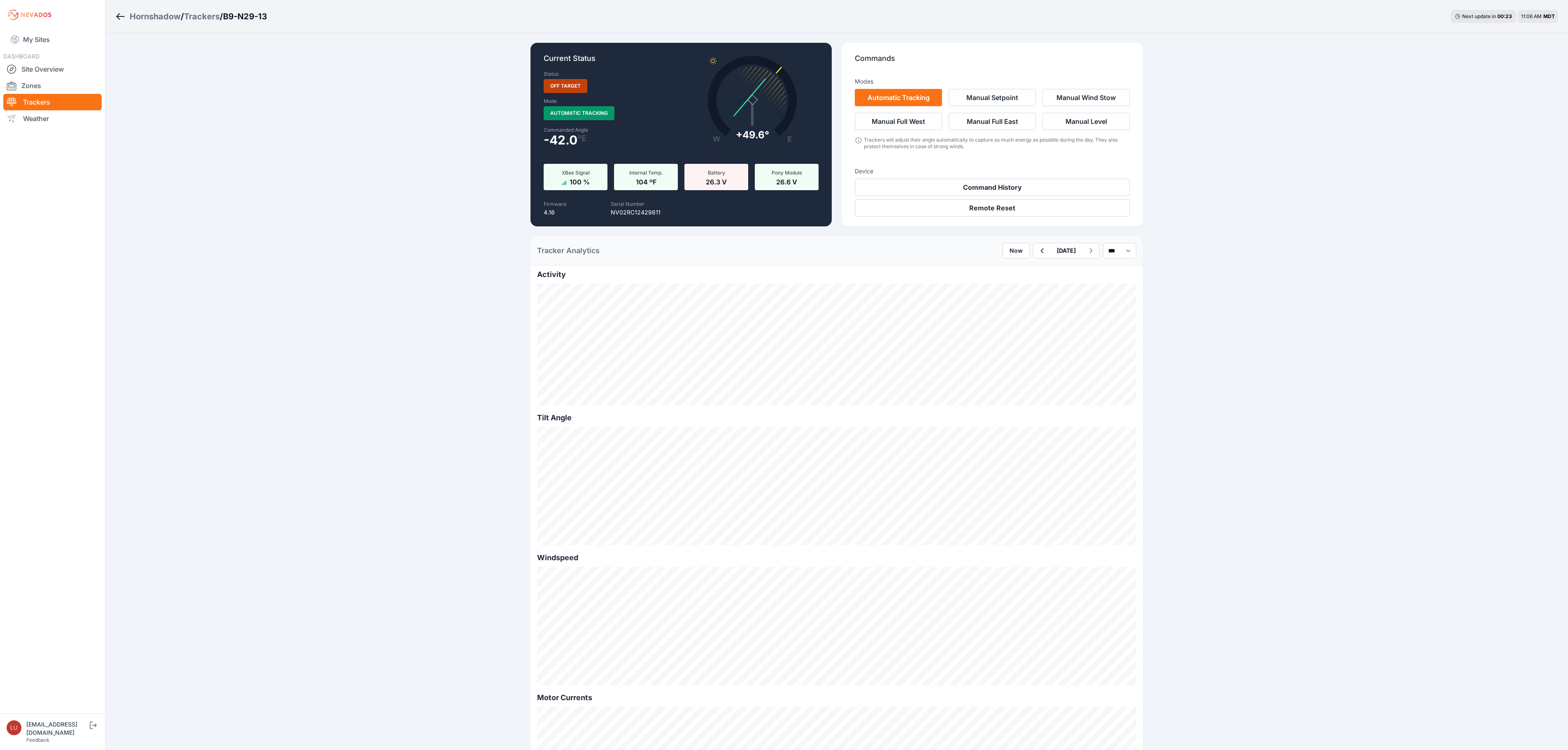
click at [1112, 237] on div "Tracker Analytics Now [DATE] *** **** *****" at bounding box center [836, 251] width 612 height 29
click at [1119, 258] on select "*** **** *****" at bounding box center [1120, 250] width 33 height 16
click at [1103, 243] on select "*** **** *****" at bounding box center [1120, 250] width 33 height 16
click at [1037, 255] on icon "button" at bounding box center [1042, 250] width 10 height 10
click at [1103, 249] on select "*** **** *****" at bounding box center [1120, 250] width 33 height 16
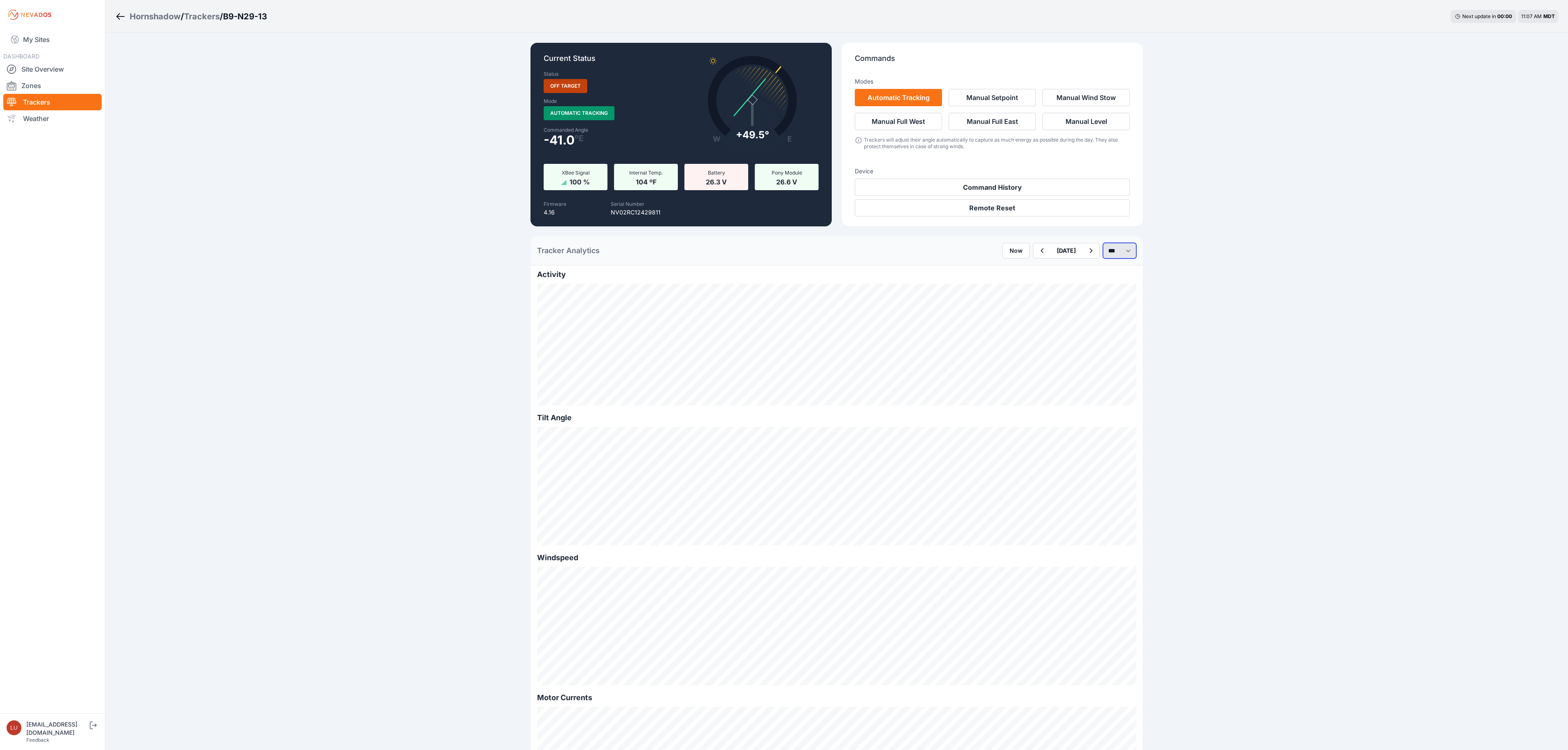
click at [1103, 243] on select "*** **** *****" at bounding box center [1120, 250] width 33 height 16
select select "*****"
click at [1050, 248] on button "[DATE]" at bounding box center [1066, 250] width 32 height 15
click at [1078, 314] on div "7" at bounding box center [1084, 309] width 11 height 11
click at [1037, 247] on icon "button" at bounding box center [1042, 250] width 10 height 10
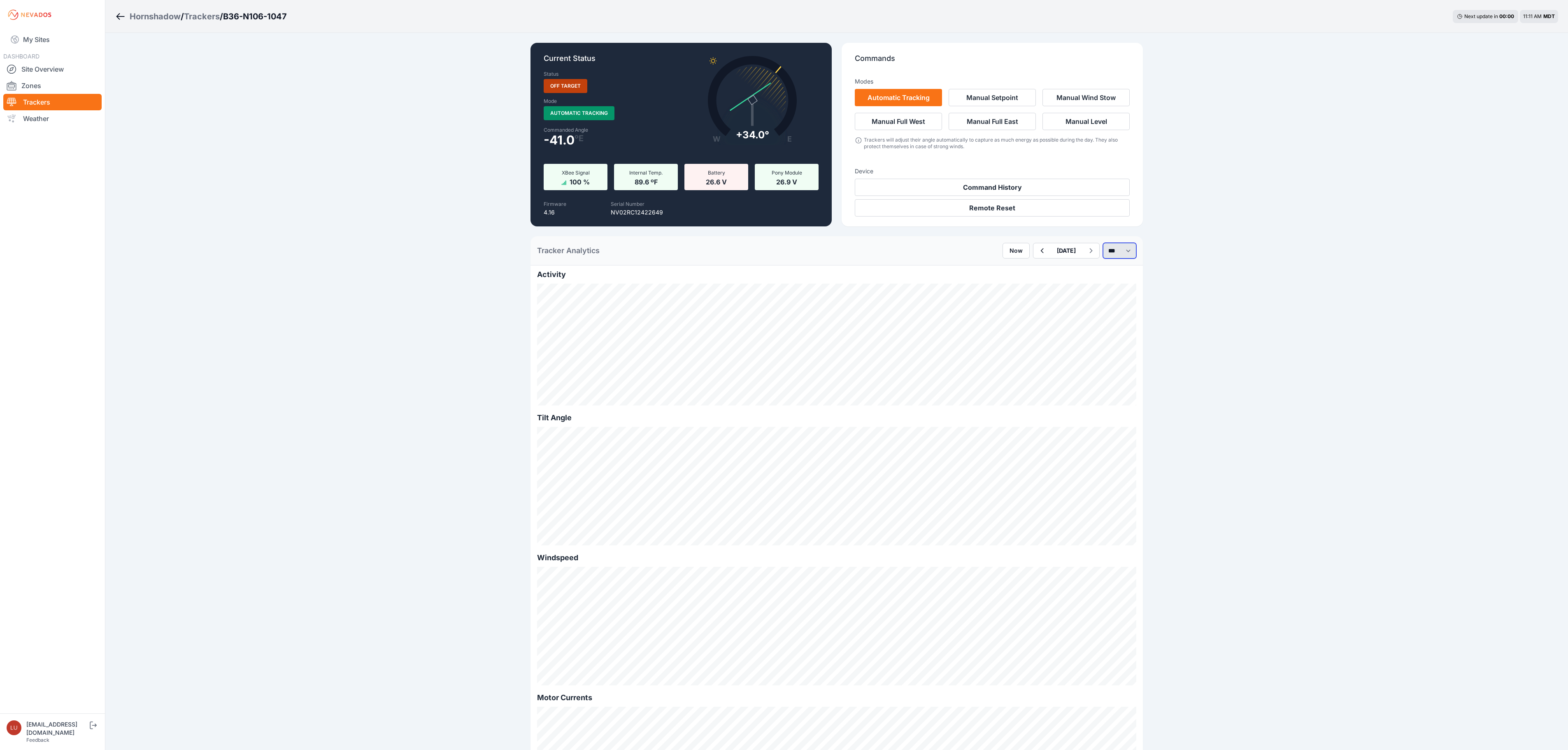
click at [1113, 243] on select "*** **** *****" at bounding box center [1120, 250] width 33 height 16
click at [1103, 243] on select "*** **** *****" at bounding box center [1120, 250] width 33 height 16
click at [1033, 256] on button "button" at bounding box center [1042, 250] width 17 height 15
click at [1111, 253] on select "*** **** *****" at bounding box center [1120, 250] width 33 height 16
select select "*****"
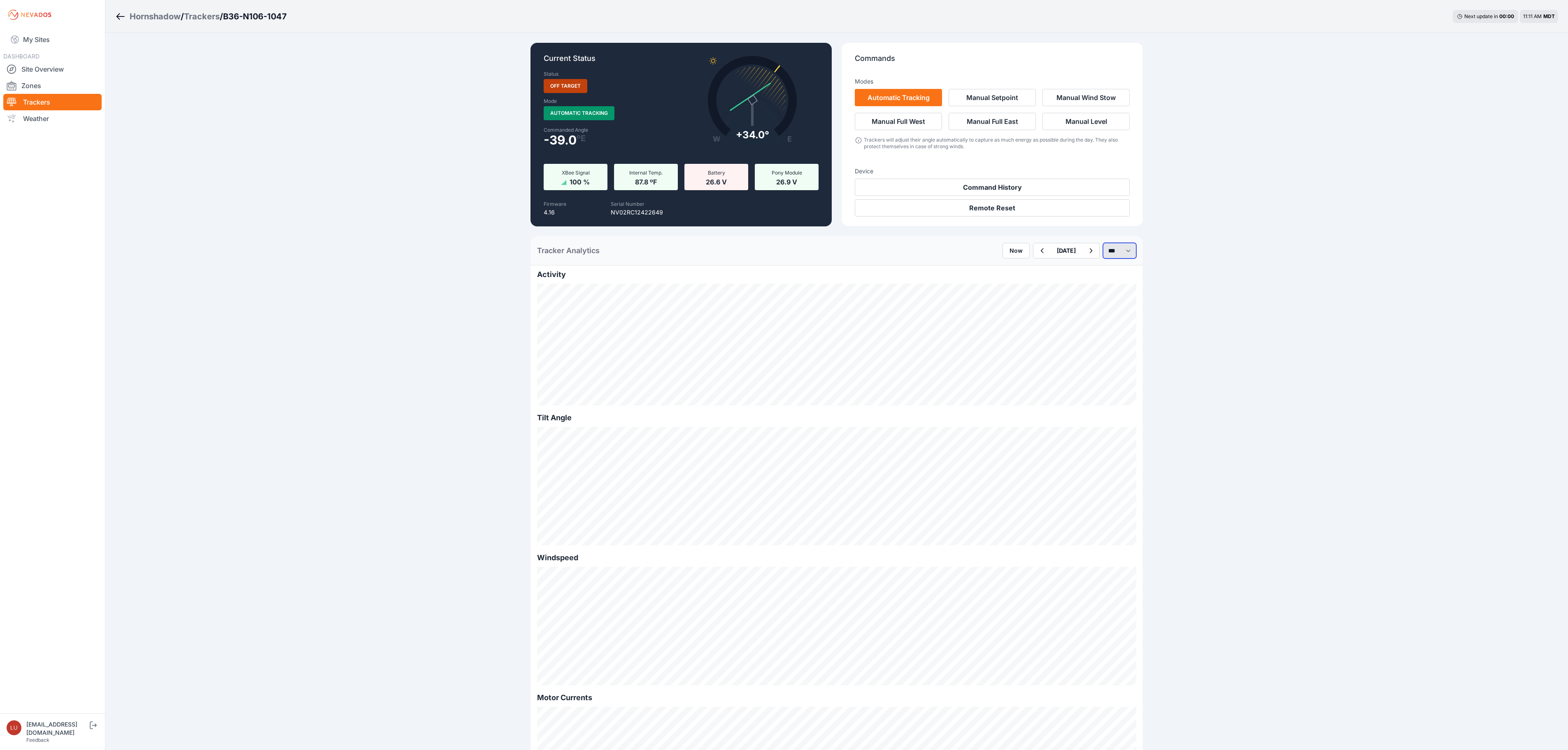
click at [1103, 243] on select "*** **** *****" at bounding box center [1120, 250] width 33 height 16
click at [1096, 188] on button "Command History" at bounding box center [992, 187] width 275 height 17
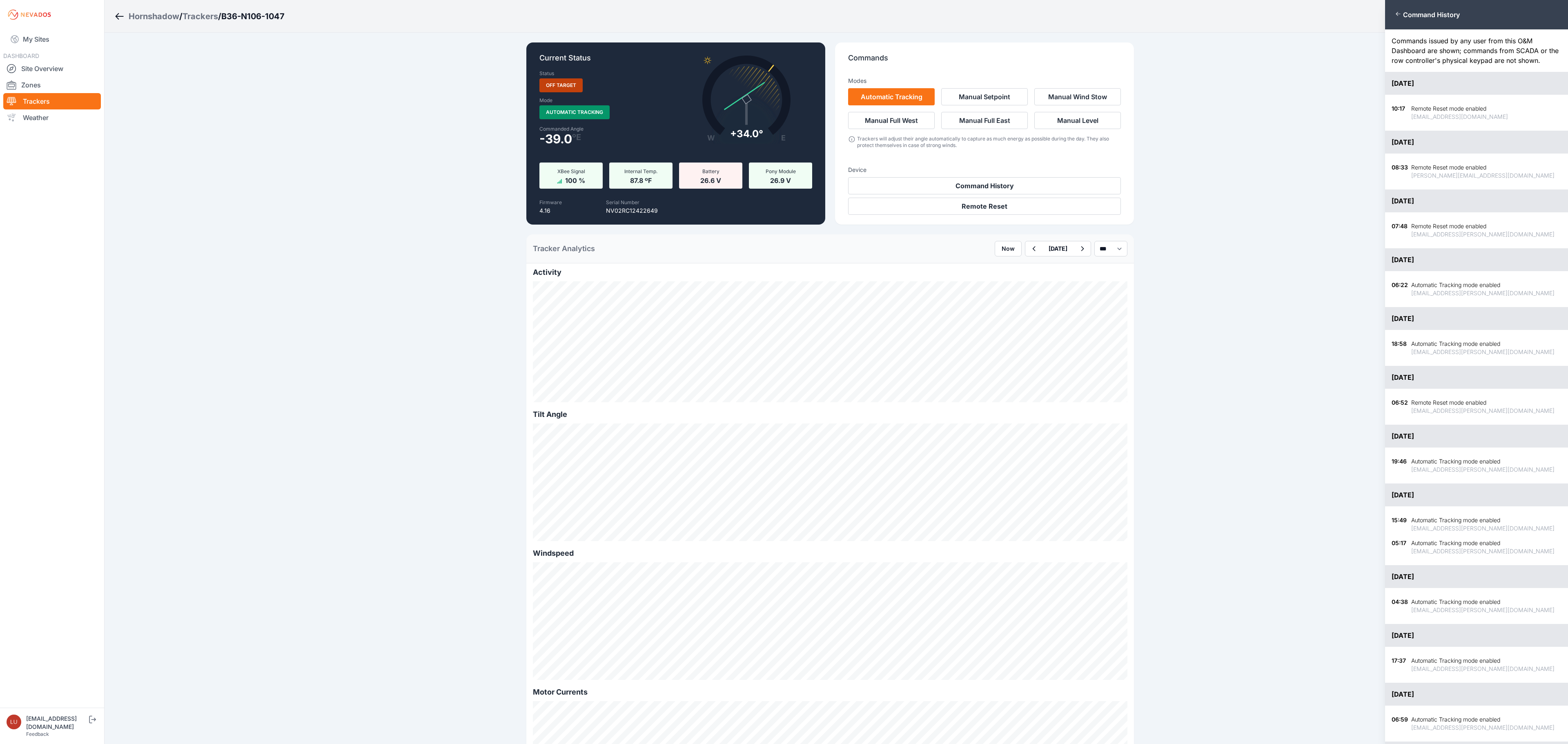
click at [1042, 250] on div "Close panel Command History Commands issued by any user from this O&M Dashboard…" at bounding box center [784, 372] width 1568 height 744
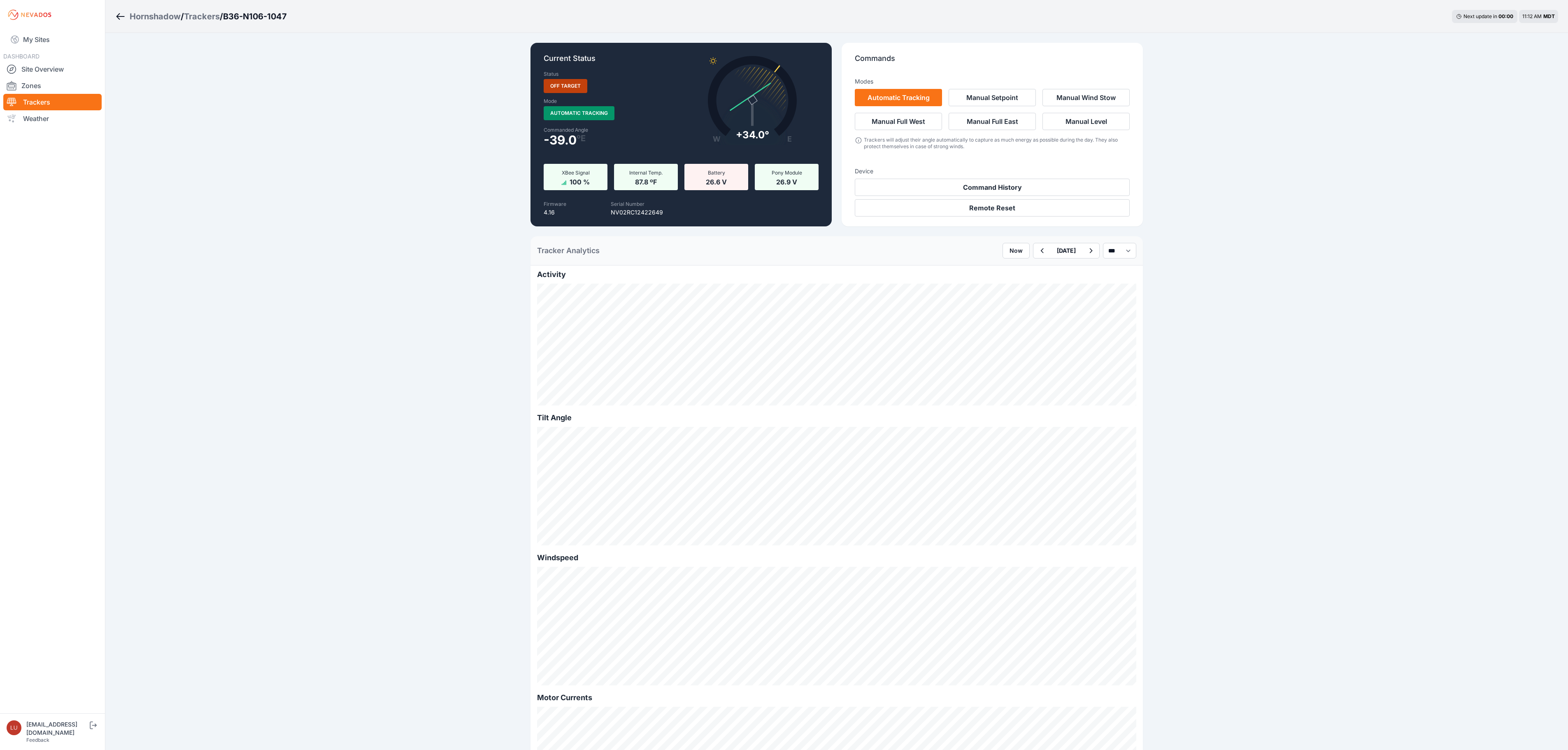
click at [1050, 252] on button "[DATE]" at bounding box center [1066, 250] width 32 height 15
click at [1065, 350] on div "27" at bounding box center [1070, 349] width 11 height 11
click at [1037, 253] on icon "button" at bounding box center [1042, 250] width 10 height 10
